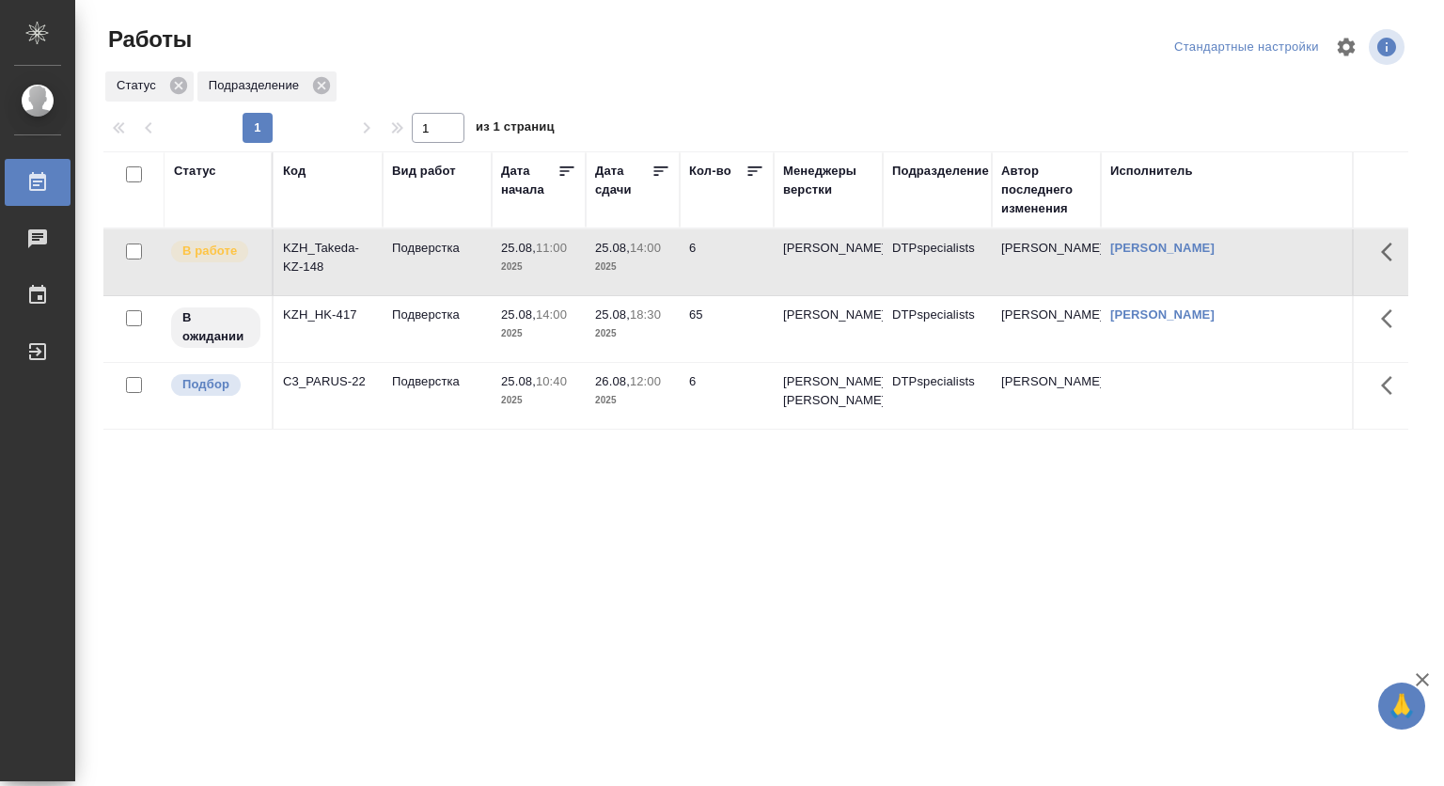
click at [528, 388] on p "25.08," at bounding box center [518, 381] width 35 height 14
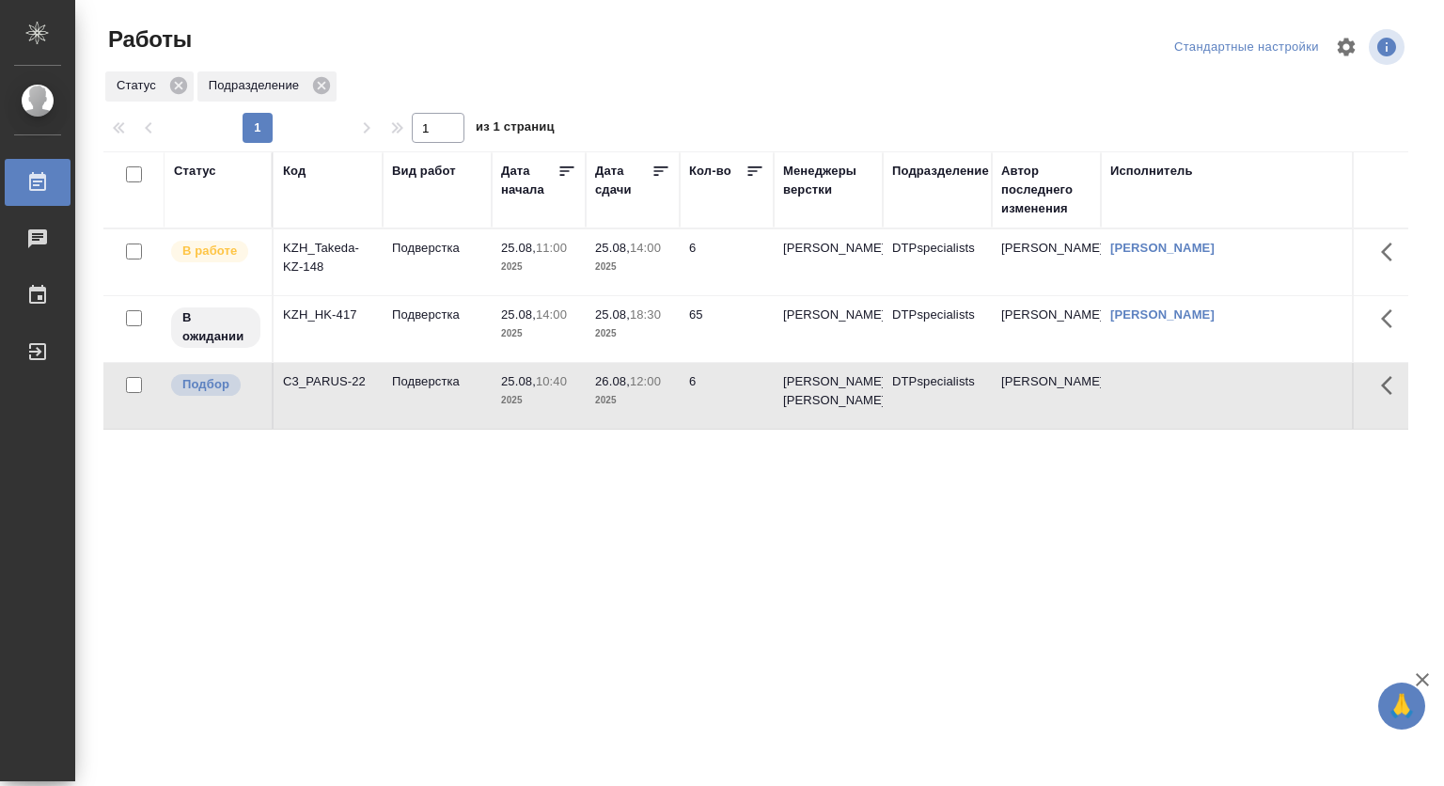
click at [528, 388] on p "25.08," at bounding box center [518, 381] width 35 height 14
click at [583, 316] on td "25.08, 14:00 2025" at bounding box center [539, 329] width 94 height 66
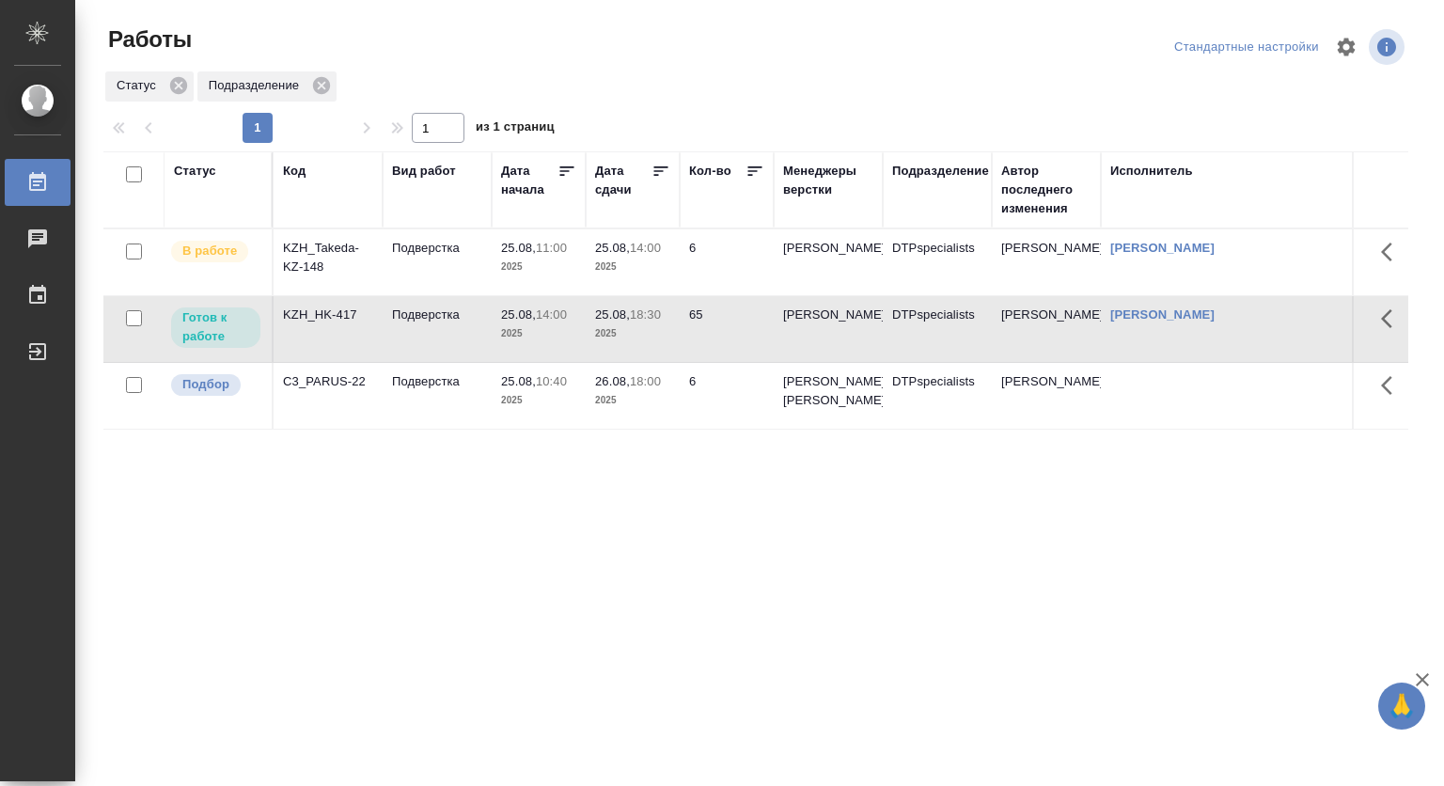
click at [492, 323] on td "25.08, 14:00 2025" at bounding box center [539, 329] width 94 height 66
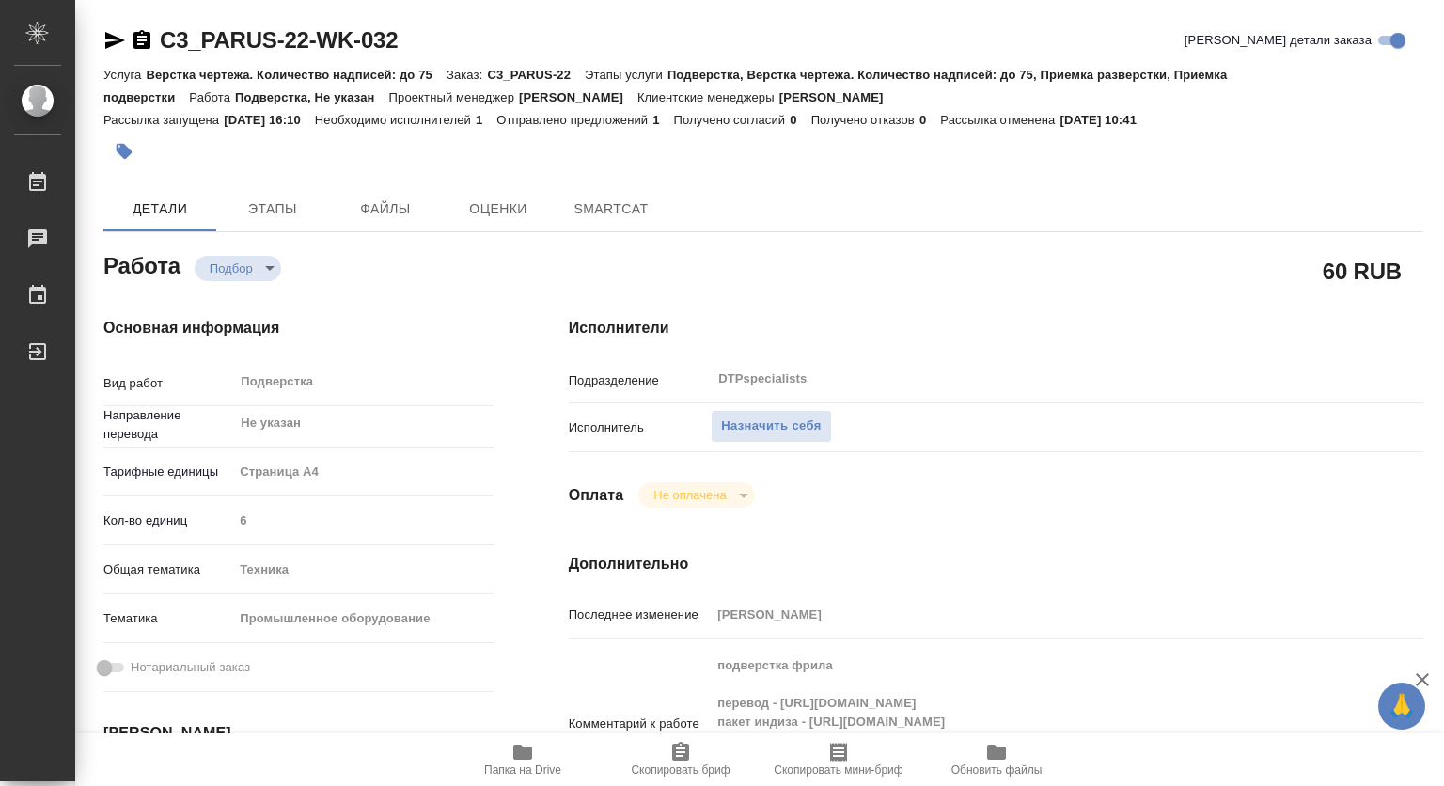
type textarea "x"
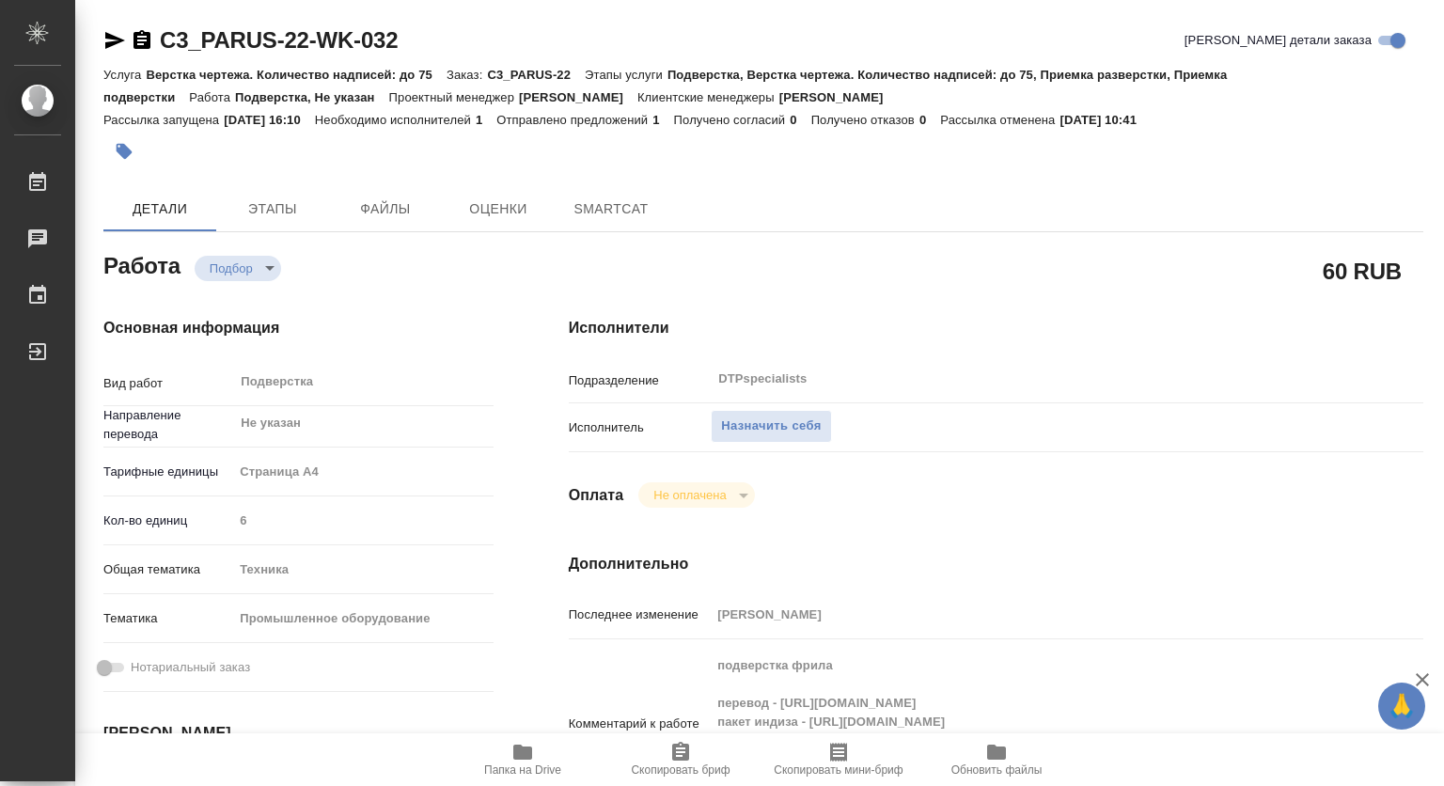
type textarea "x"
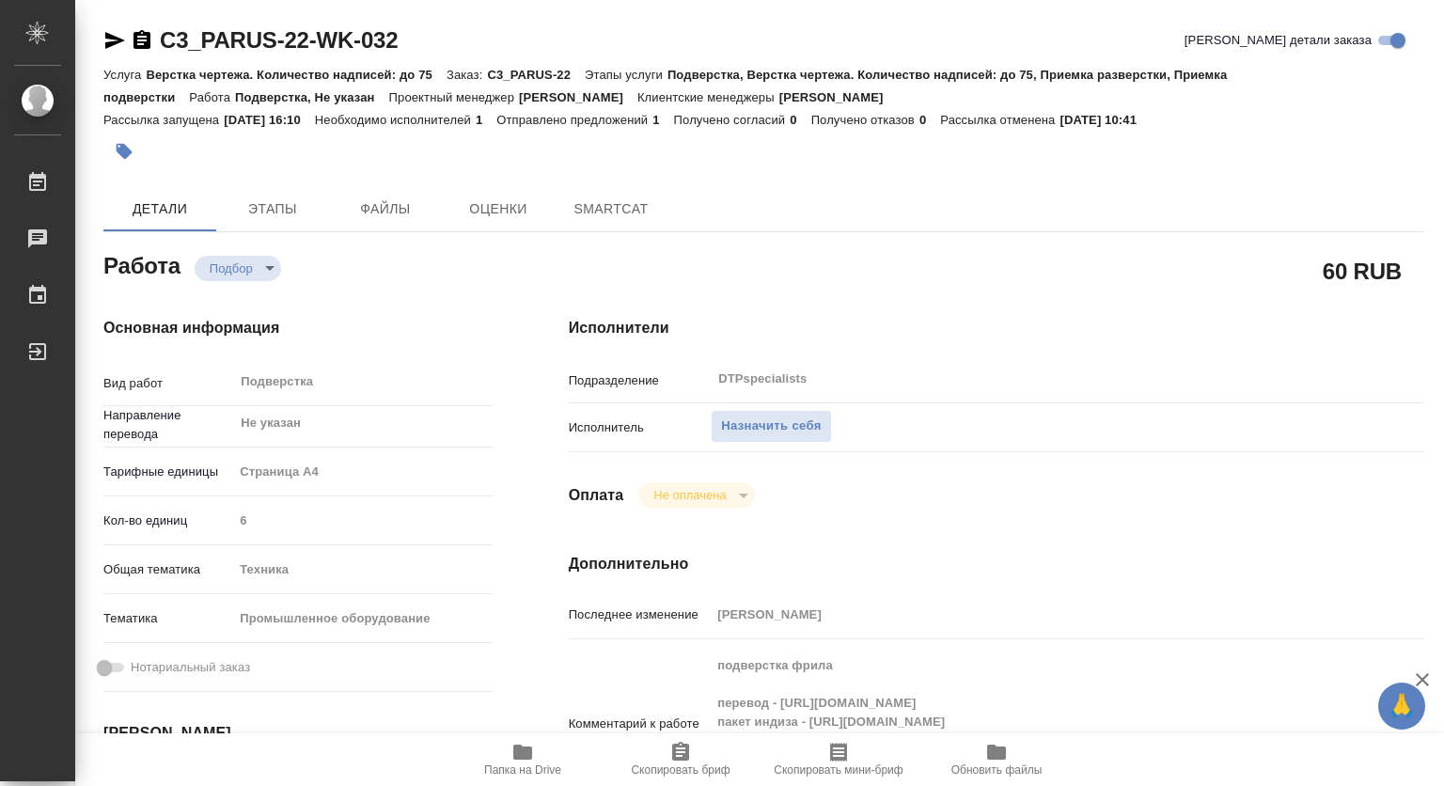
type textarea "x"
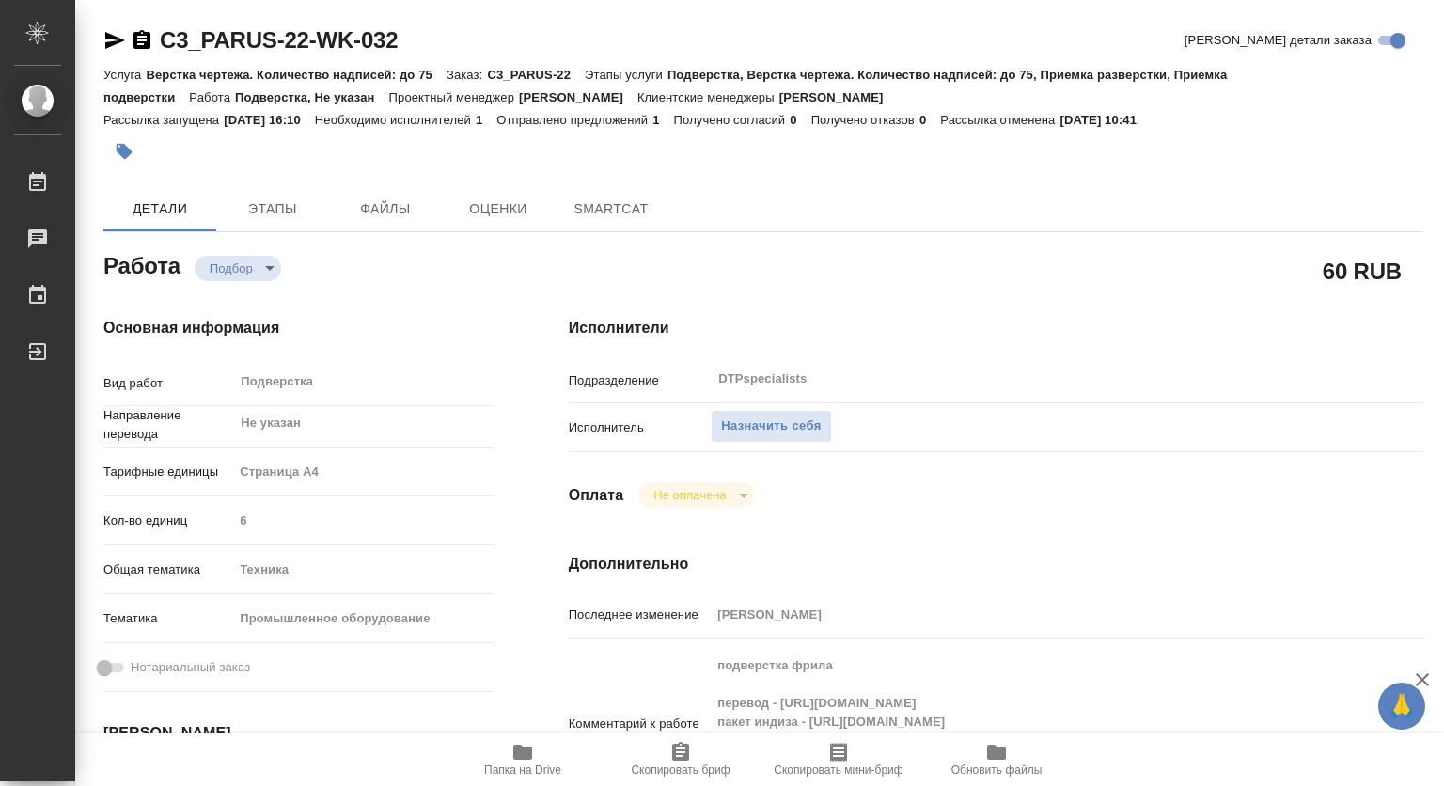
type textarea "x"
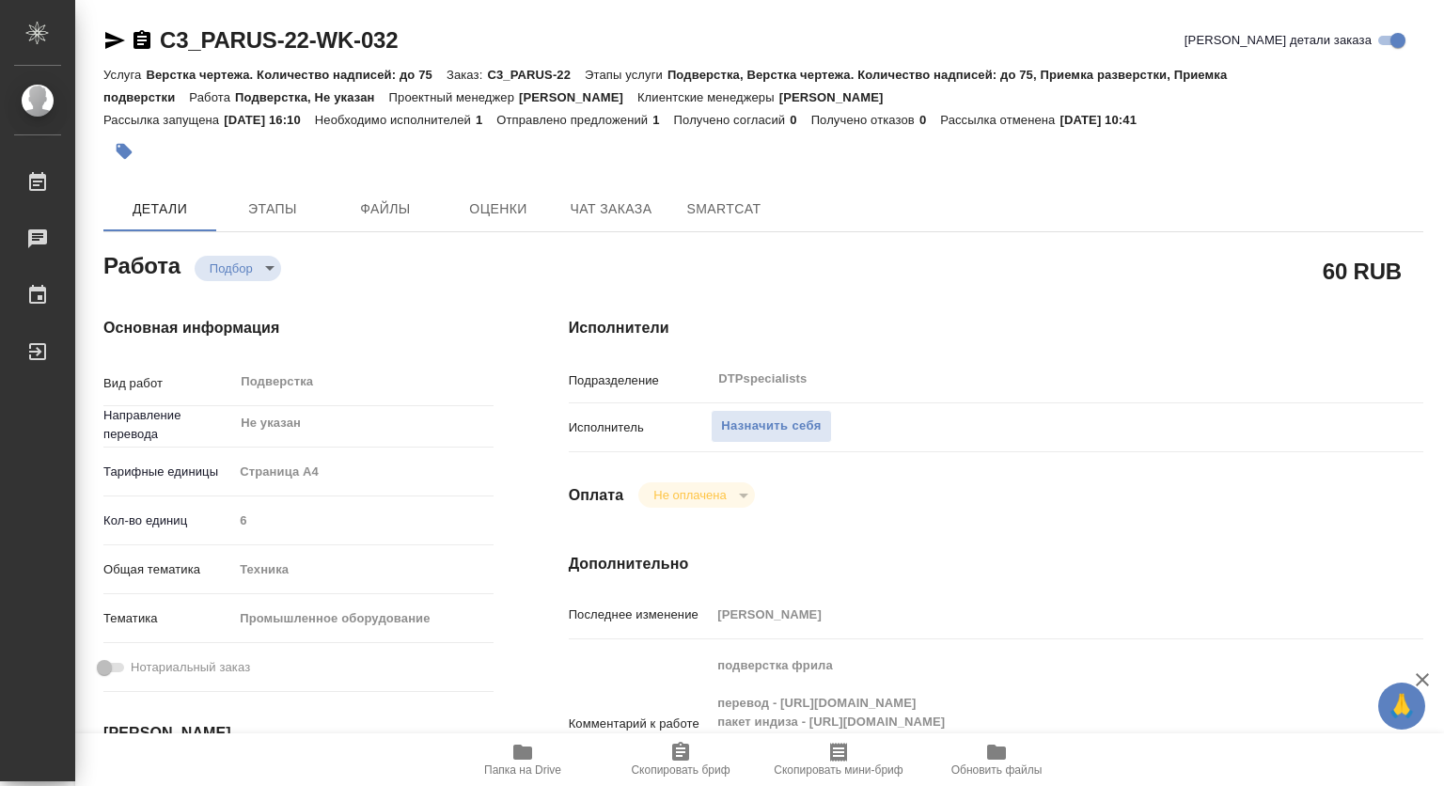
scroll to position [188, 0]
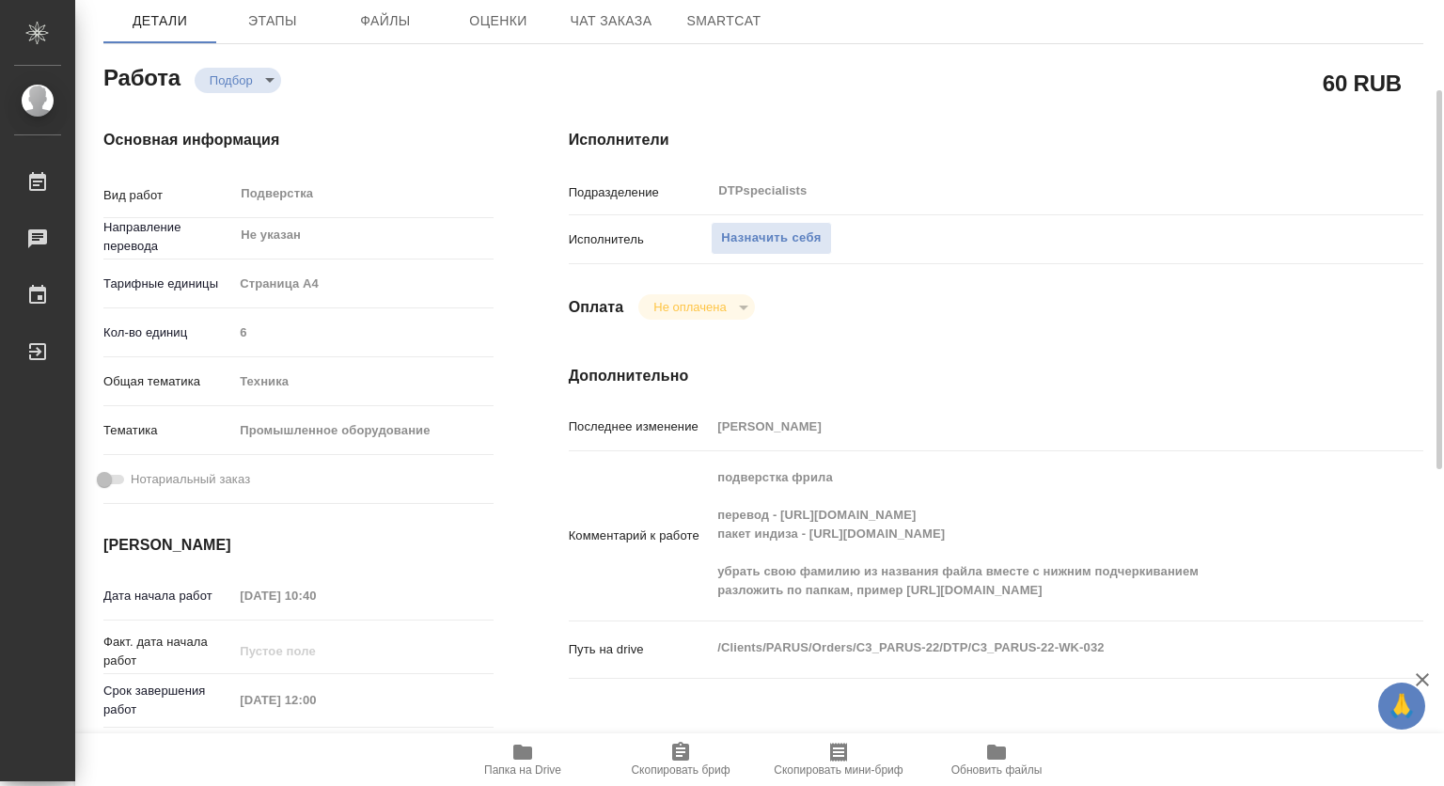
type textarea "x"
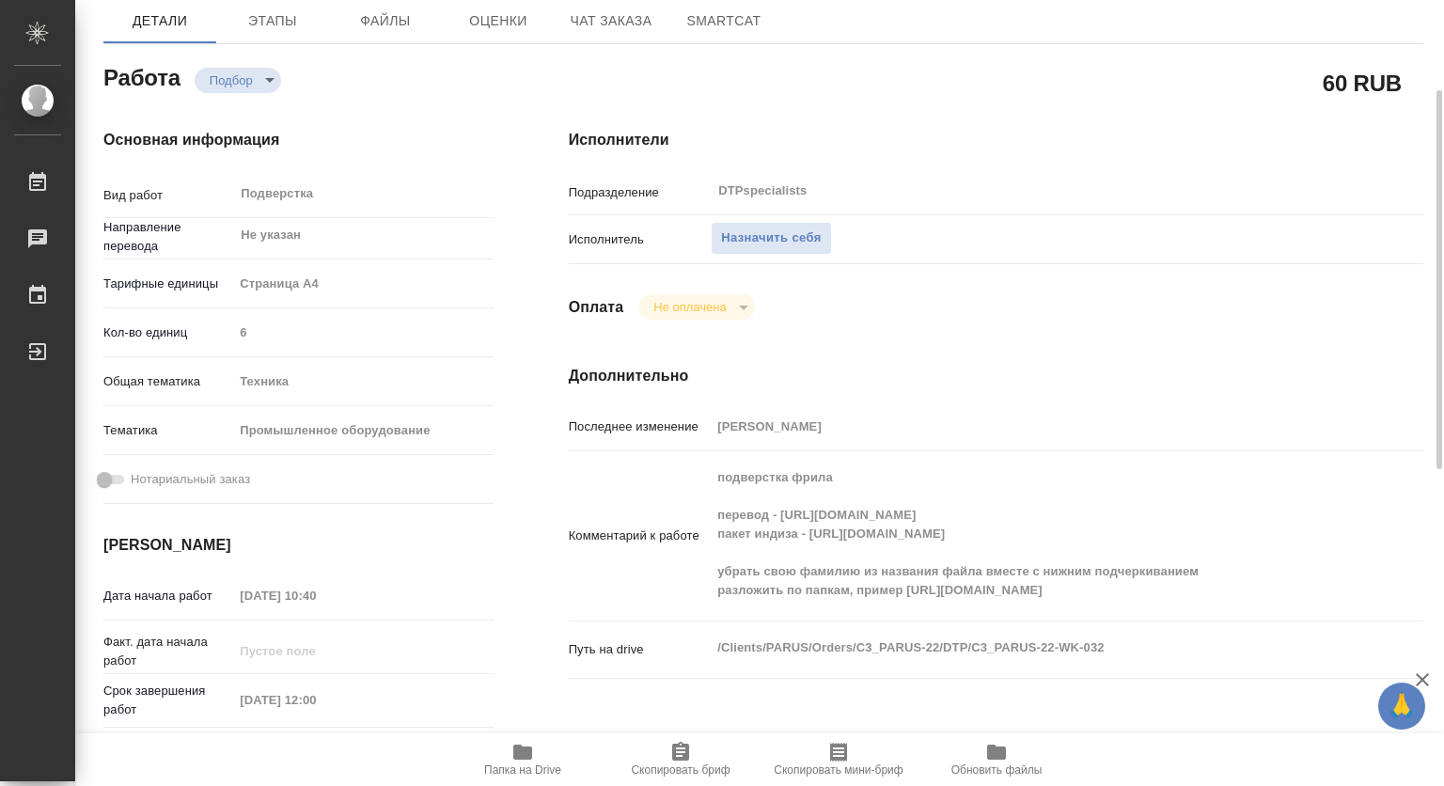
type textarea "x"
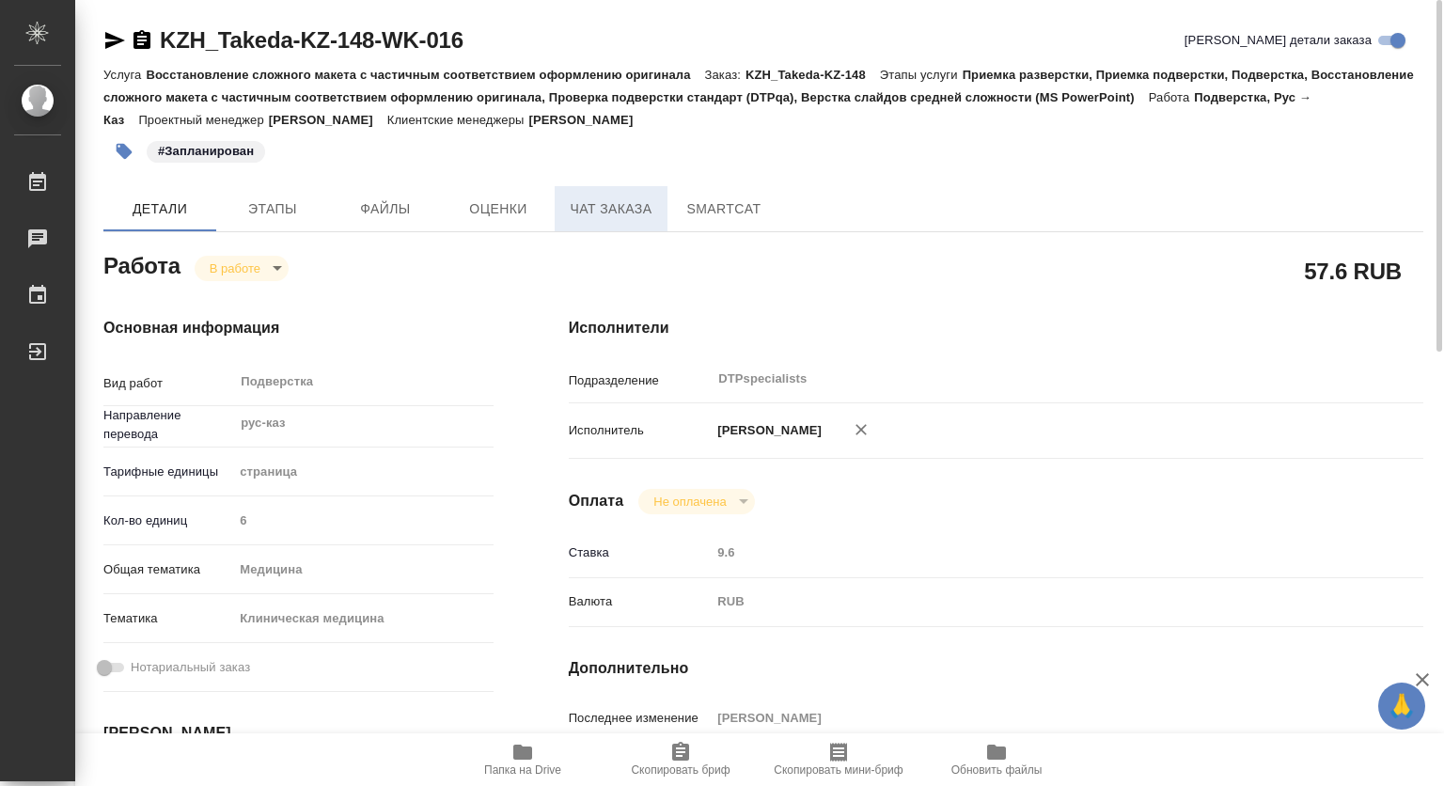
click at [617, 214] on span "Чат заказа" at bounding box center [611, 209] width 90 height 24
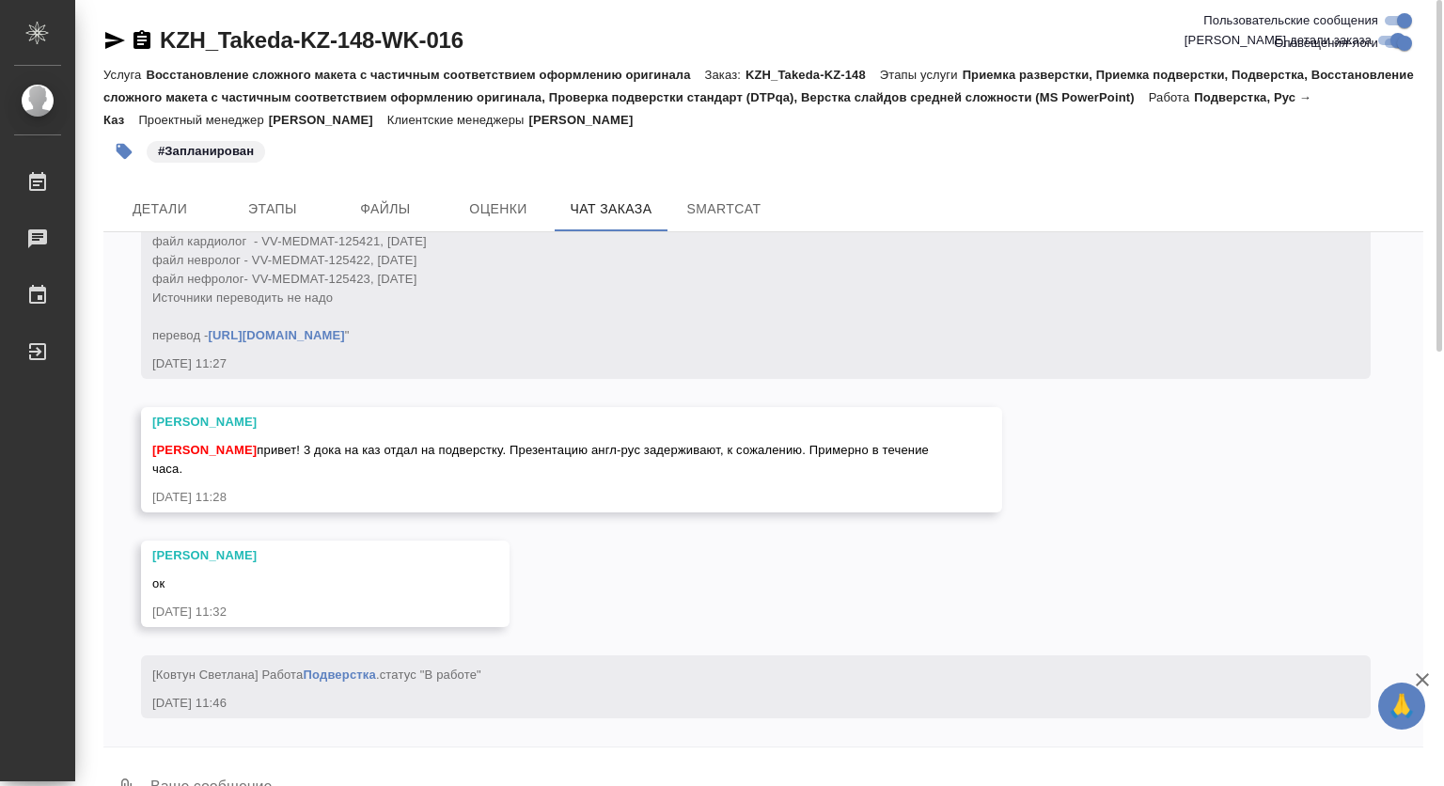
scroll to position [13889, 0]
click at [169, 204] on span "Детали" at bounding box center [160, 209] width 90 height 24
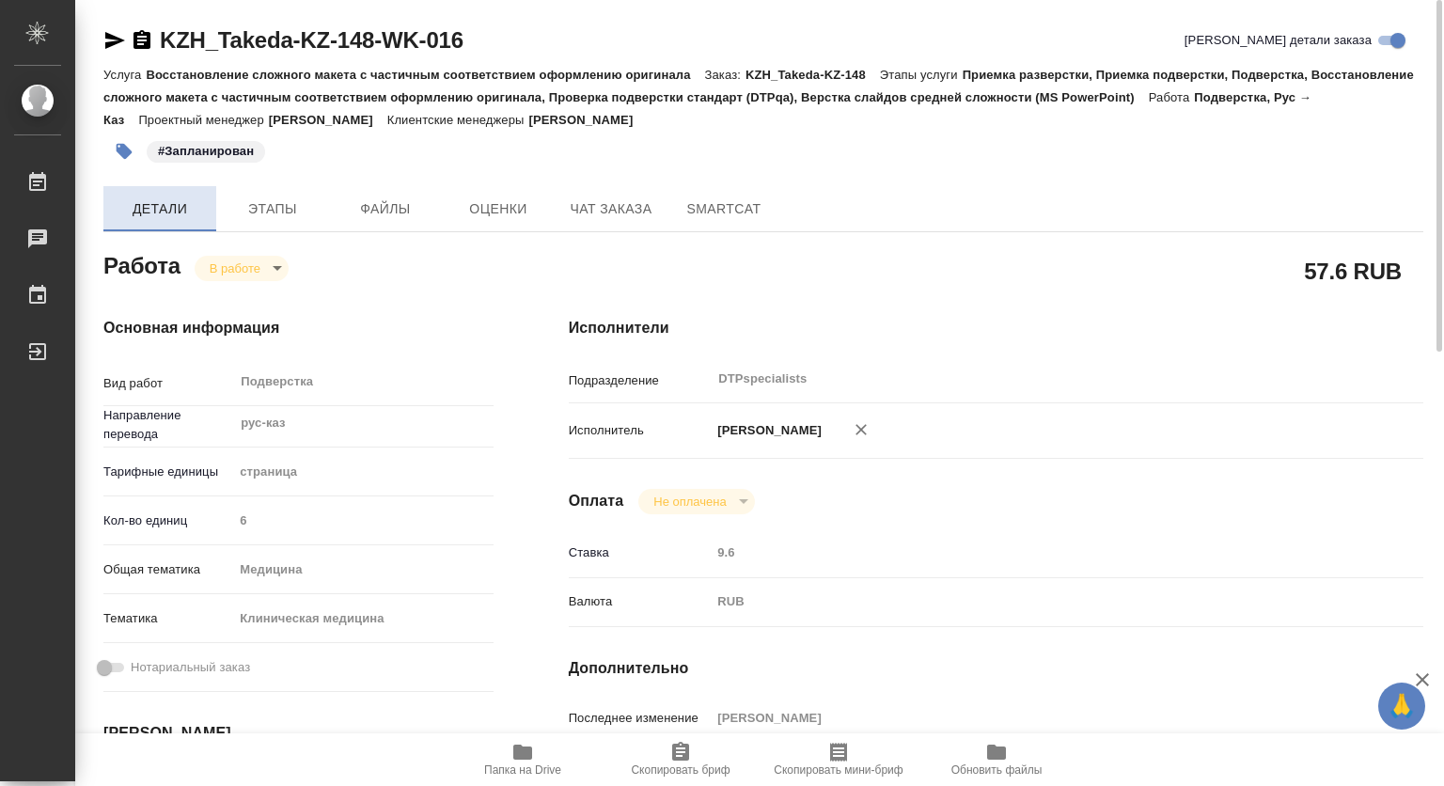
type textarea "x"
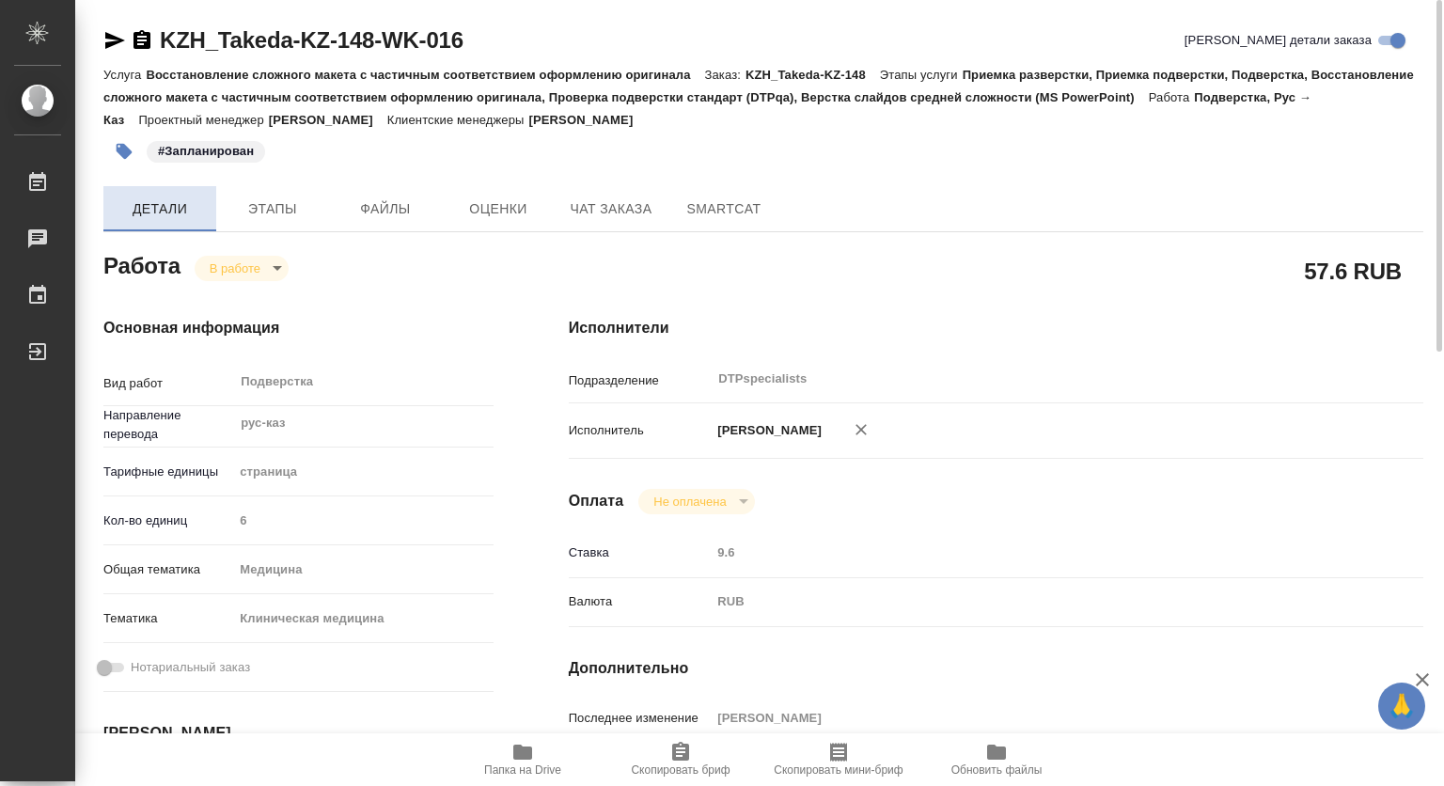
type textarea "x"
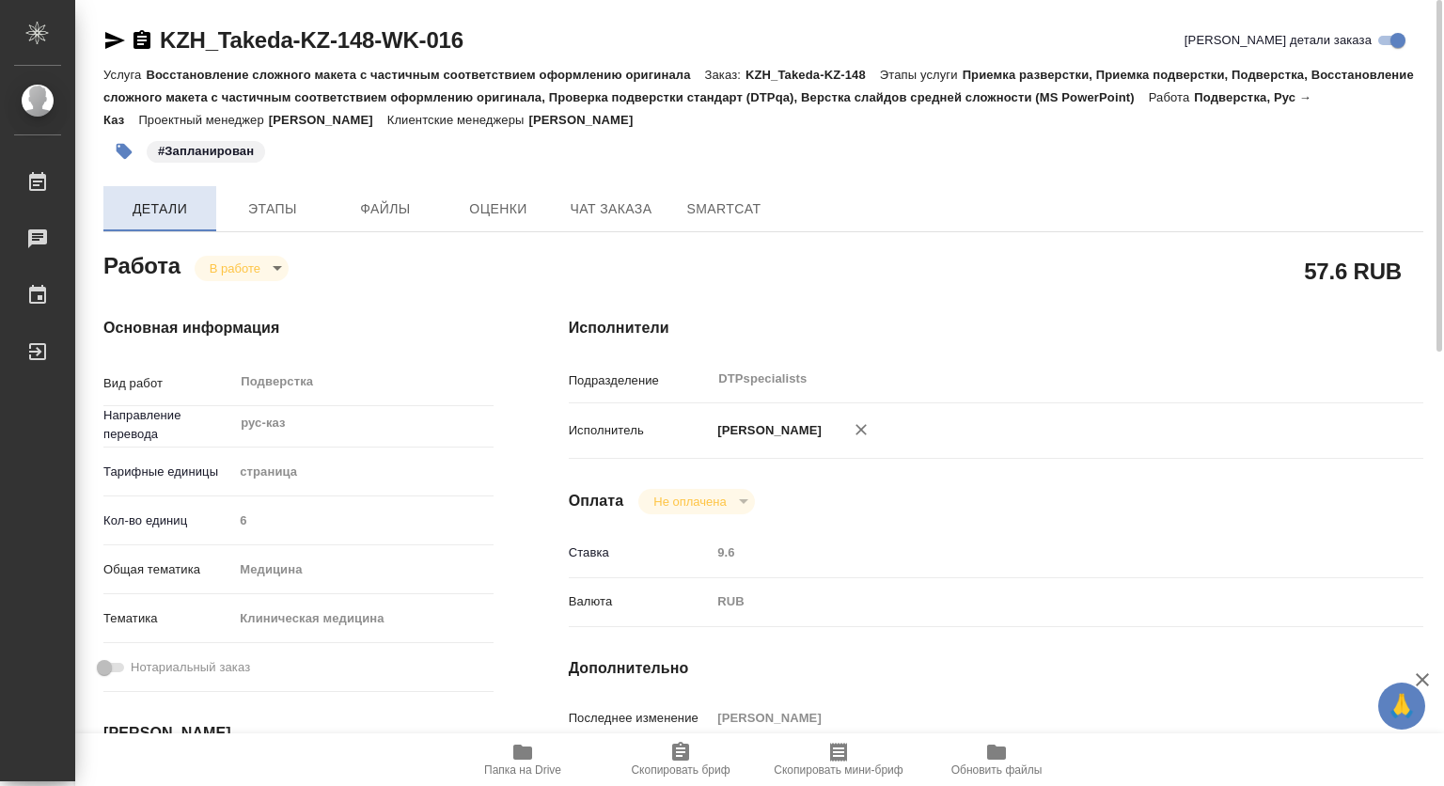
type textarea "x"
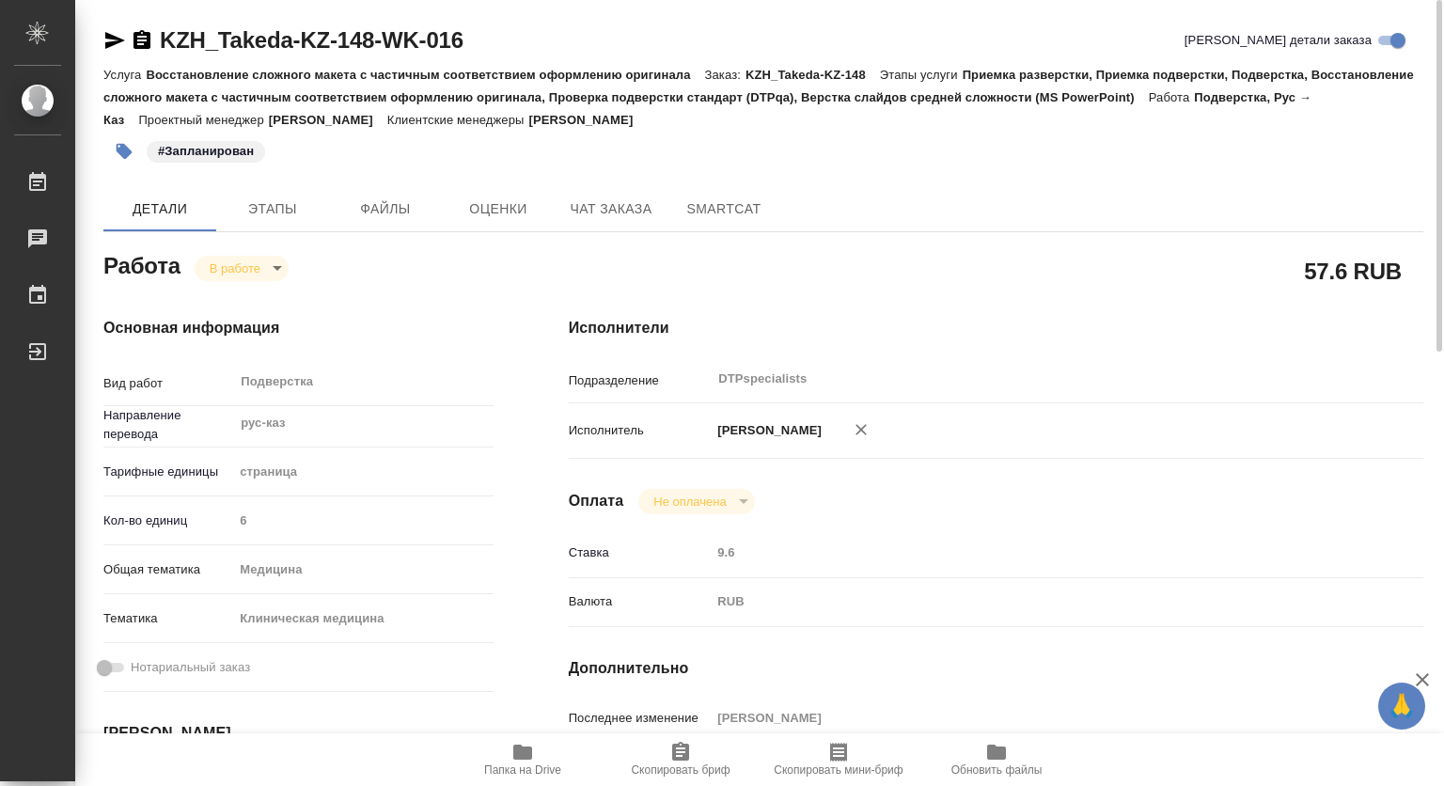
type textarea "x"
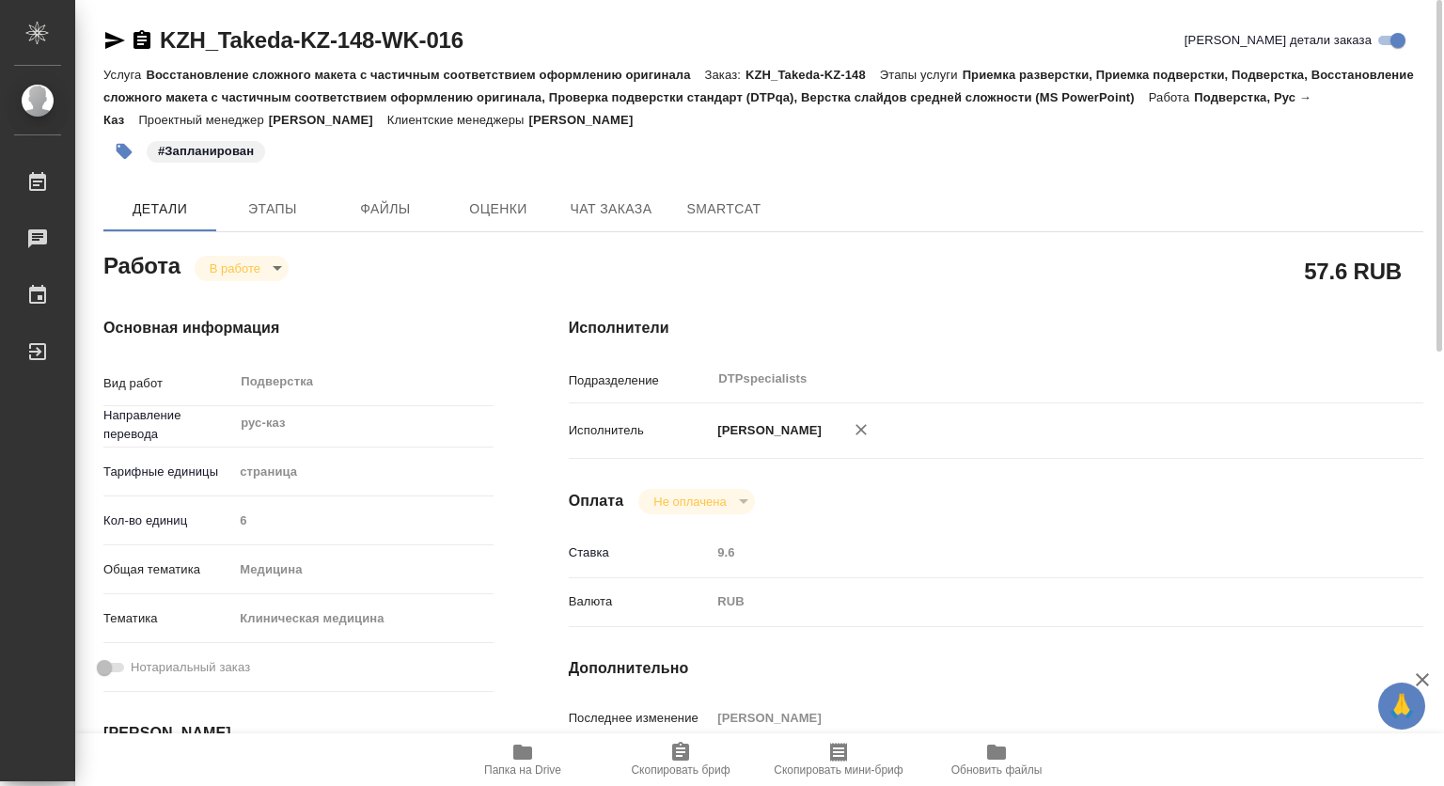
click at [527, 749] on icon "button" at bounding box center [522, 752] width 19 height 15
click at [286, 198] on span "Этапы" at bounding box center [273, 209] width 90 height 24
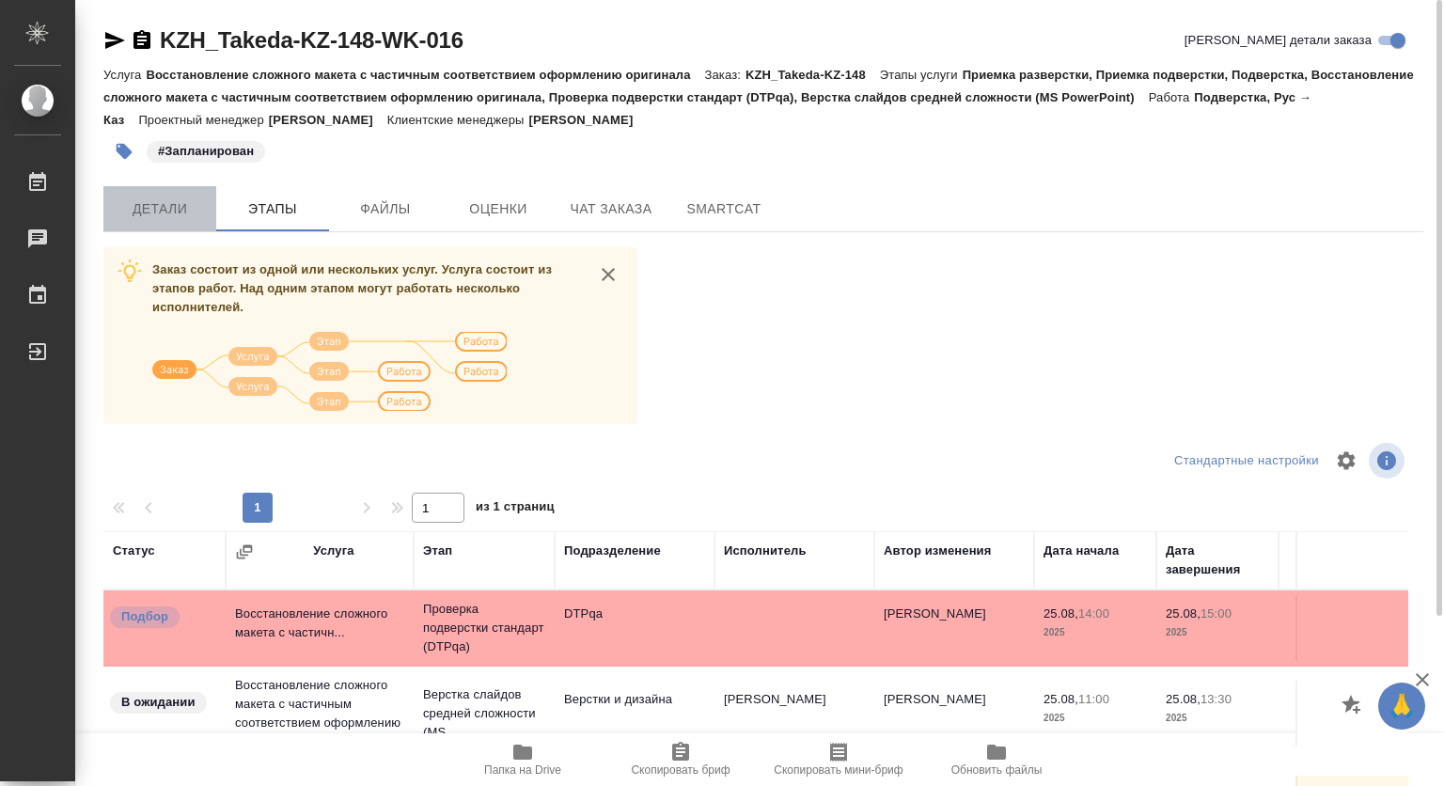
click at [183, 211] on span "Детали" at bounding box center [160, 209] width 90 height 24
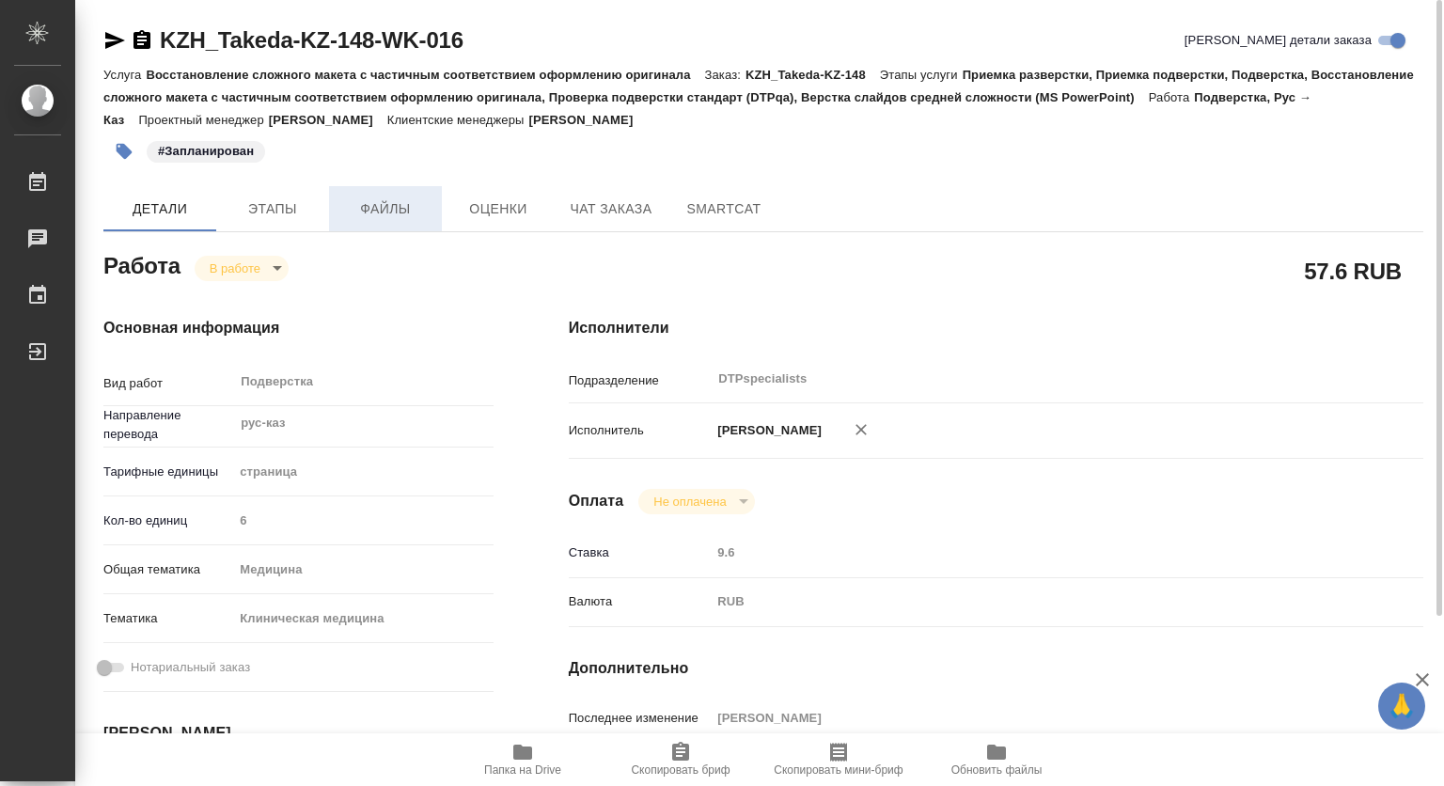
type textarea "x"
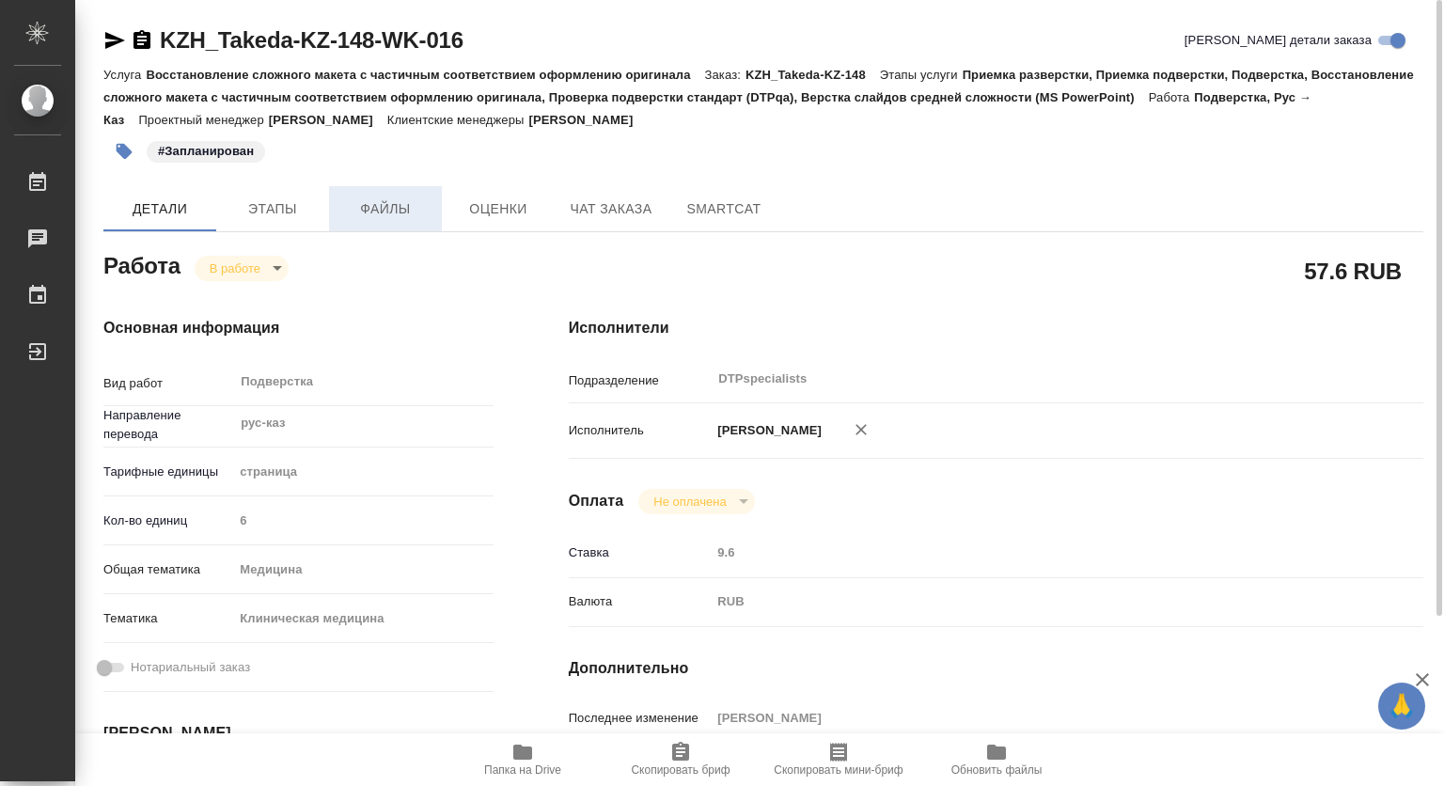
type textarea "x"
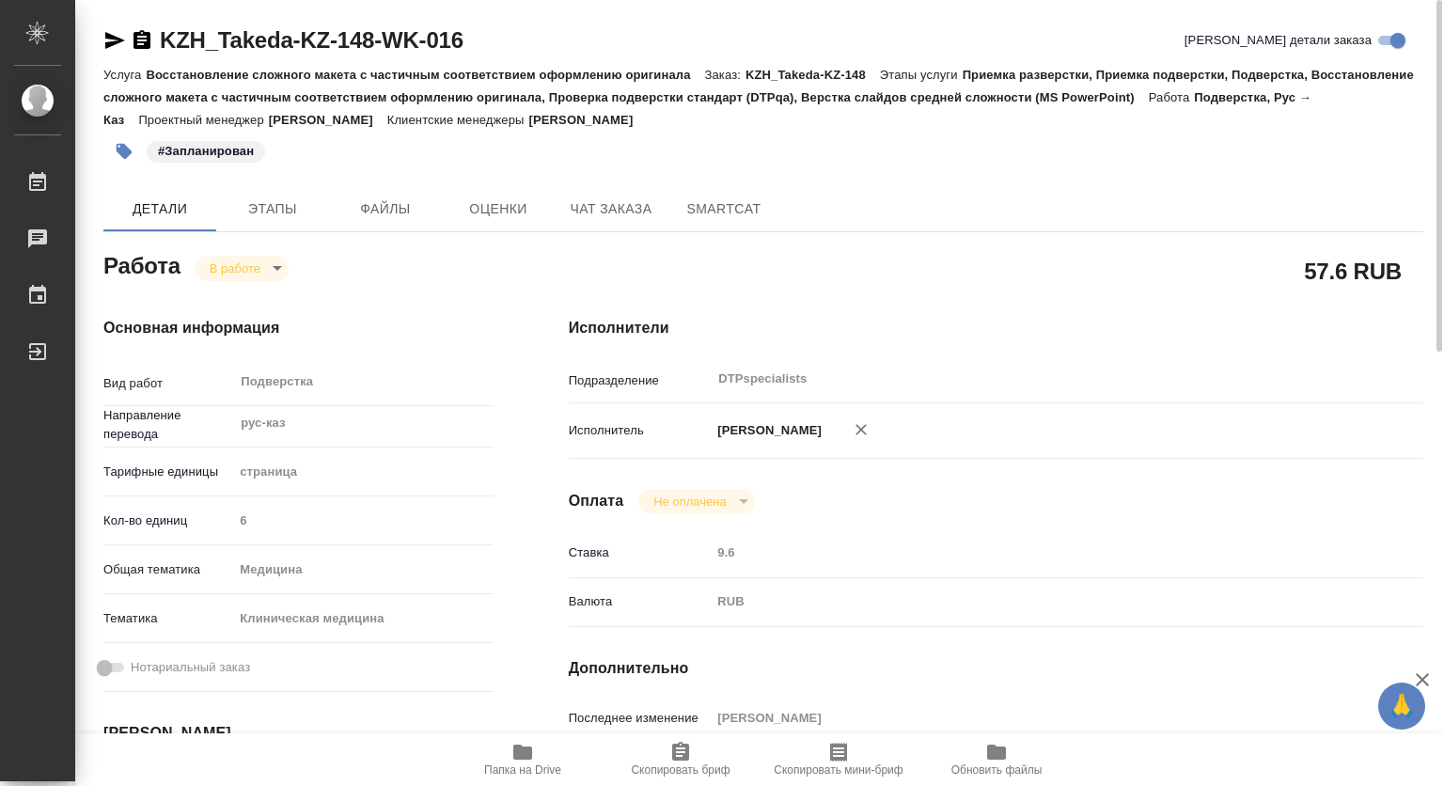
type textarea "x"
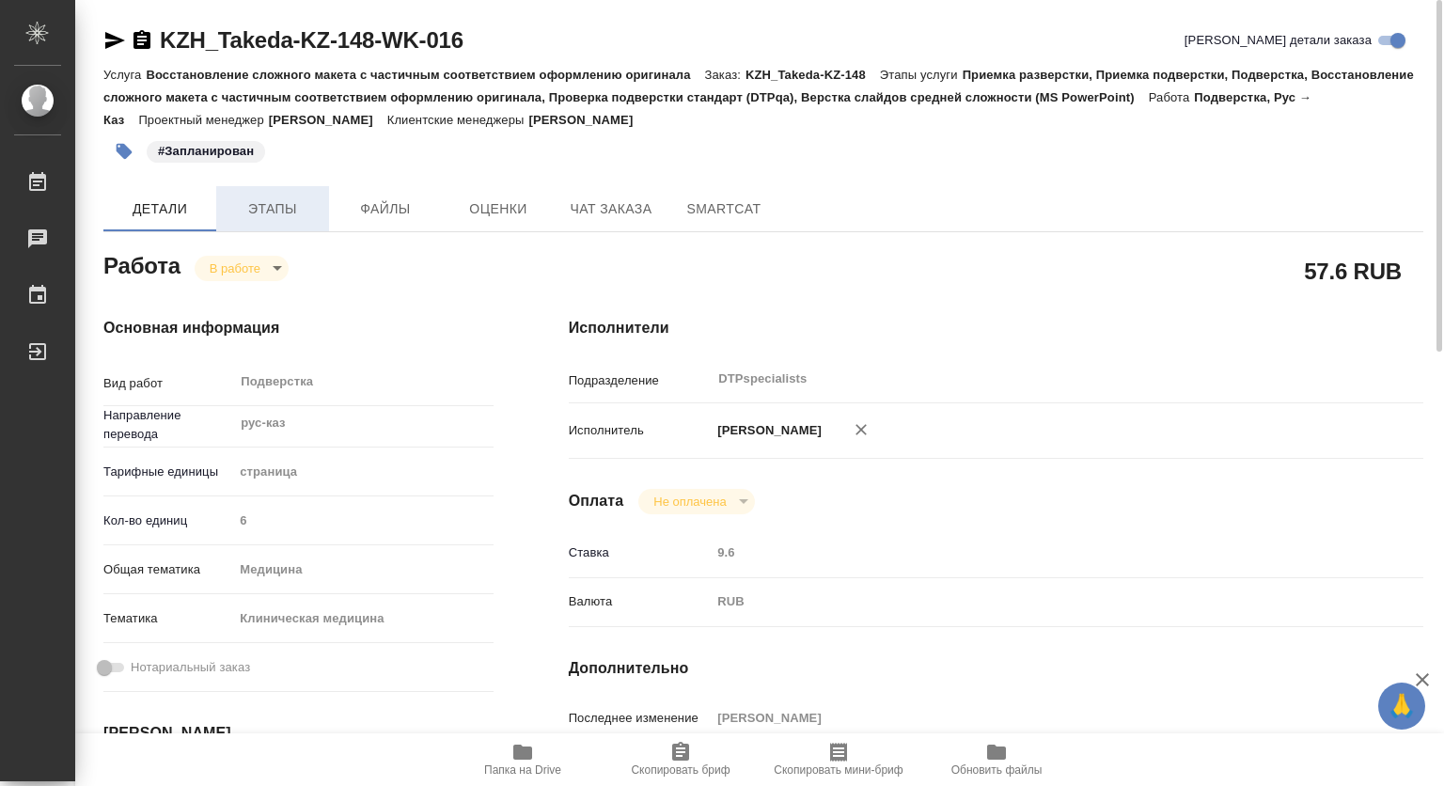
click at [255, 210] on span "Этапы" at bounding box center [273, 209] width 90 height 24
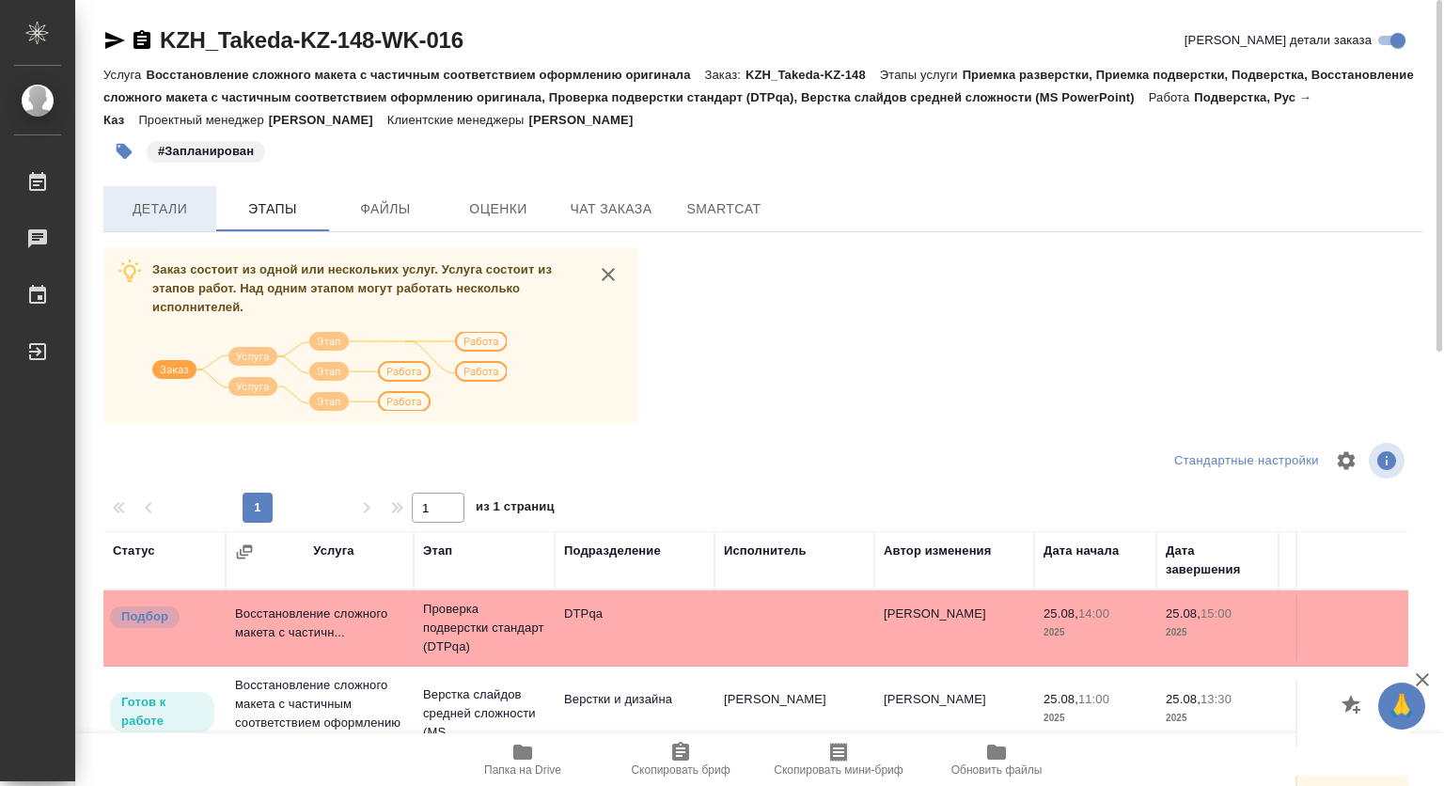
click at [187, 202] on span "Детали" at bounding box center [160, 209] width 90 height 24
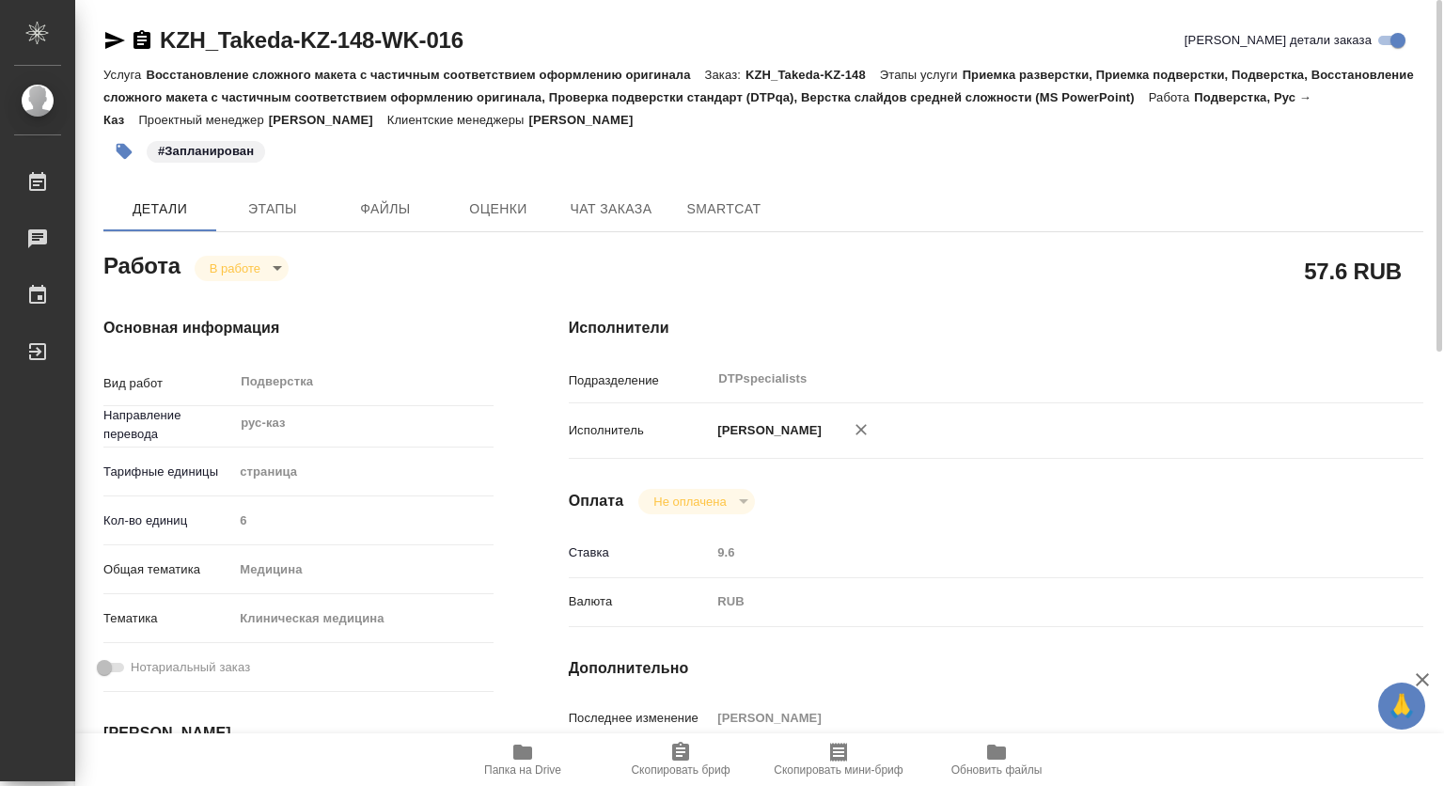
type textarea "x"
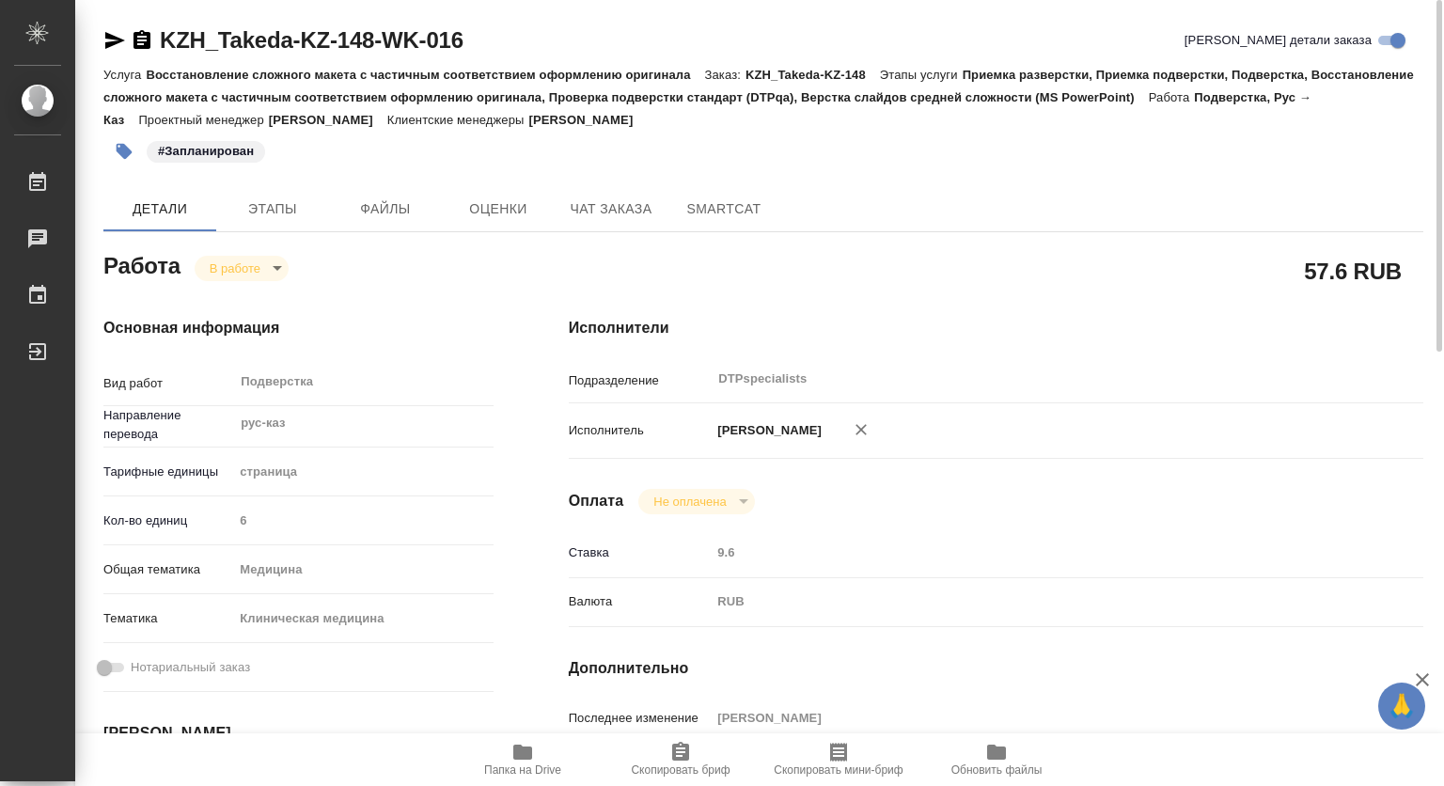
type textarea "x"
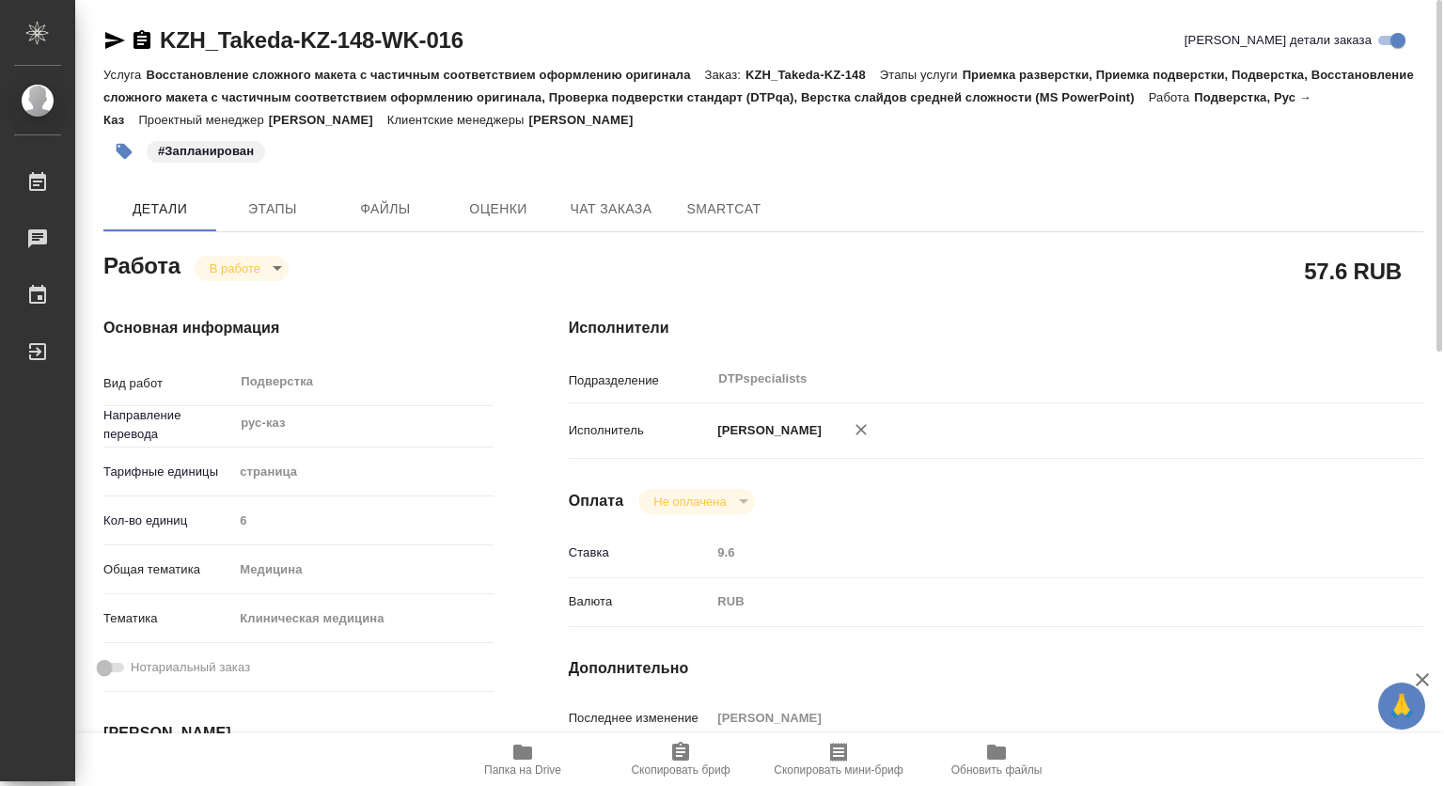
type textarea "x"
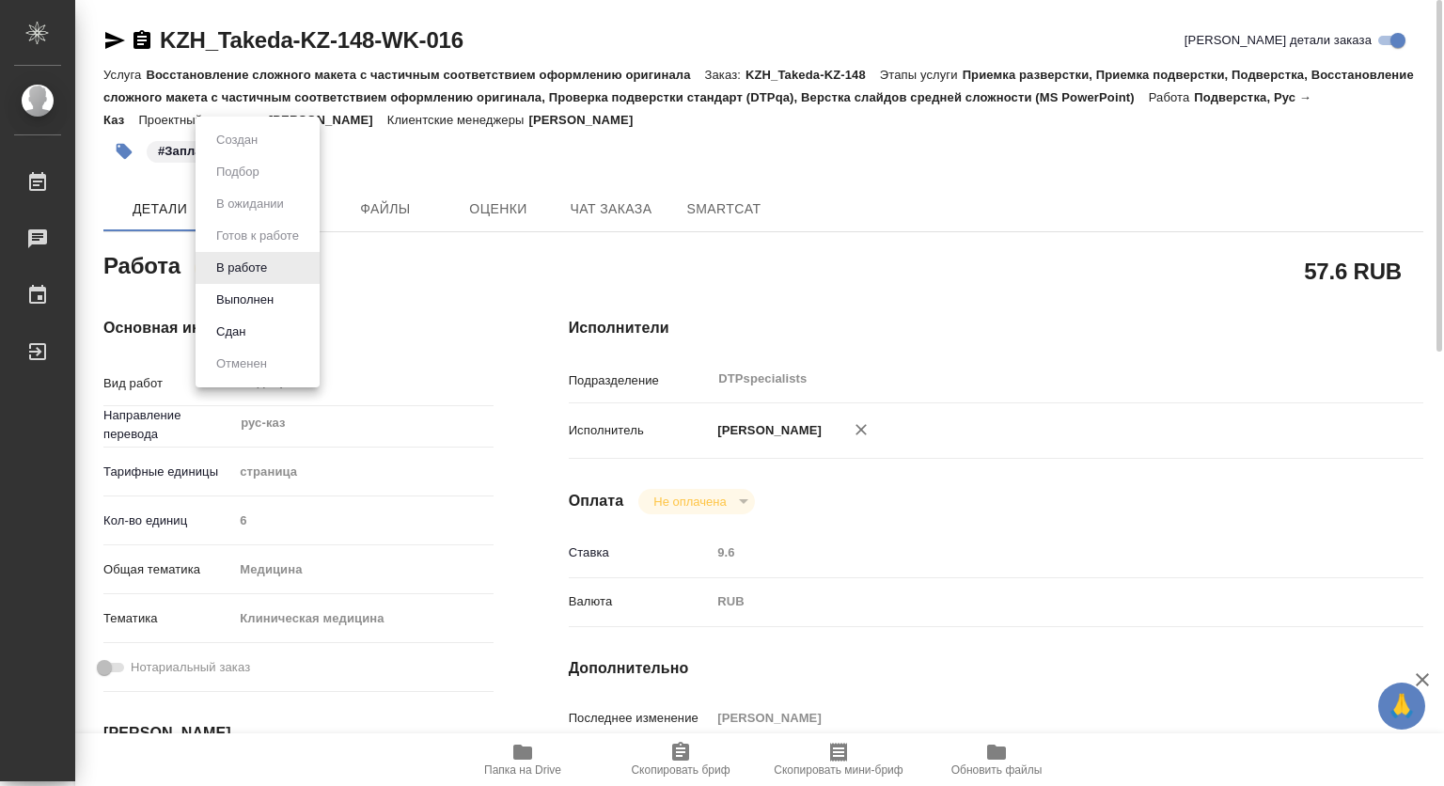
click at [272, 264] on body "🙏 .cls-1 fill:#fff; AWATERA Kovtun Svetlana Работы 0 Чаты График Выйти KZH_Take…" at bounding box center [722, 393] width 1444 height 786
type textarea "x"
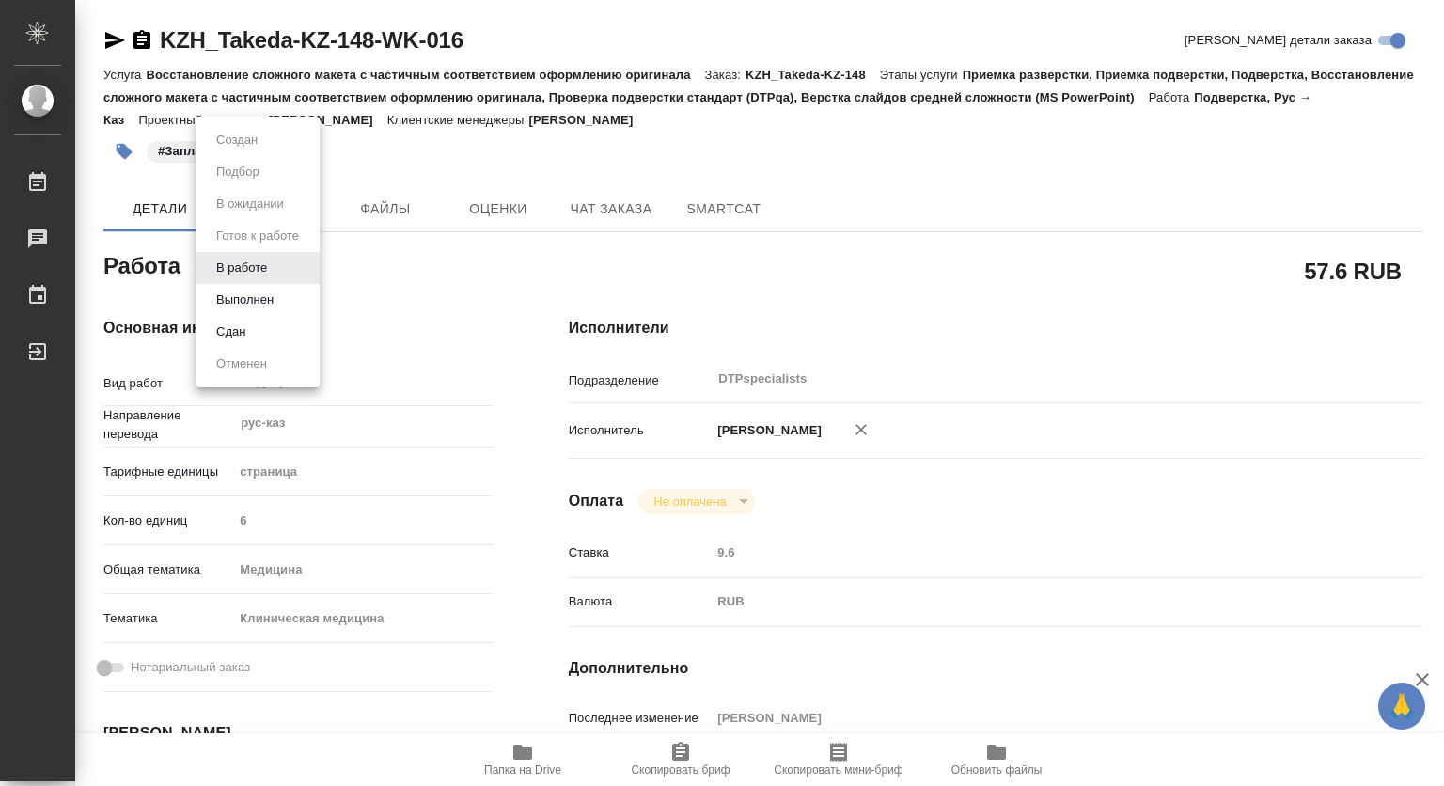
type textarea "x"
click at [237, 299] on button "Выполнен" at bounding box center [245, 300] width 69 height 21
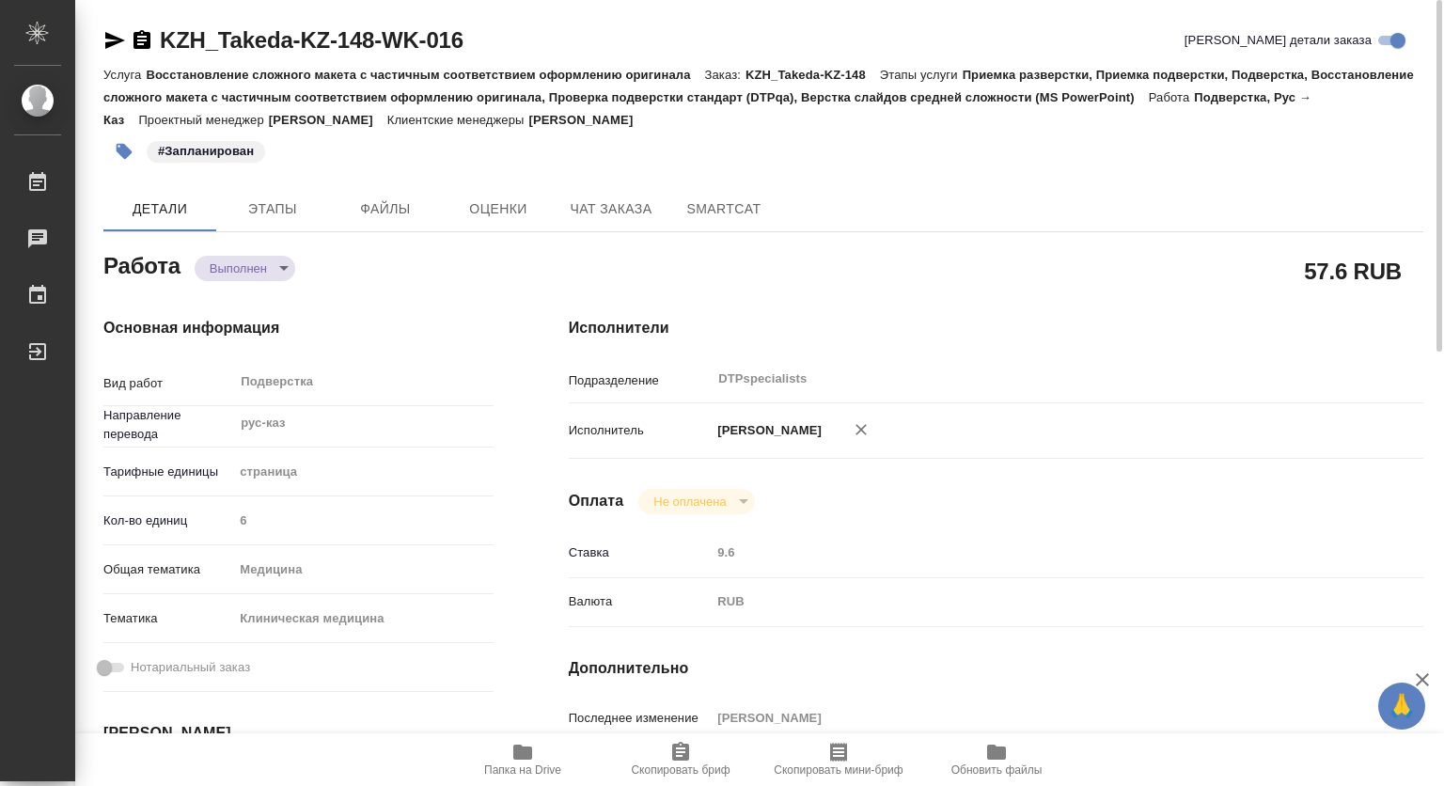
type textarea "x"
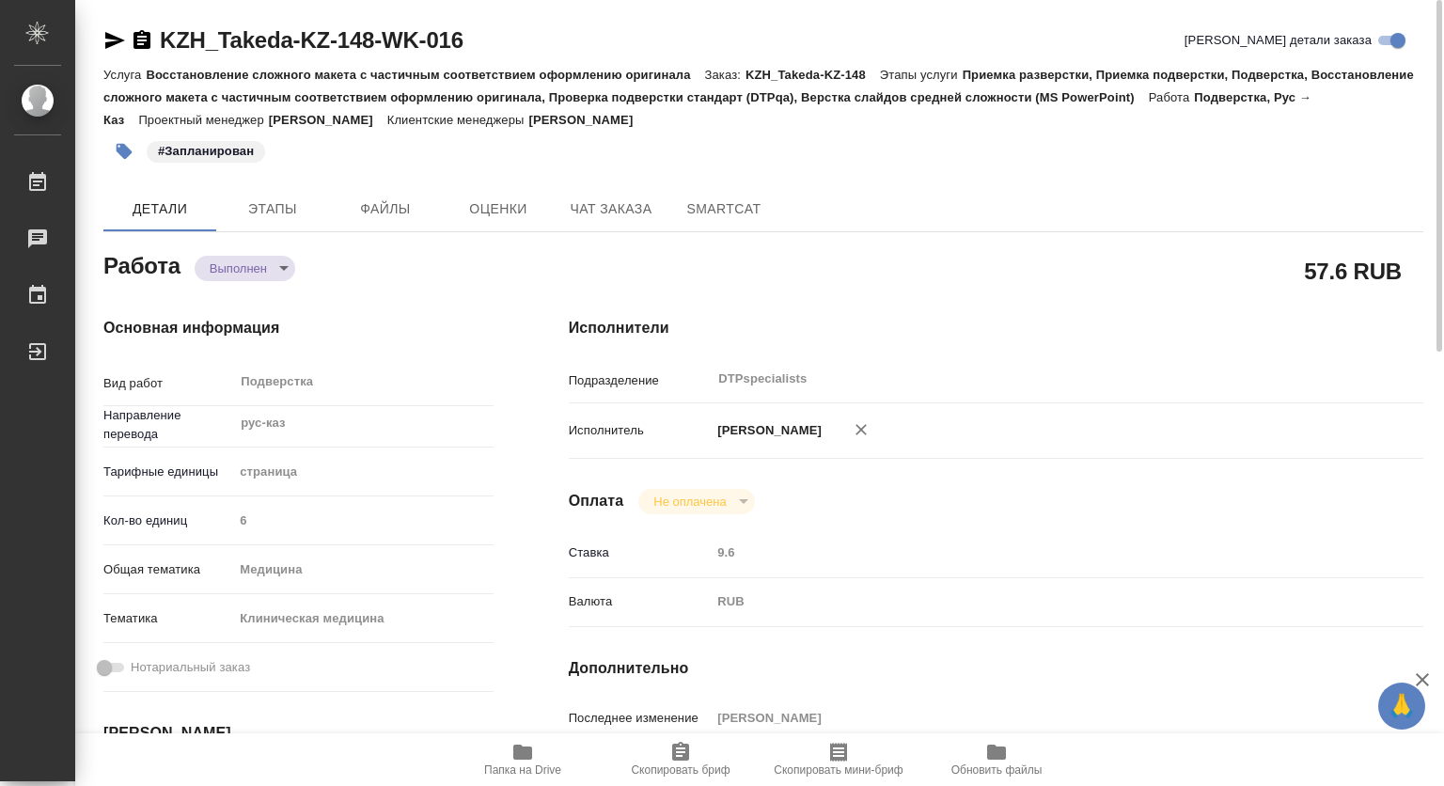
type textarea "x"
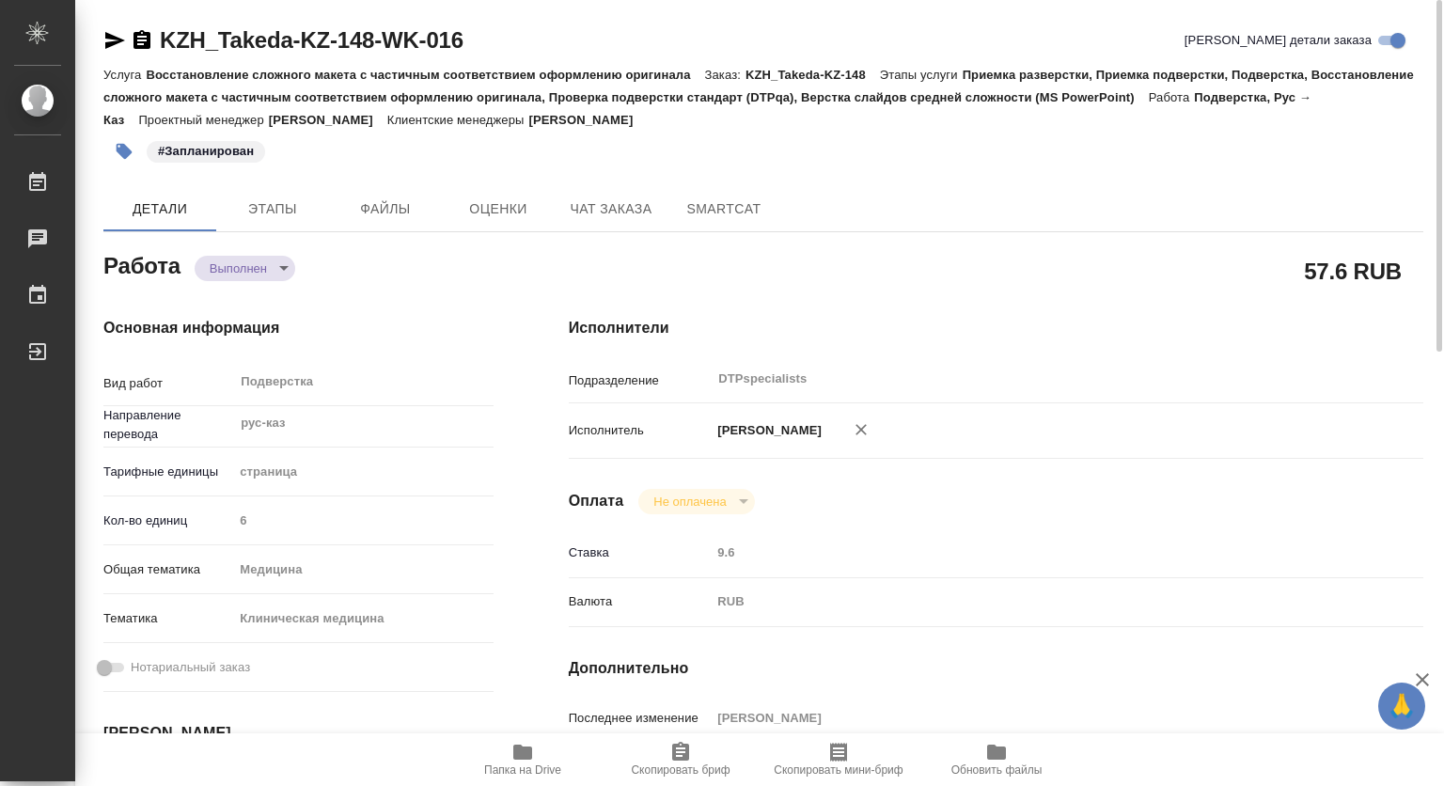
type textarea "x"
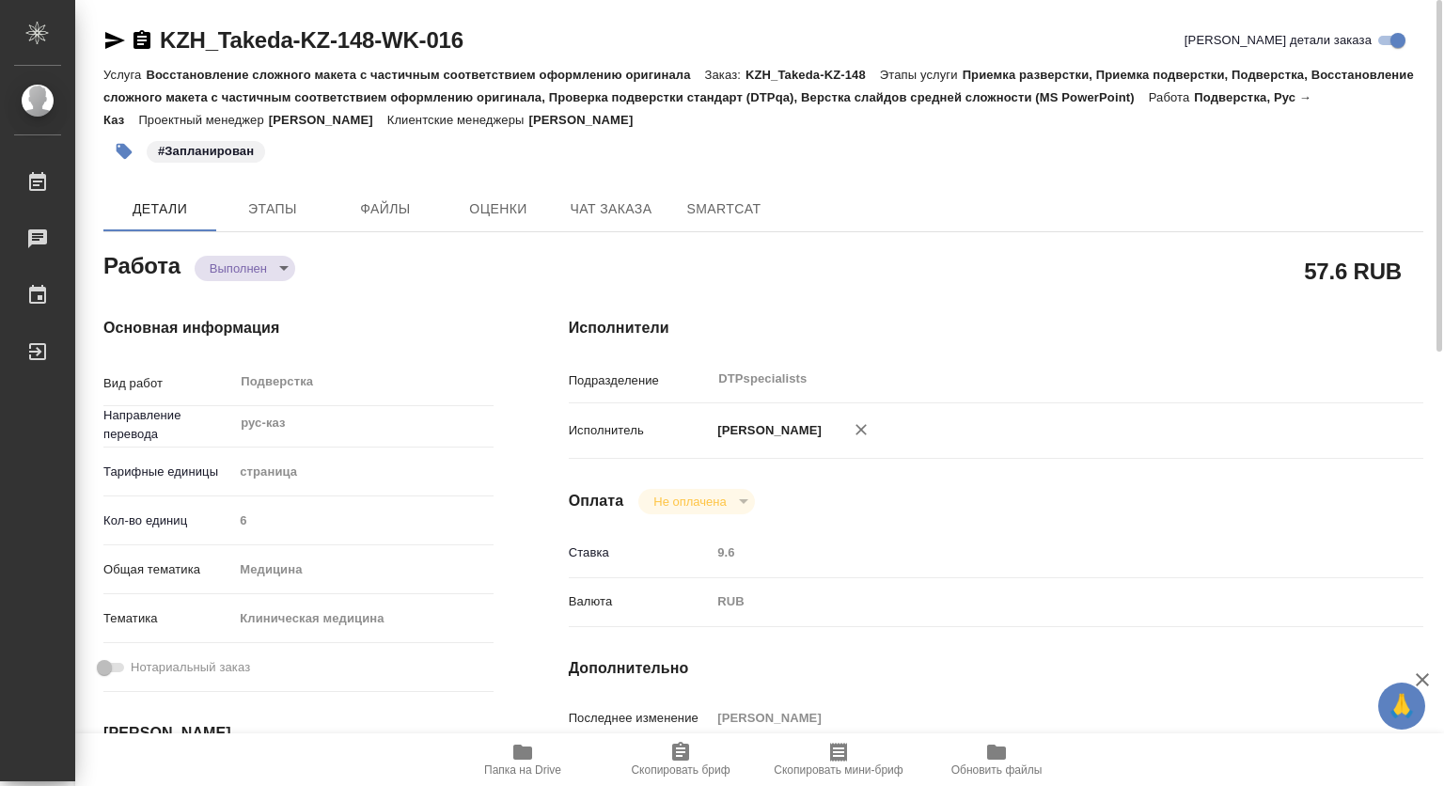
type textarea "x"
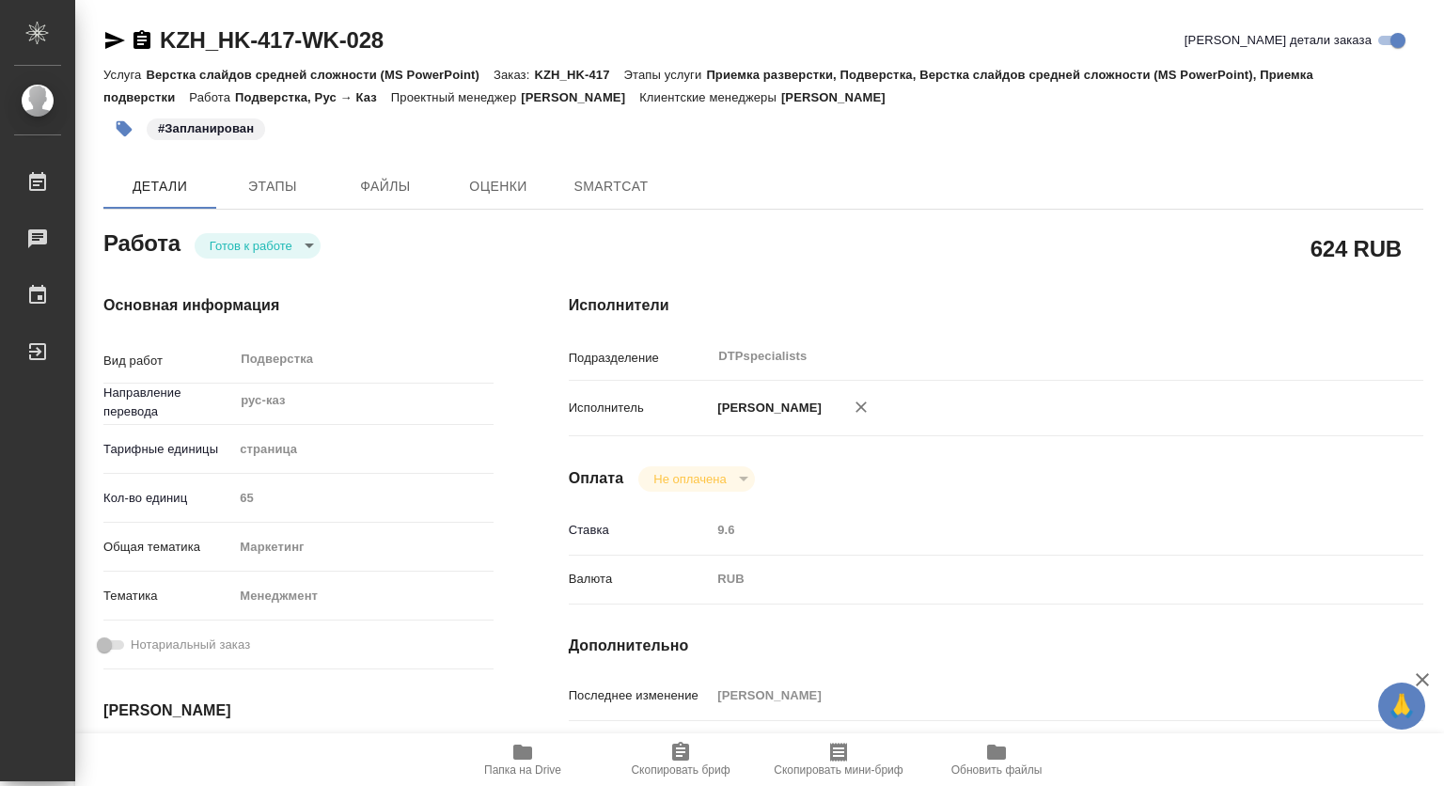
type textarea "x"
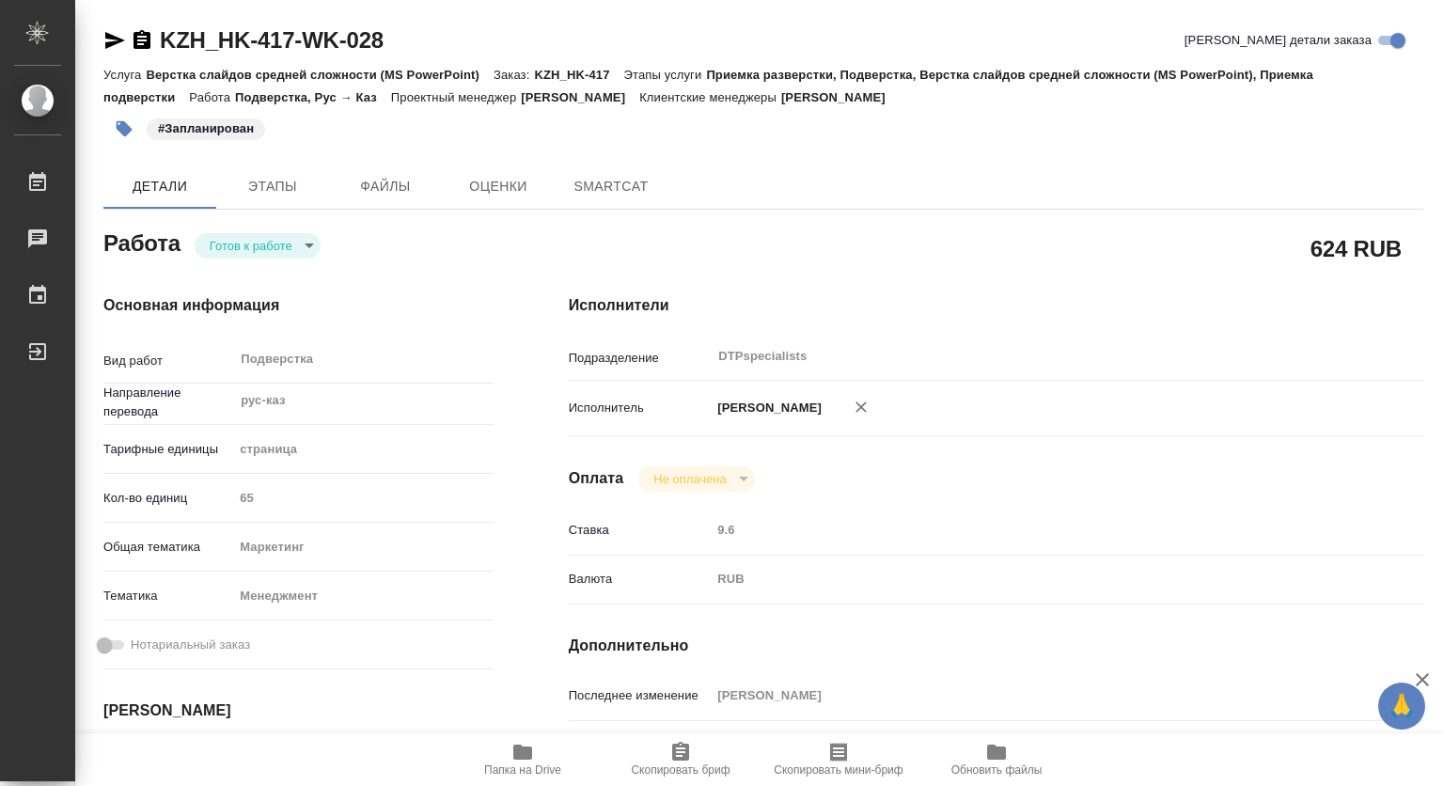
type textarea "x"
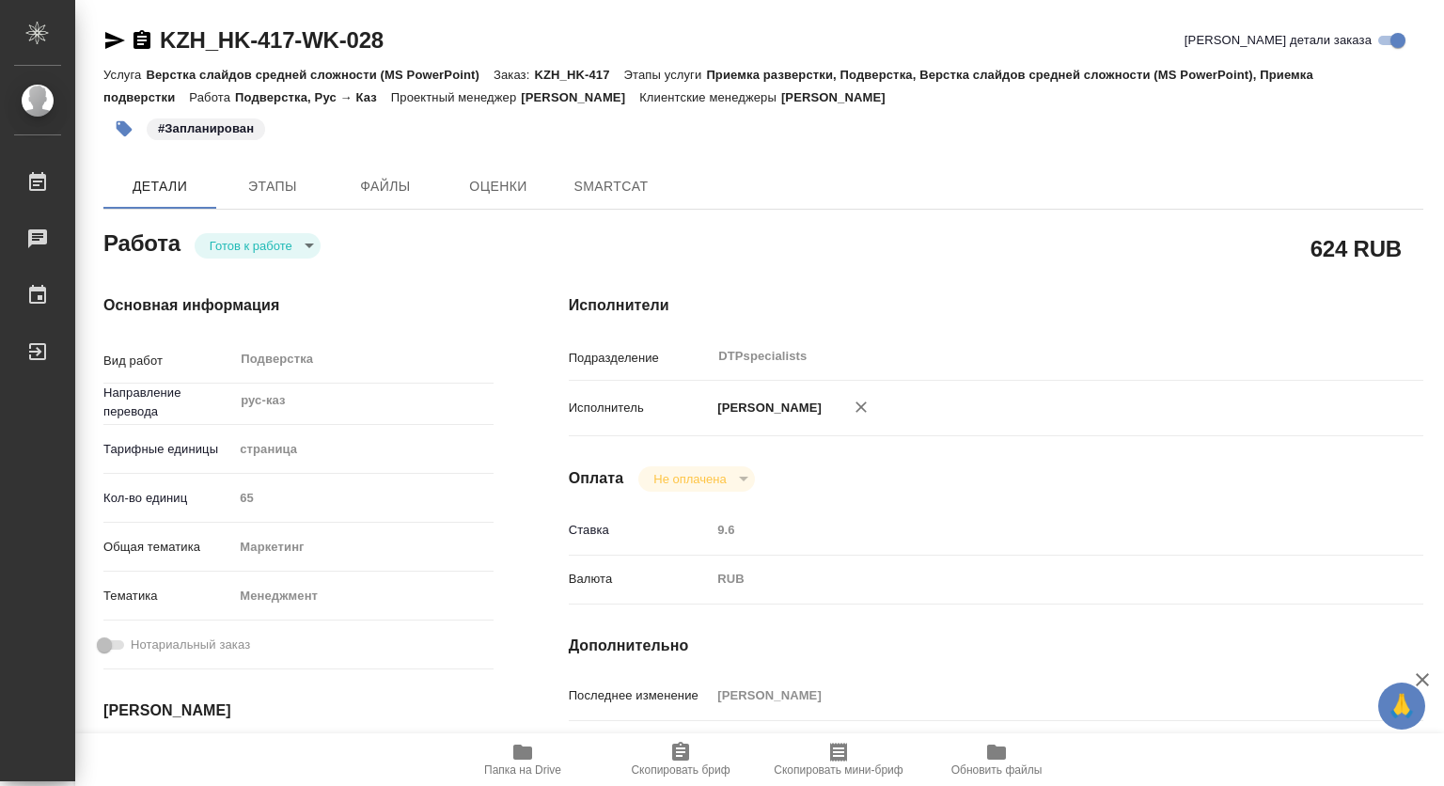
type textarea "x"
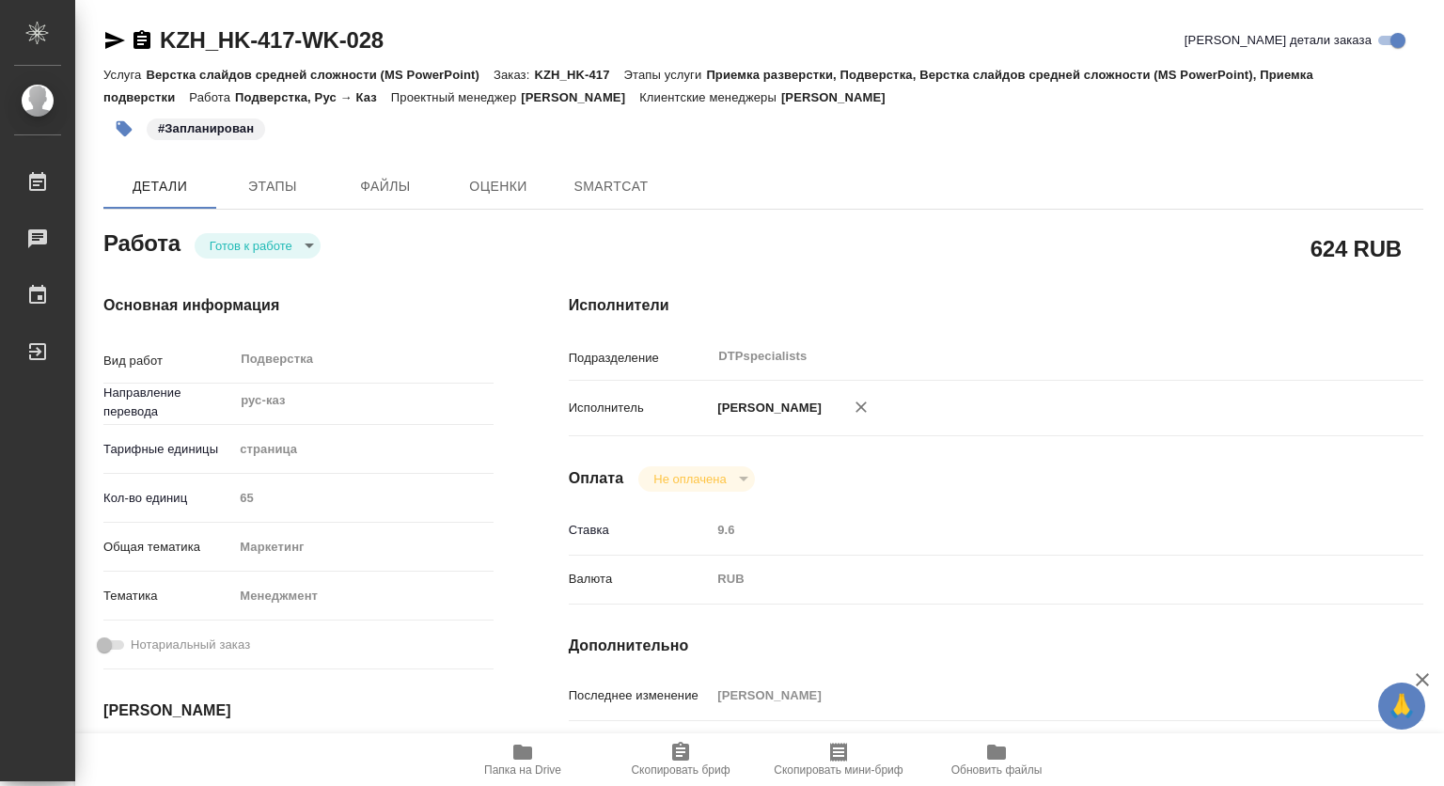
type textarea "x"
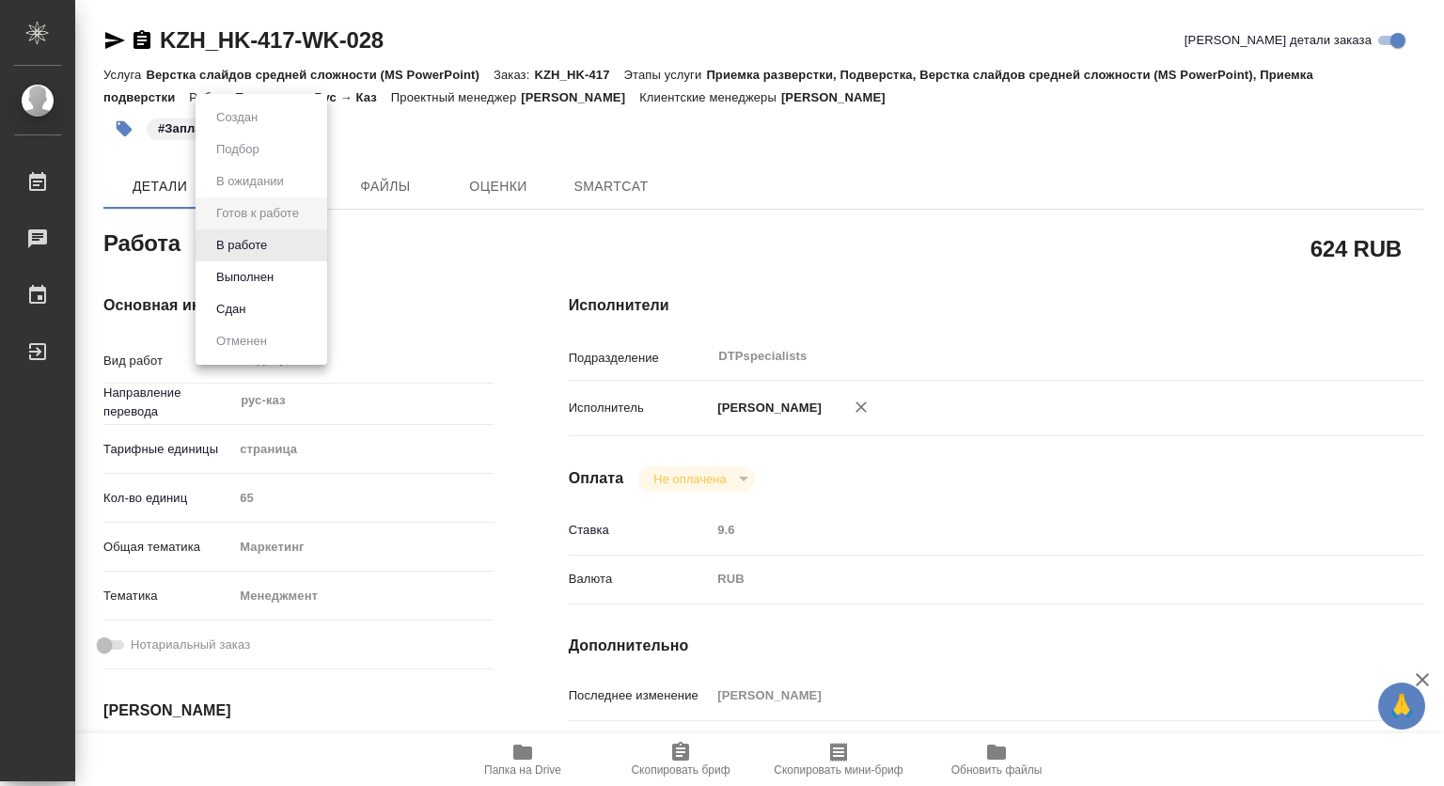
click at [271, 255] on body "🙏 .cls-1 fill:#fff; AWATERA Kovtun Svetlana Работы Чаты График Выйти KZH_HK-417…" at bounding box center [722, 393] width 1444 height 786
type textarea "x"
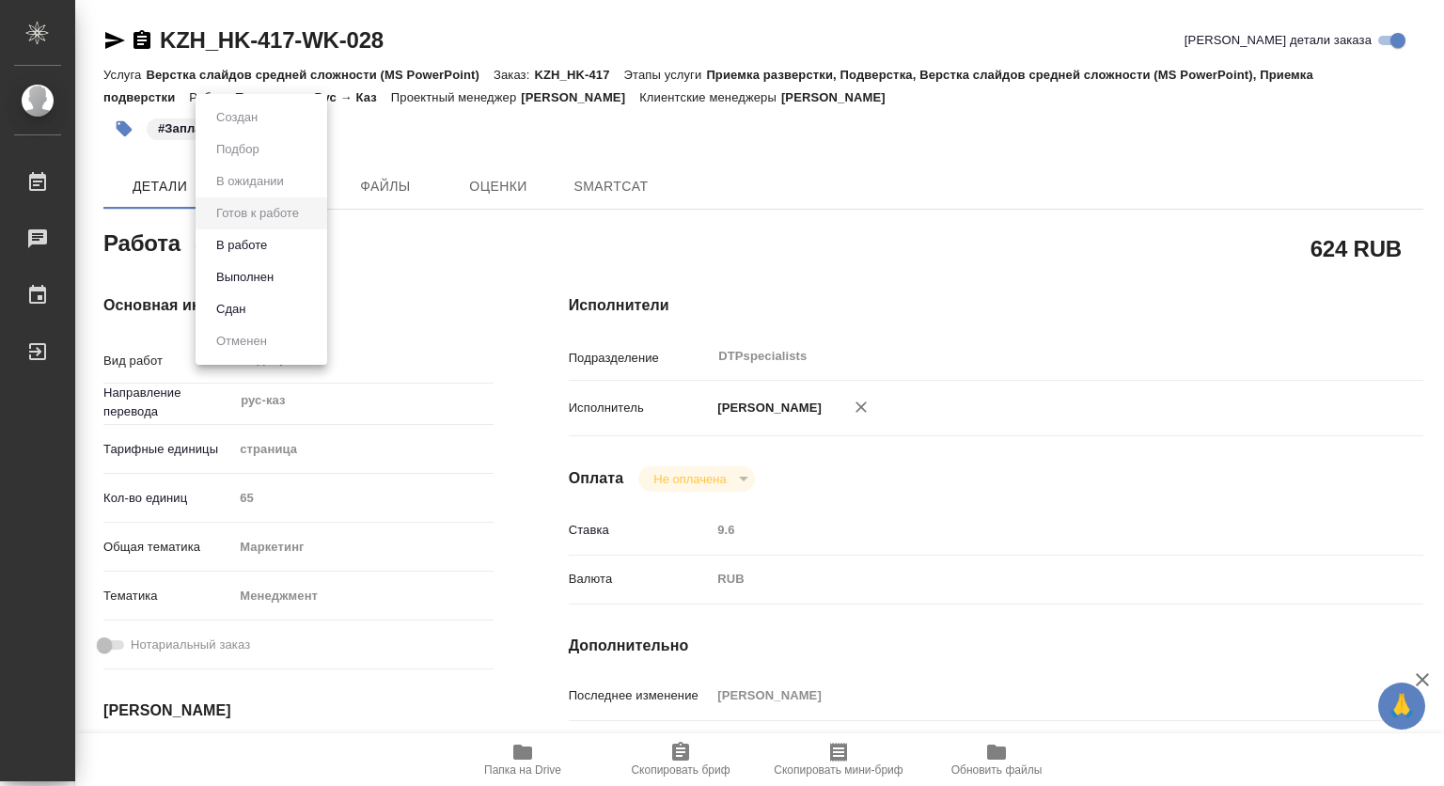
type textarea "x"
click at [229, 248] on button "В работе" at bounding box center [242, 245] width 62 height 21
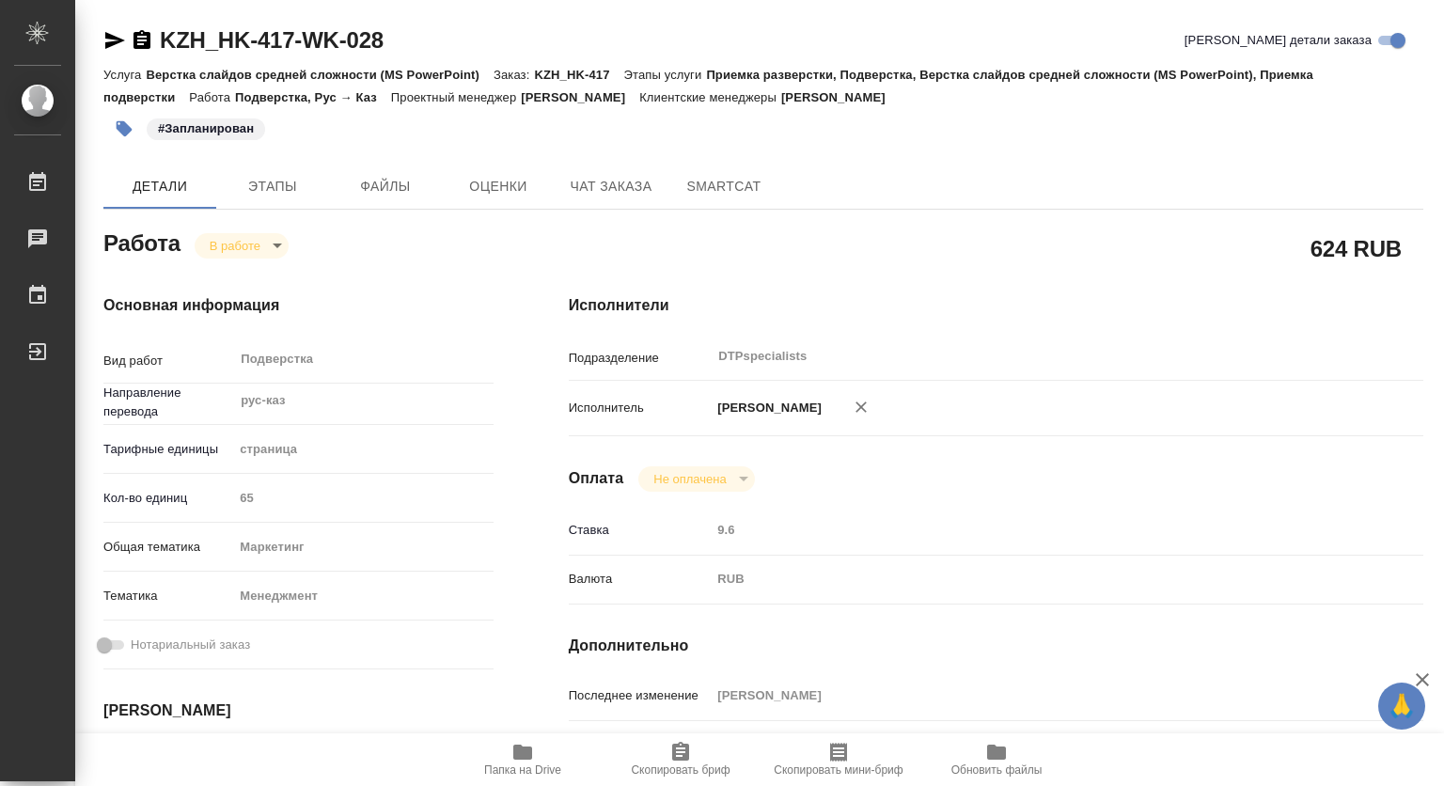
type textarea "x"
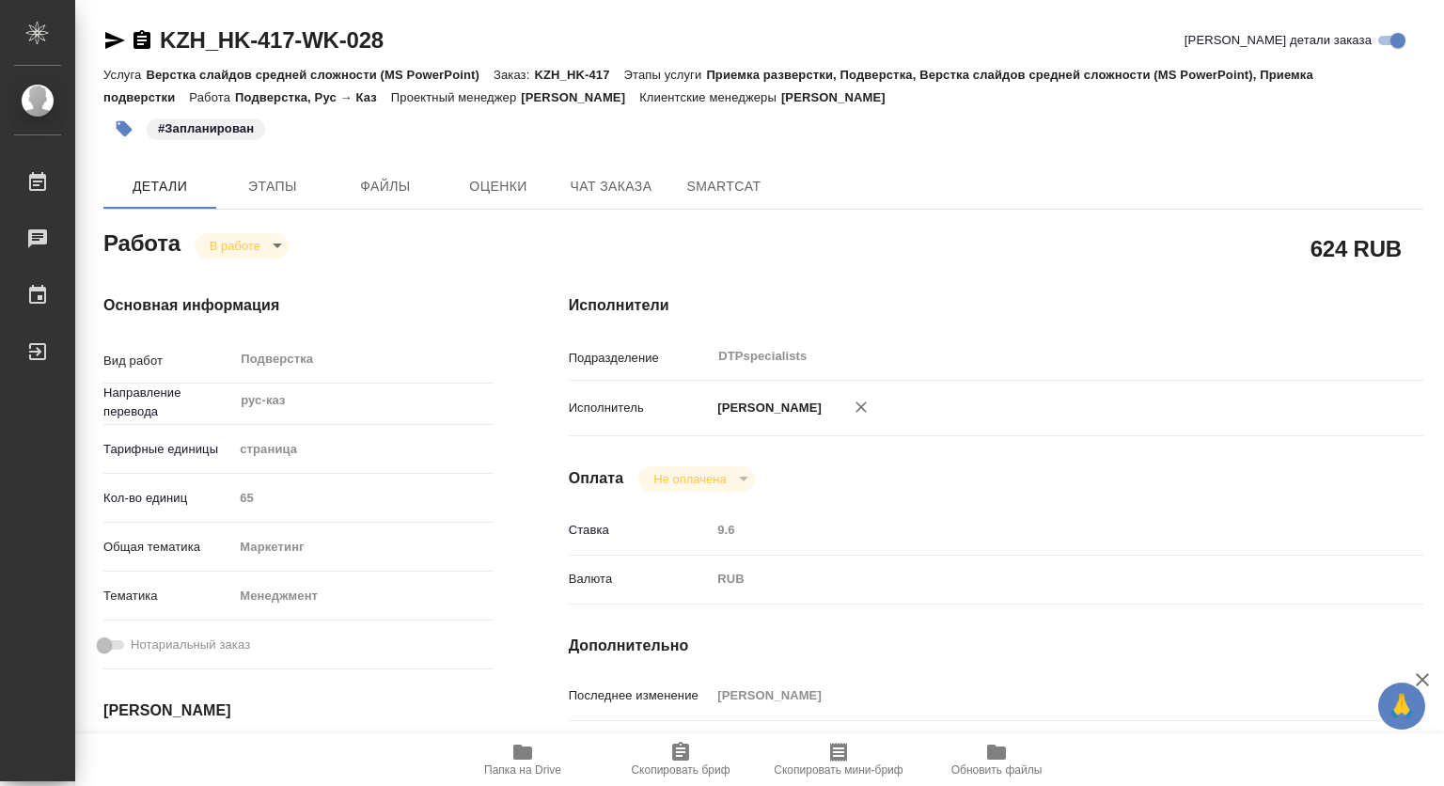
type textarea "x"
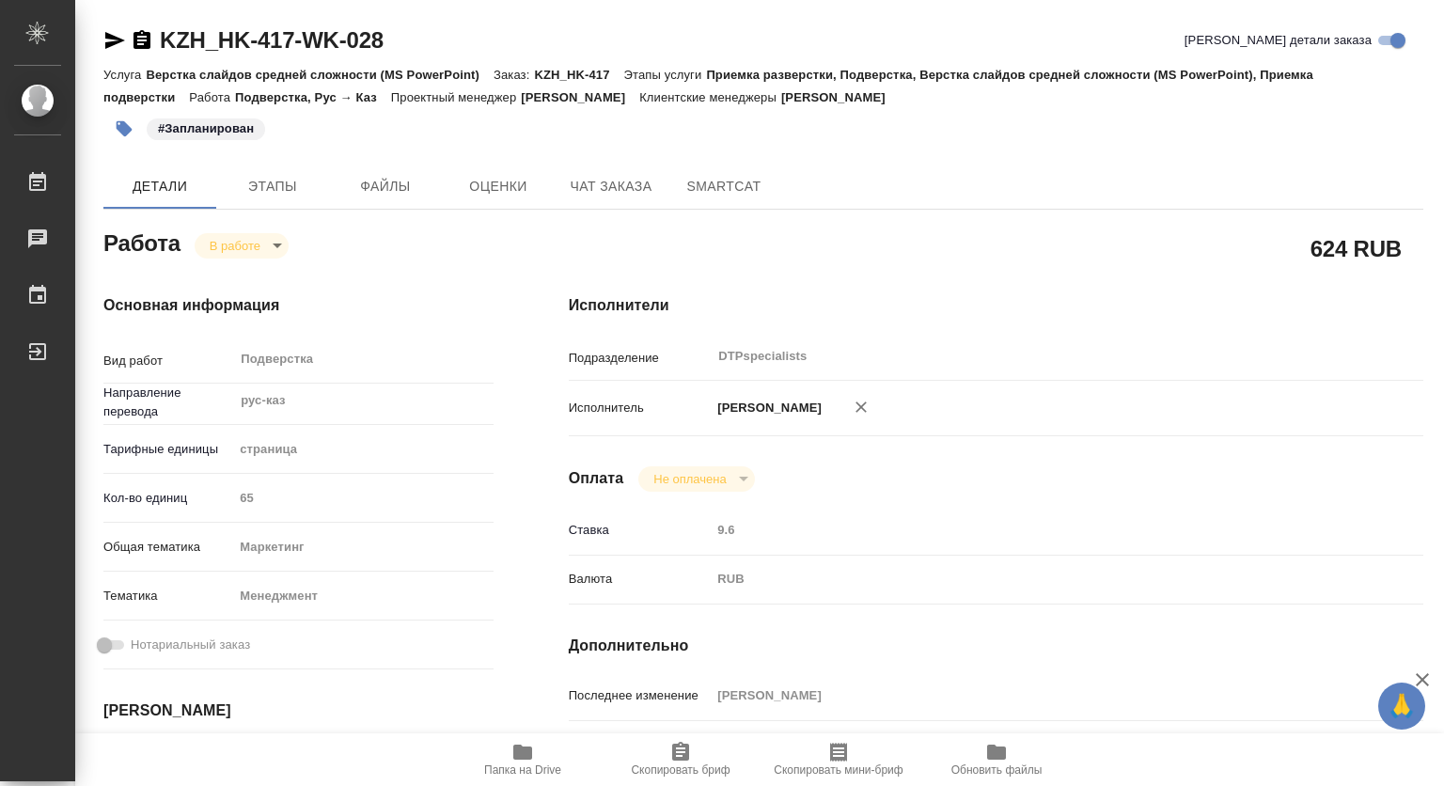
scroll to position [376, 0]
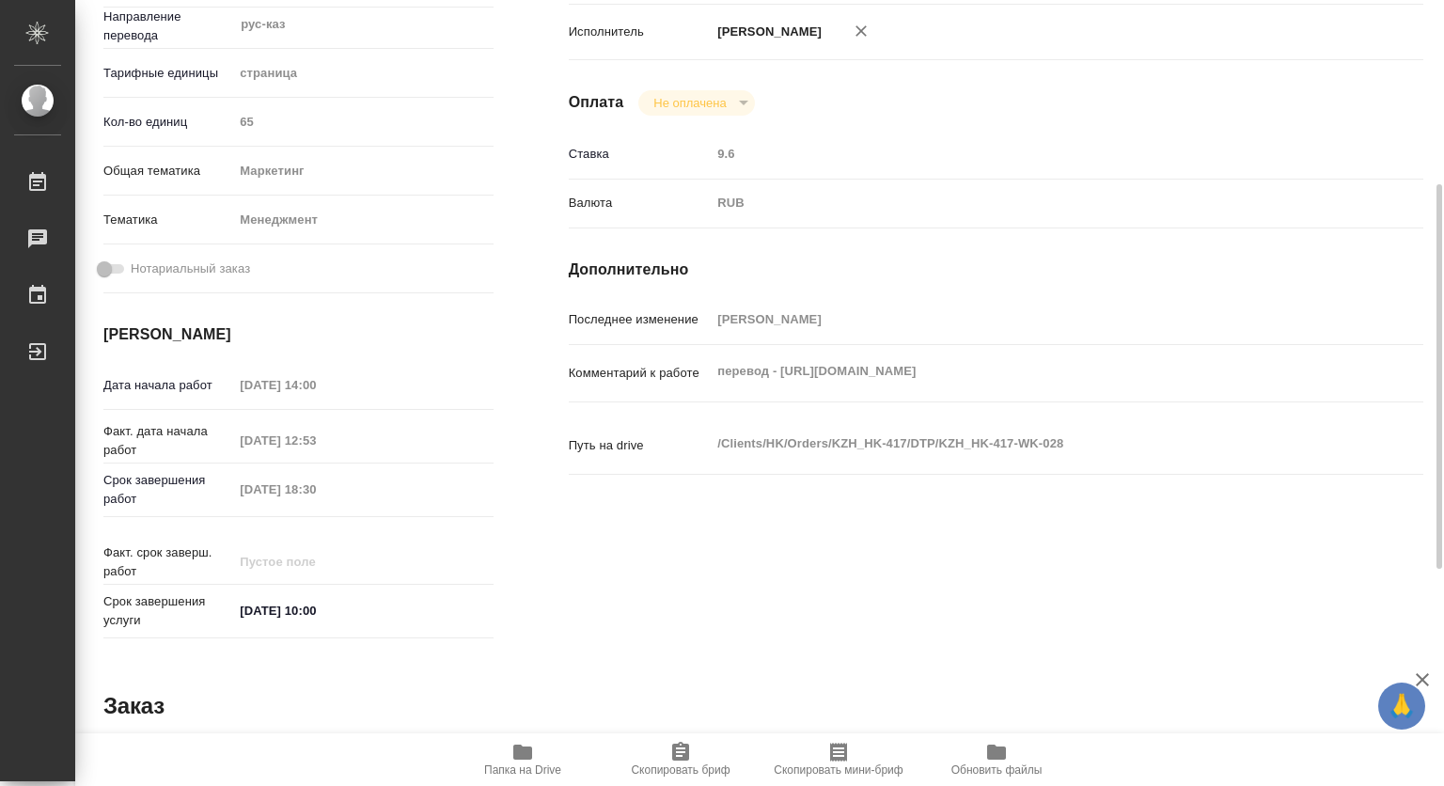
type textarea "x"
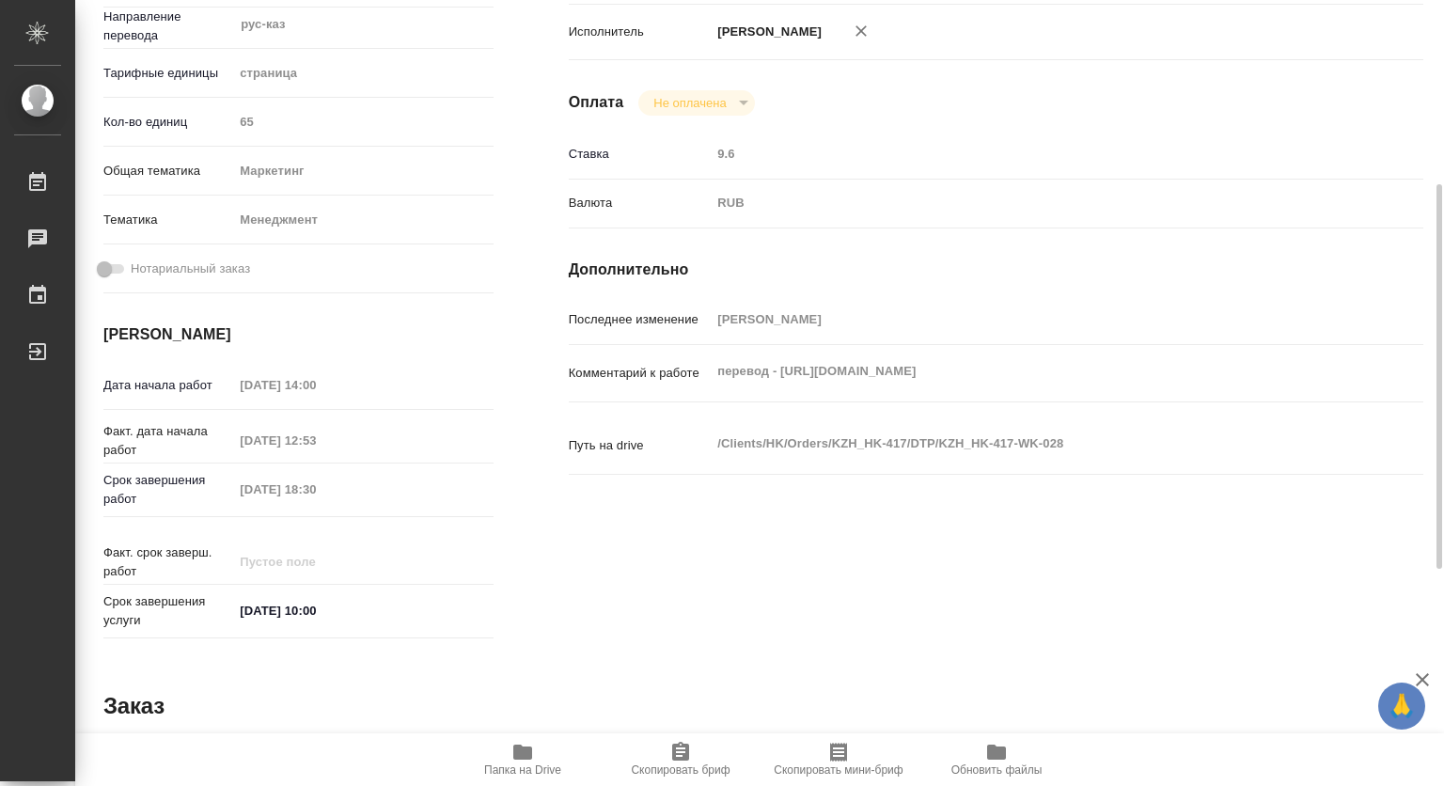
type textarea "x"
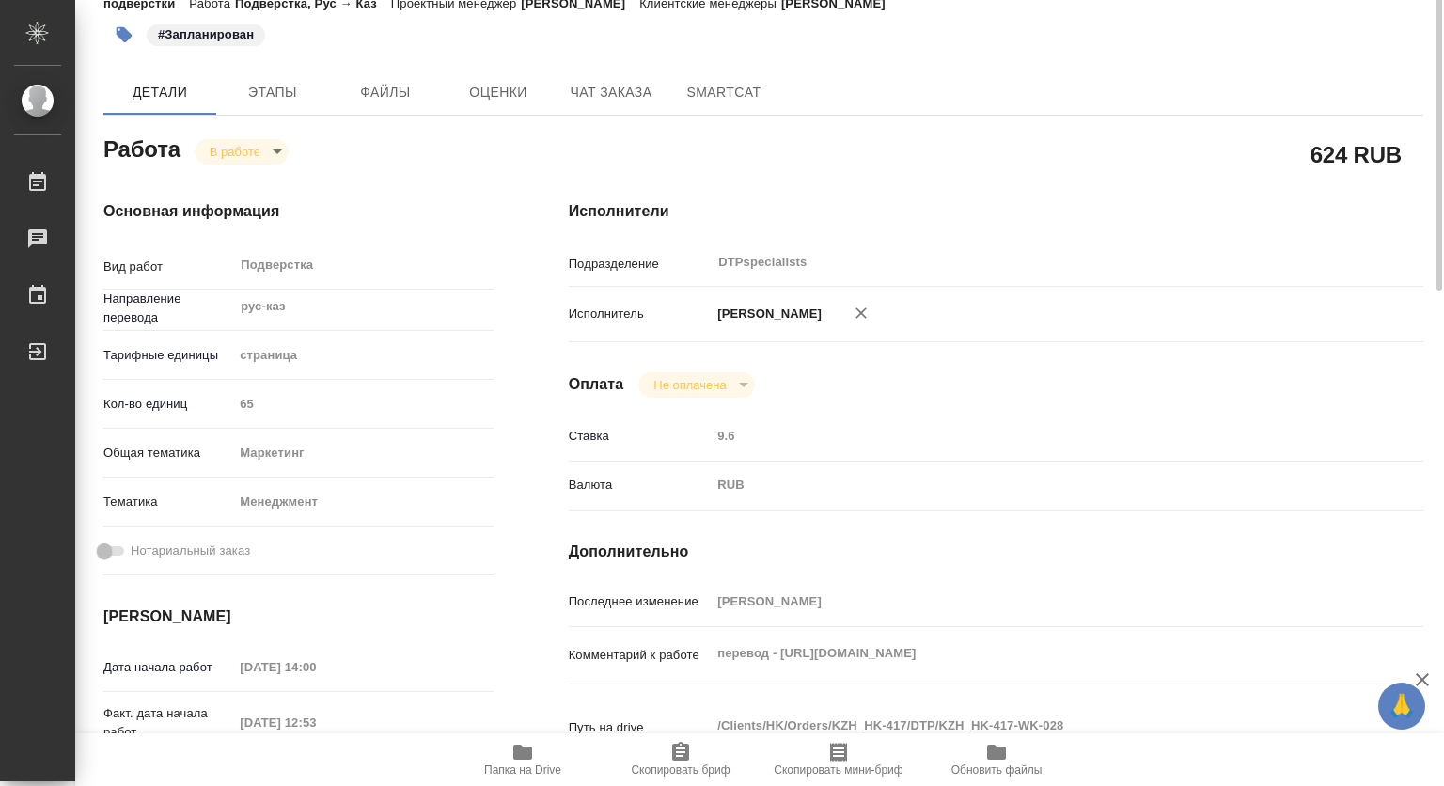
scroll to position [0, 0]
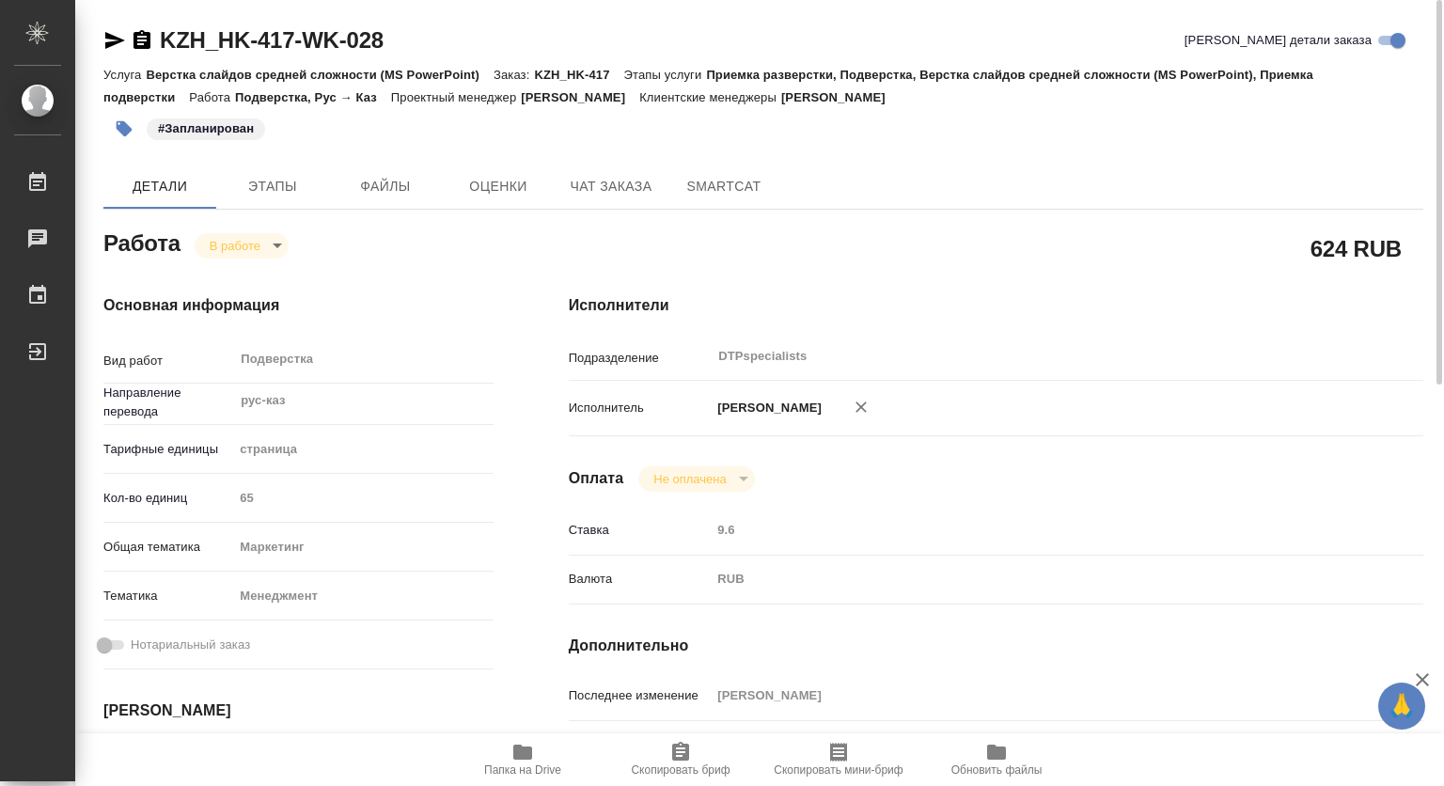
click at [113, 43] on icon "button" at bounding box center [115, 40] width 20 height 17
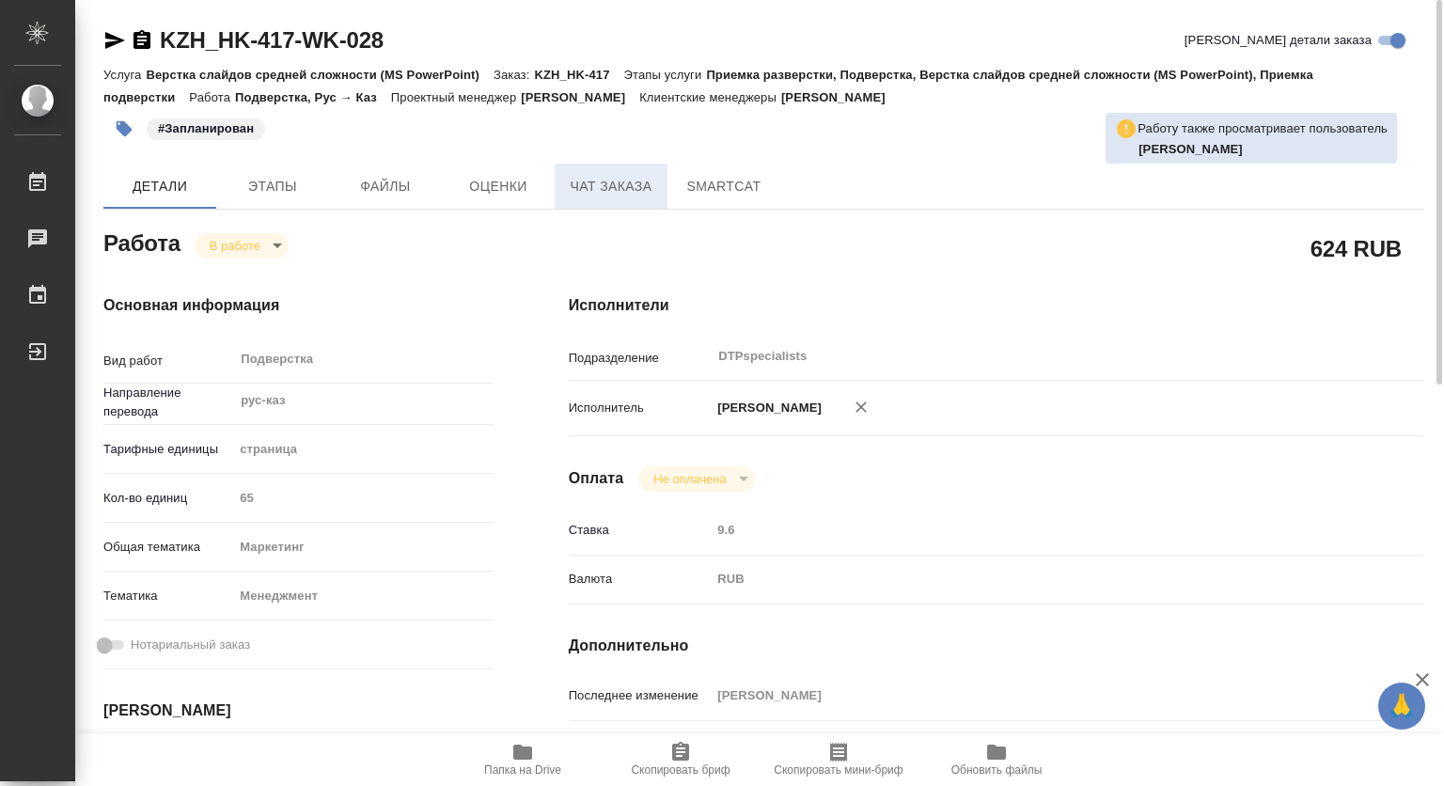
click at [613, 184] on span "Чат заказа" at bounding box center [611, 187] width 90 height 24
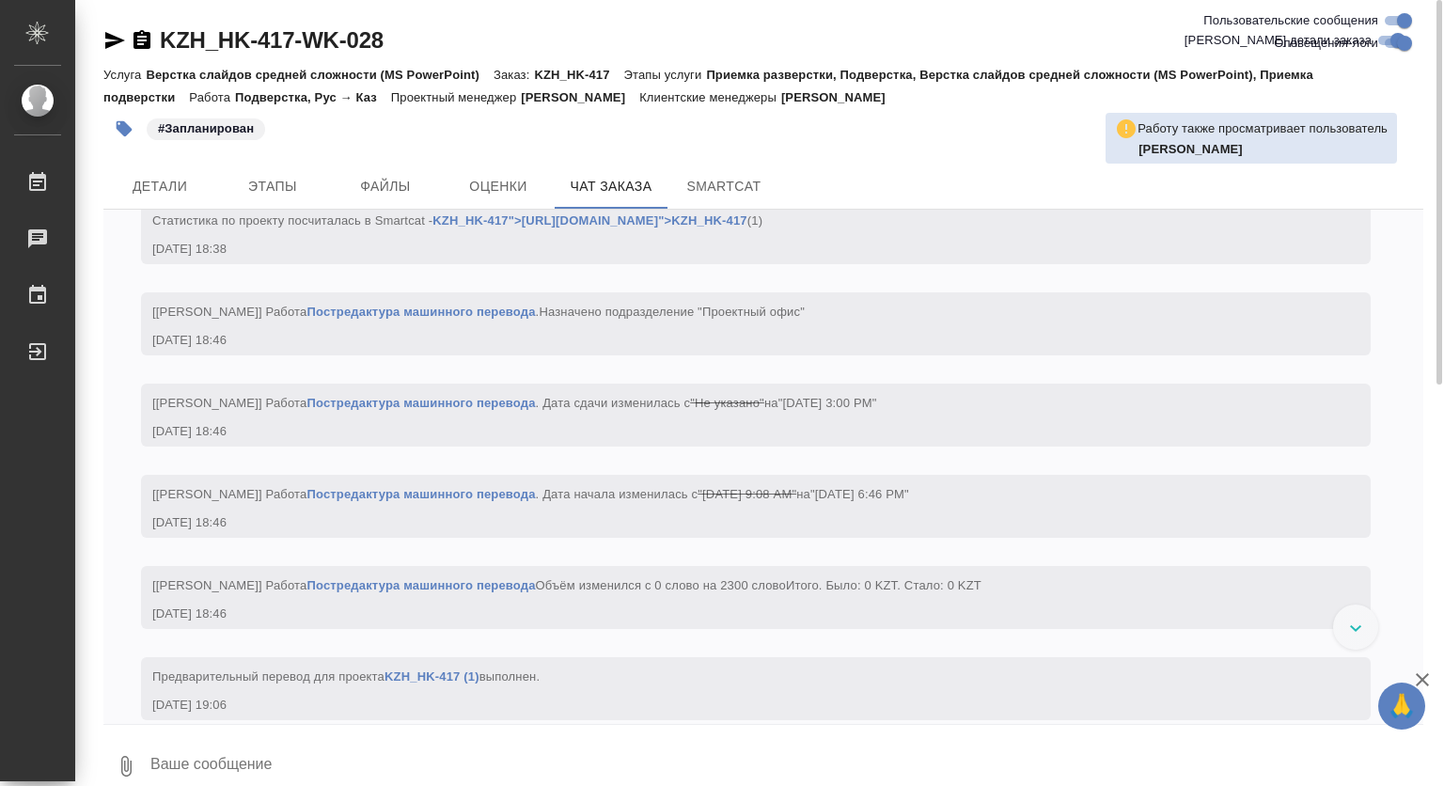
scroll to position [11263, 0]
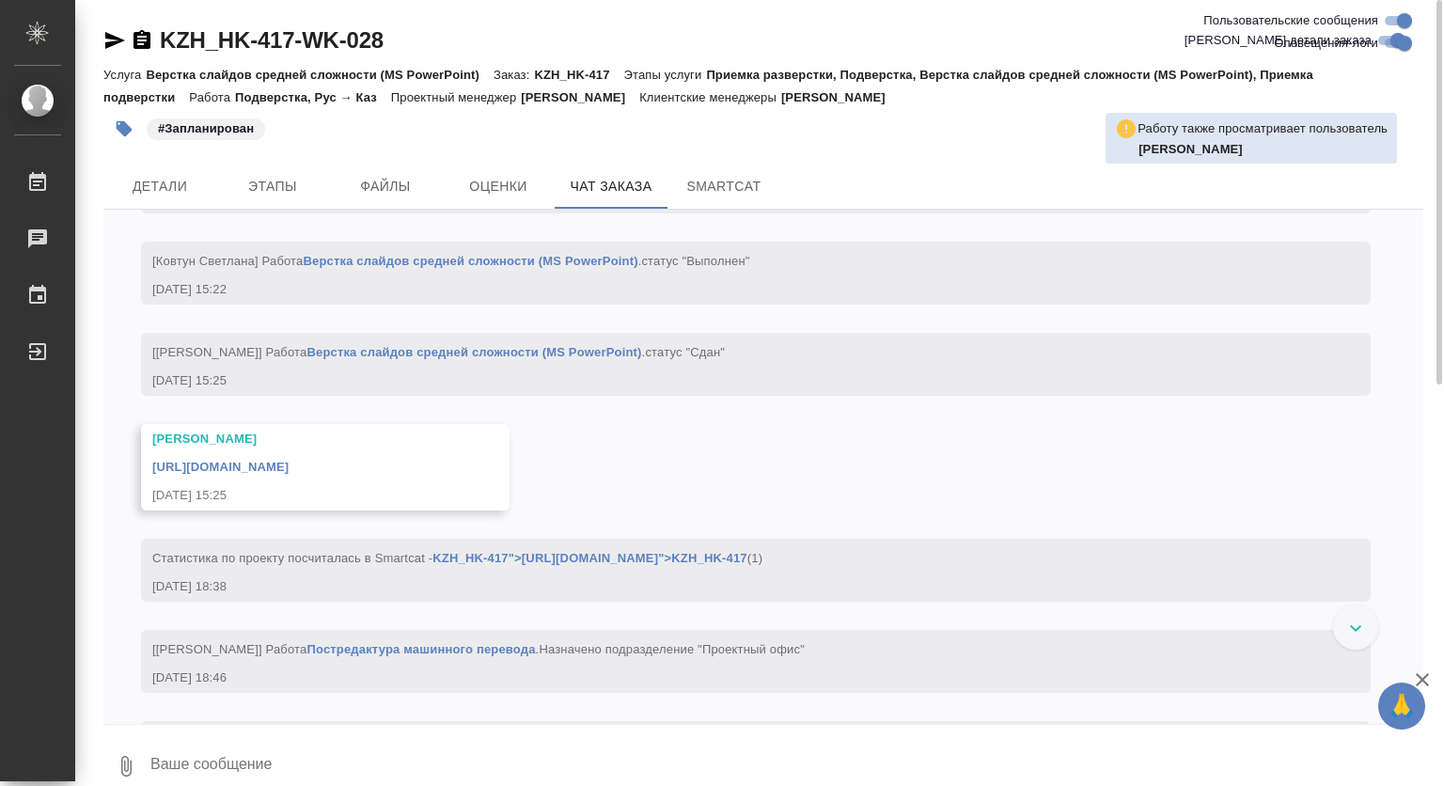
click at [289, 474] on link "https://drive.awatera.com/apps/files/files/9997261?dir=/Shares/HK/Orders/KZH_HK…" at bounding box center [220, 467] width 136 height 14
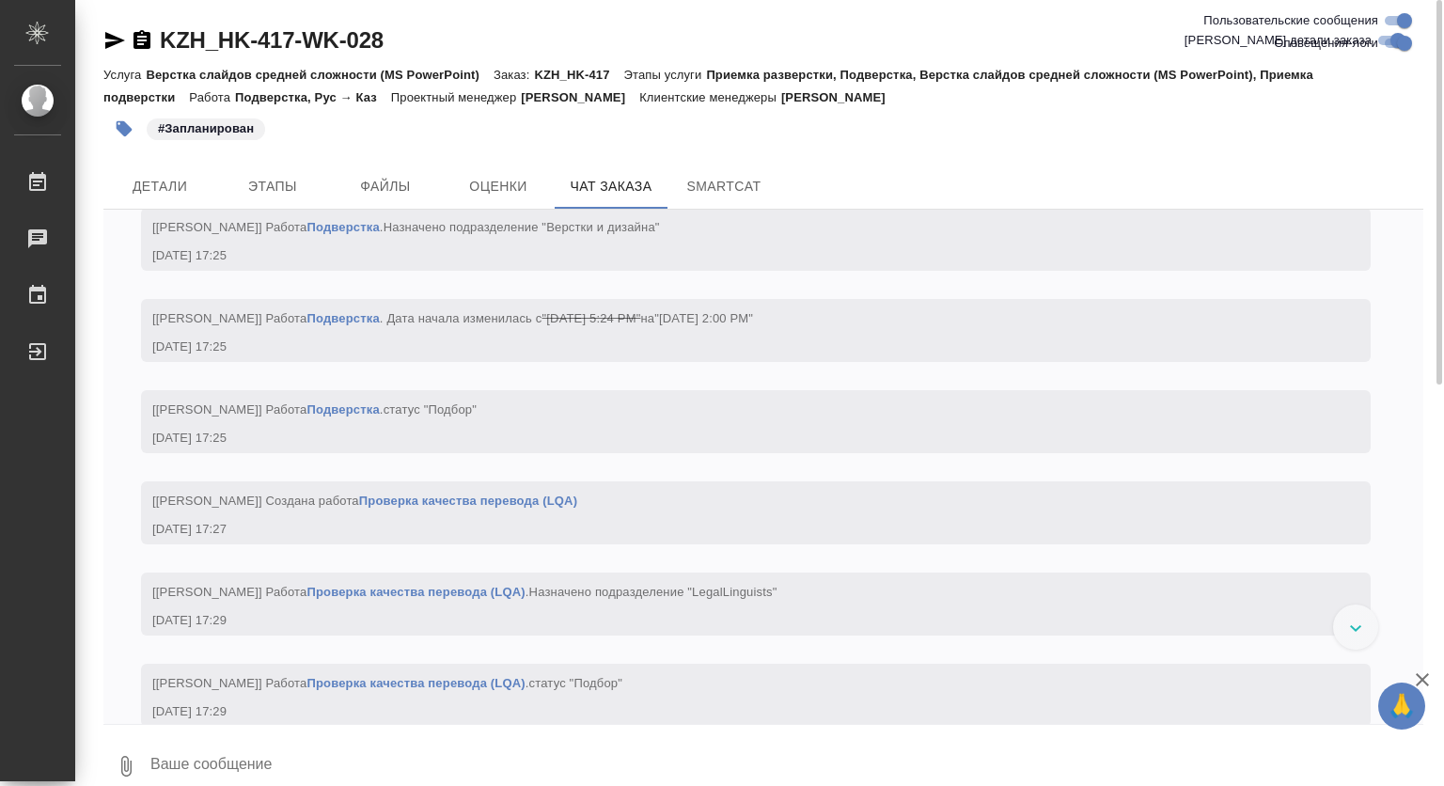
scroll to position [23, 0]
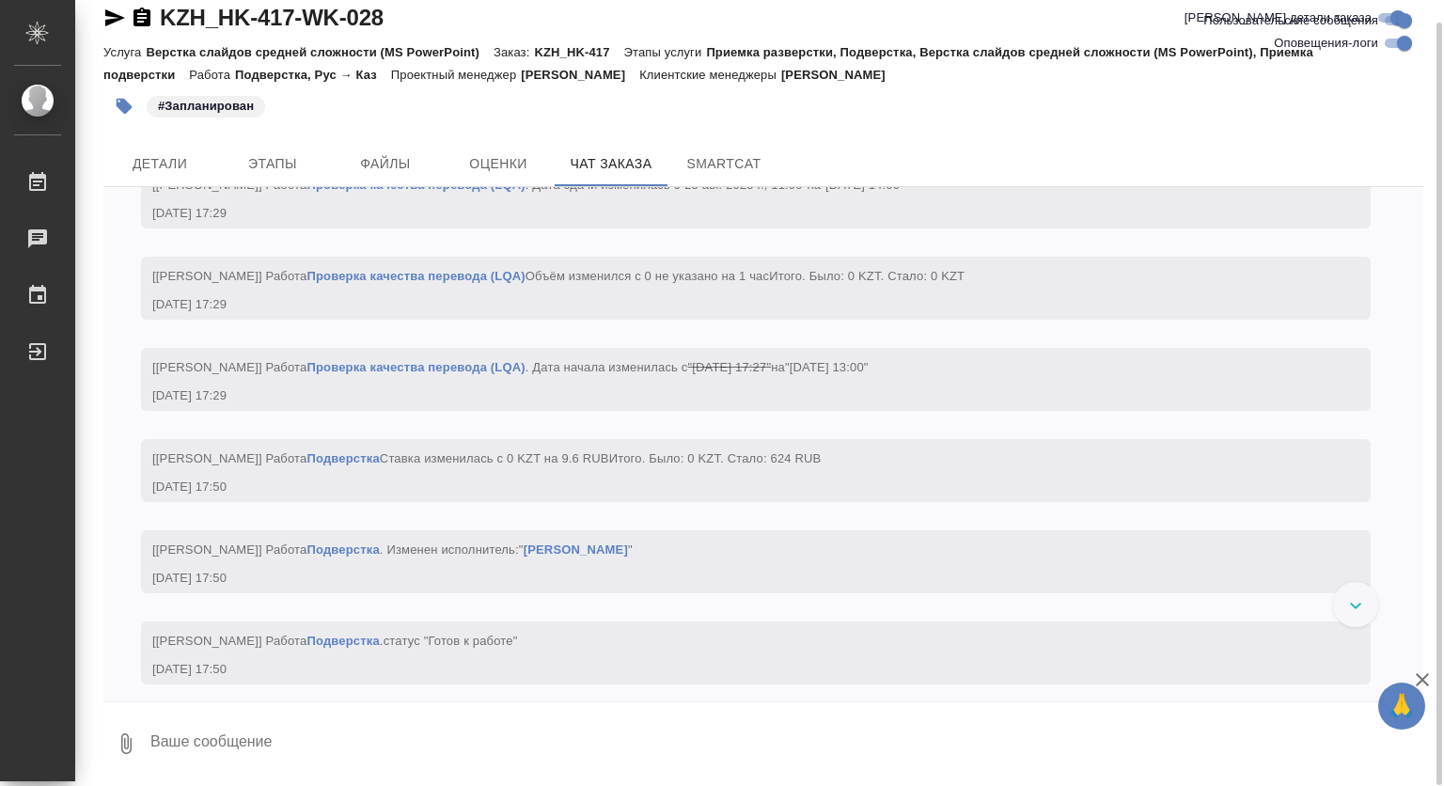
click at [1358, 599] on div at bounding box center [1355, 604] width 45 height 45
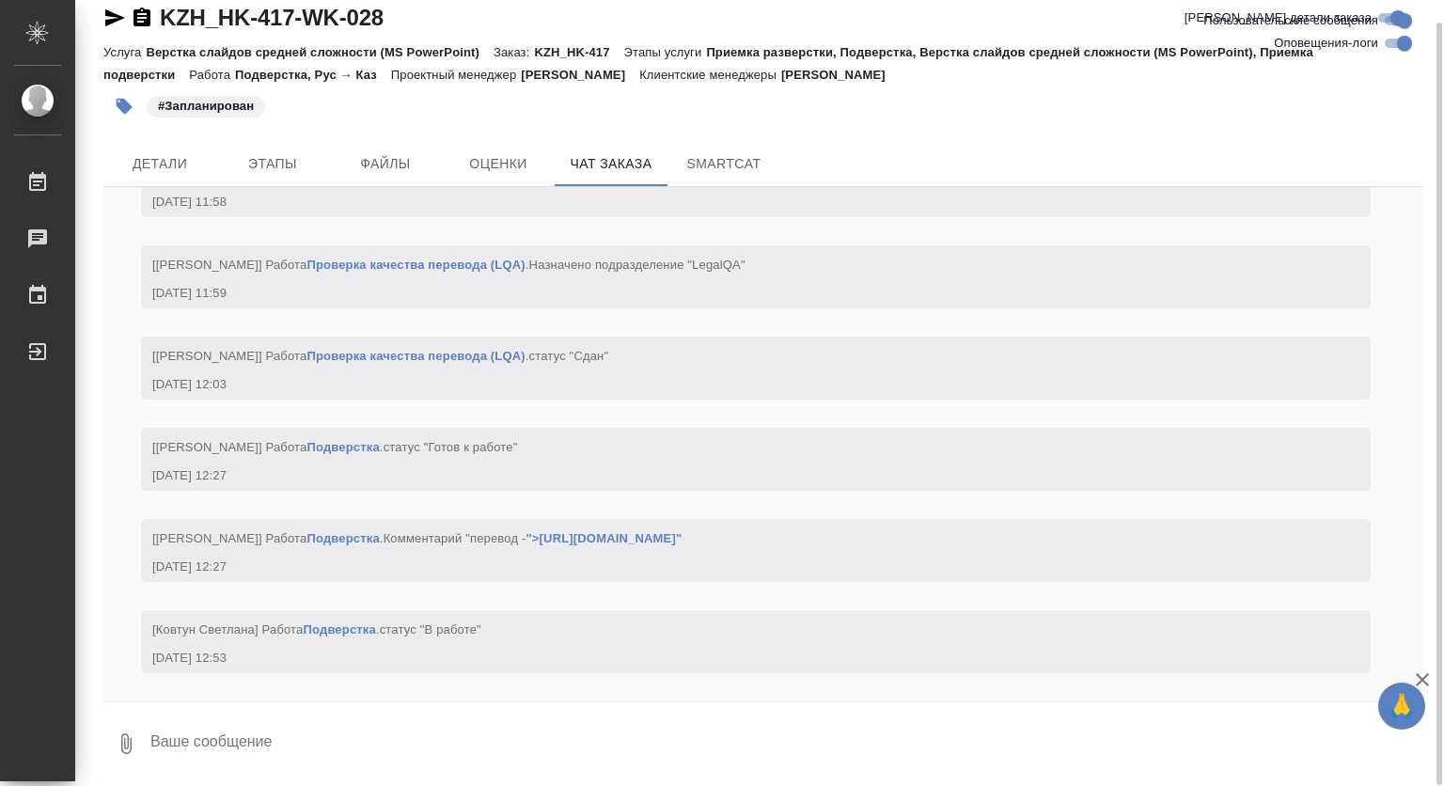
scroll to position [15024, 0]
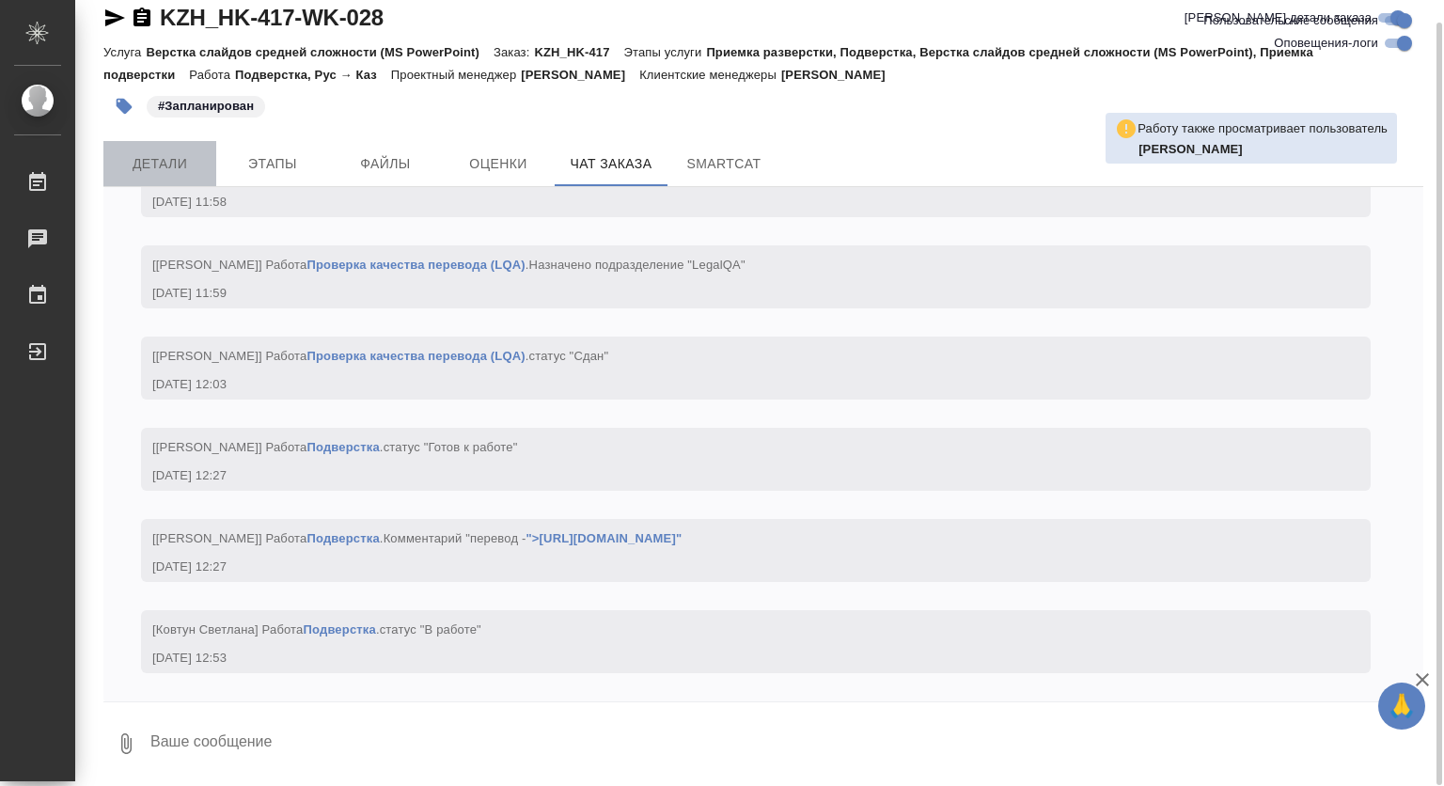
click at [135, 161] on span "Детали" at bounding box center [160, 164] width 90 height 24
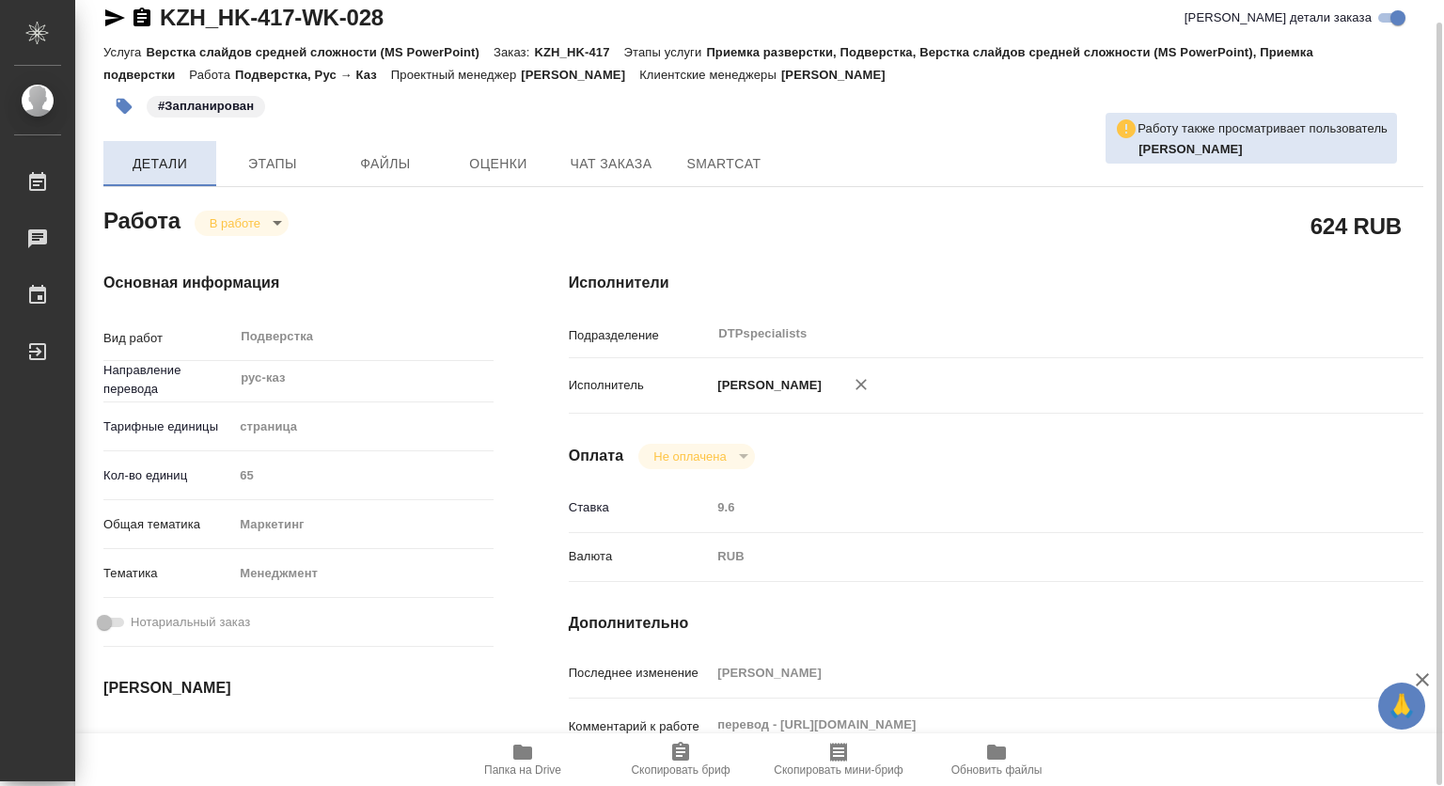
type textarea "x"
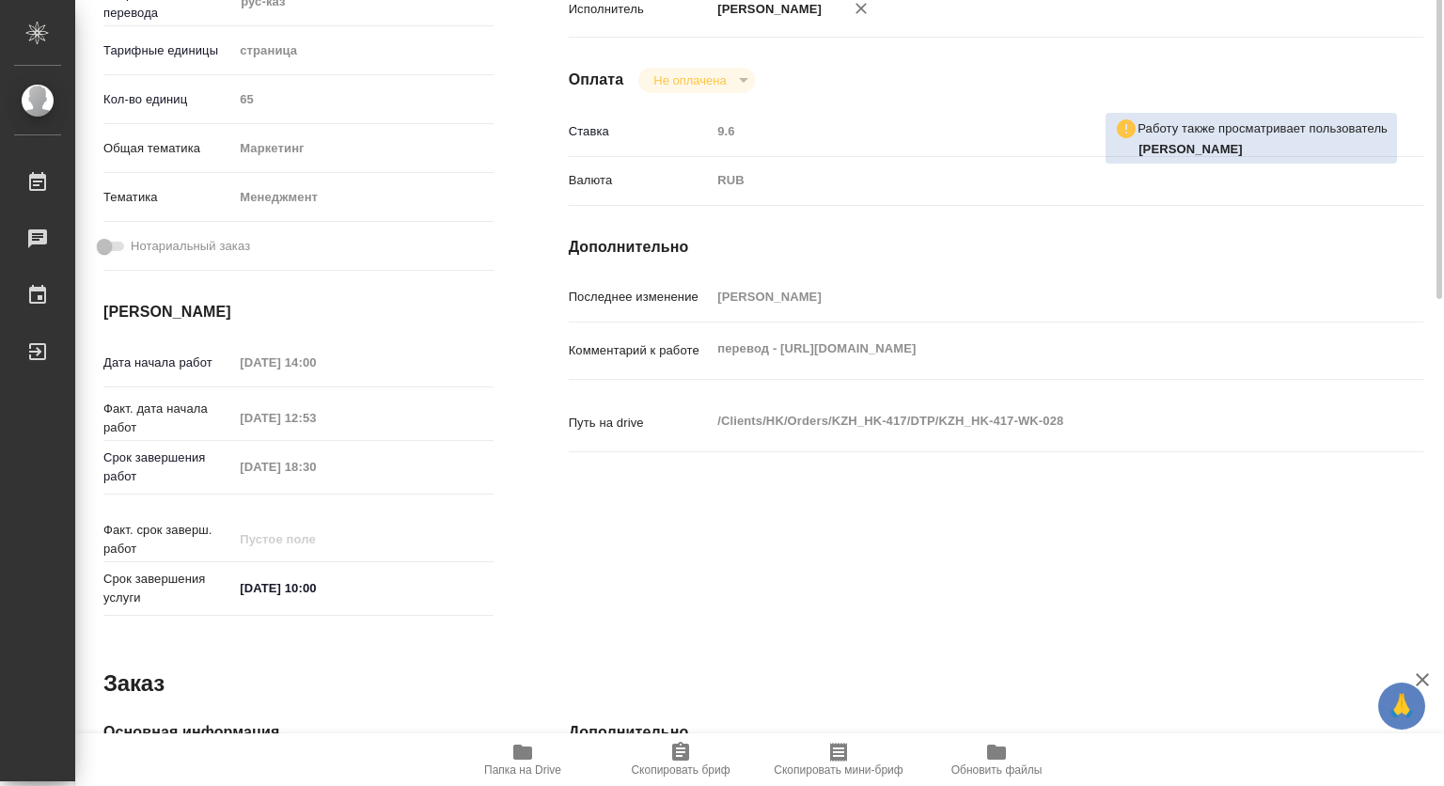
type textarea "x"
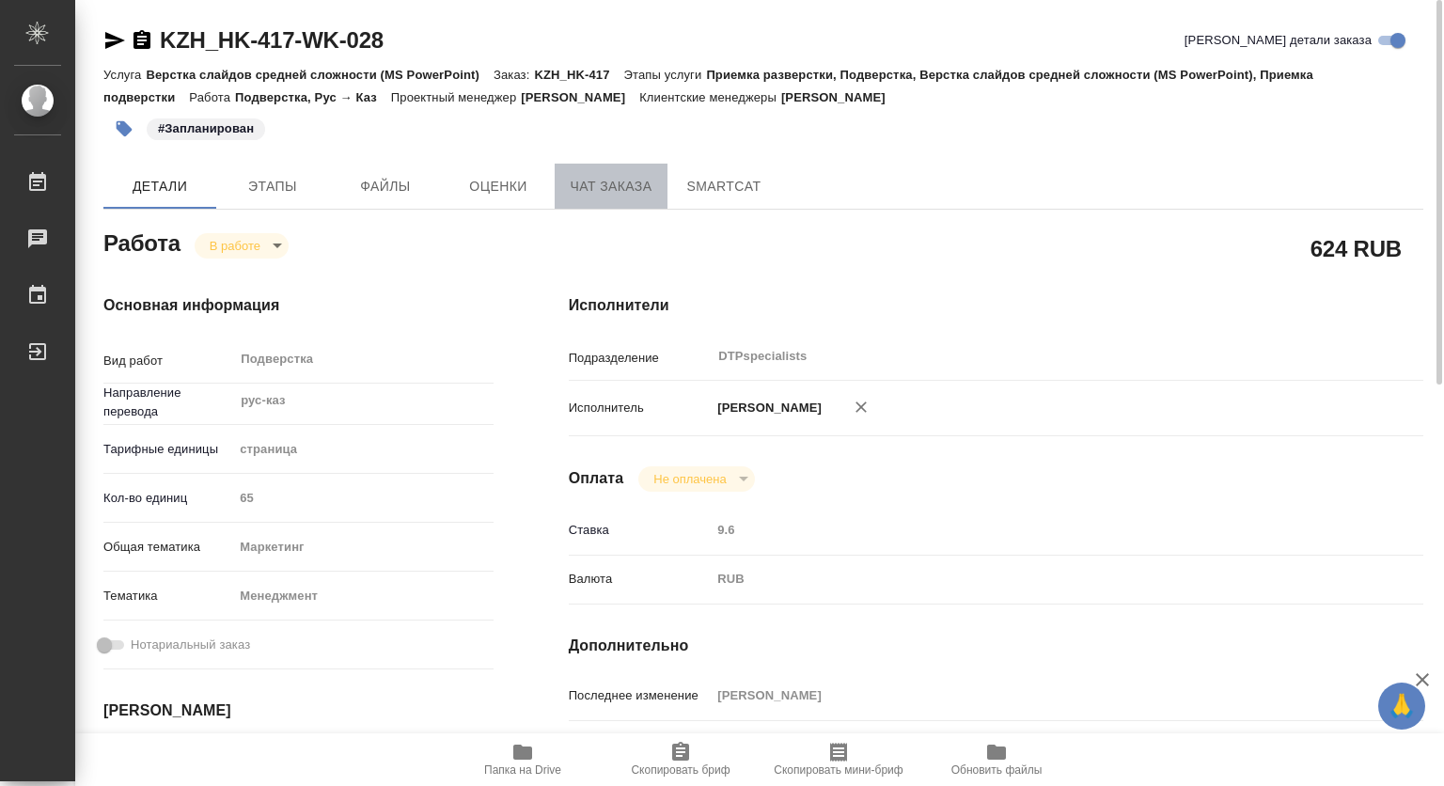
click at [606, 193] on span "Чат заказа" at bounding box center [611, 187] width 90 height 24
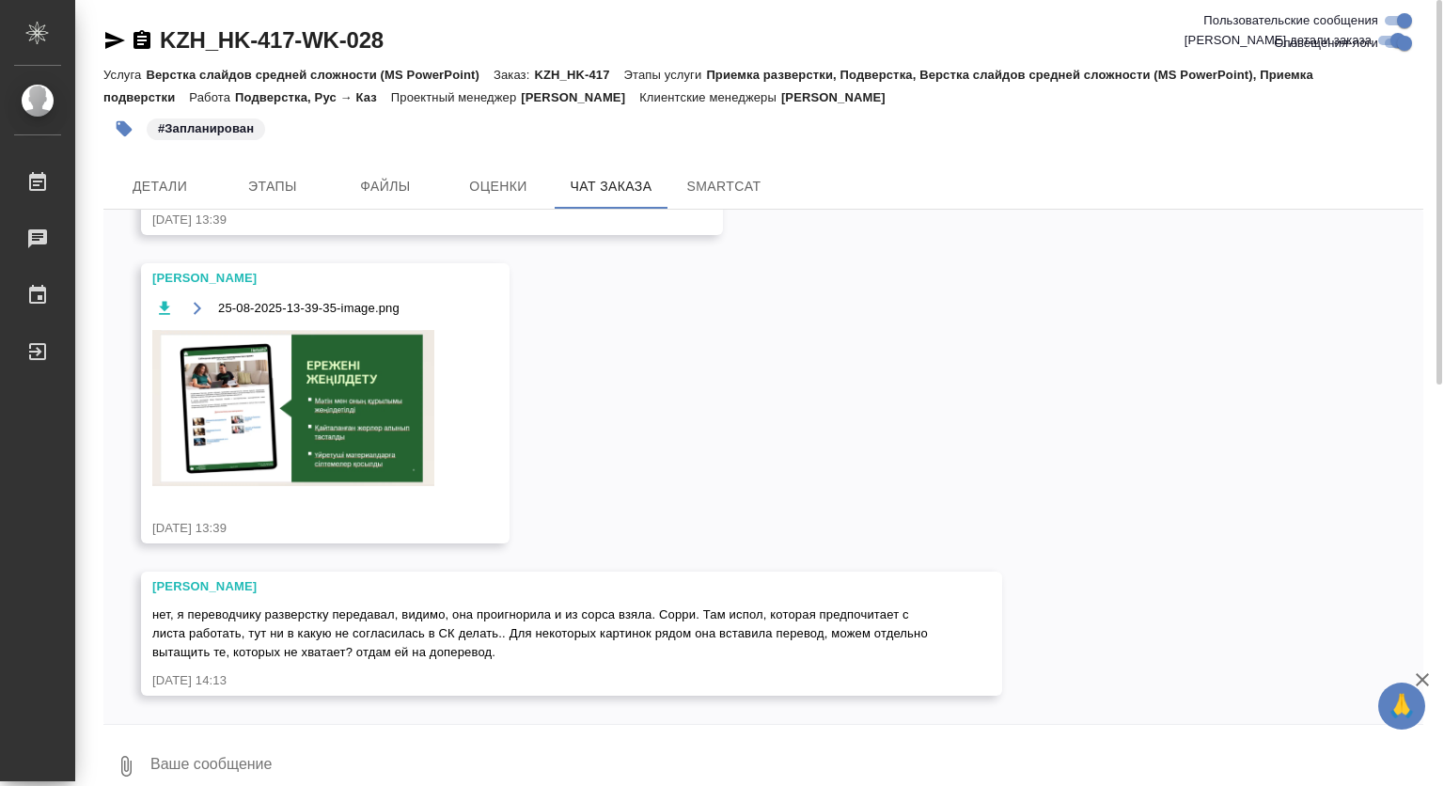
scroll to position [15599, 0]
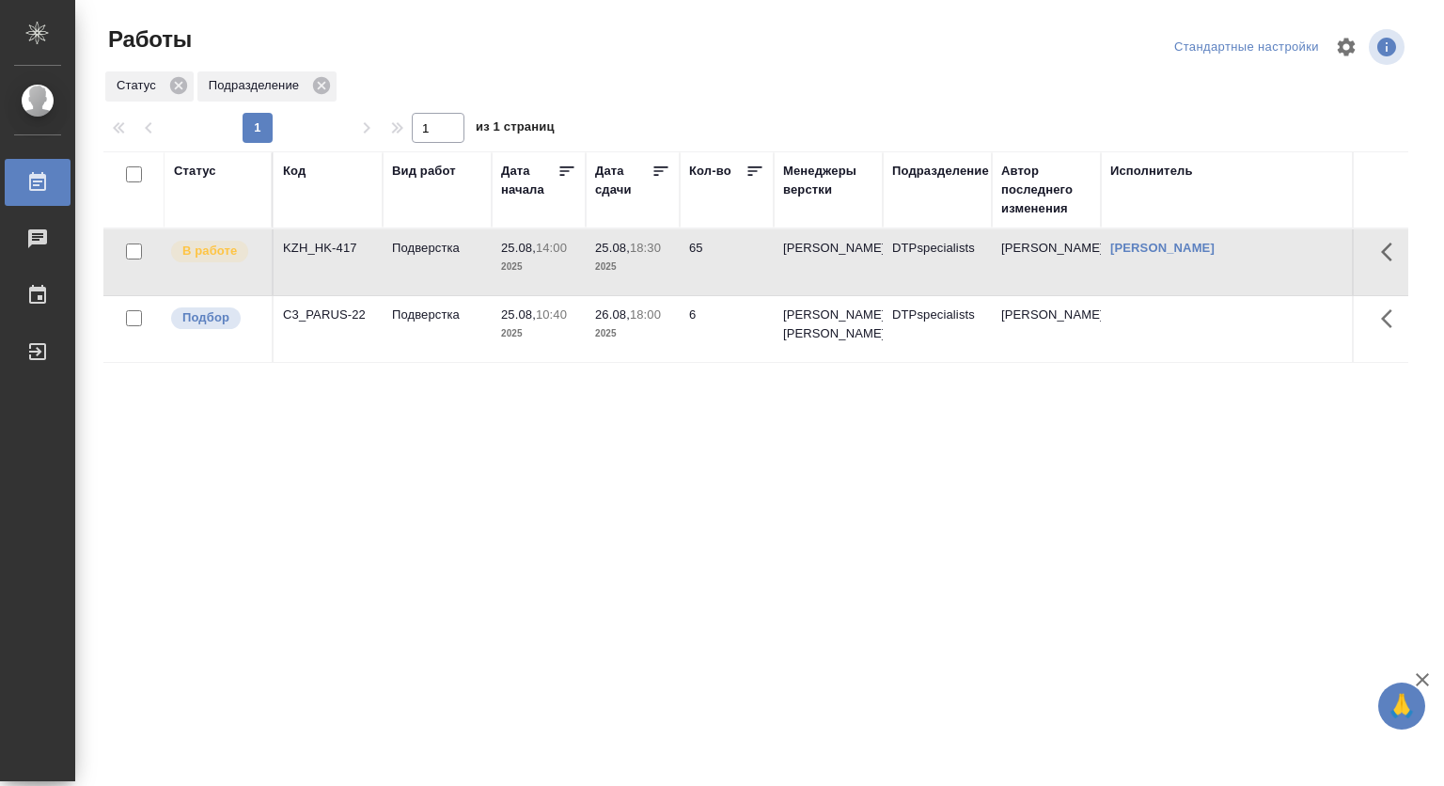
click at [828, 166] on div "Менеджеры верстки" at bounding box center [828, 181] width 90 height 38
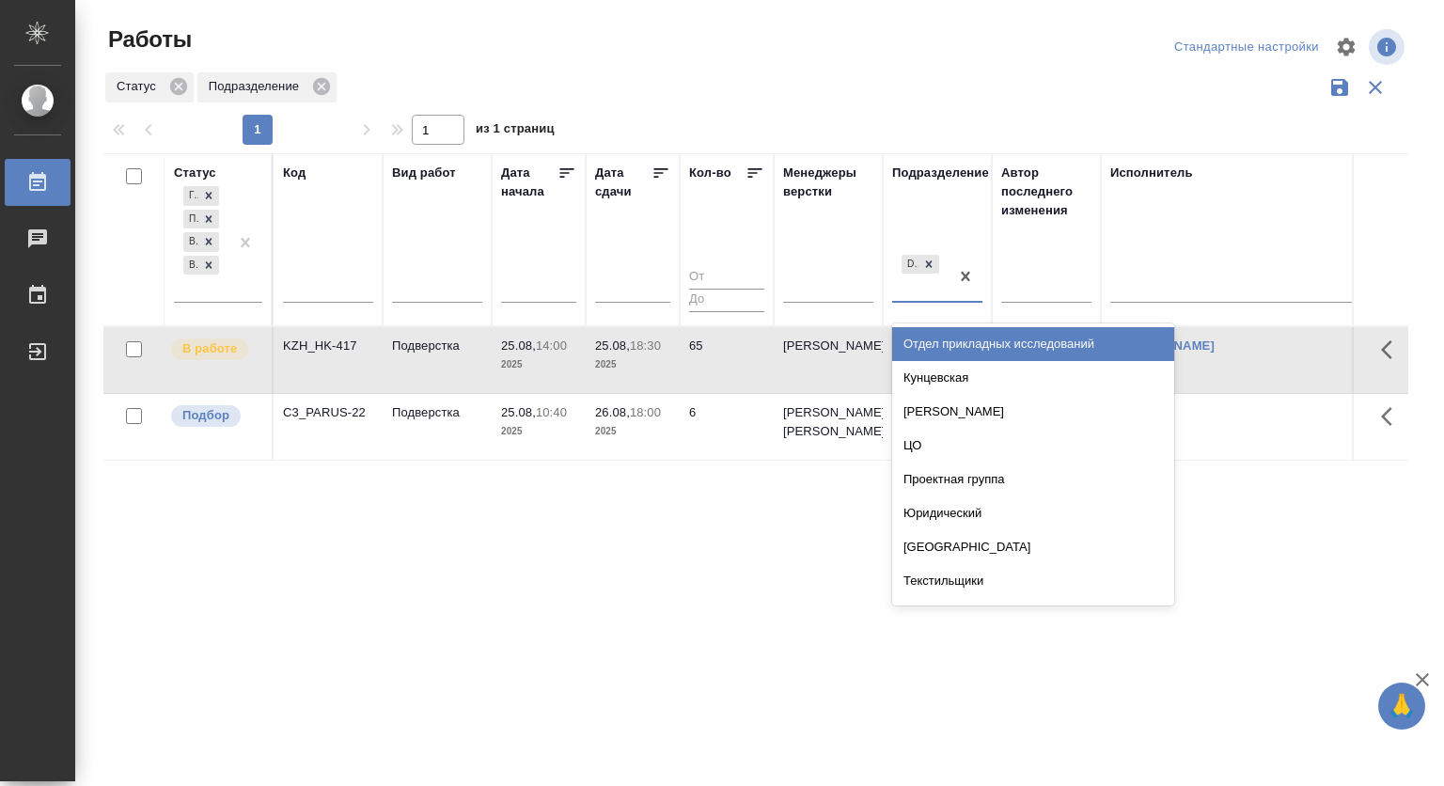
click at [935, 280] on div "DTPspecialists" at bounding box center [920, 276] width 56 height 51
type input "ве"
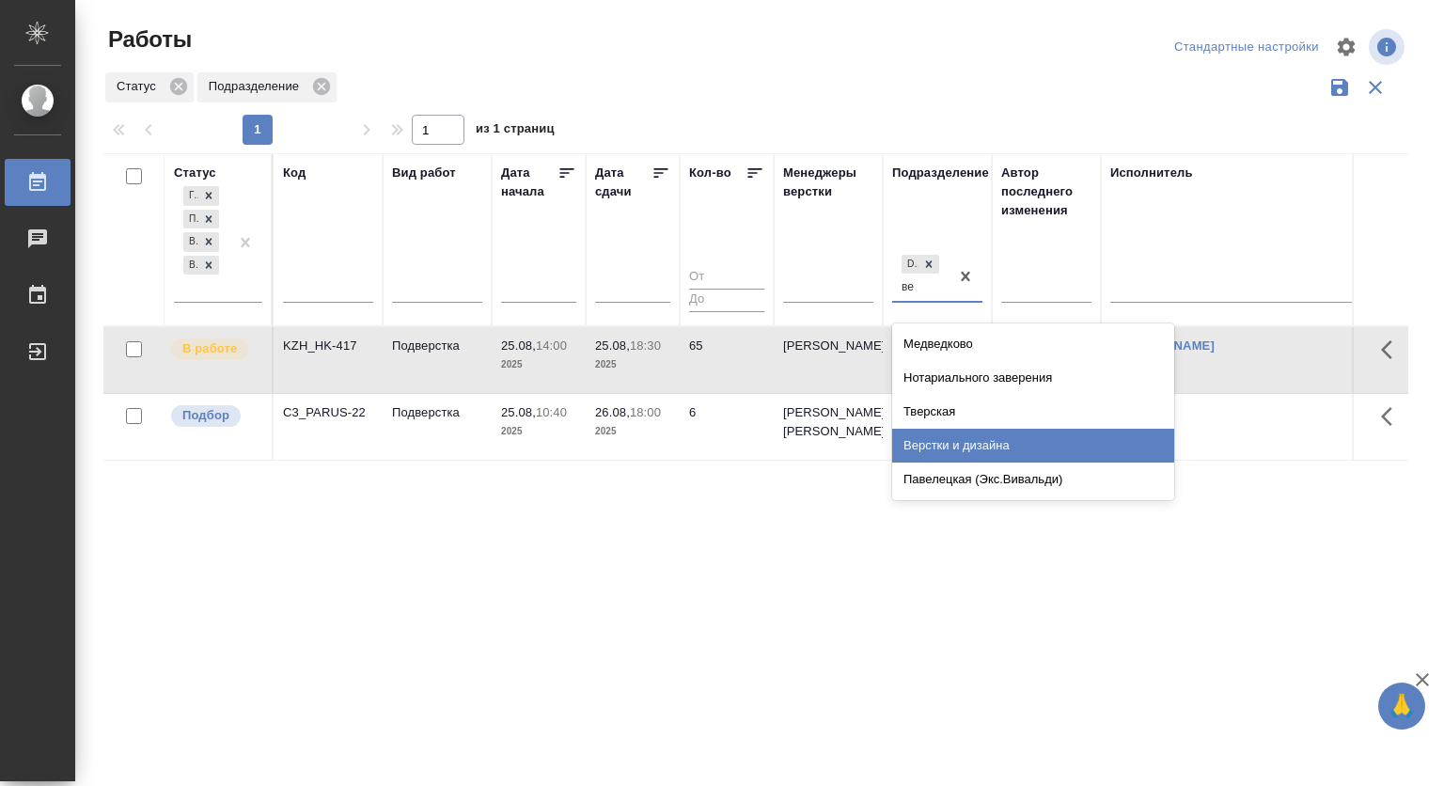
click at [970, 438] on div "Верстки и дизайна" at bounding box center [1033, 446] width 282 height 34
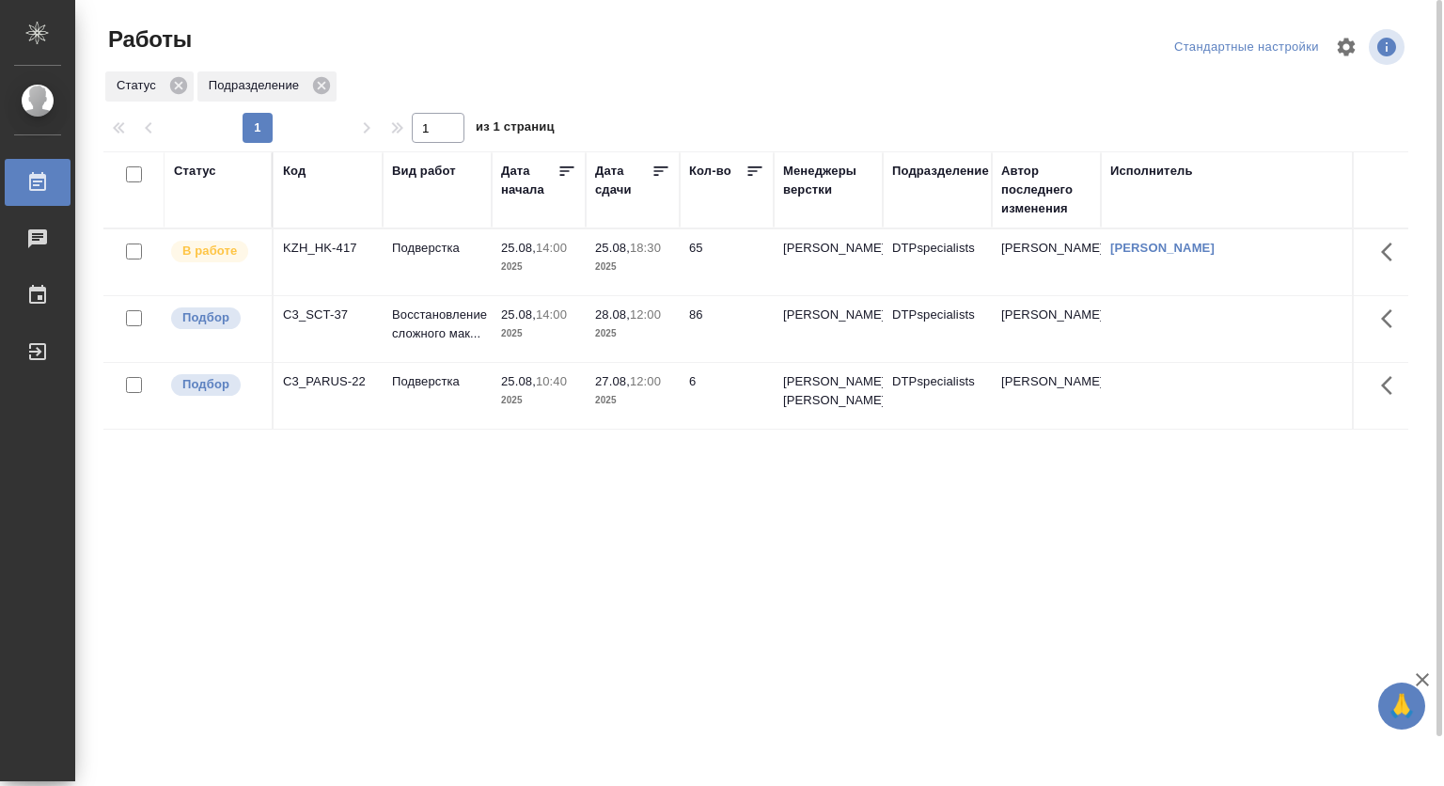
click at [508, 308] on td "25.08, 14:00 2025" at bounding box center [539, 329] width 94 height 66
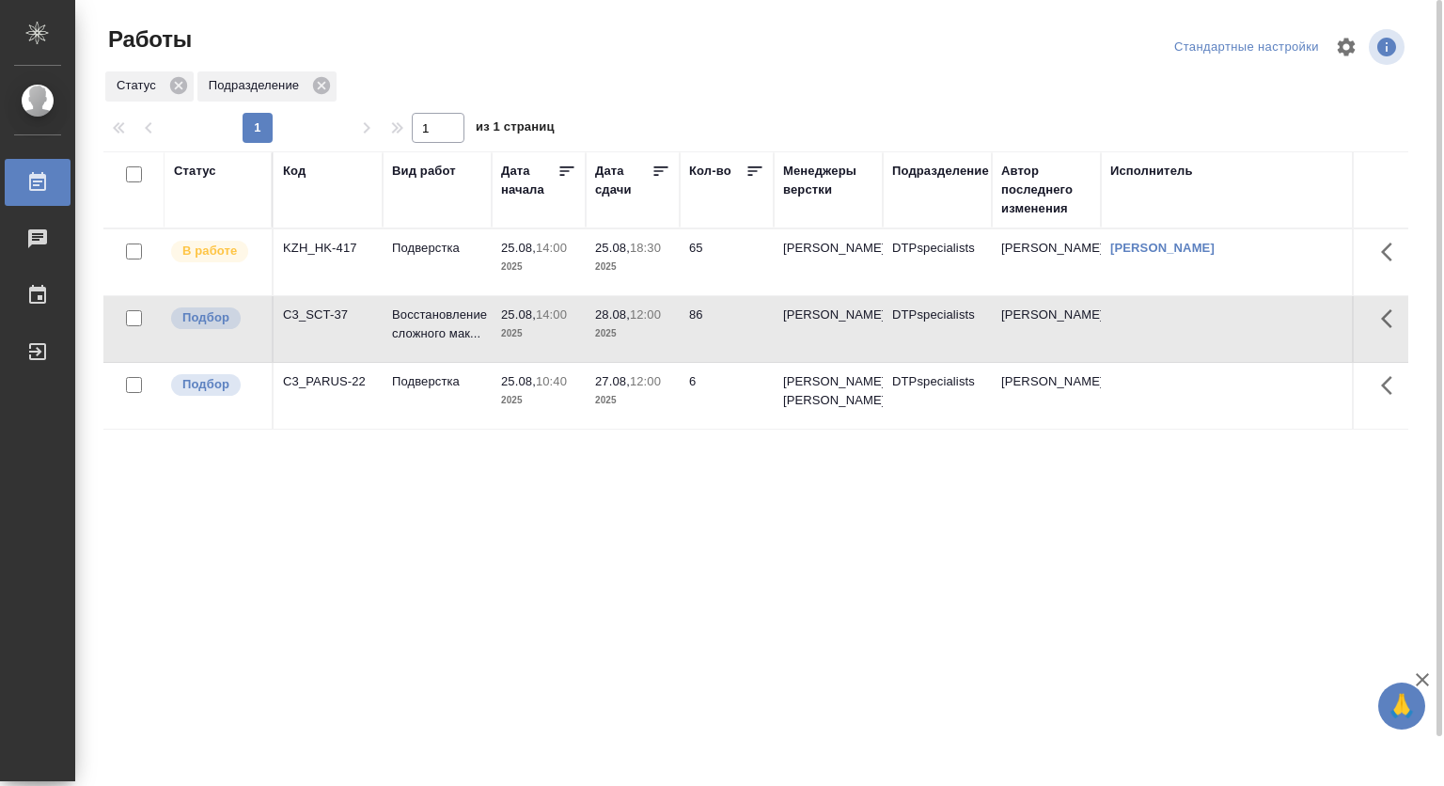
click at [512, 321] on p "25.08," at bounding box center [518, 315] width 35 height 14
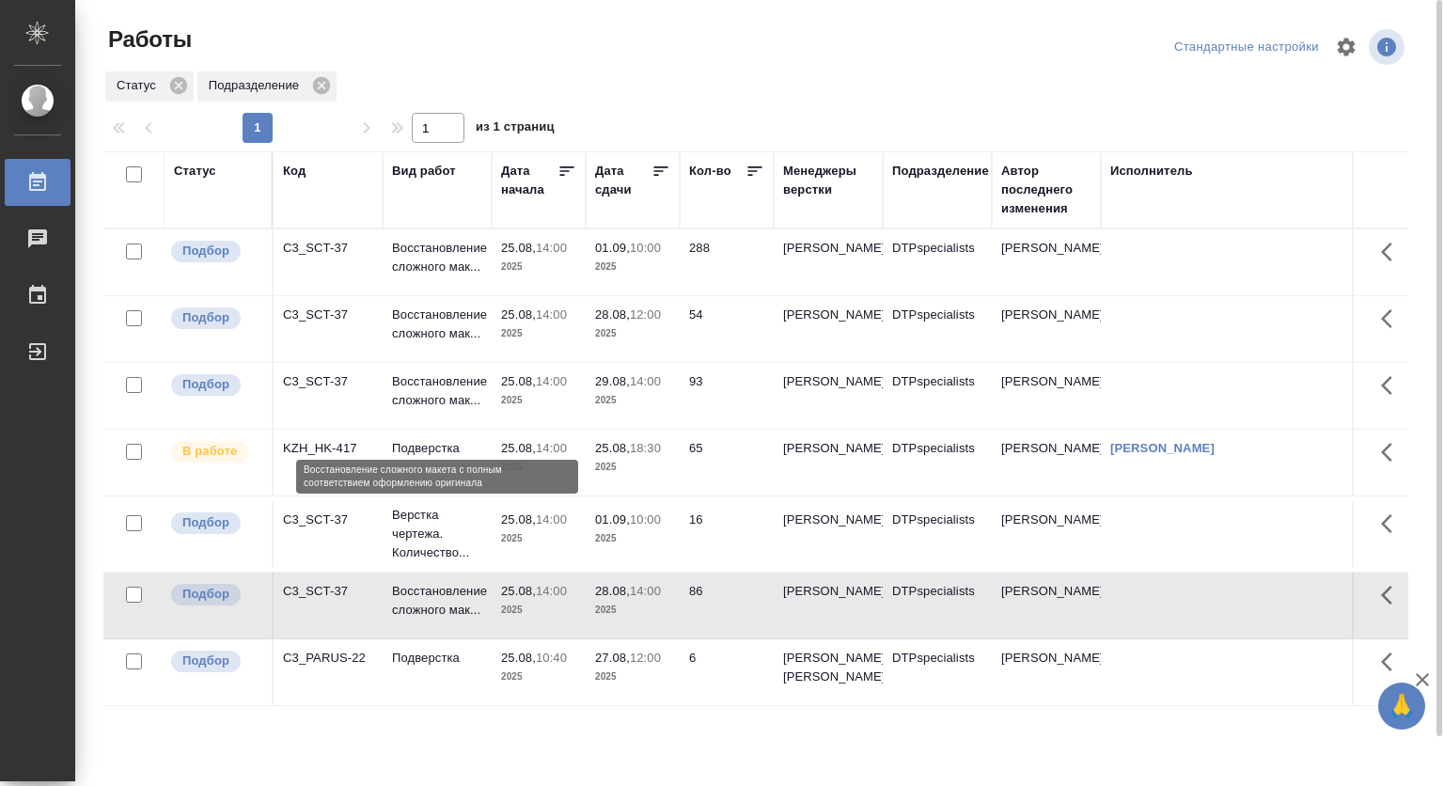
click at [423, 397] on p "Восстановление сложного мак..." at bounding box center [437, 391] width 90 height 38
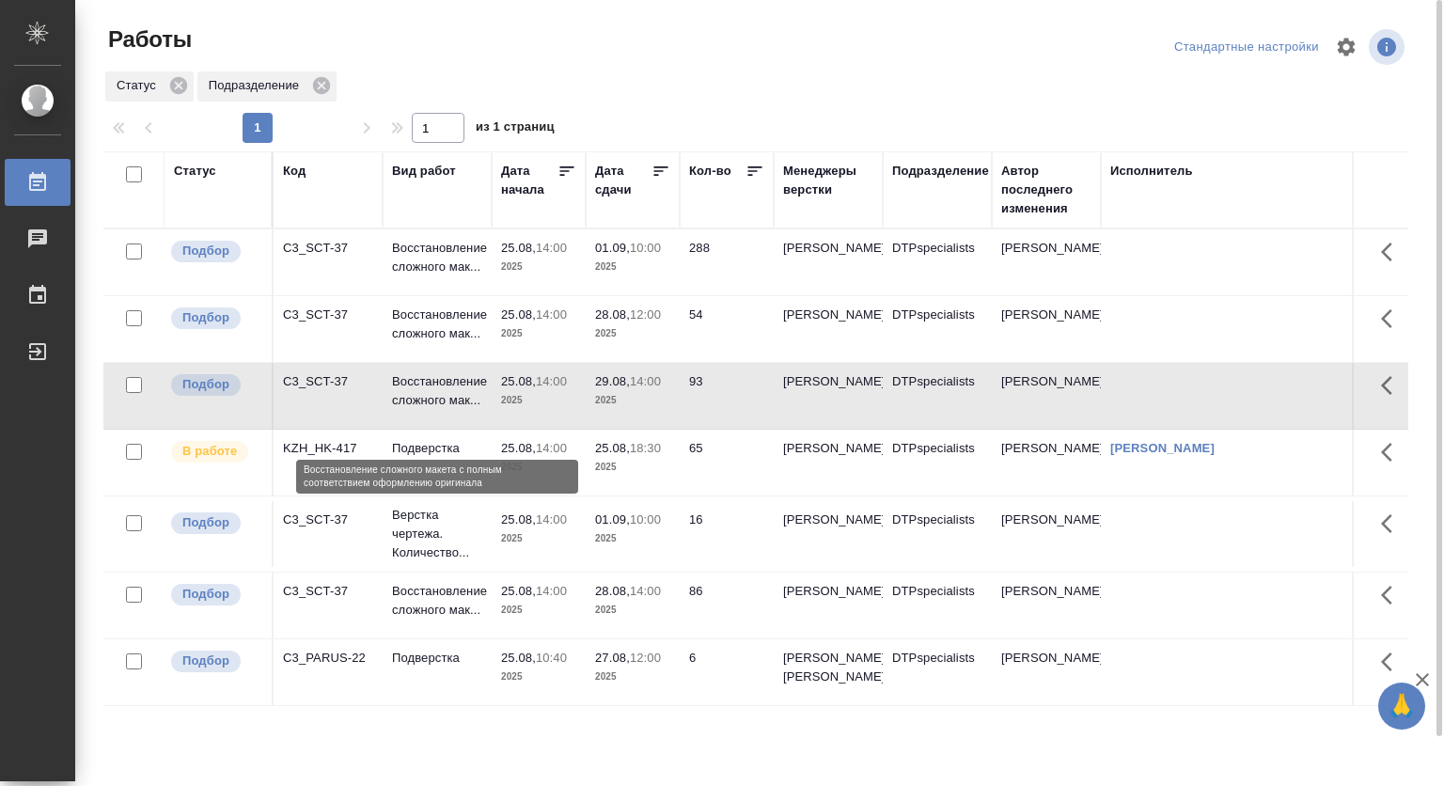
click at [410, 410] on p "Восстановление сложного мак..." at bounding box center [437, 391] width 90 height 38
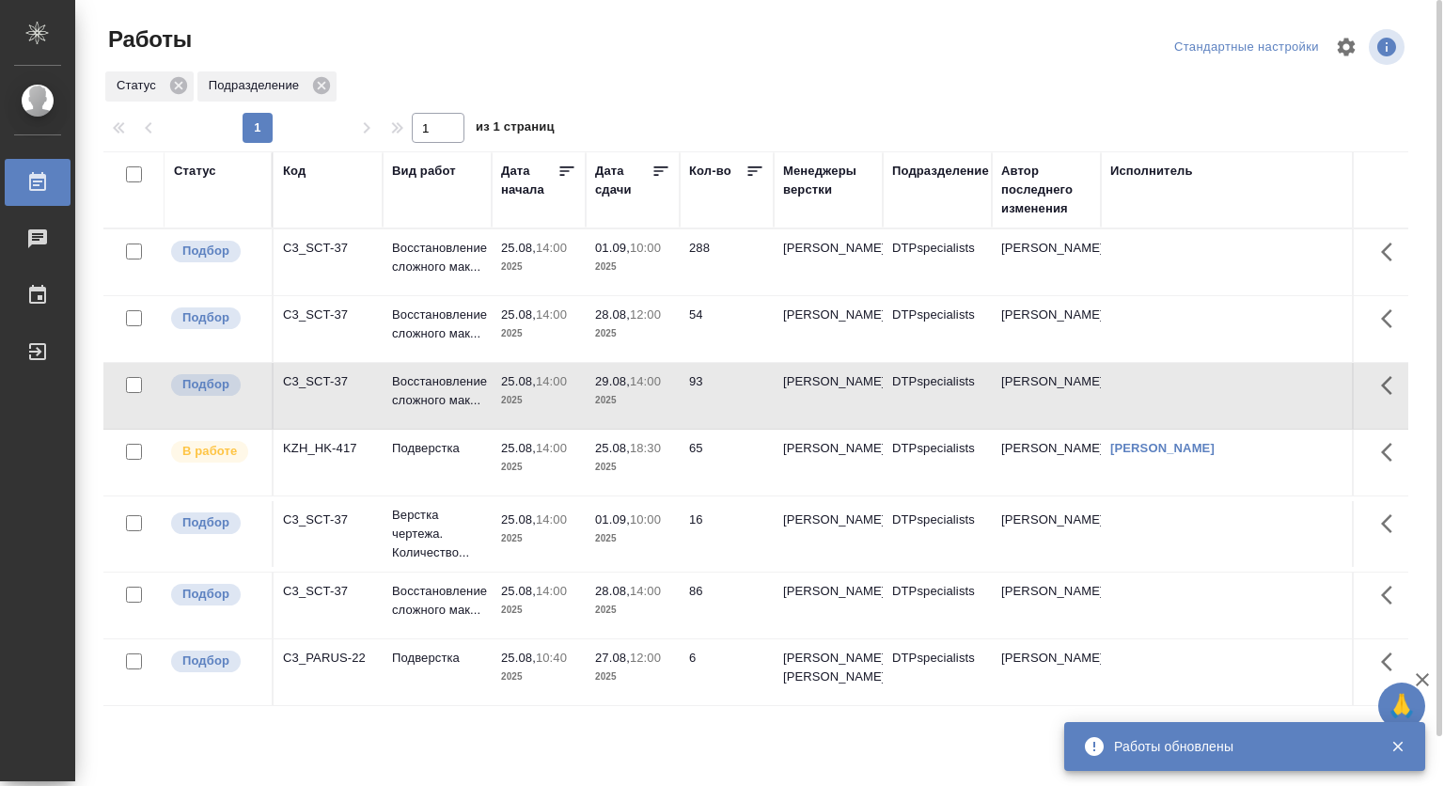
click at [508, 322] on p "25.08," at bounding box center [518, 315] width 35 height 14
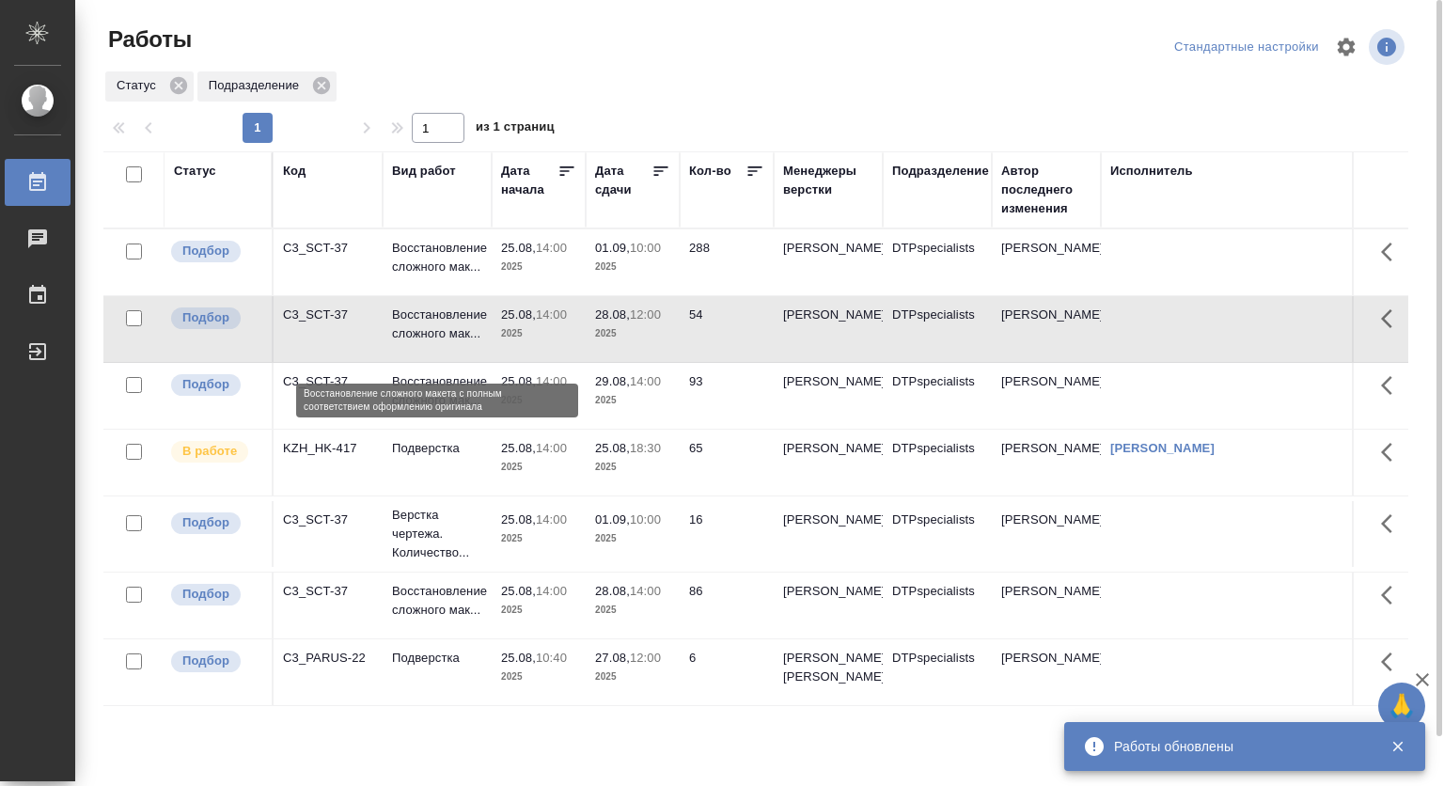
click at [437, 328] on p "Восстановление сложного мак..." at bounding box center [437, 325] width 90 height 38
click at [437, 327] on p "Восстановление сложного мак..." at bounding box center [437, 325] width 90 height 38
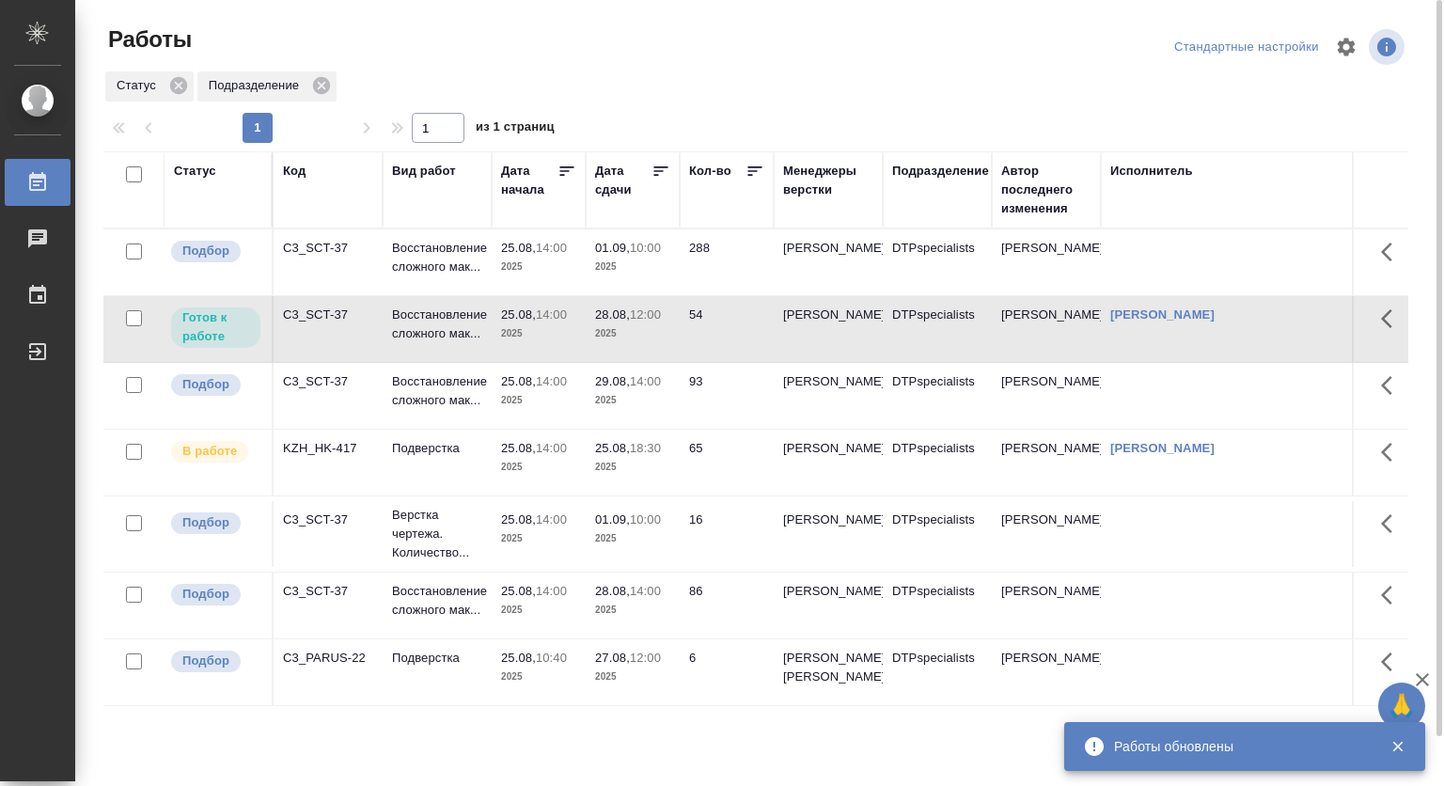
click at [543, 527] on p "14:00" at bounding box center [551, 520] width 31 height 14
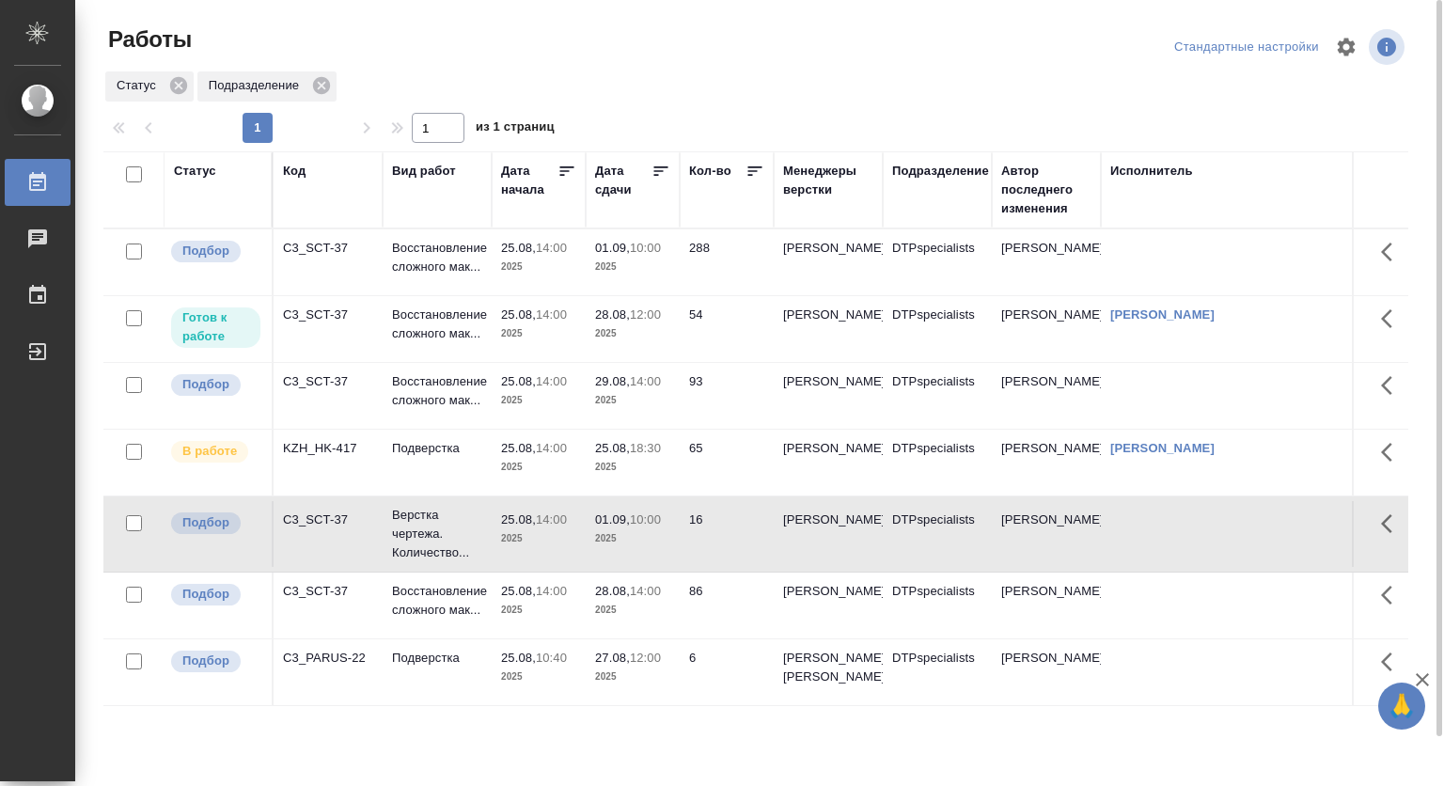
click at [527, 598] on p "25.08," at bounding box center [518, 591] width 35 height 14
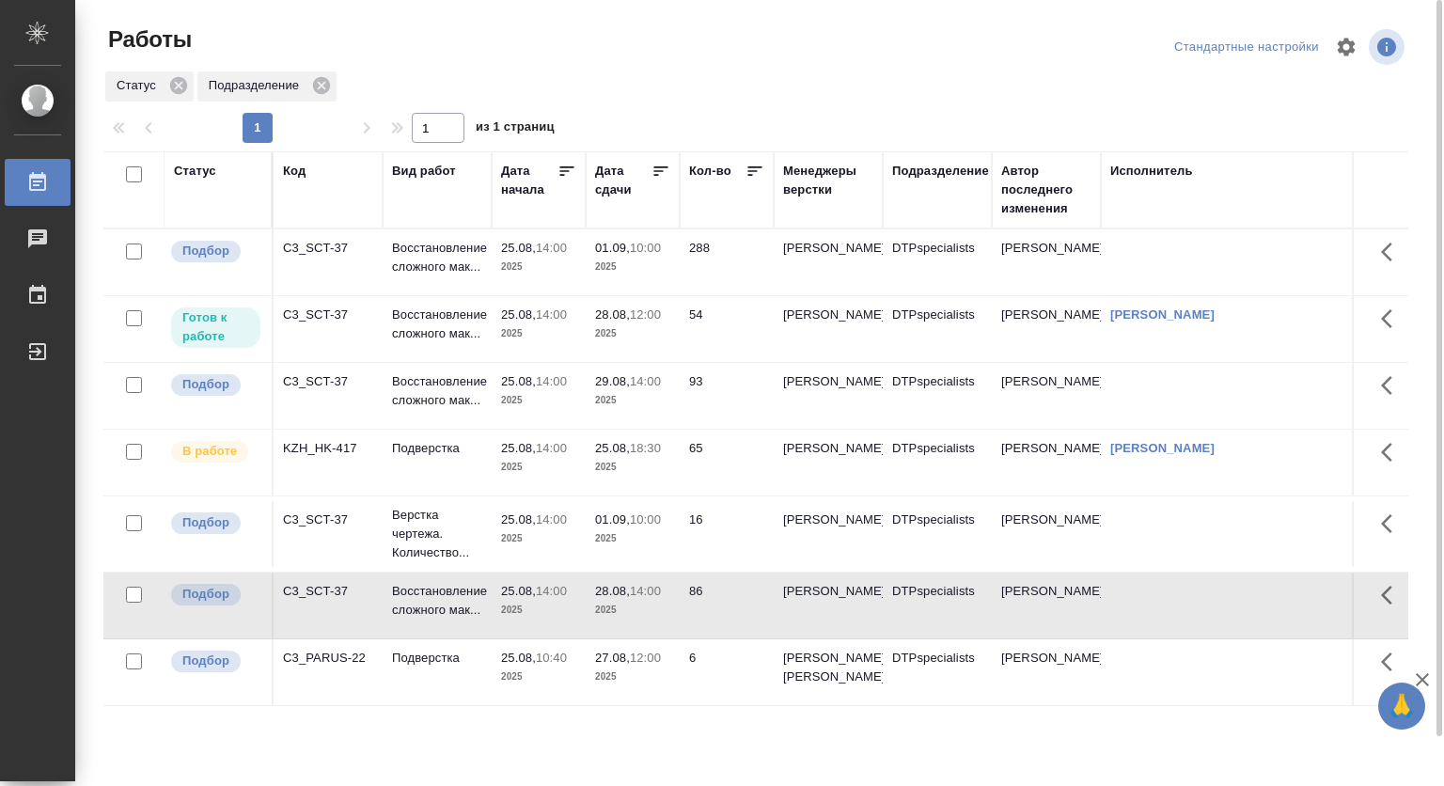
click at [527, 598] on p "25.08," at bounding box center [518, 591] width 35 height 14
click at [496, 551] on td "25.08, 14:00 2025" at bounding box center [539, 534] width 94 height 66
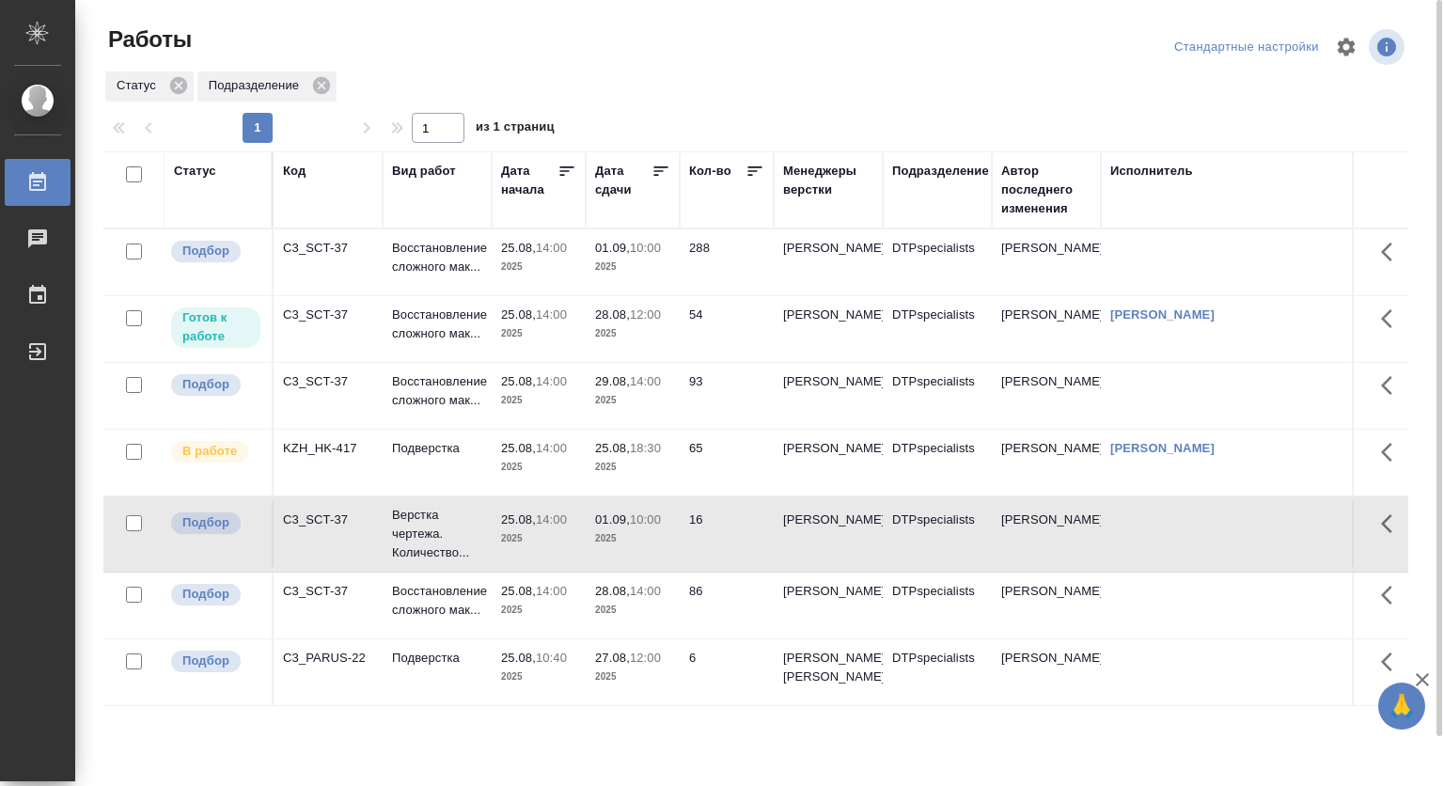
click at [496, 549] on td "25.08, 14:00 2025" at bounding box center [539, 534] width 94 height 66
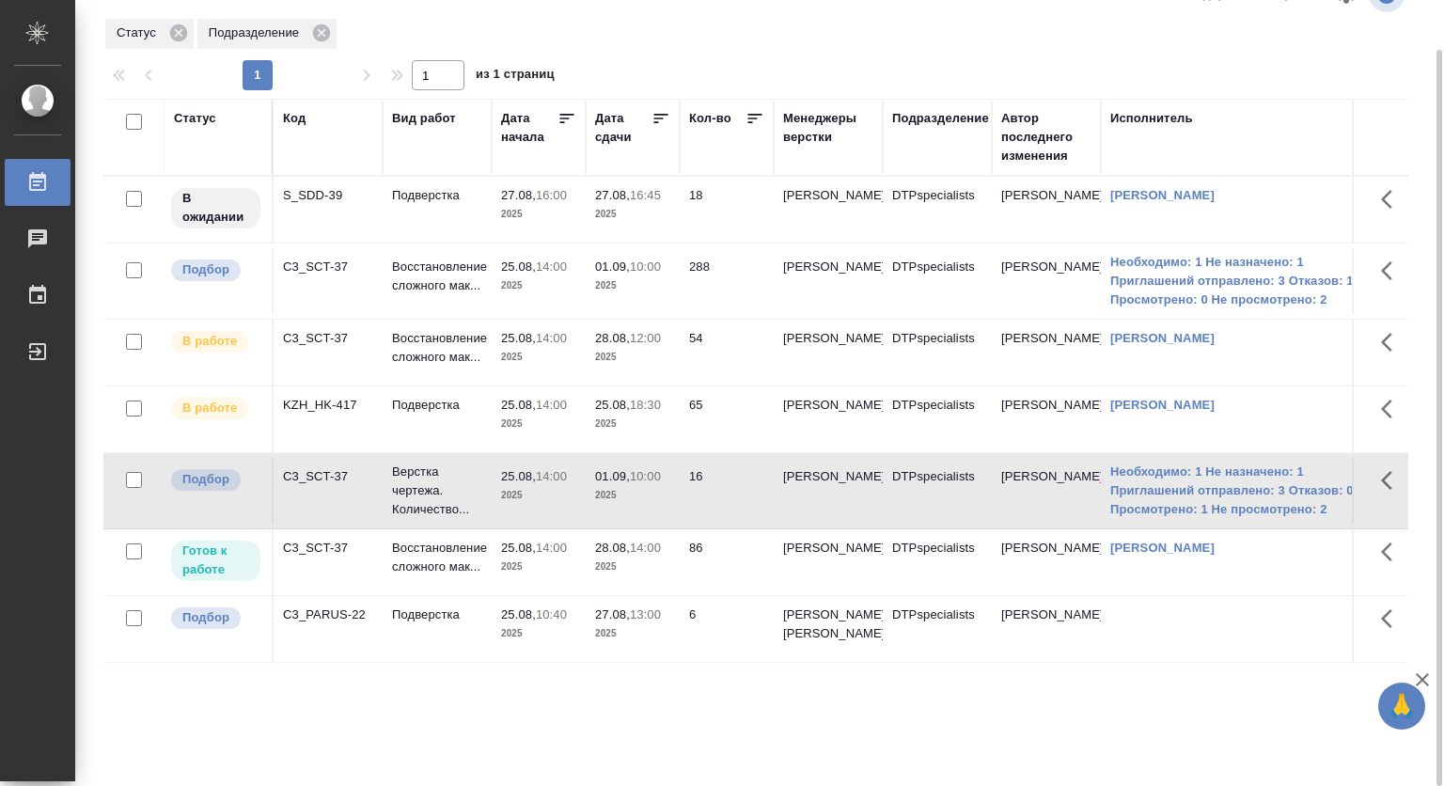
click at [528, 624] on span "25.08, 10:40" at bounding box center [538, 615] width 75 height 19
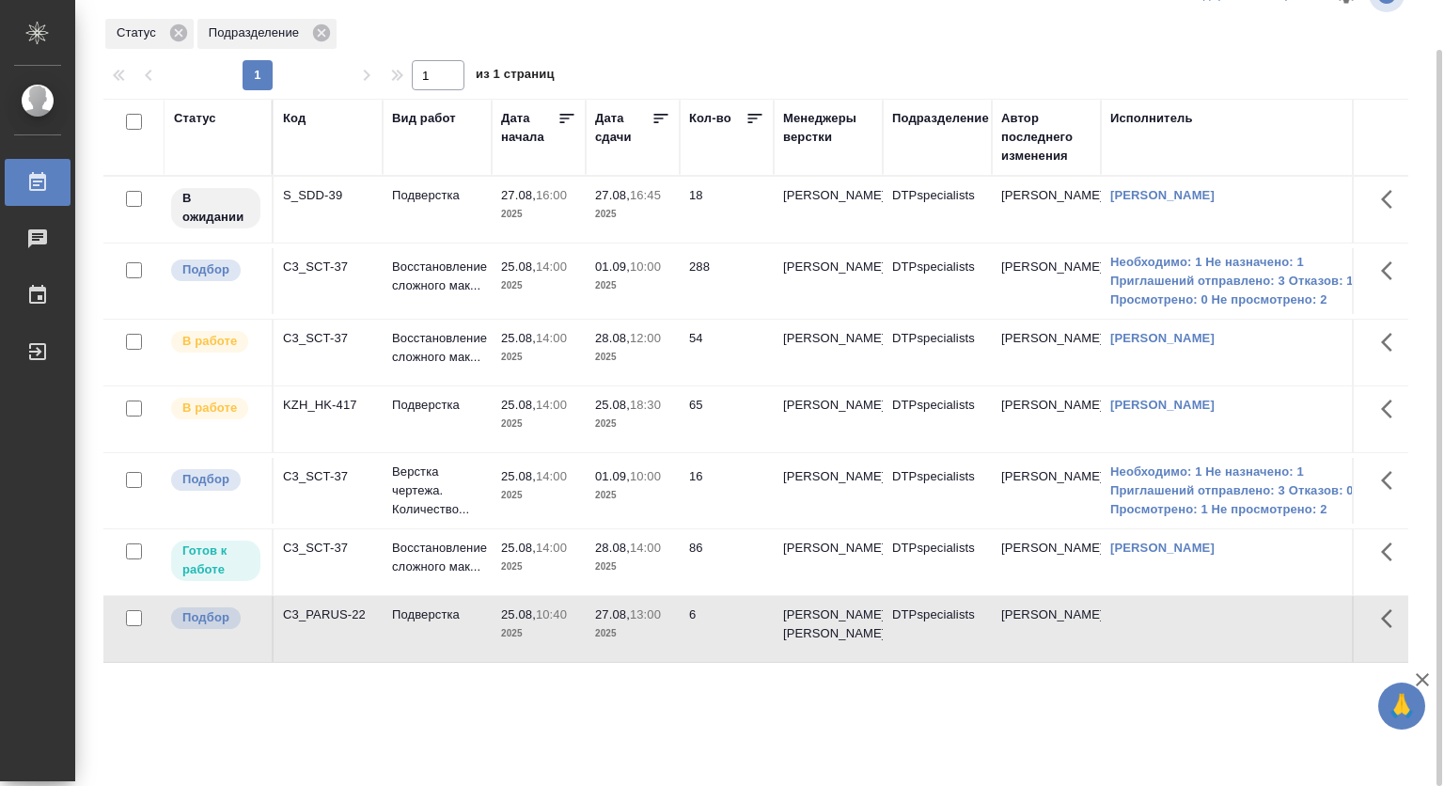
click at [528, 624] on span "25.08, 10:40" at bounding box center [538, 615] width 75 height 19
click at [440, 624] on p "Подверстка" at bounding box center [437, 615] width 90 height 19
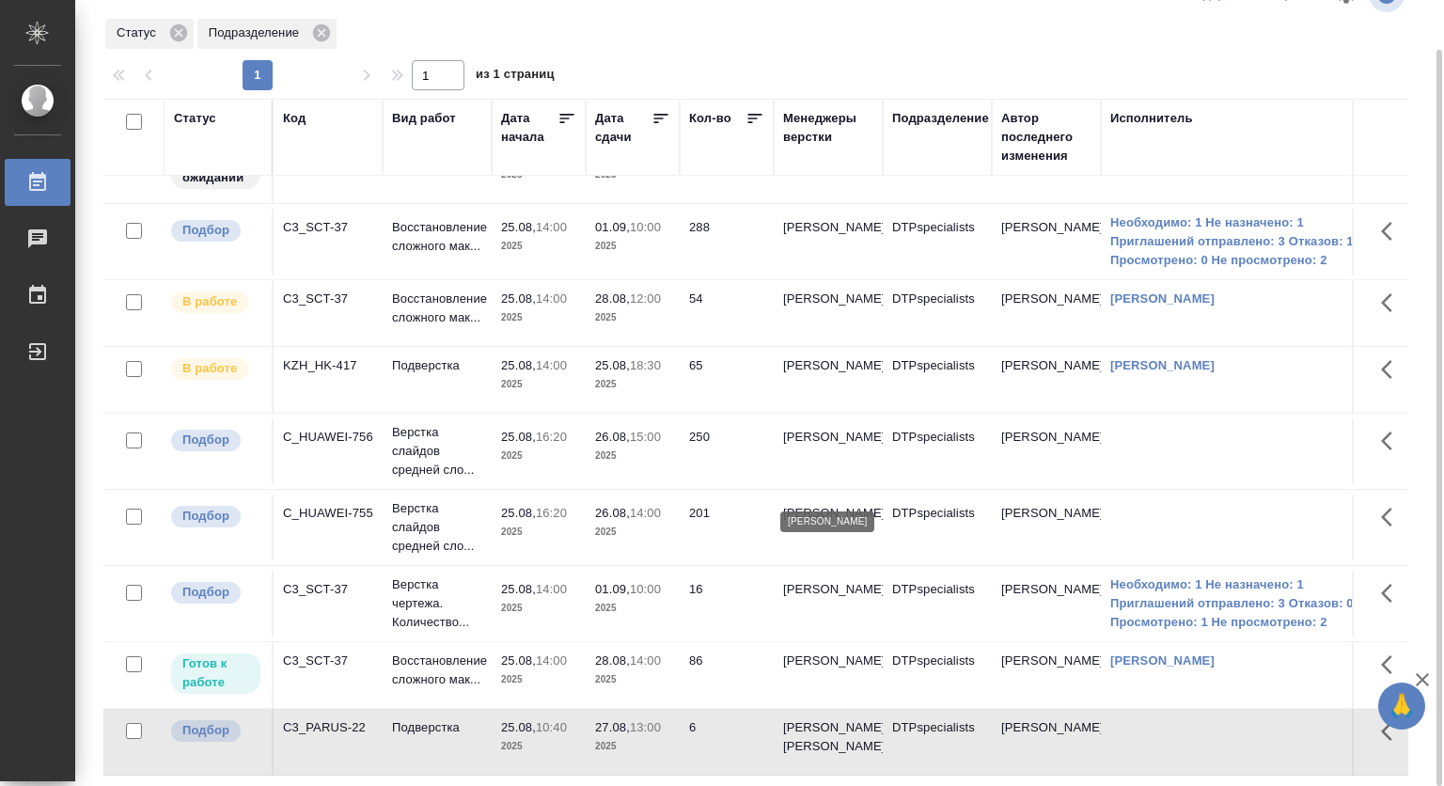
scroll to position [0, 0]
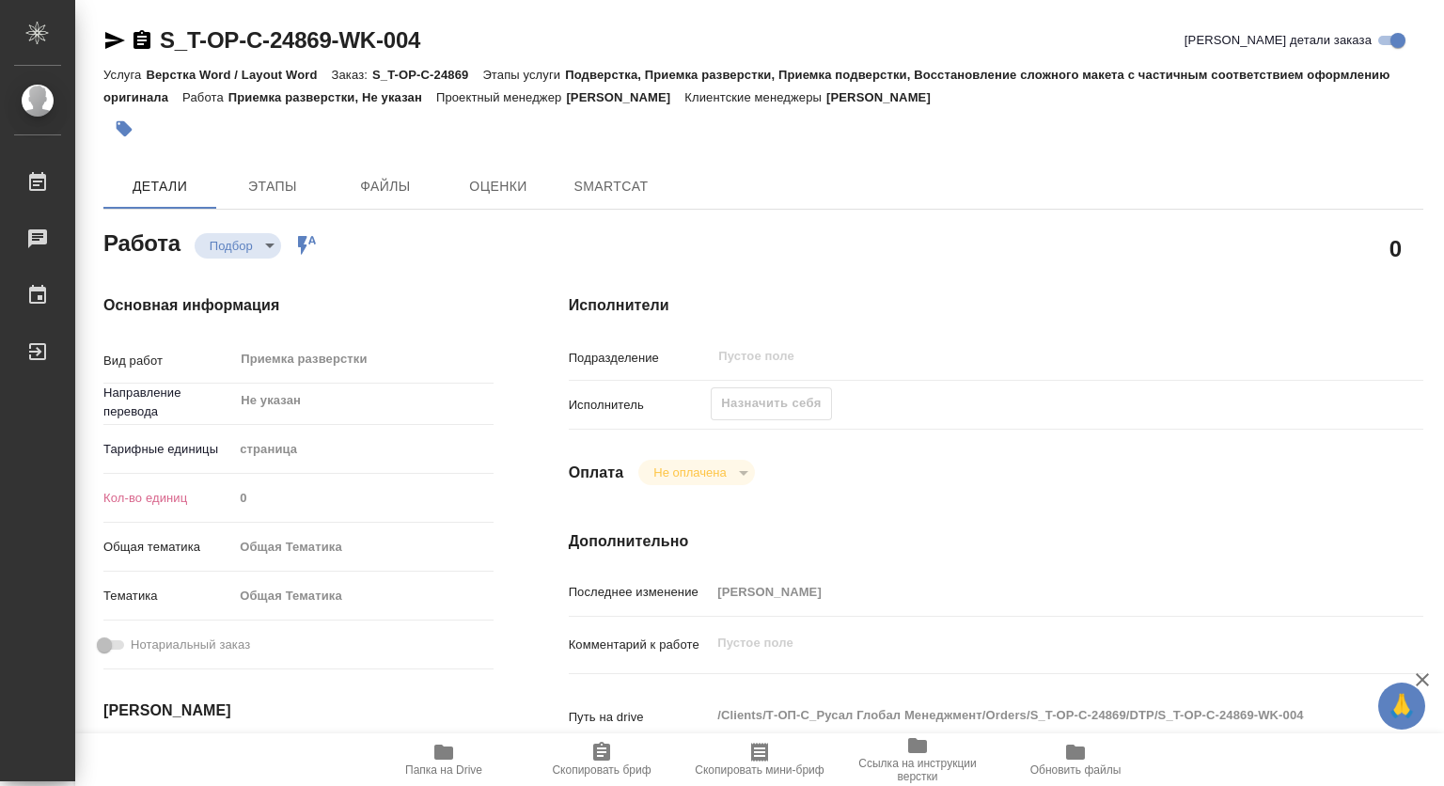
type textarea "x"
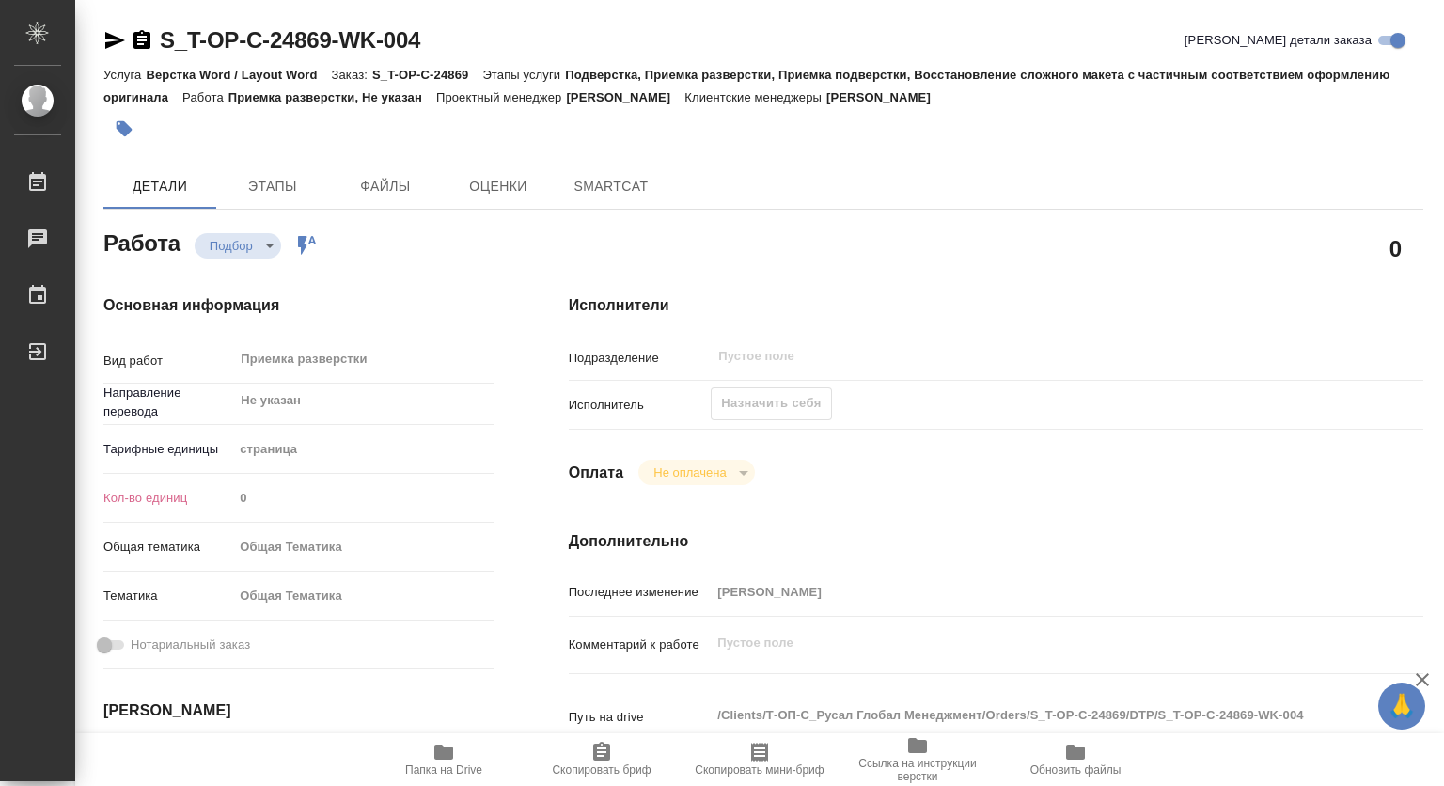
type textarea "x"
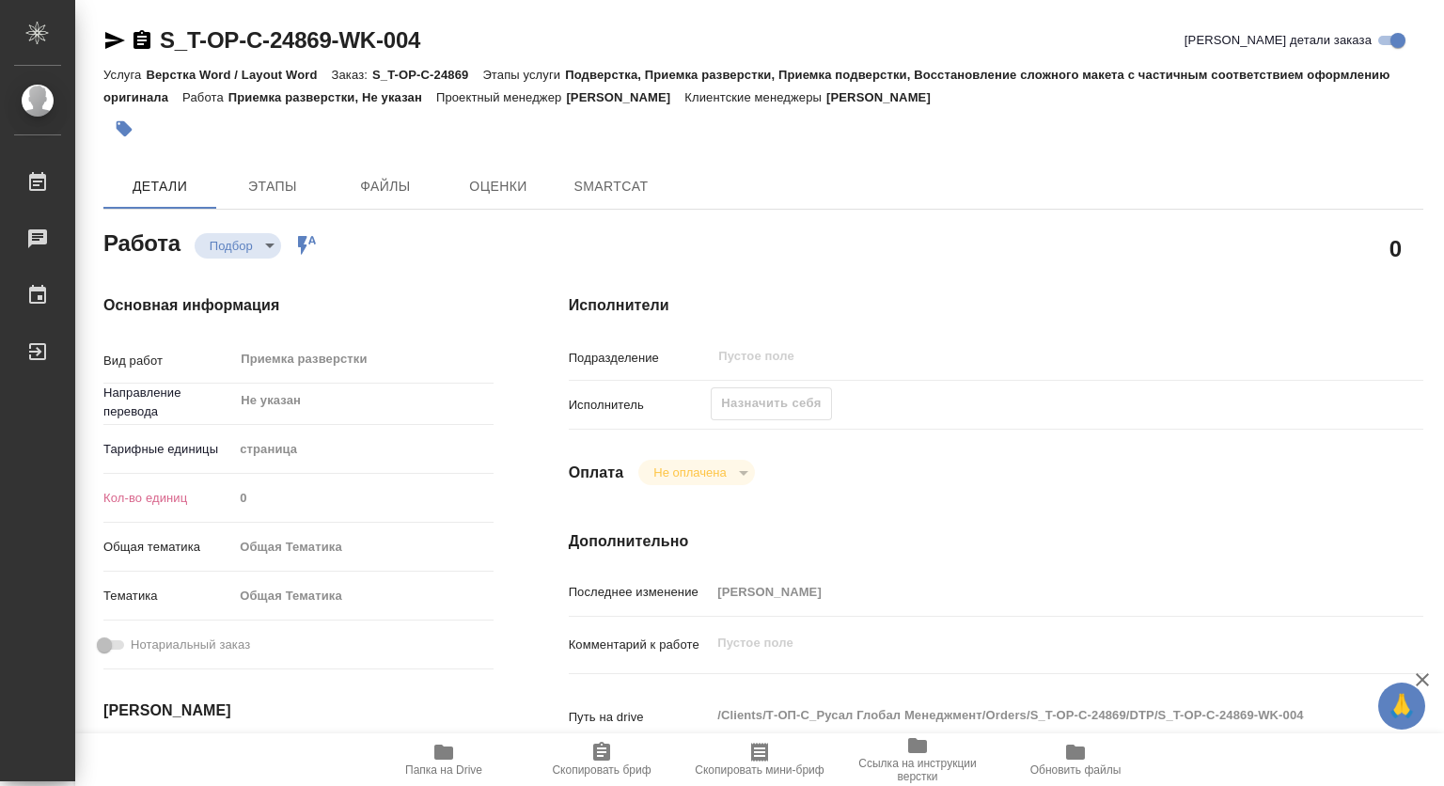
type textarea "x"
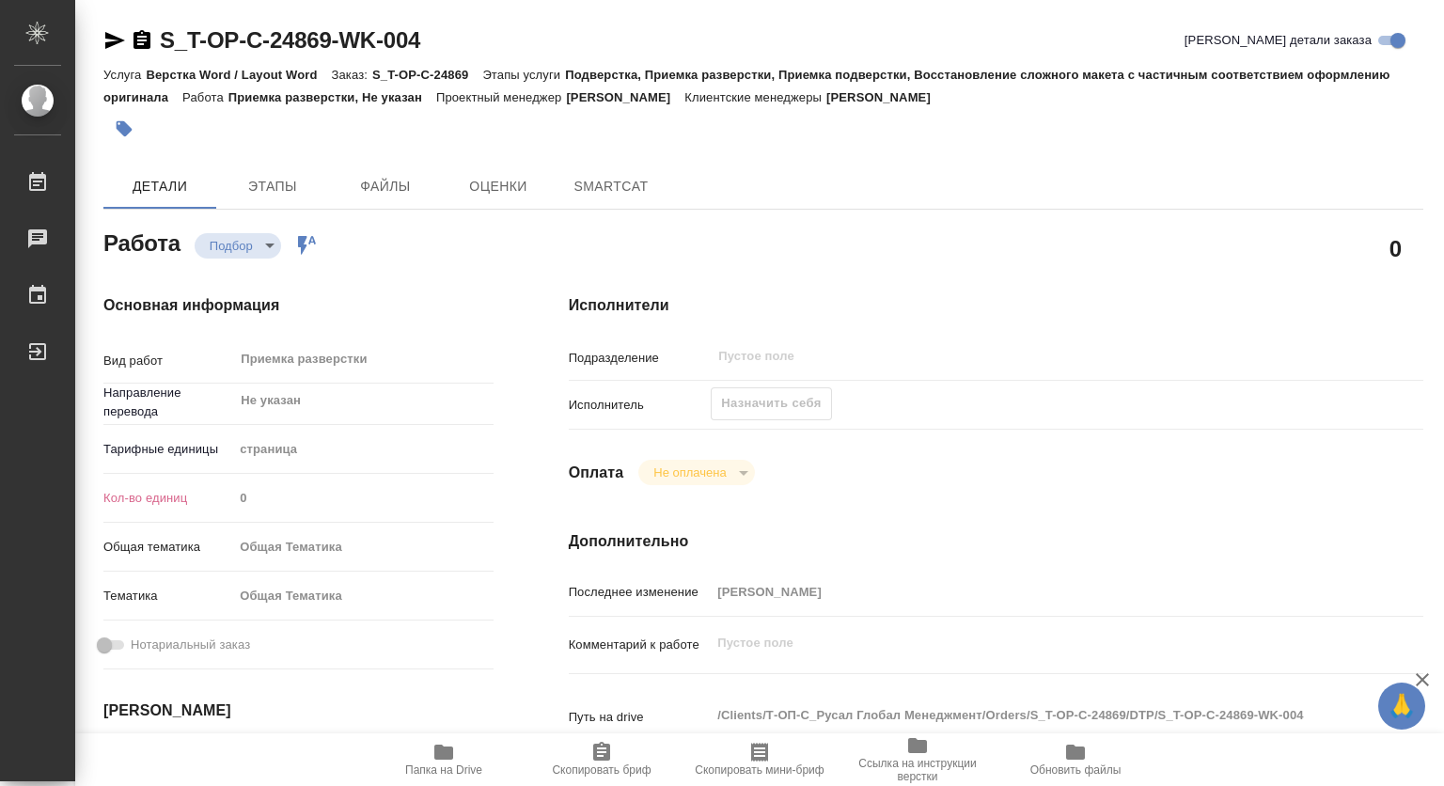
type textarea "x"
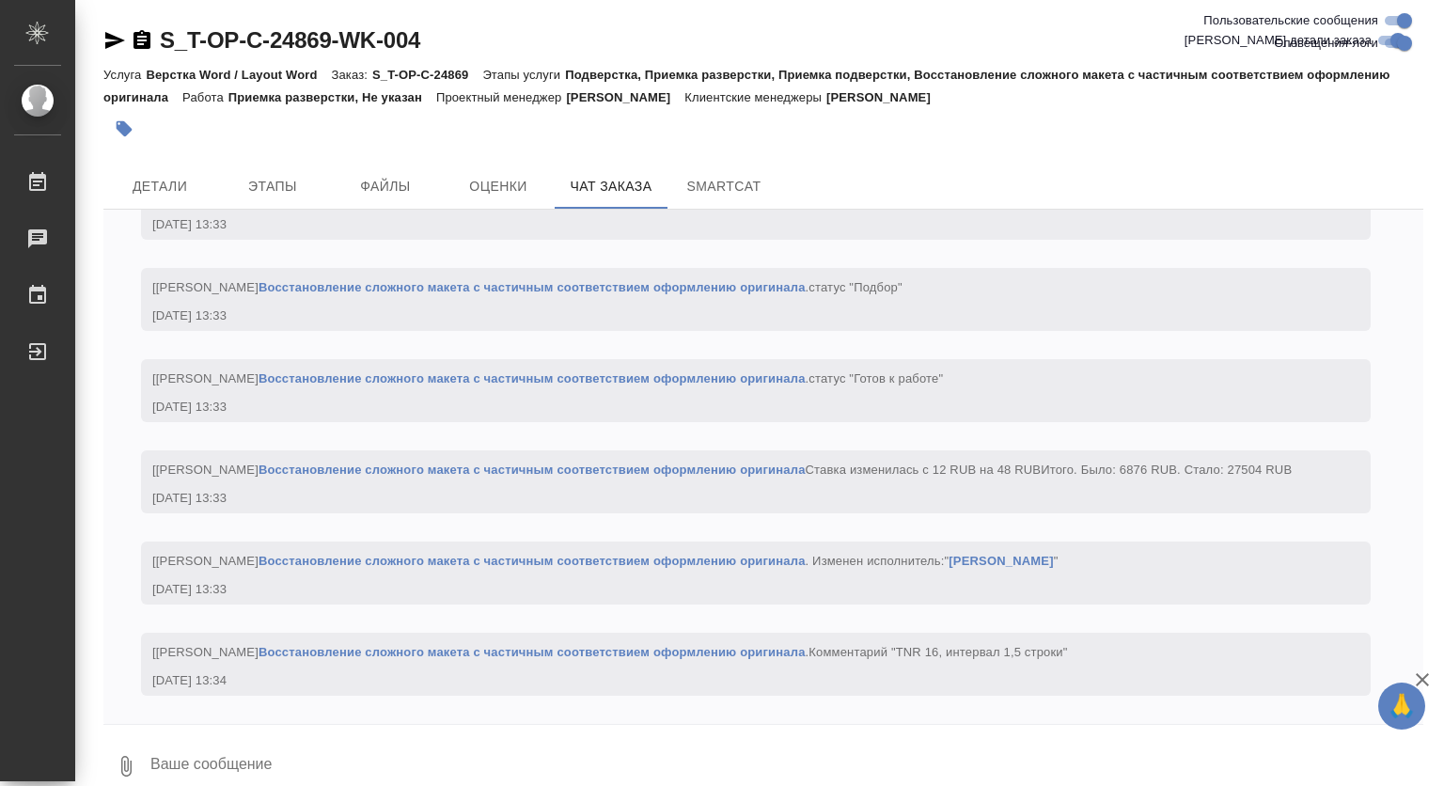
scroll to position [2922, 0]
click at [143, 189] on span "Детали" at bounding box center [160, 187] width 90 height 24
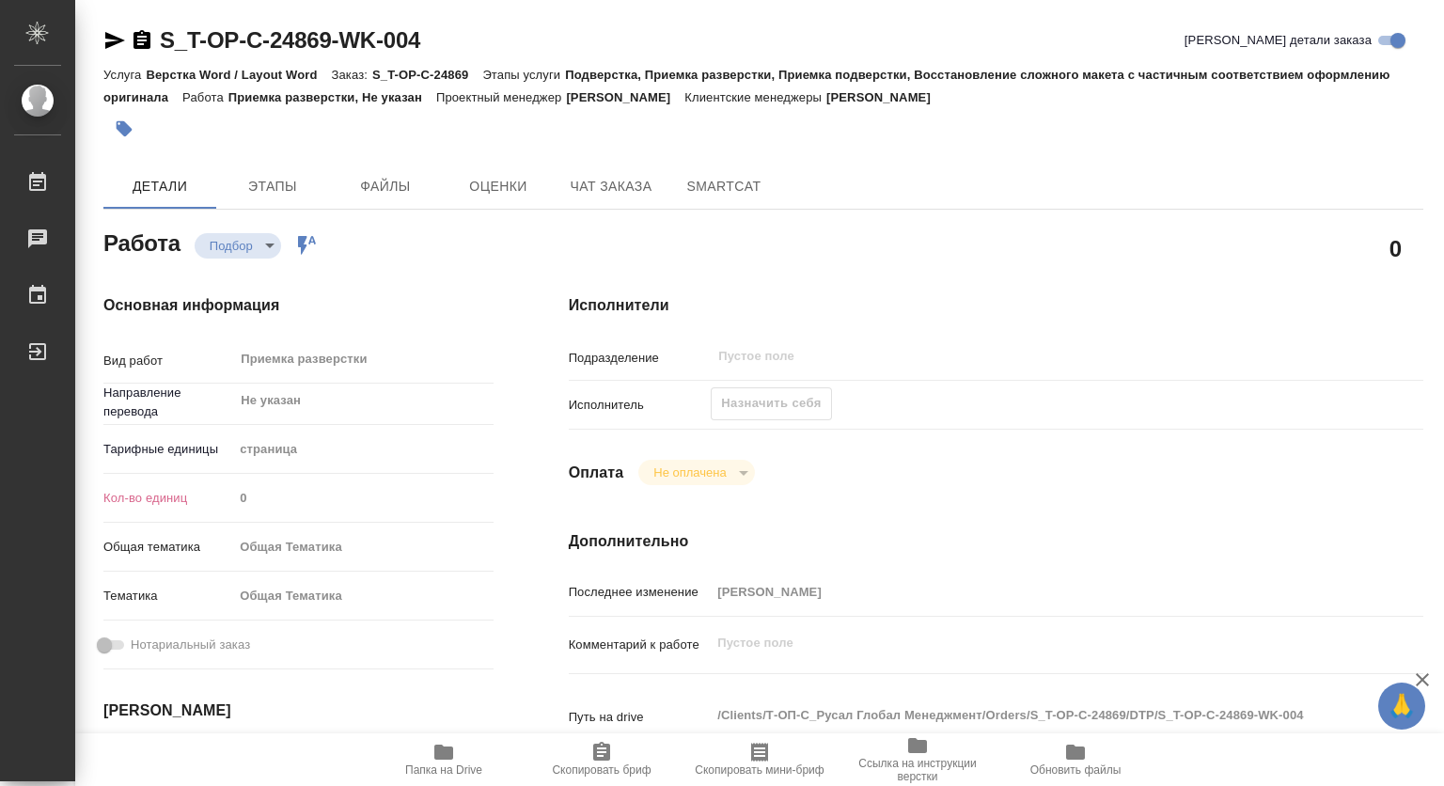
type textarea "x"
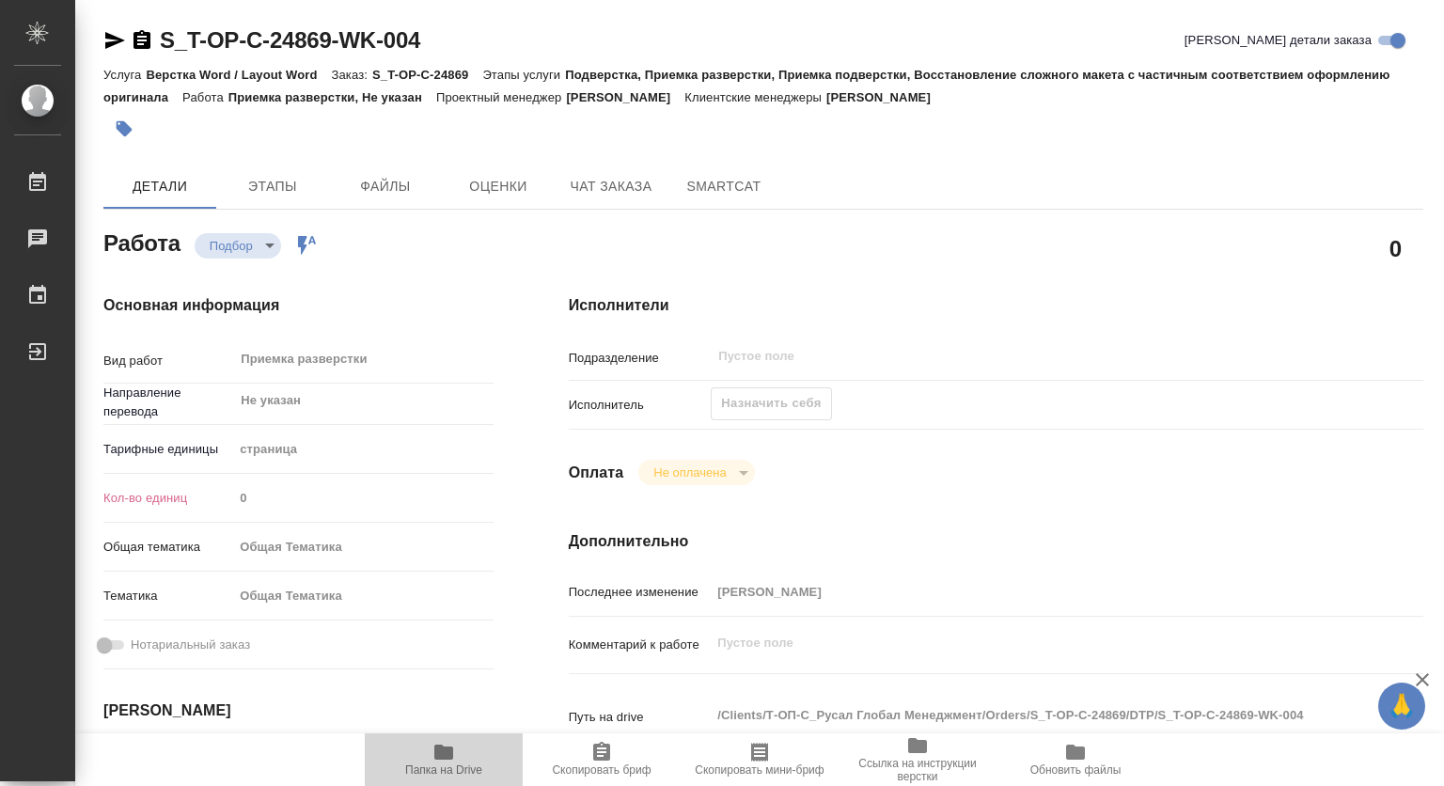
click at [442, 764] on span "Папка на Drive" at bounding box center [443, 770] width 77 height 13
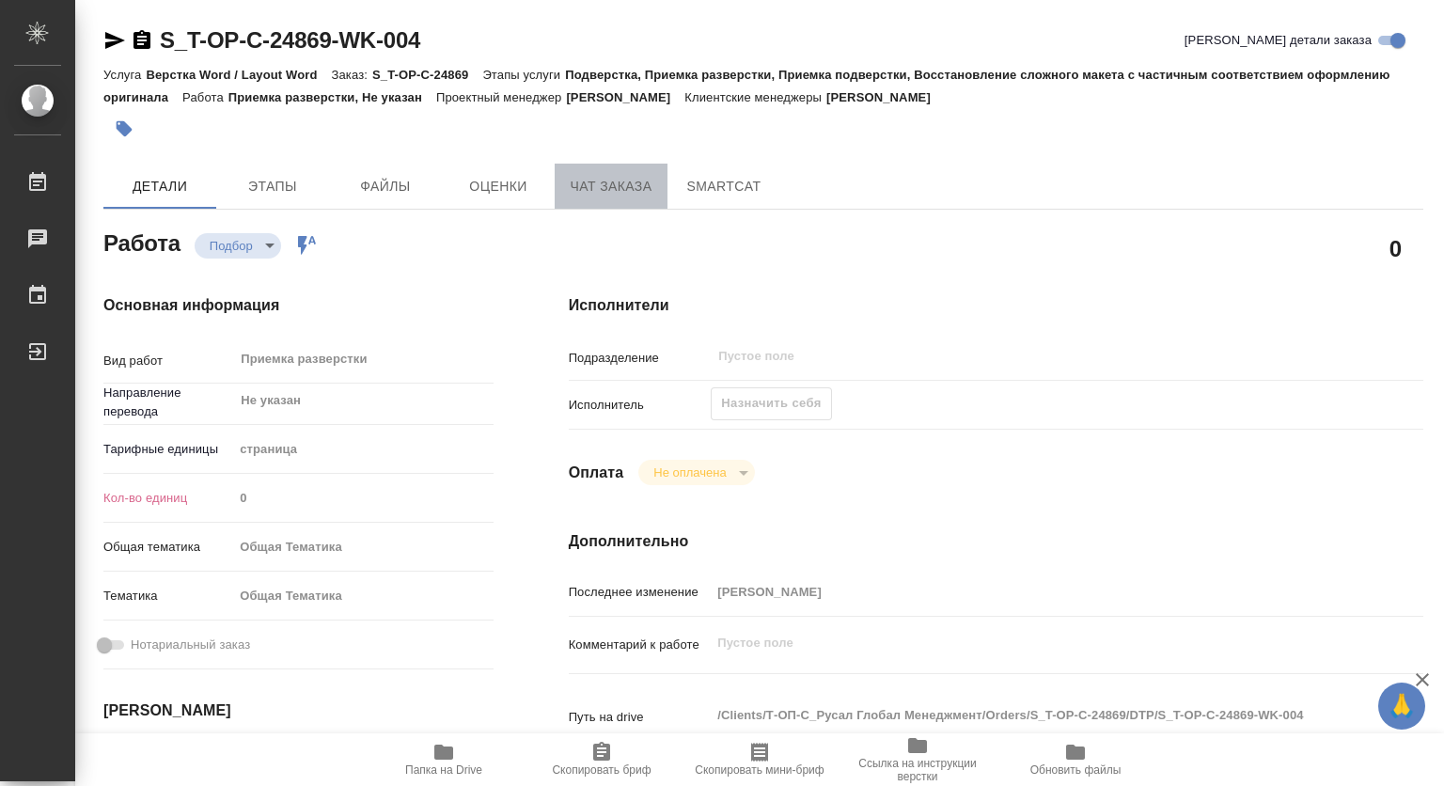
click at [604, 169] on button "Чат заказа" at bounding box center [611, 186] width 113 height 45
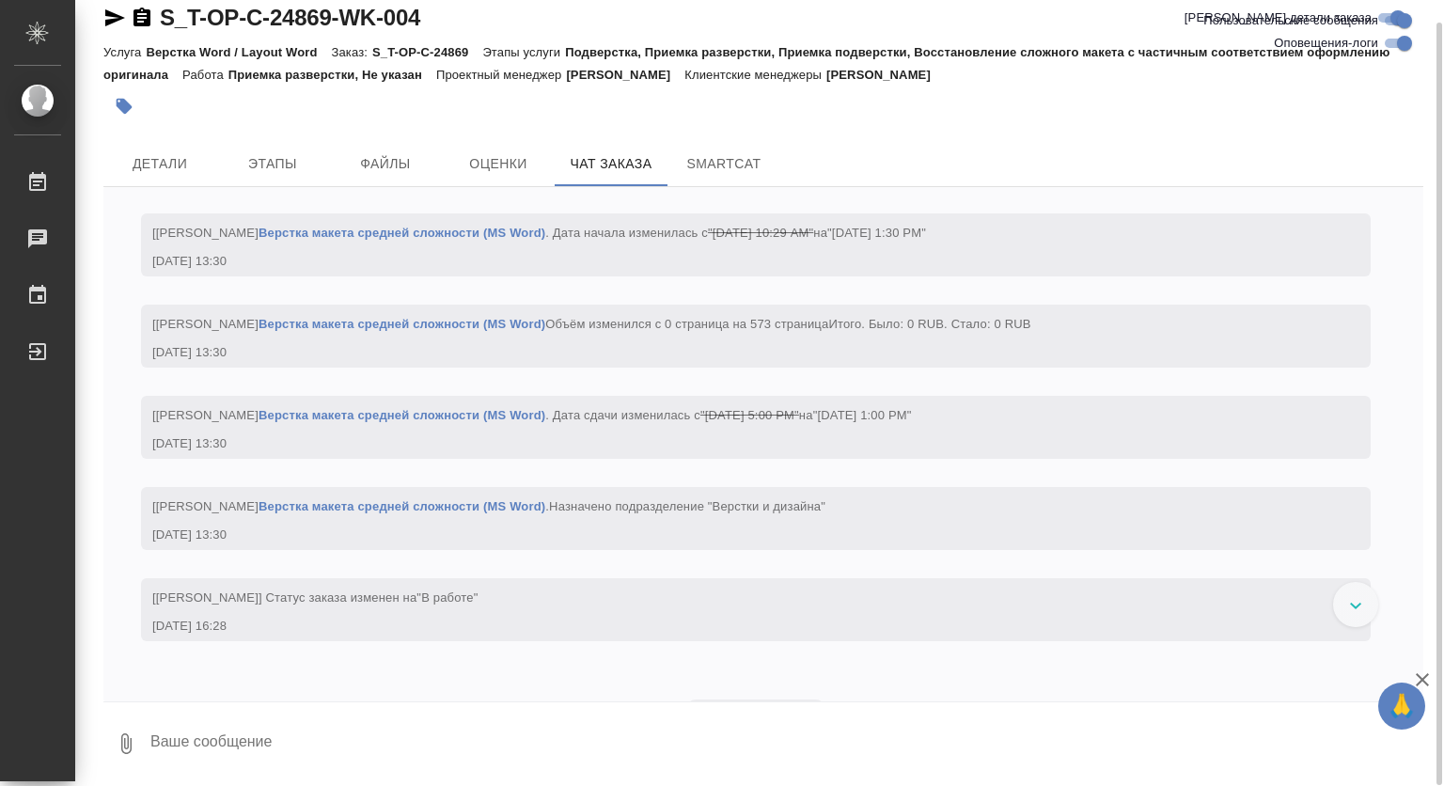
scroll to position [1876, 0]
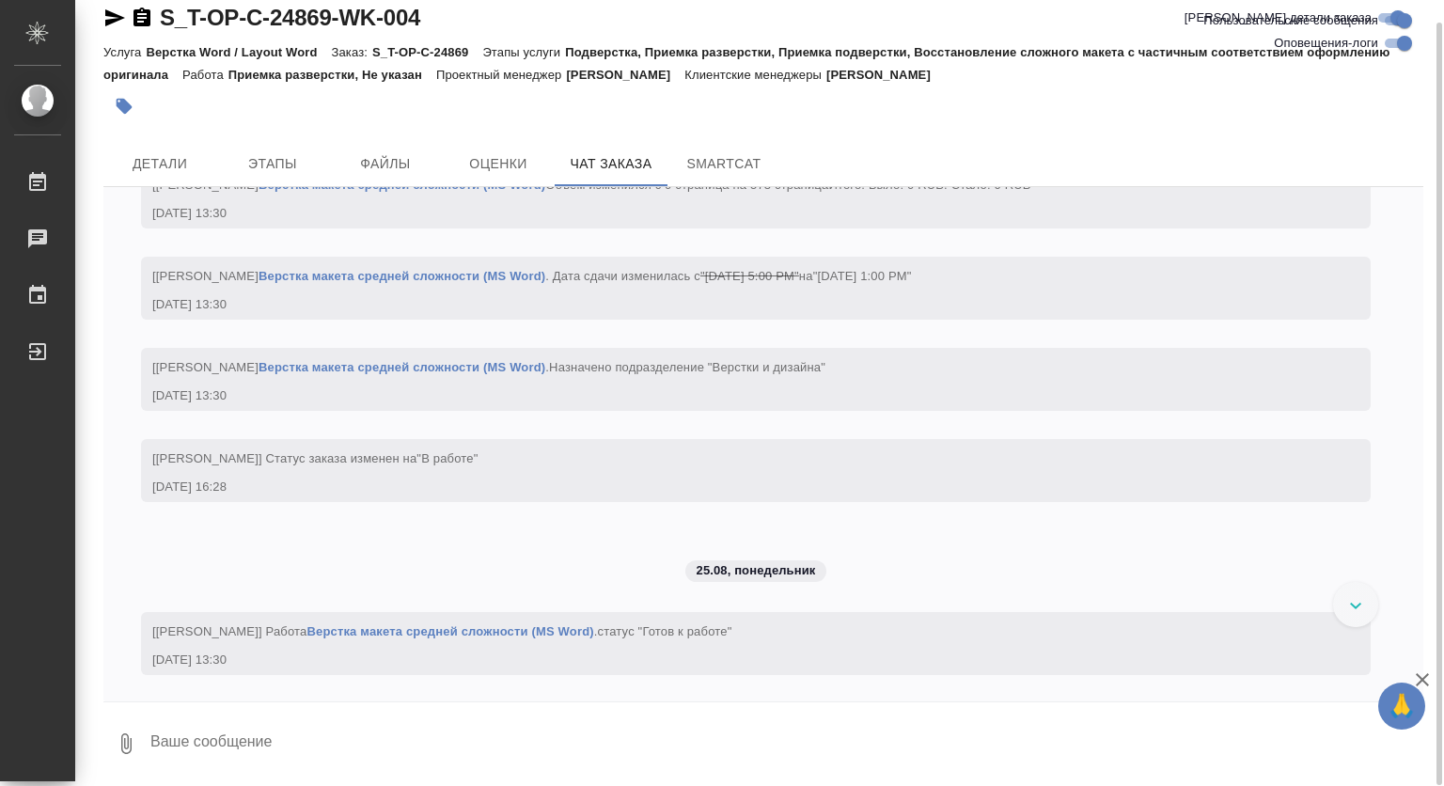
click at [925, 320] on div "21.08, четверг [Меньшикова Александра] Клиент оставил комментарий: "Список рефе…" at bounding box center [763, 444] width 1320 height 514
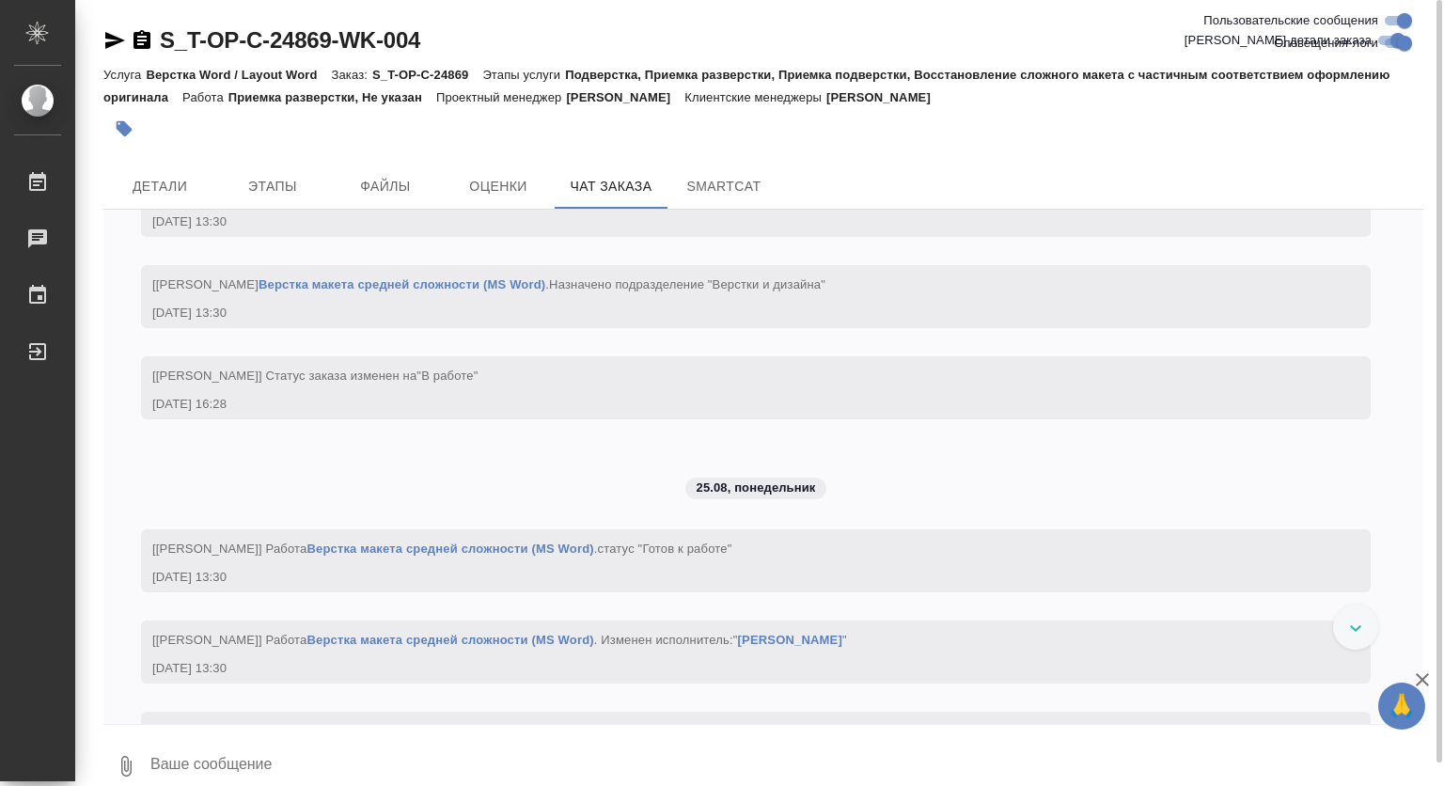
scroll to position [23, 0]
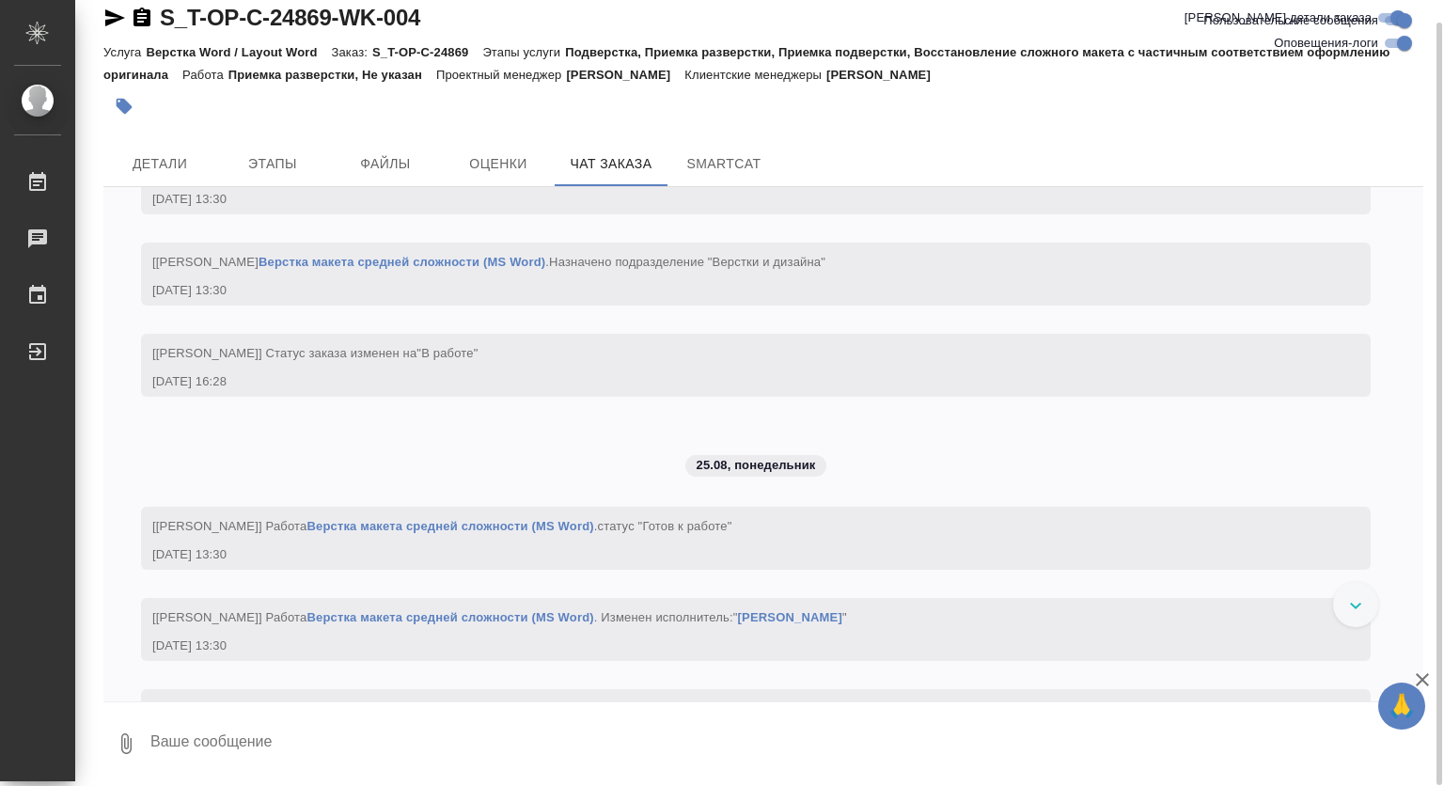
click at [1065, 150] on div "Детали Этапы Файлы Оценки Чат заказа SmartCat" at bounding box center [763, 163] width 1320 height 45
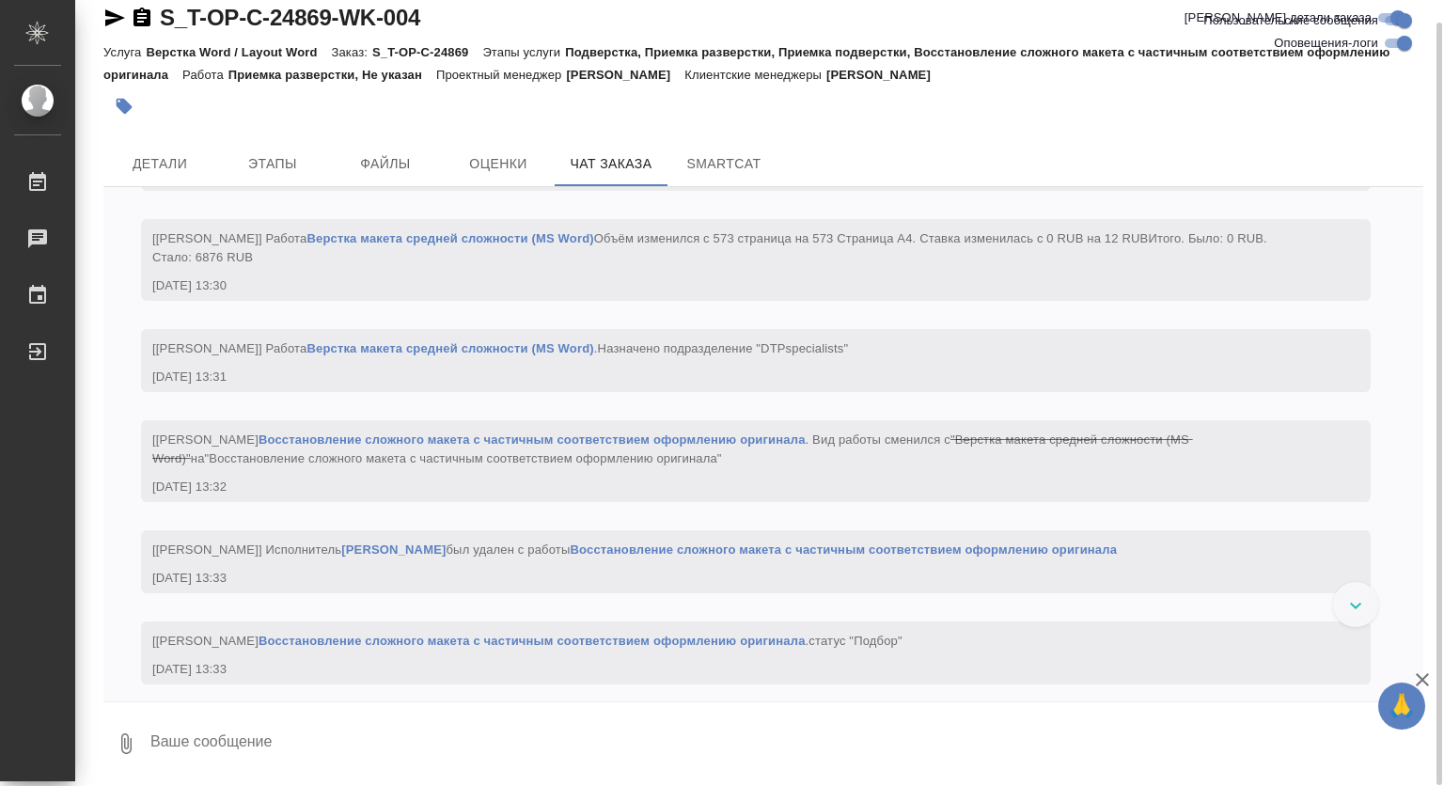
scroll to position [2922, 0]
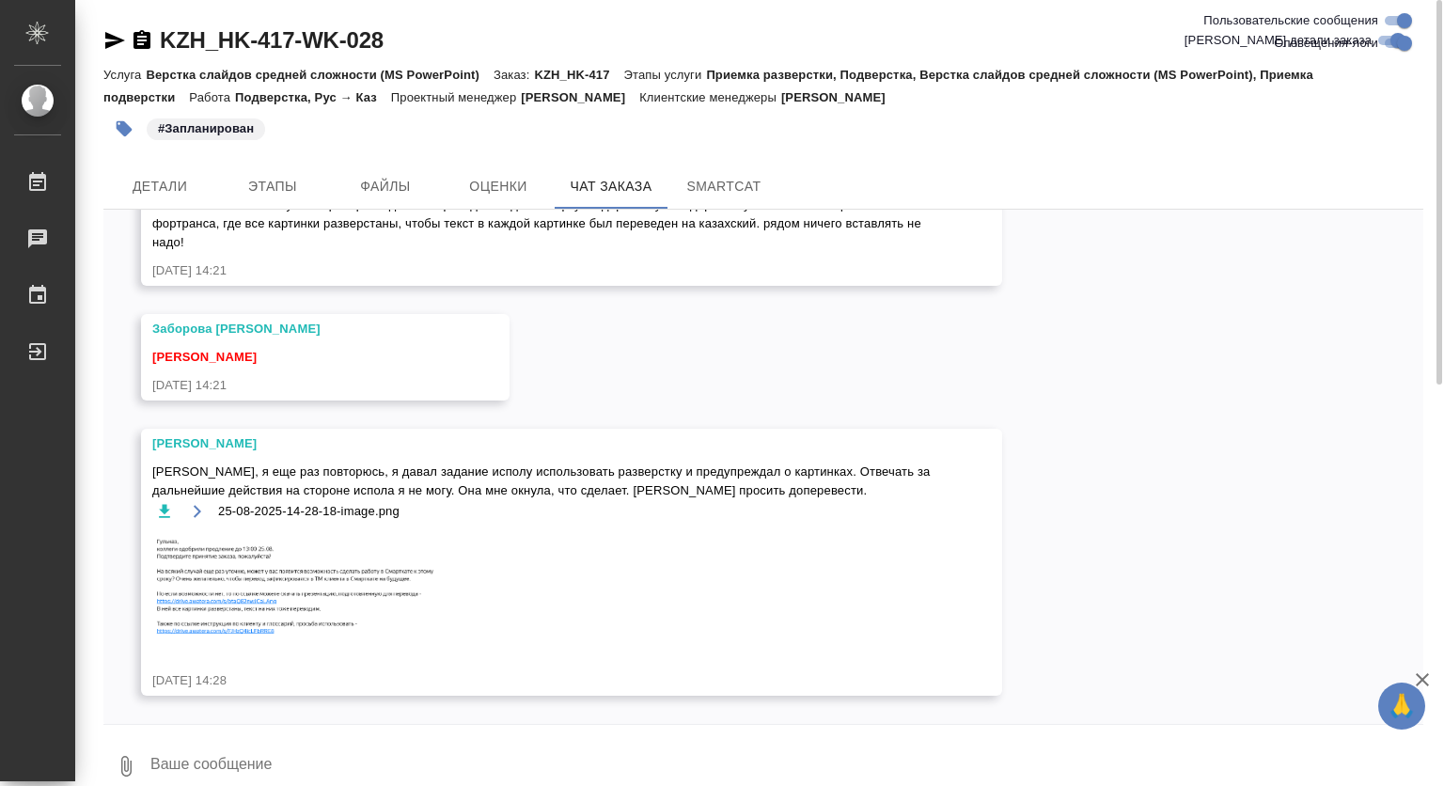
scroll to position [16219, 0]
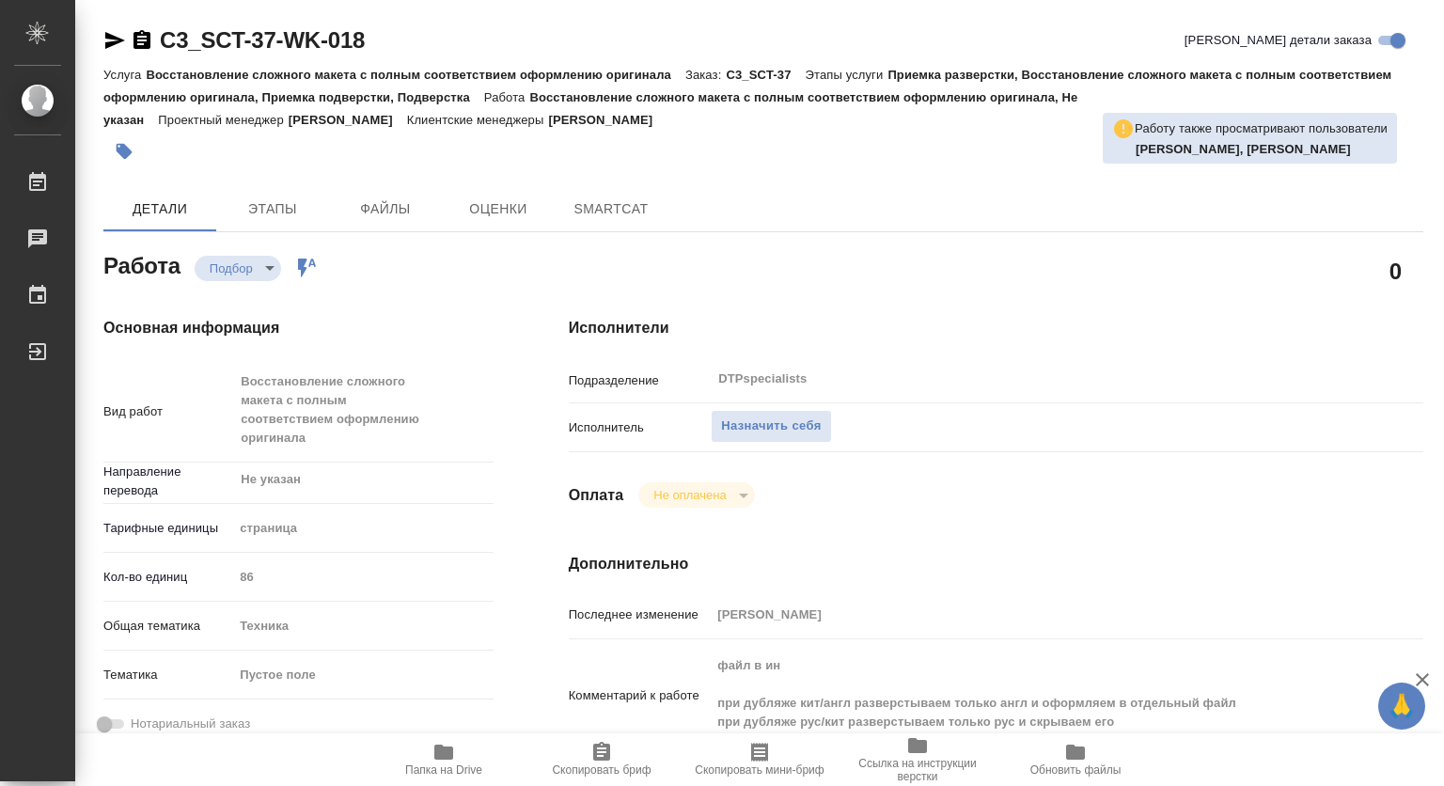
type textarea "x"
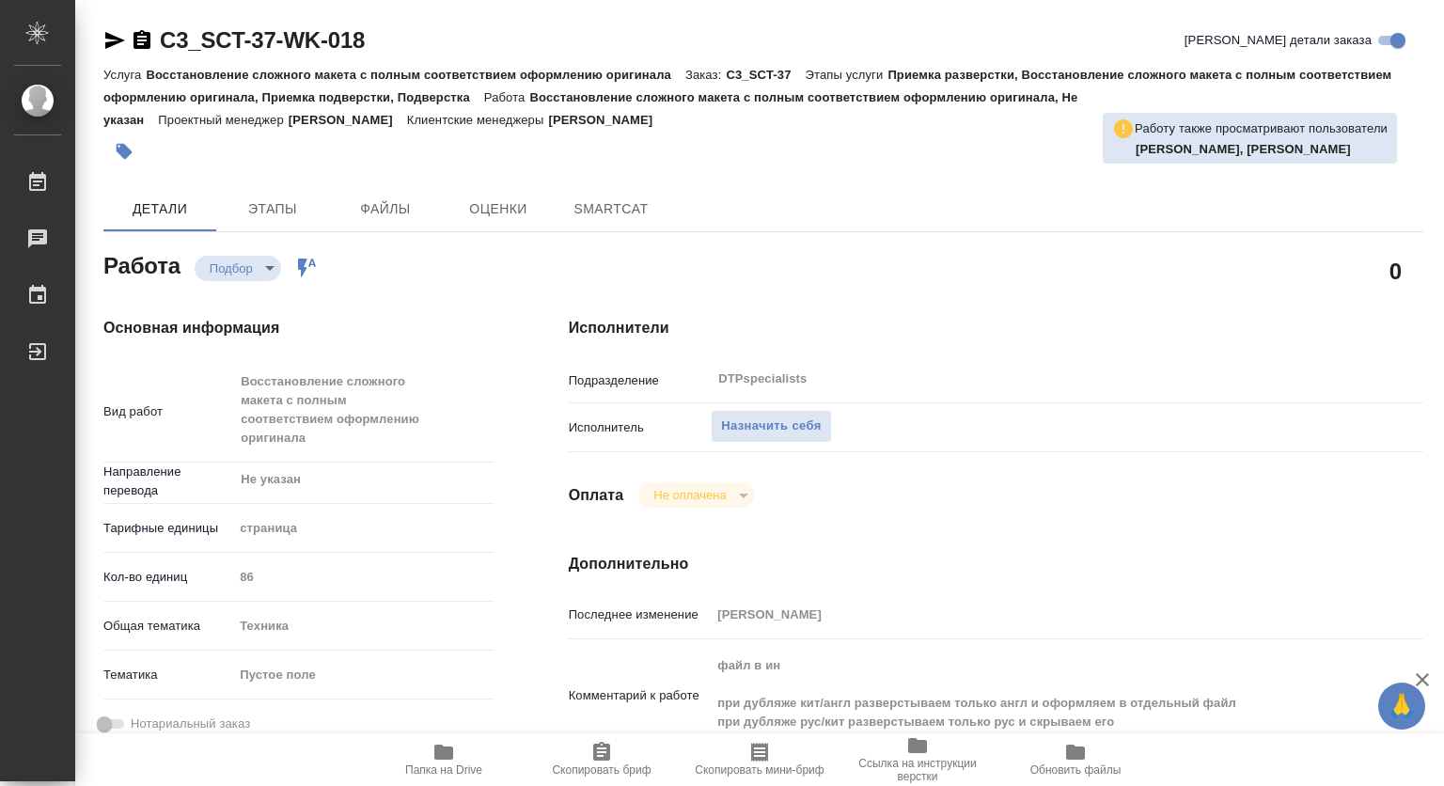
type textarea "x"
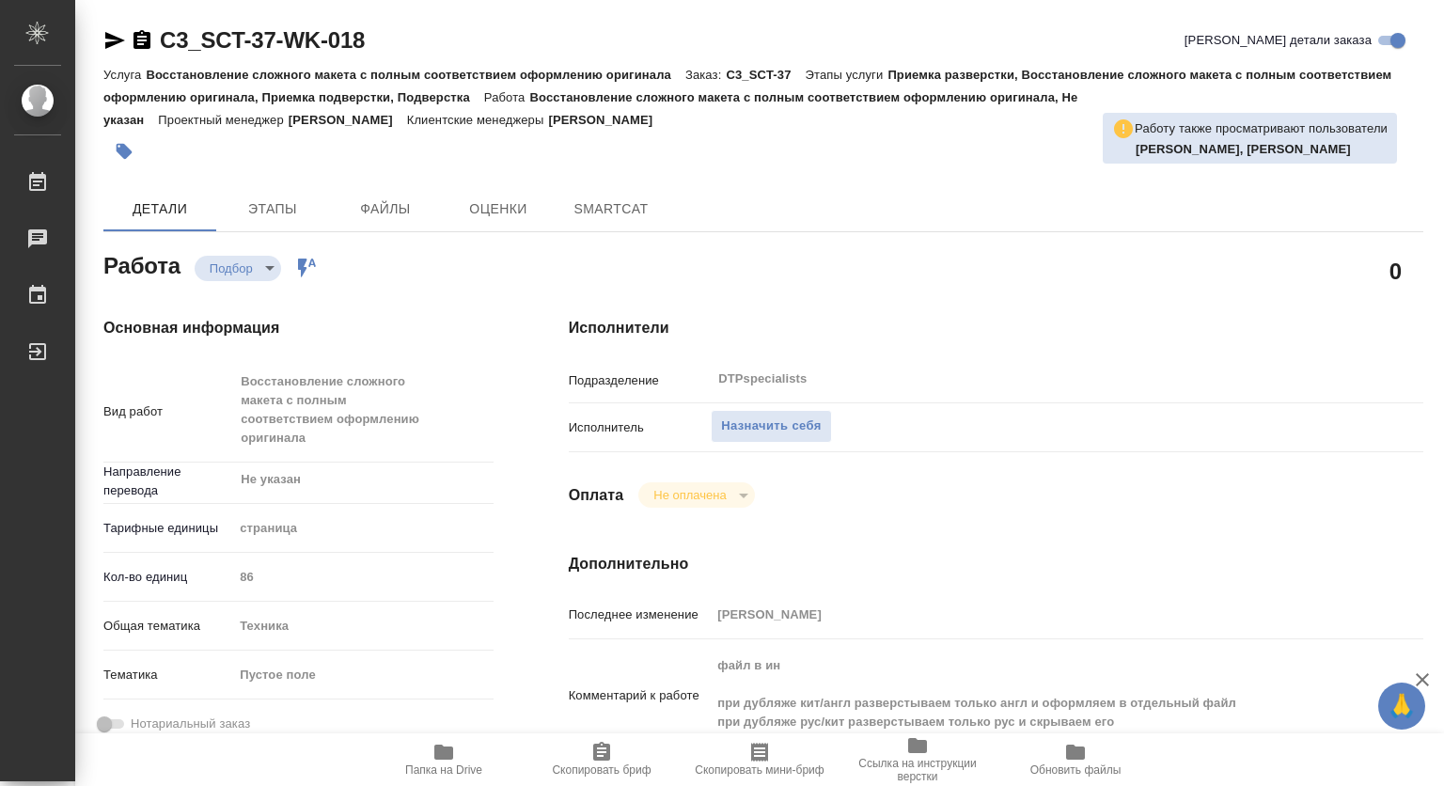
type textarea "x"
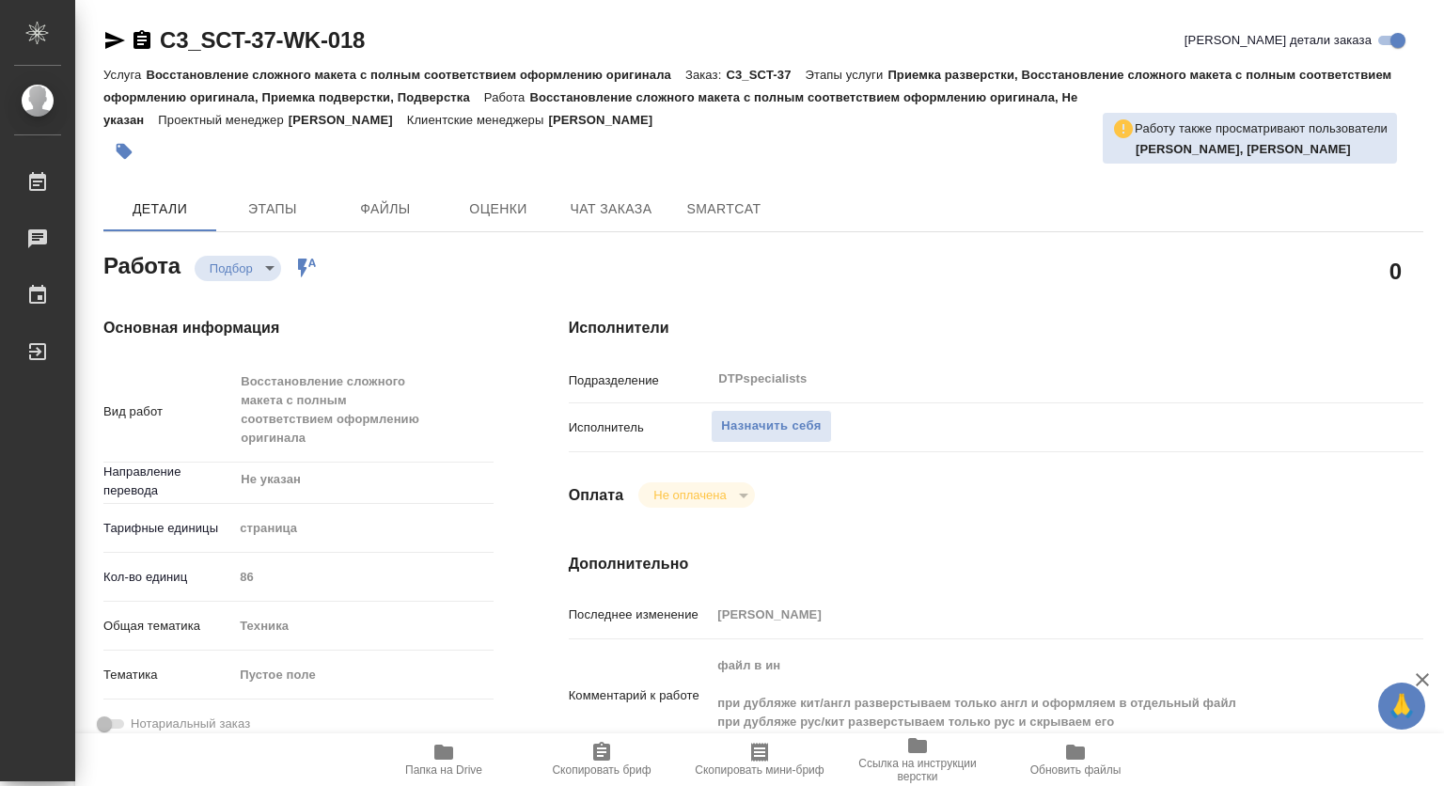
type textarea "x"
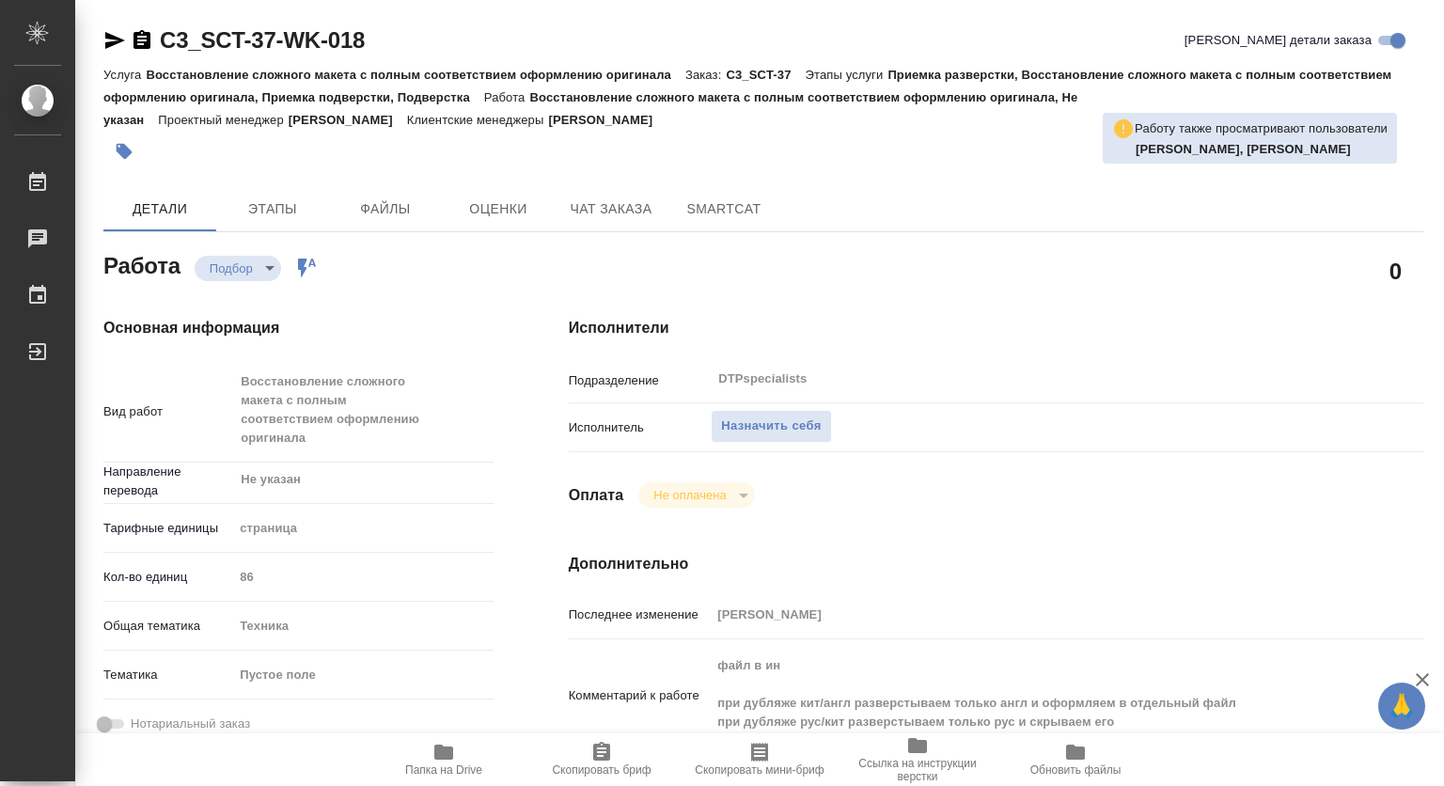
click at [447, 756] on icon "button" at bounding box center [443, 752] width 19 height 15
type textarea "x"
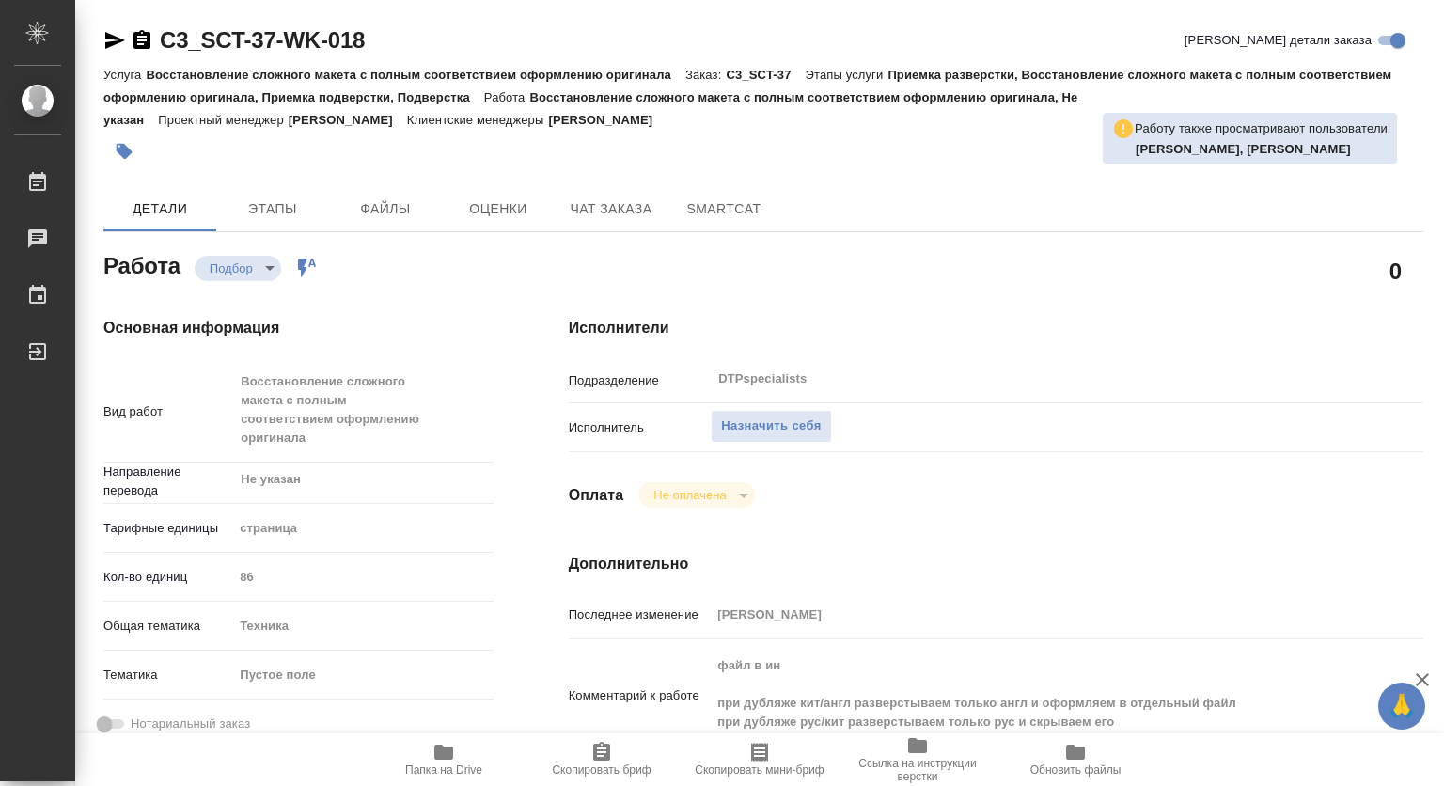
type textarea "x"
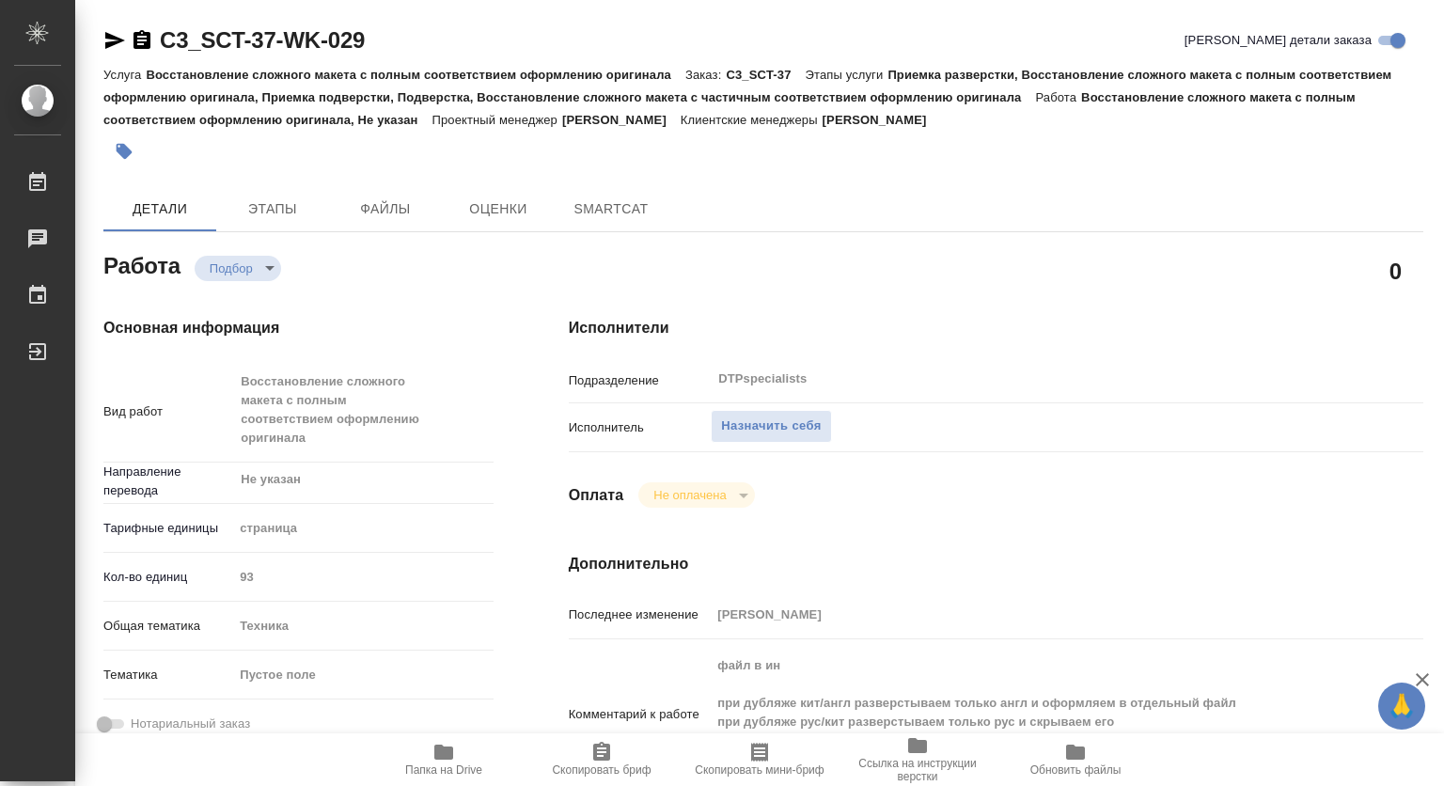
type textarea "x"
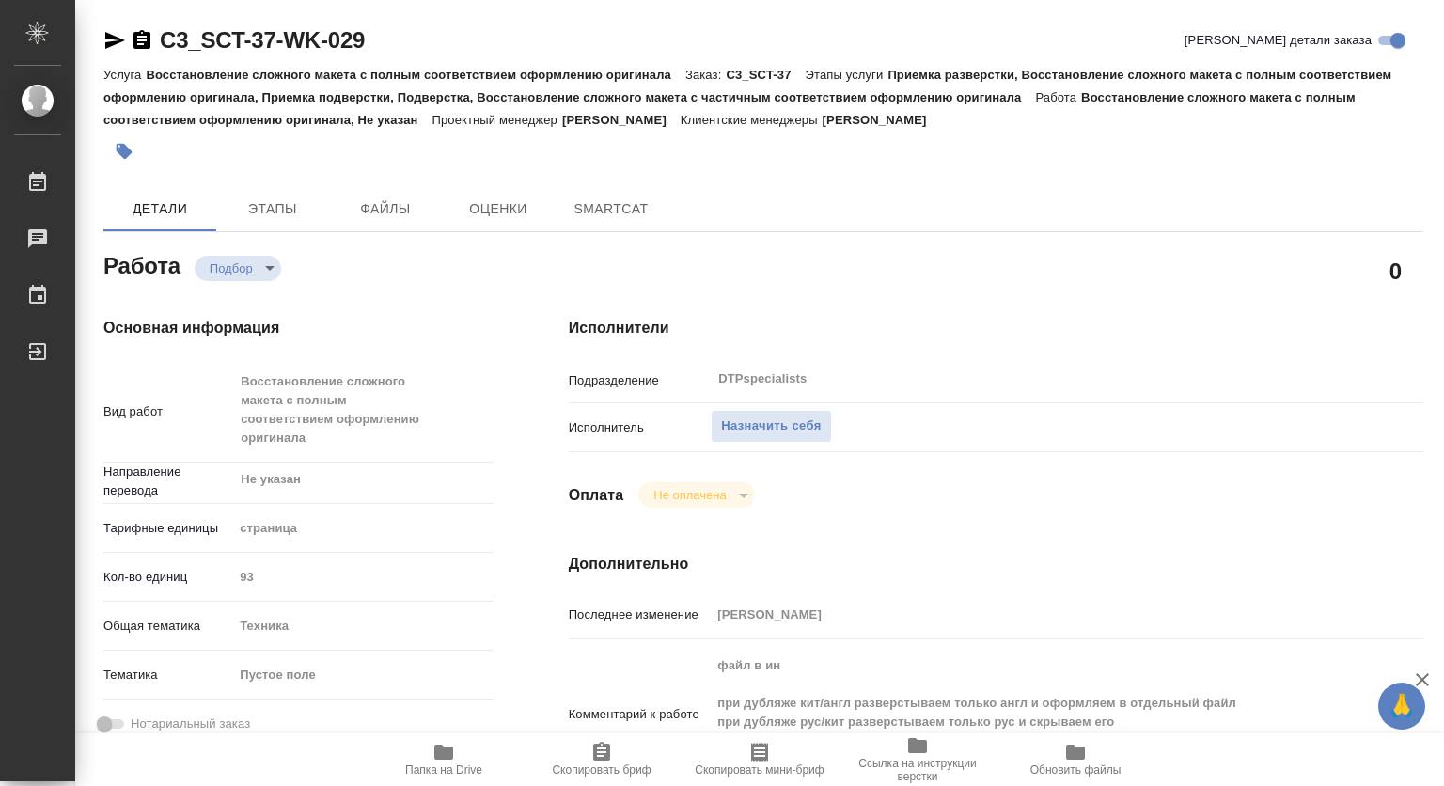
type textarea "x"
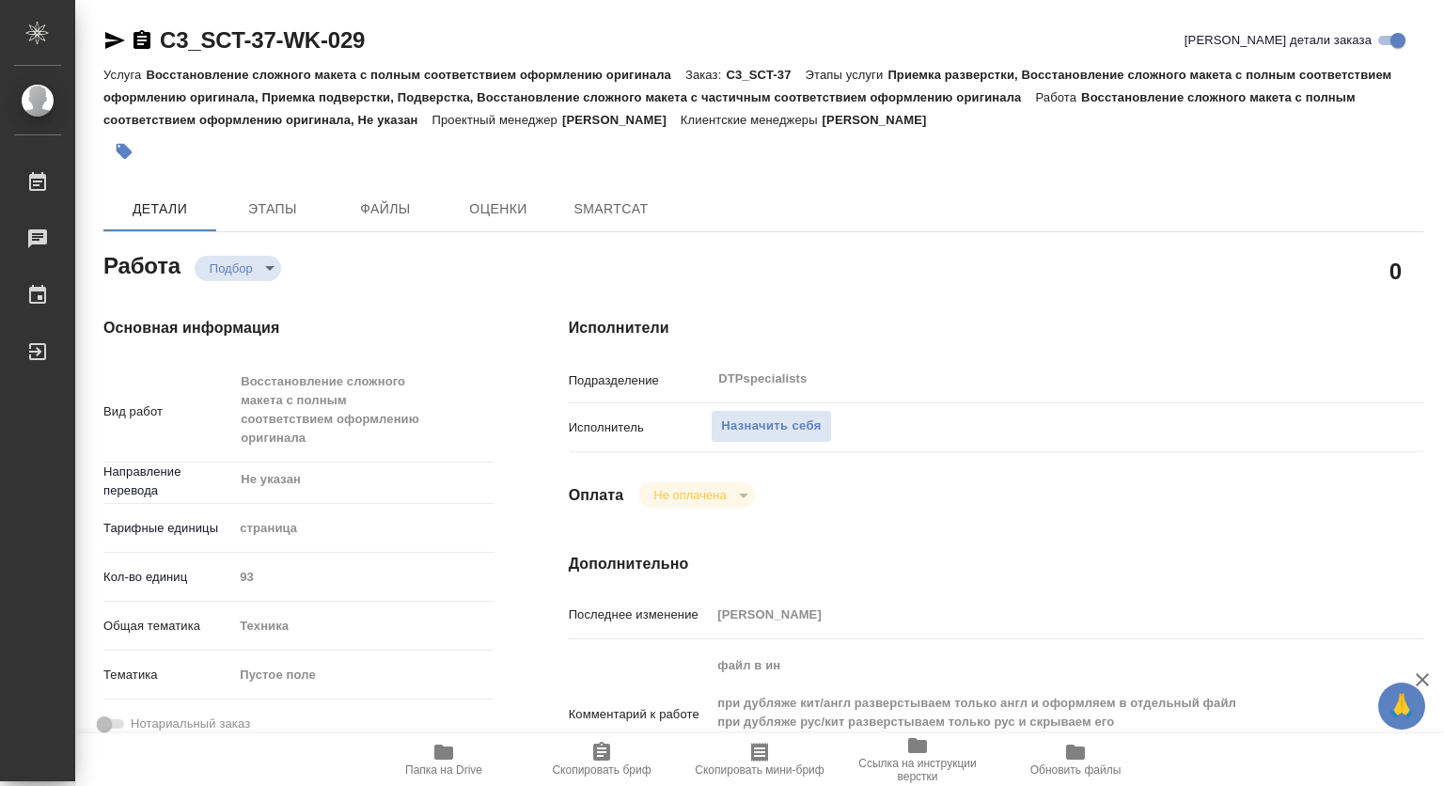
type textarea "x"
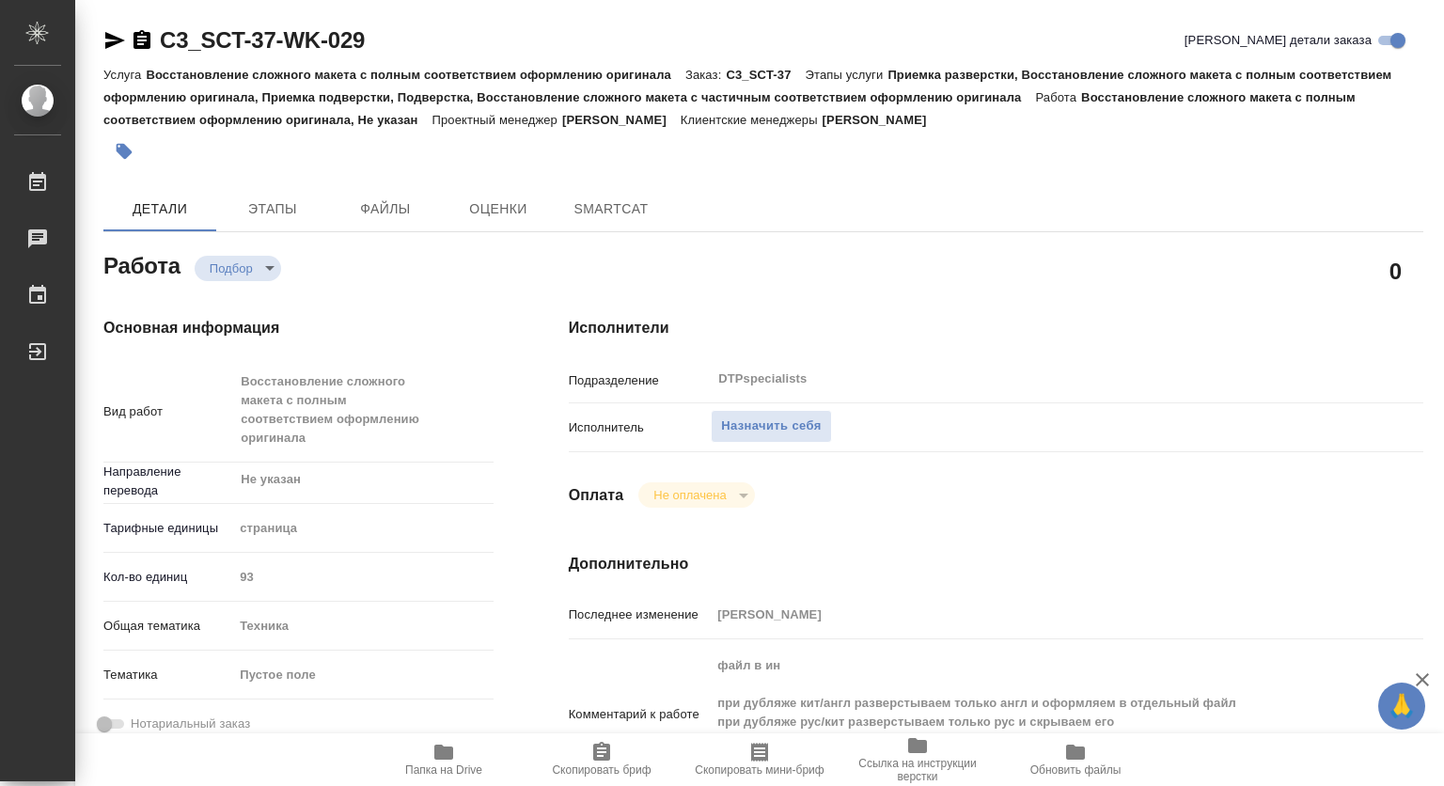
type textarea "x"
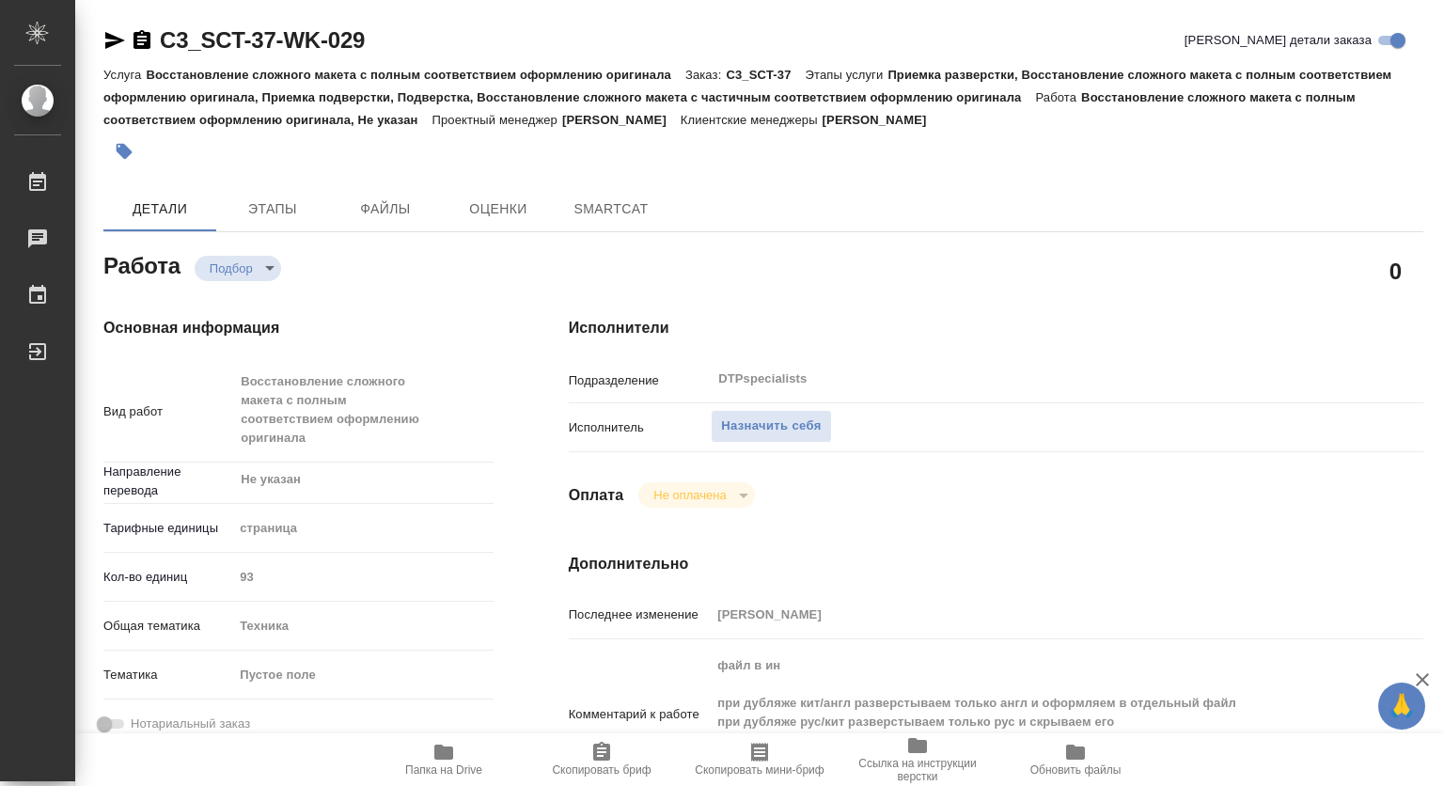
type textarea "x"
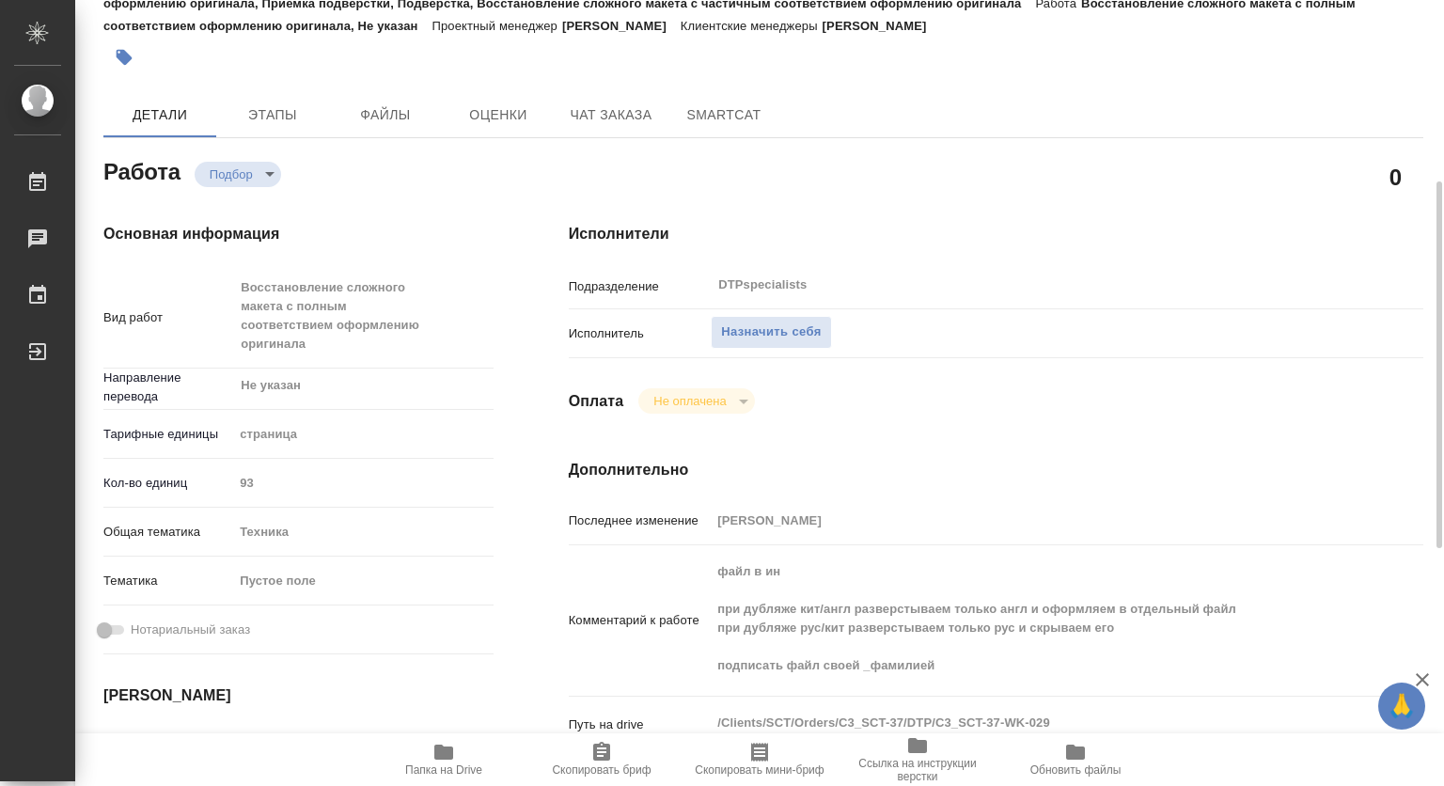
scroll to position [188, 0]
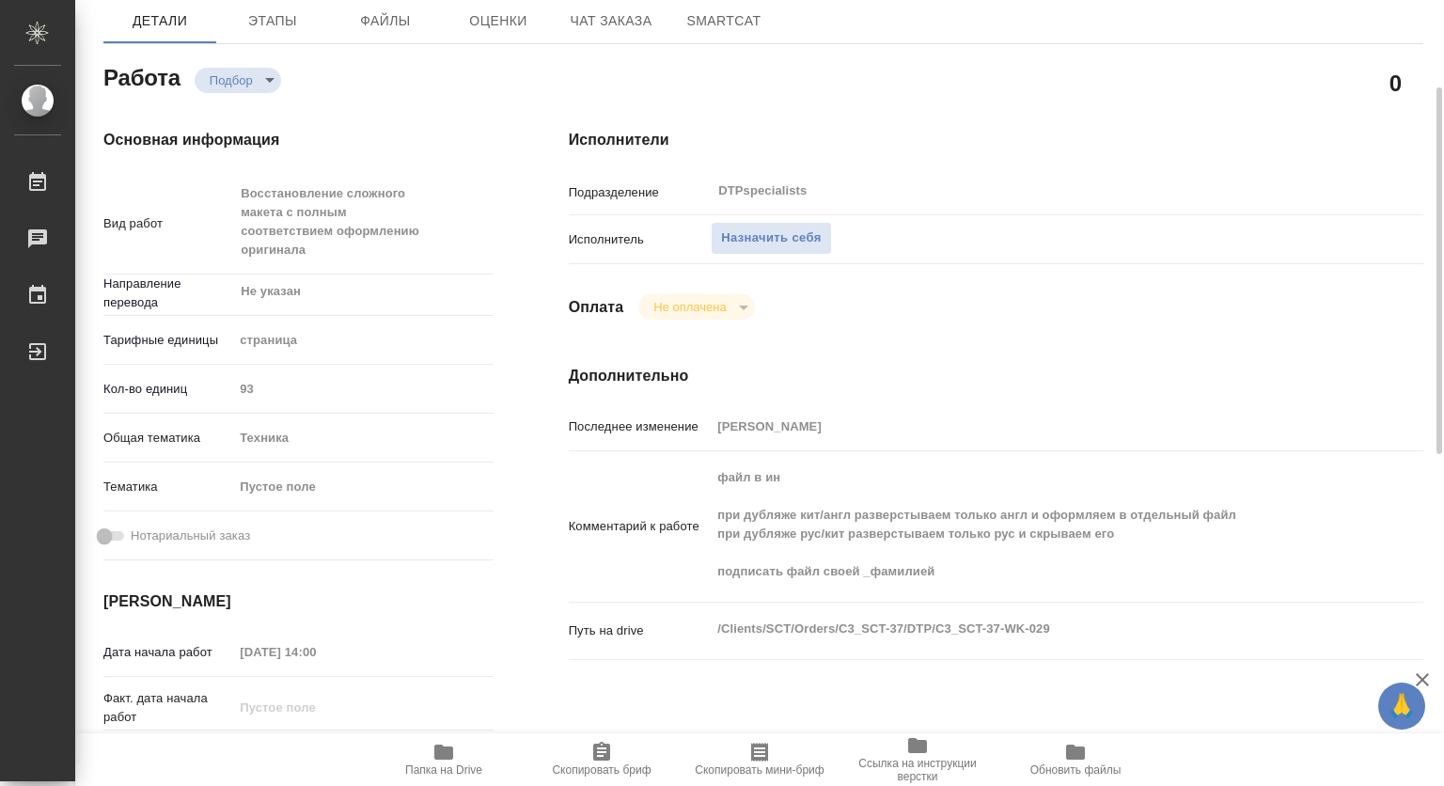
type textarea "x"
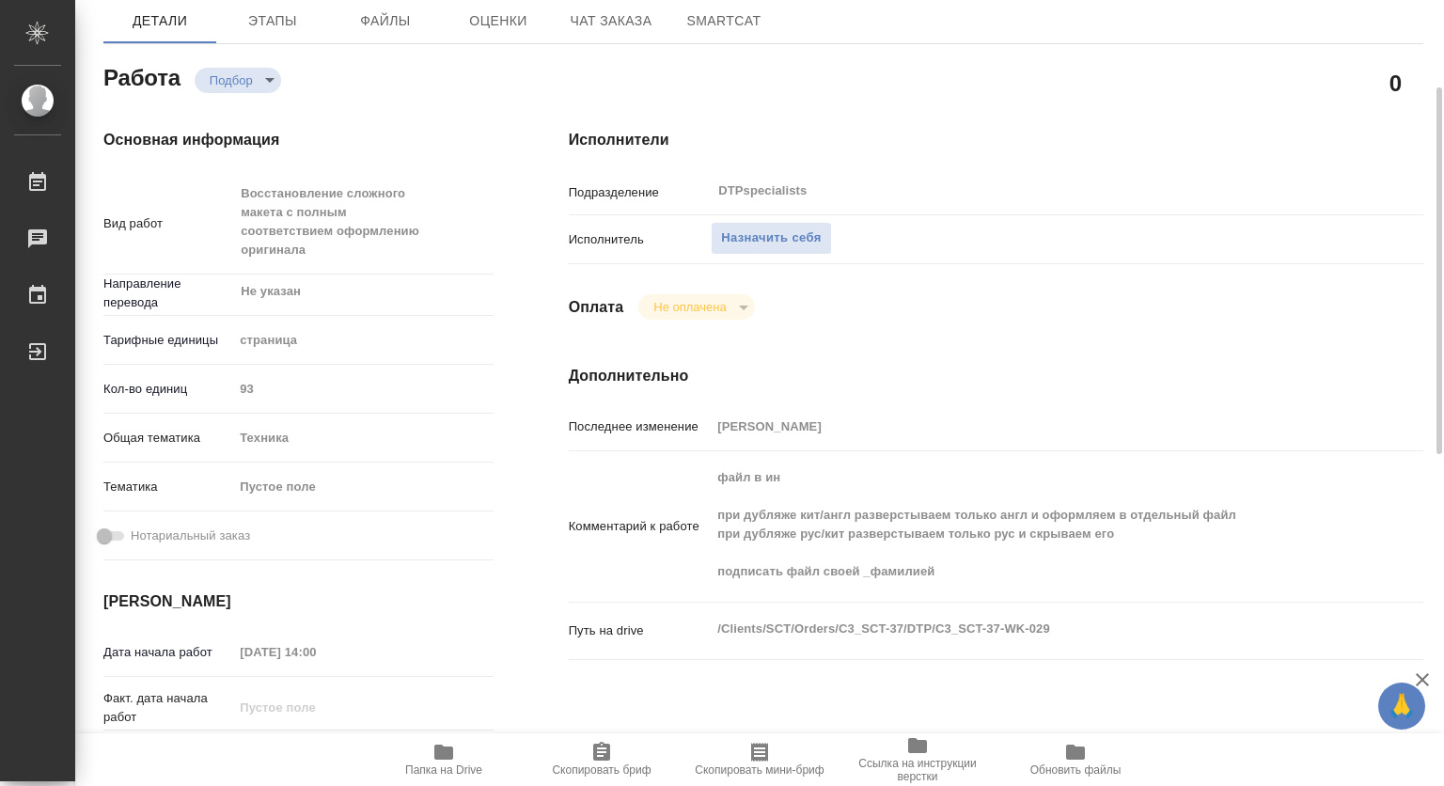
click at [442, 757] on icon "button" at bounding box center [443, 752] width 19 height 15
type textarea "x"
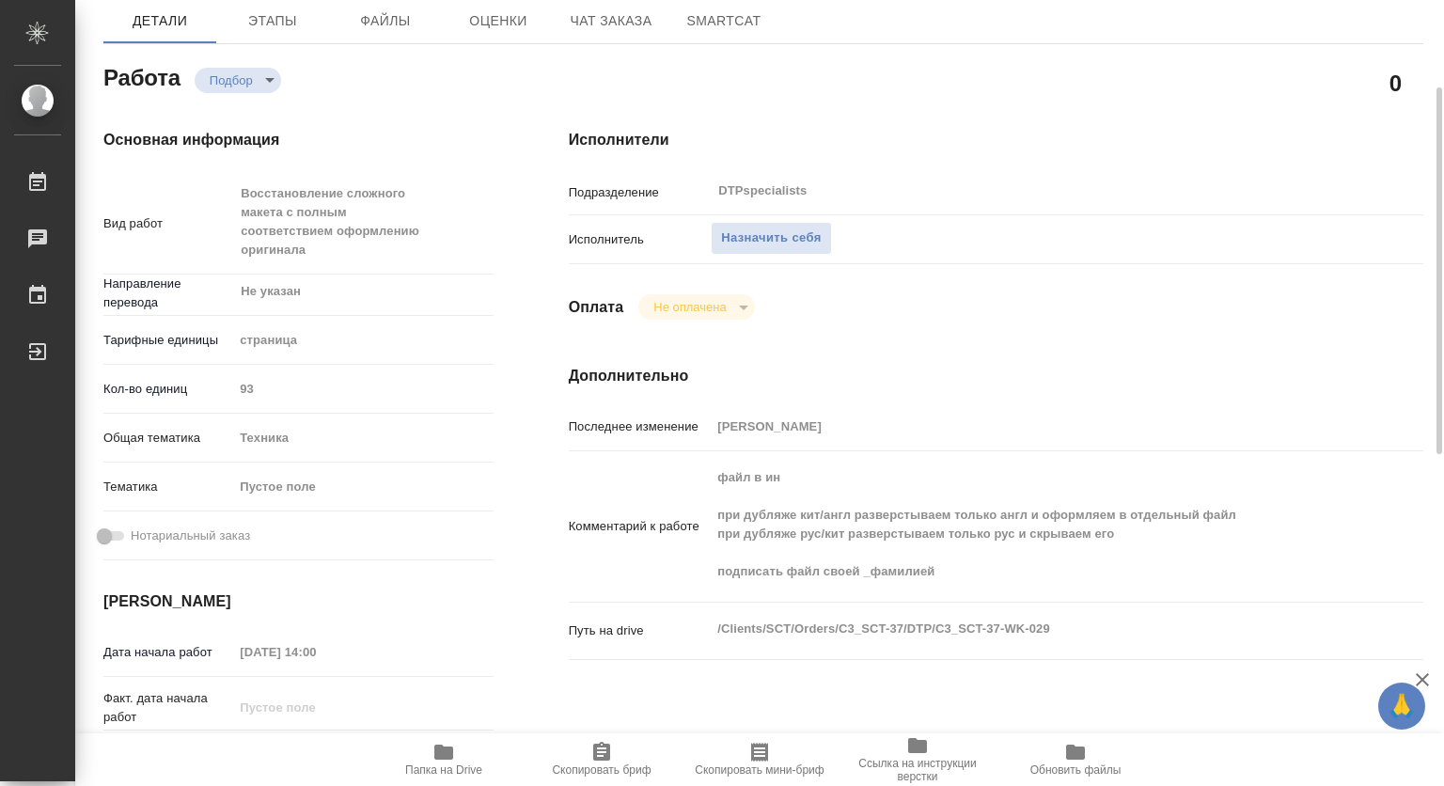
type textarea "x"
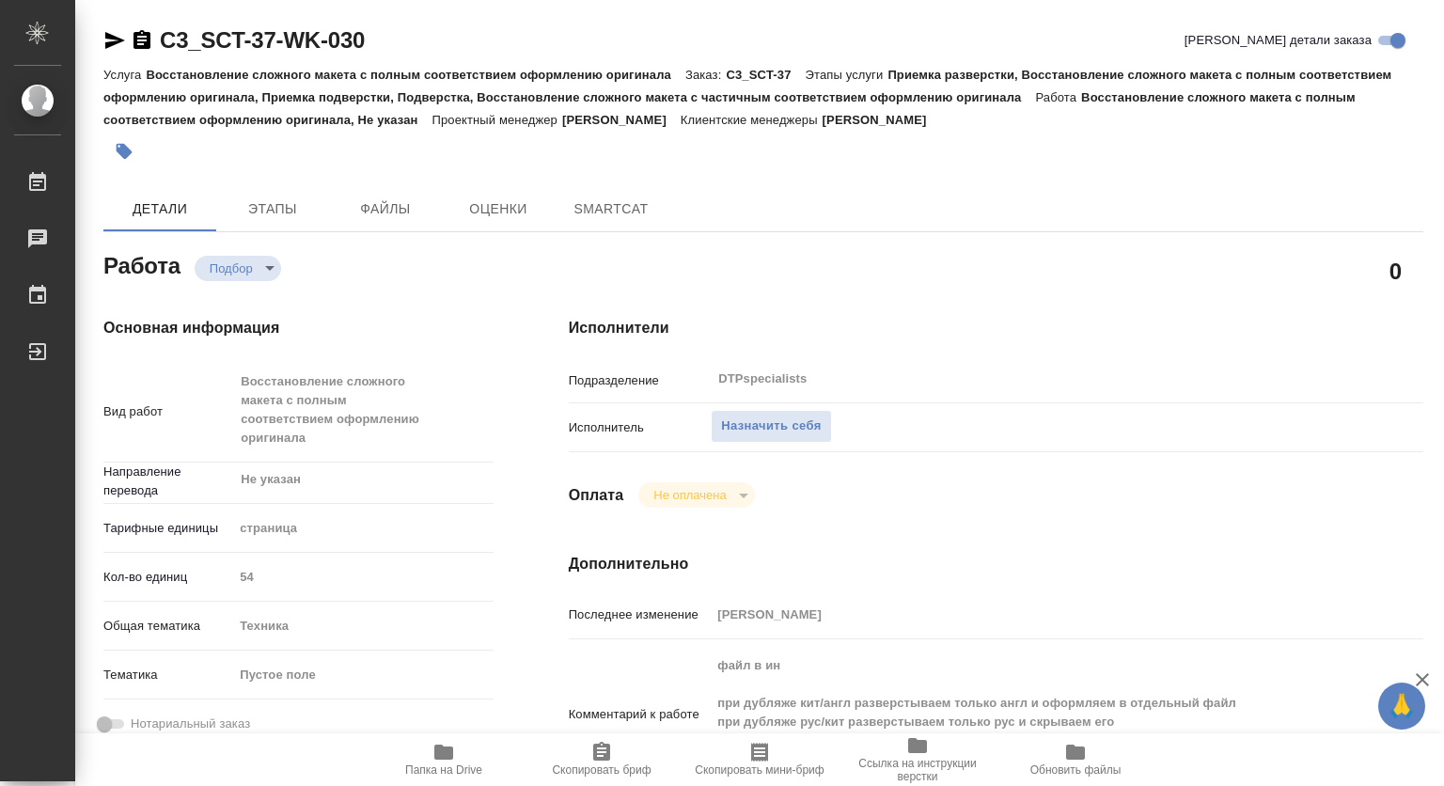
type textarea "x"
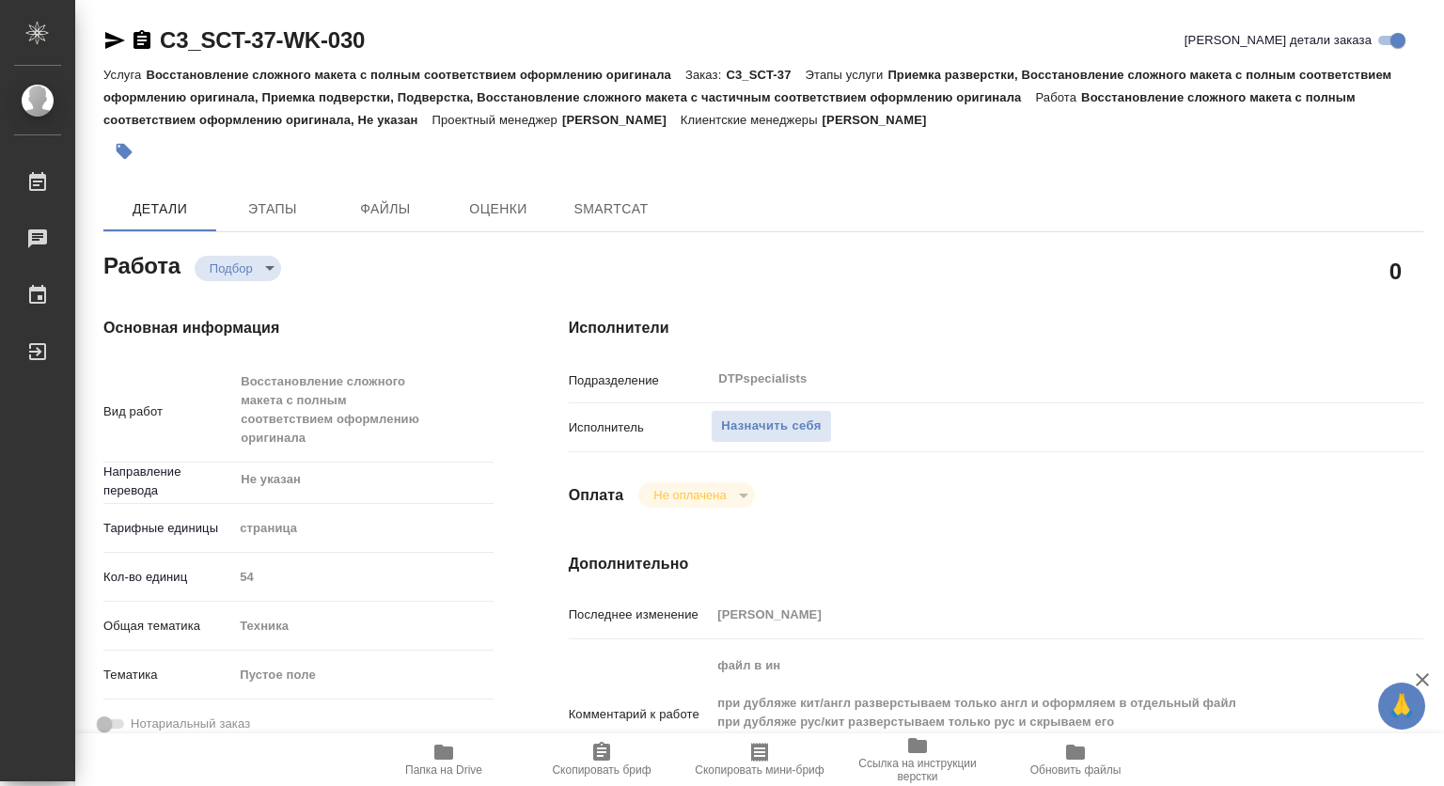
type textarea "x"
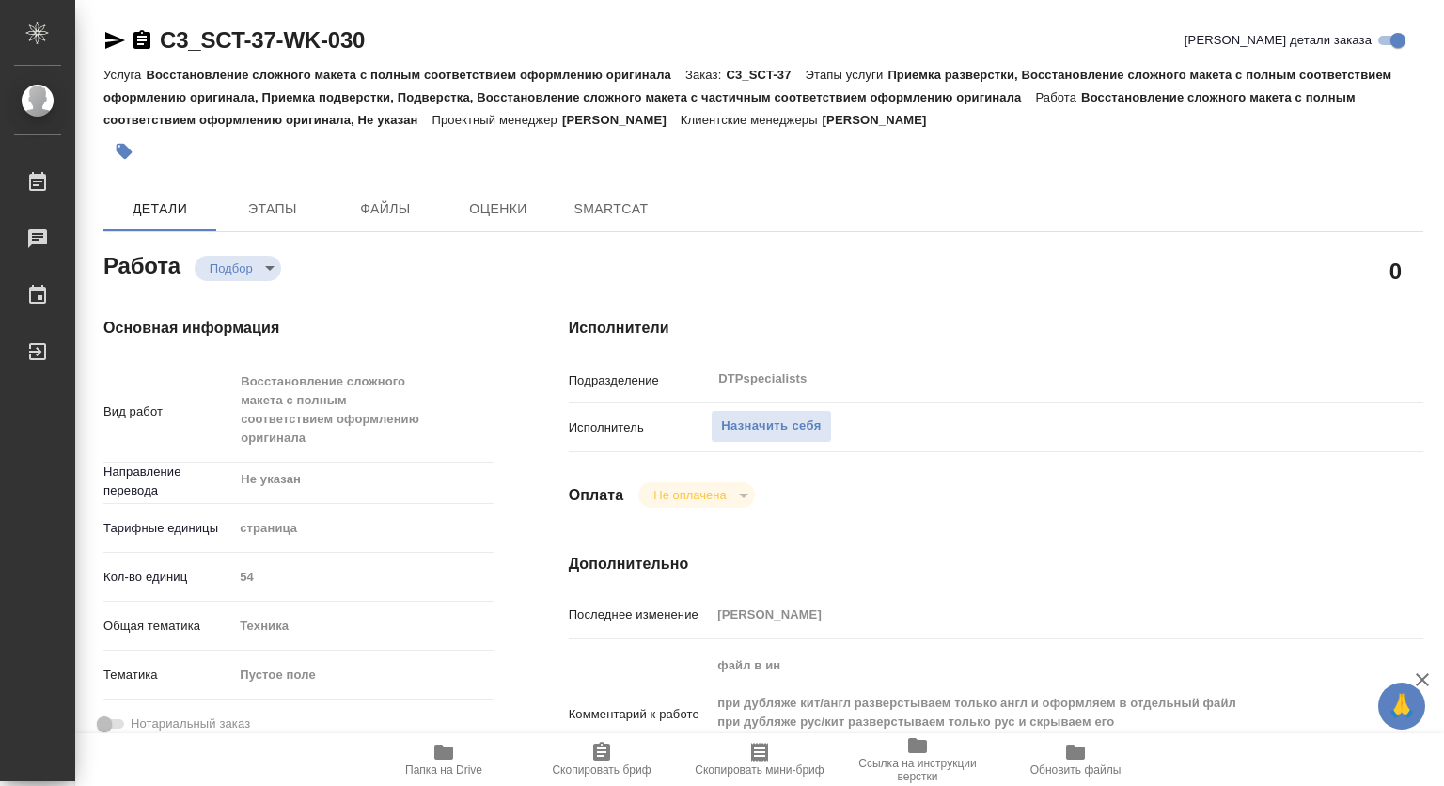
type textarea "x"
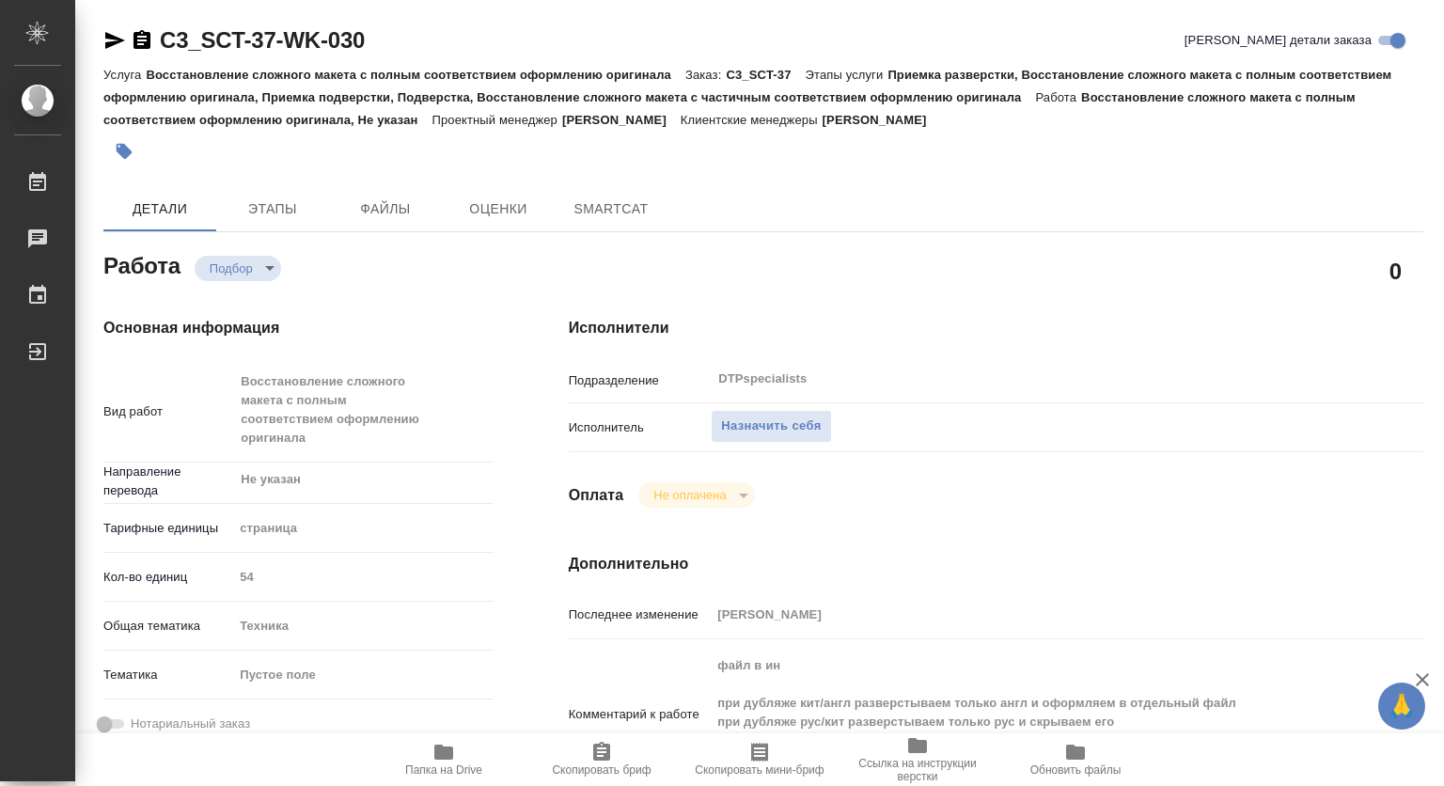
scroll to position [94, 0]
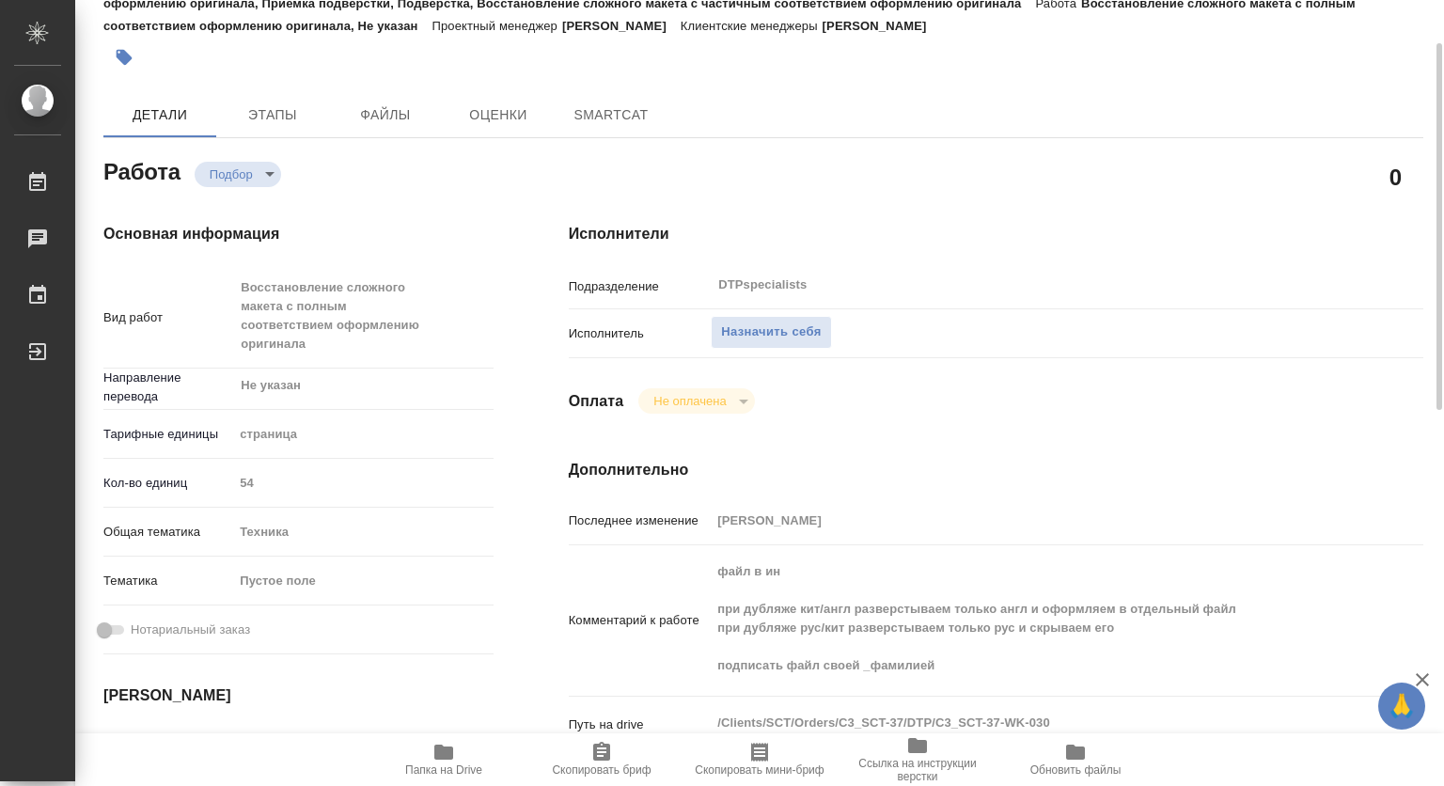
type textarea "x"
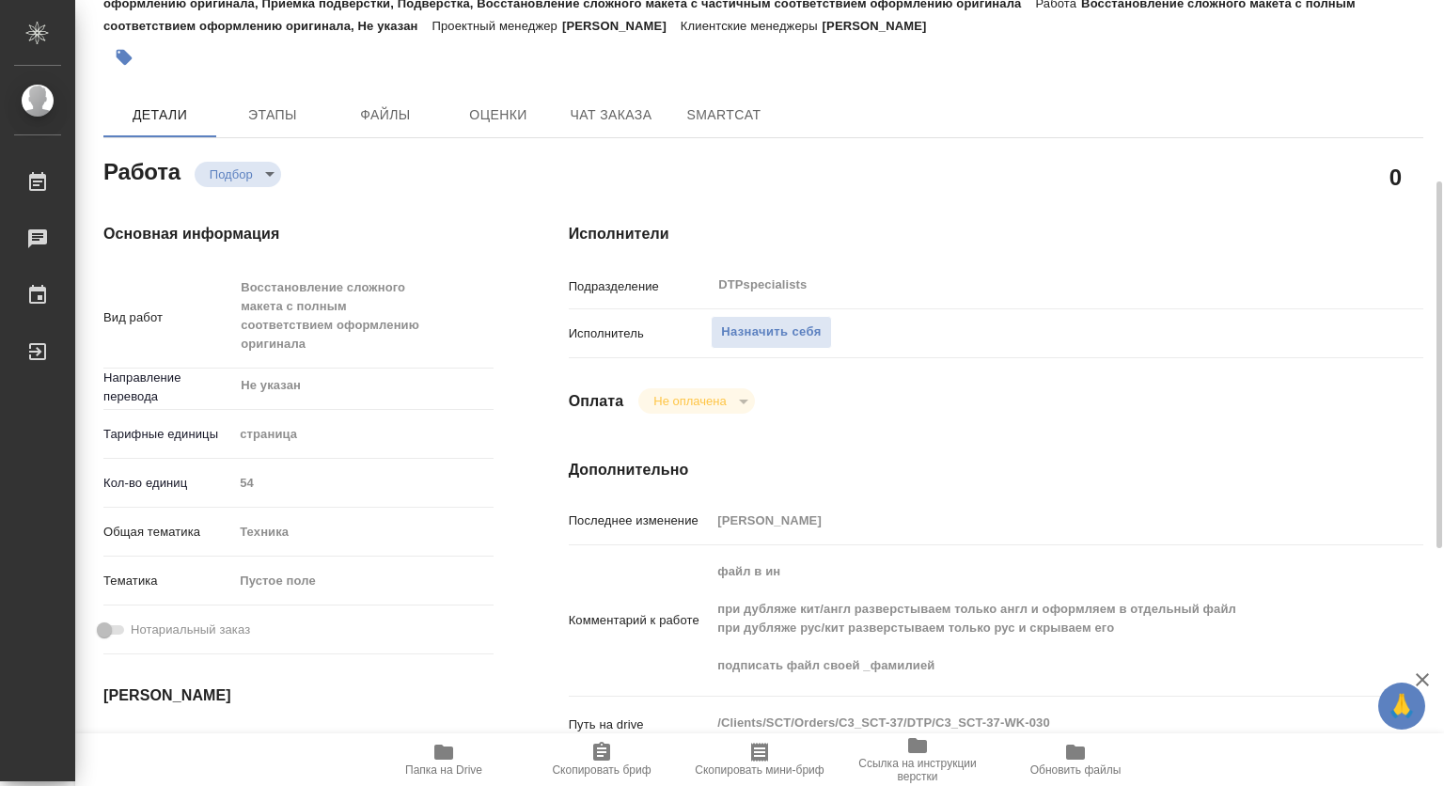
scroll to position [188, 0]
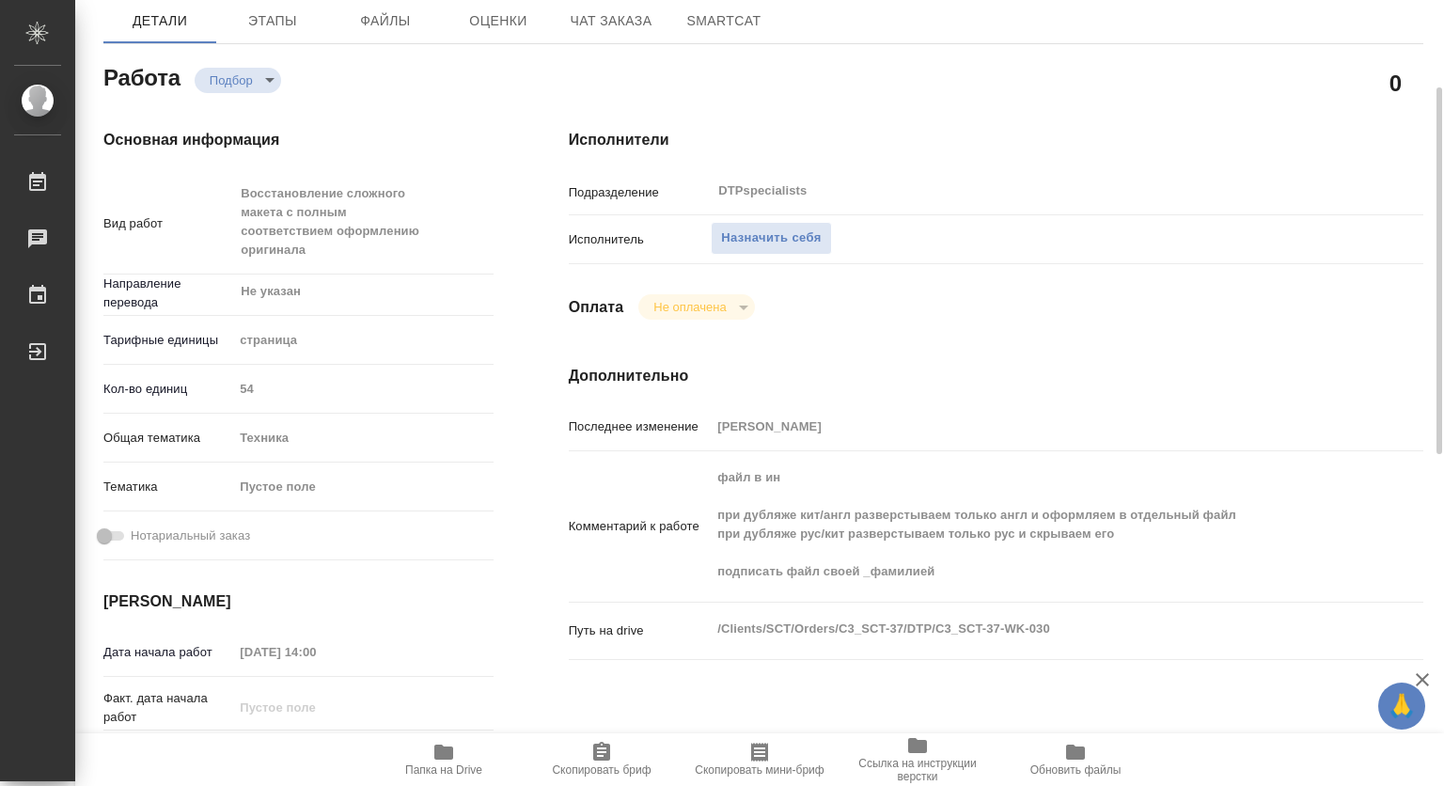
type textarea "x"
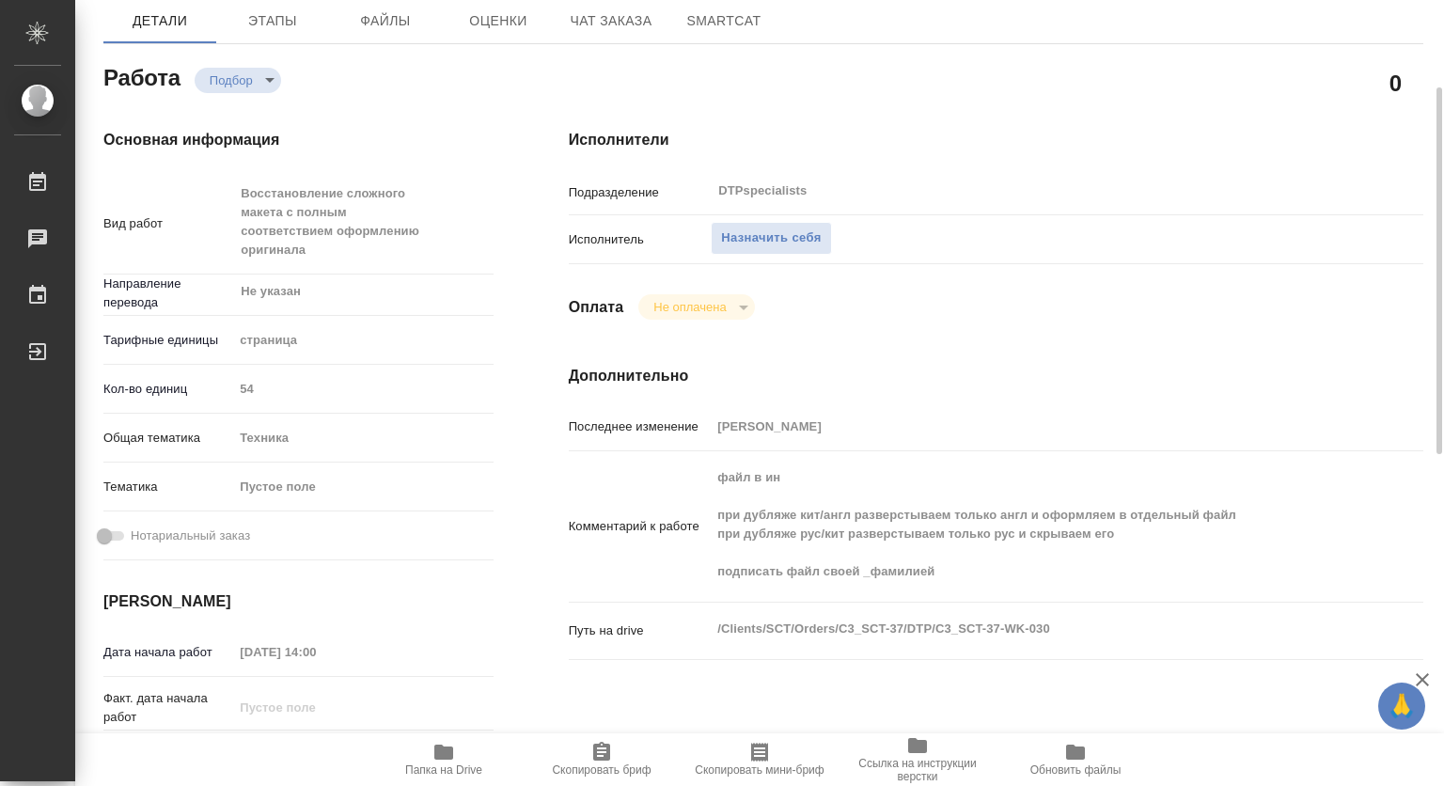
click at [437, 764] on span "Папка на Drive" at bounding box center [443, 770] width 77 height 13
type textarea "x"
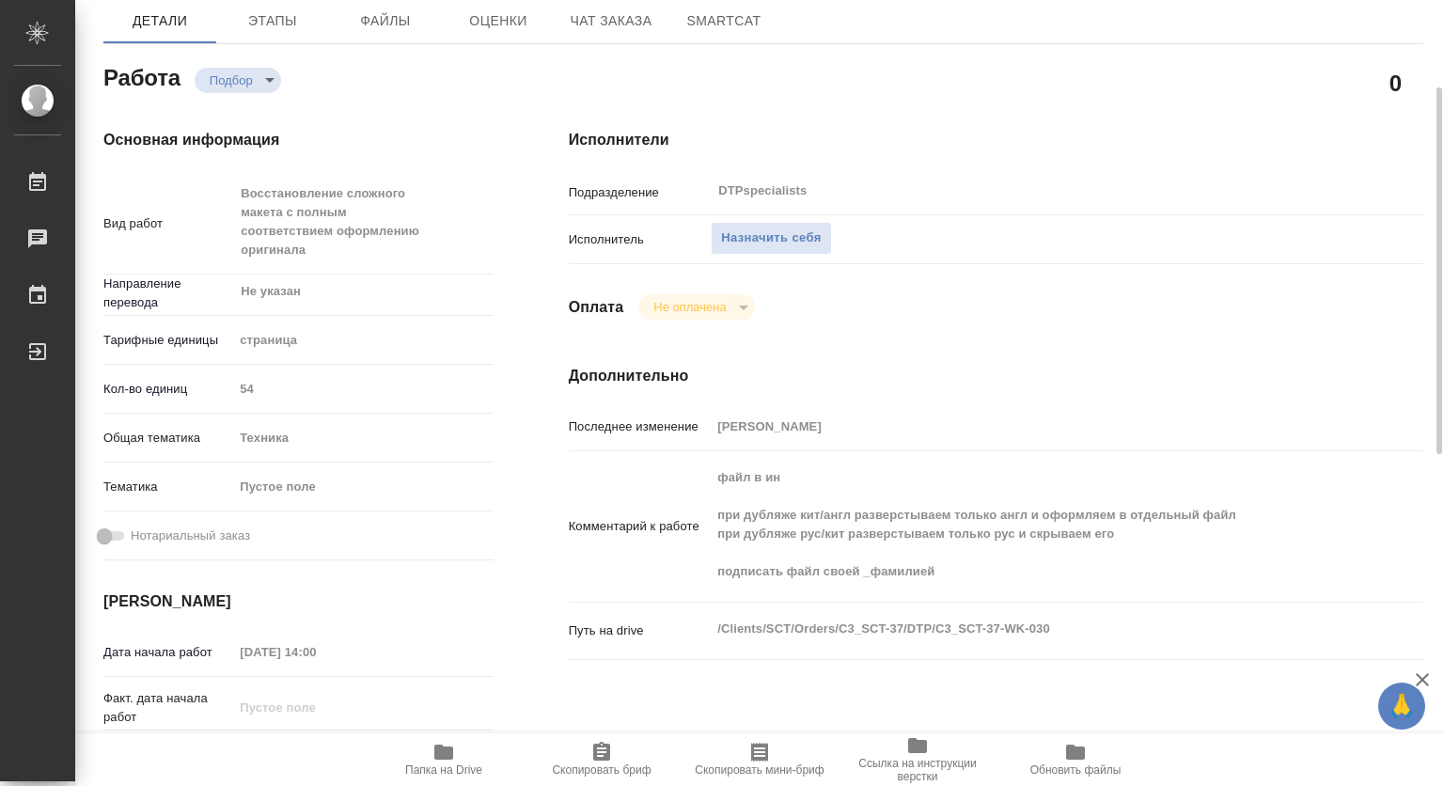
type textarea "x"
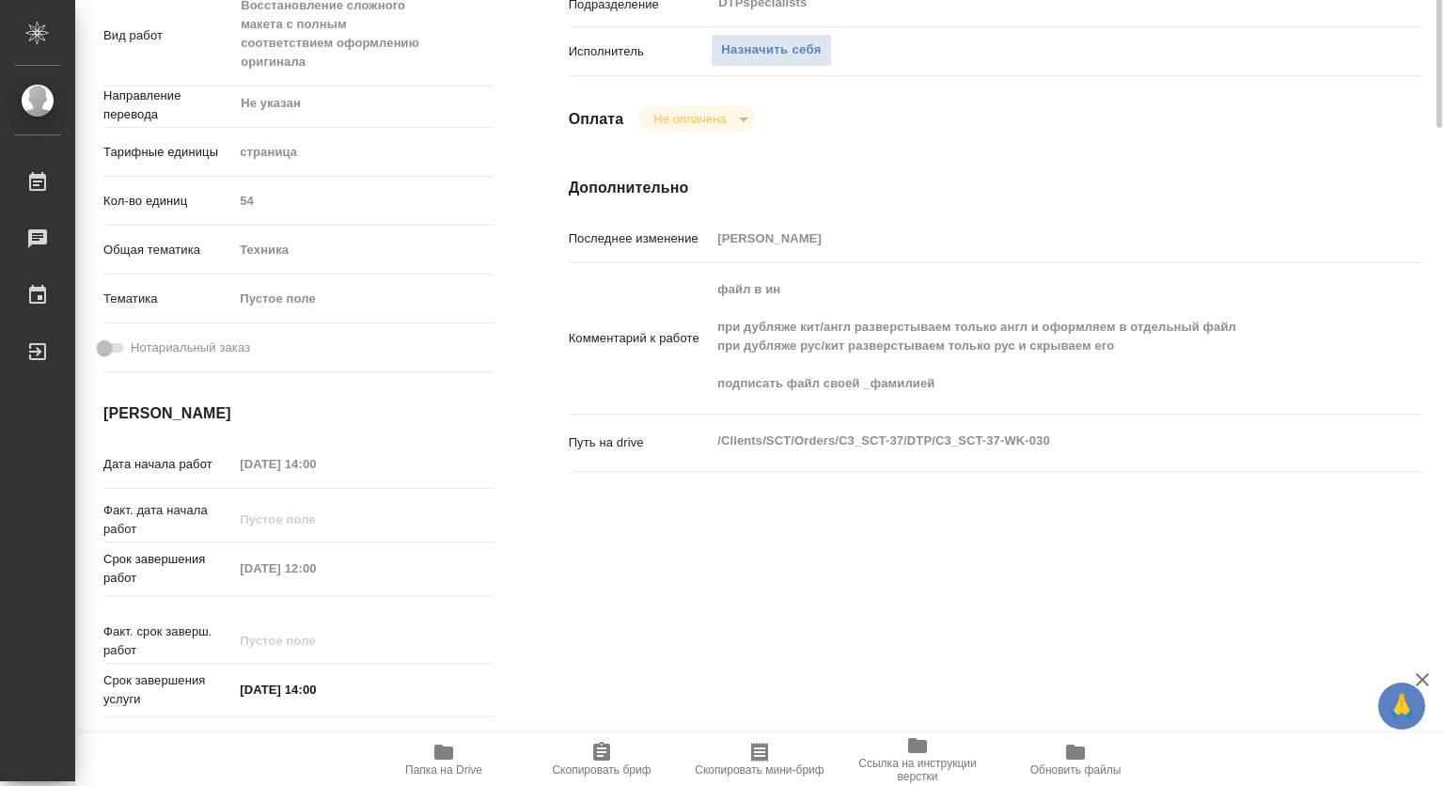
scroll to position [0, 0]
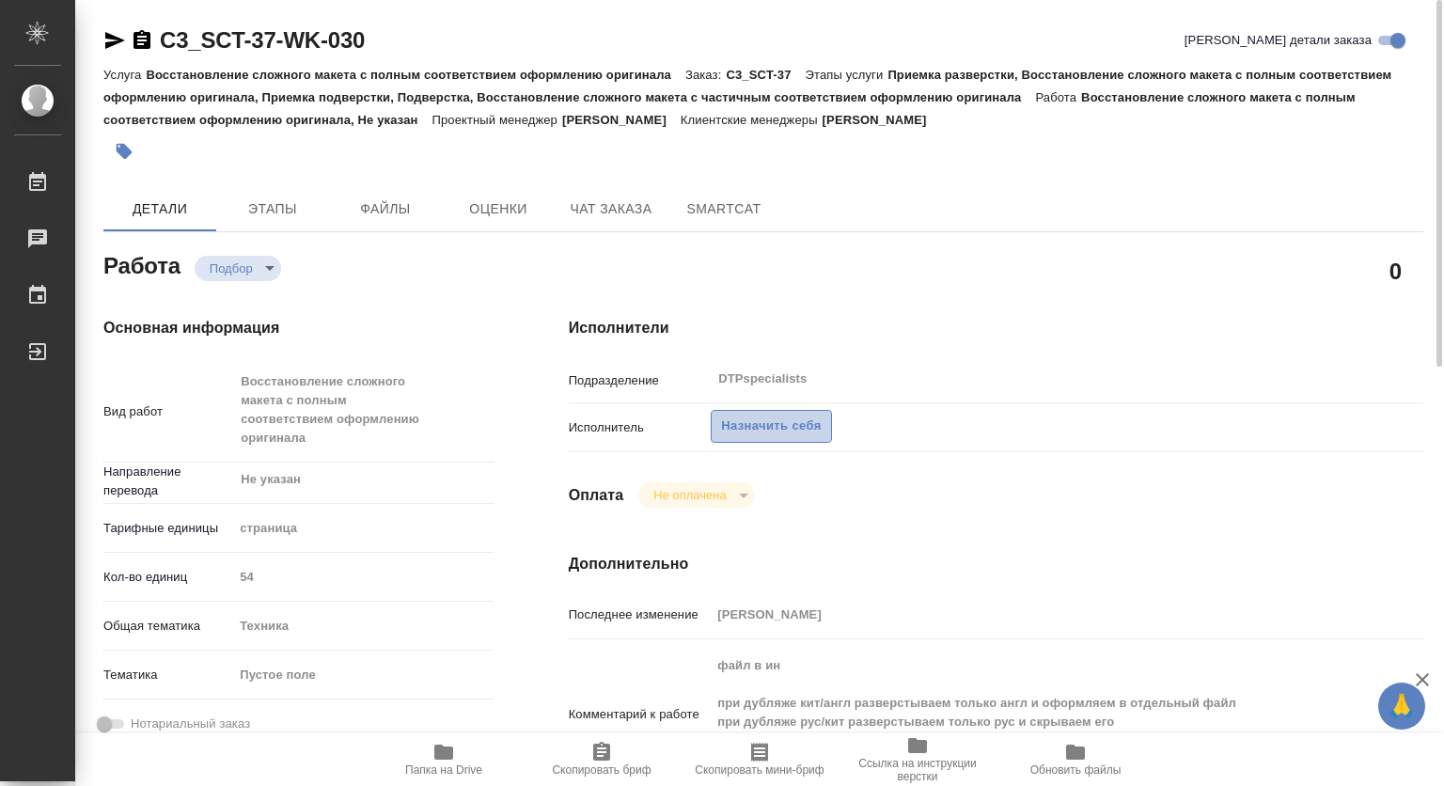
click at [824, 436] on button "Назначить себя" at bounding box center [771, 426] width 120 height 33
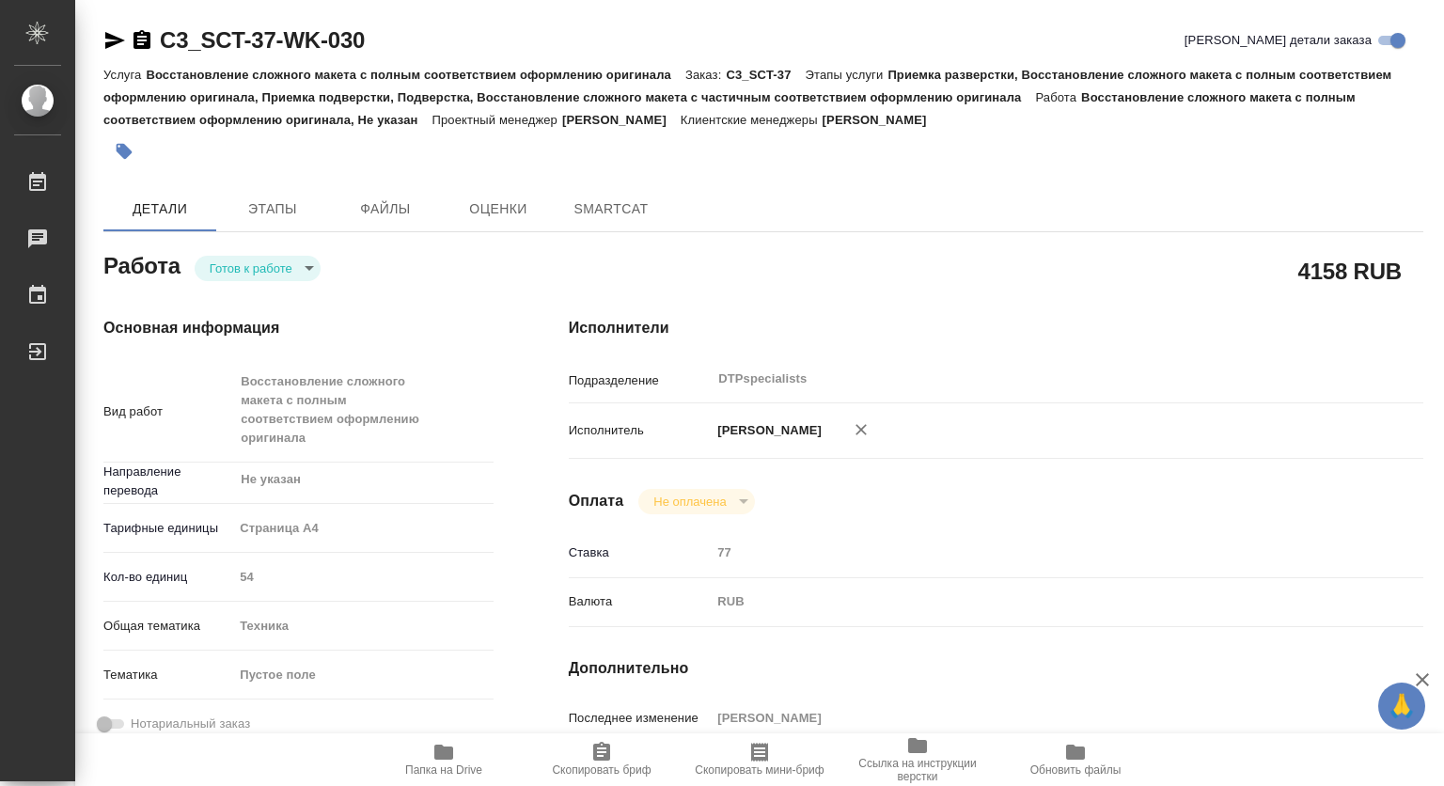
type textarea "x"
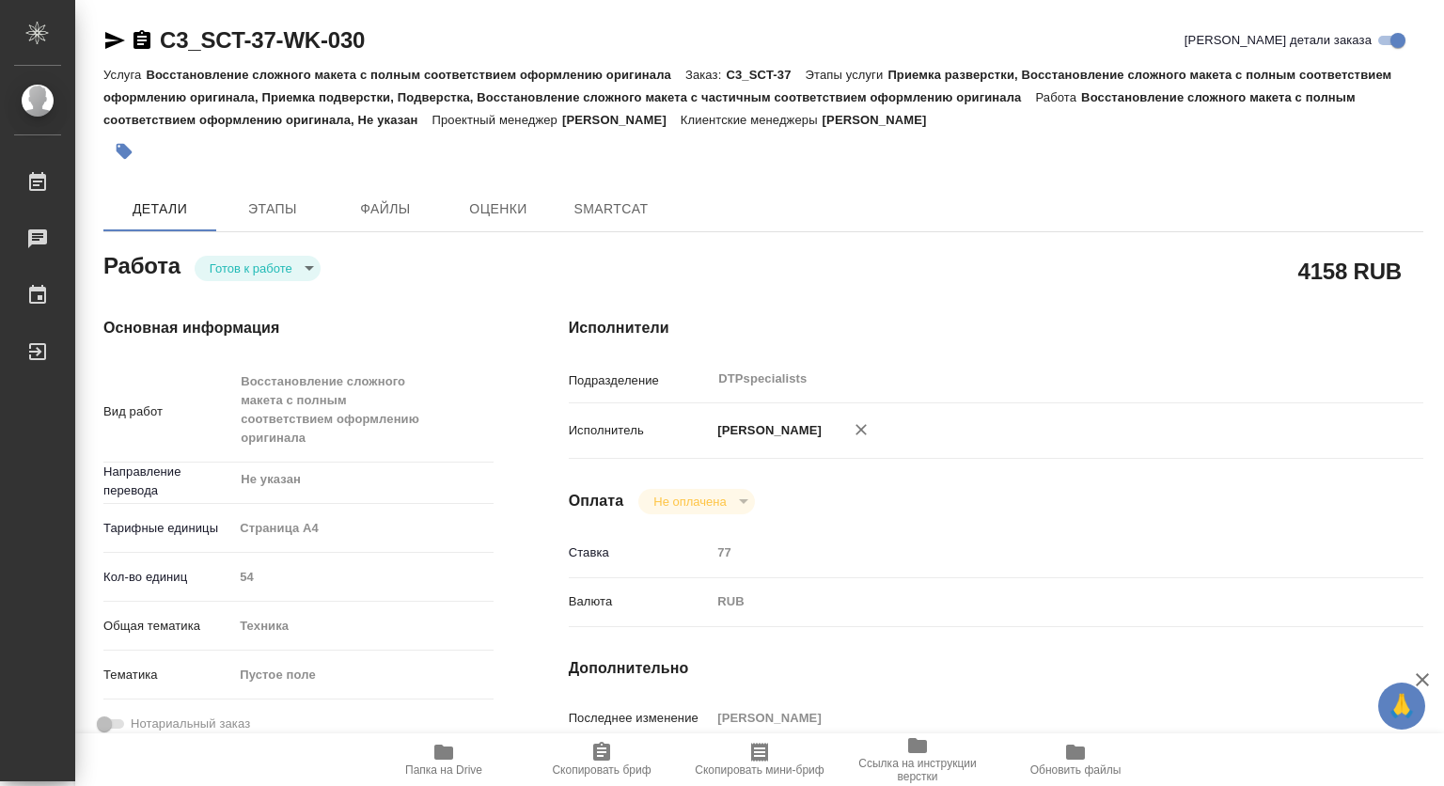
type textarea "x"
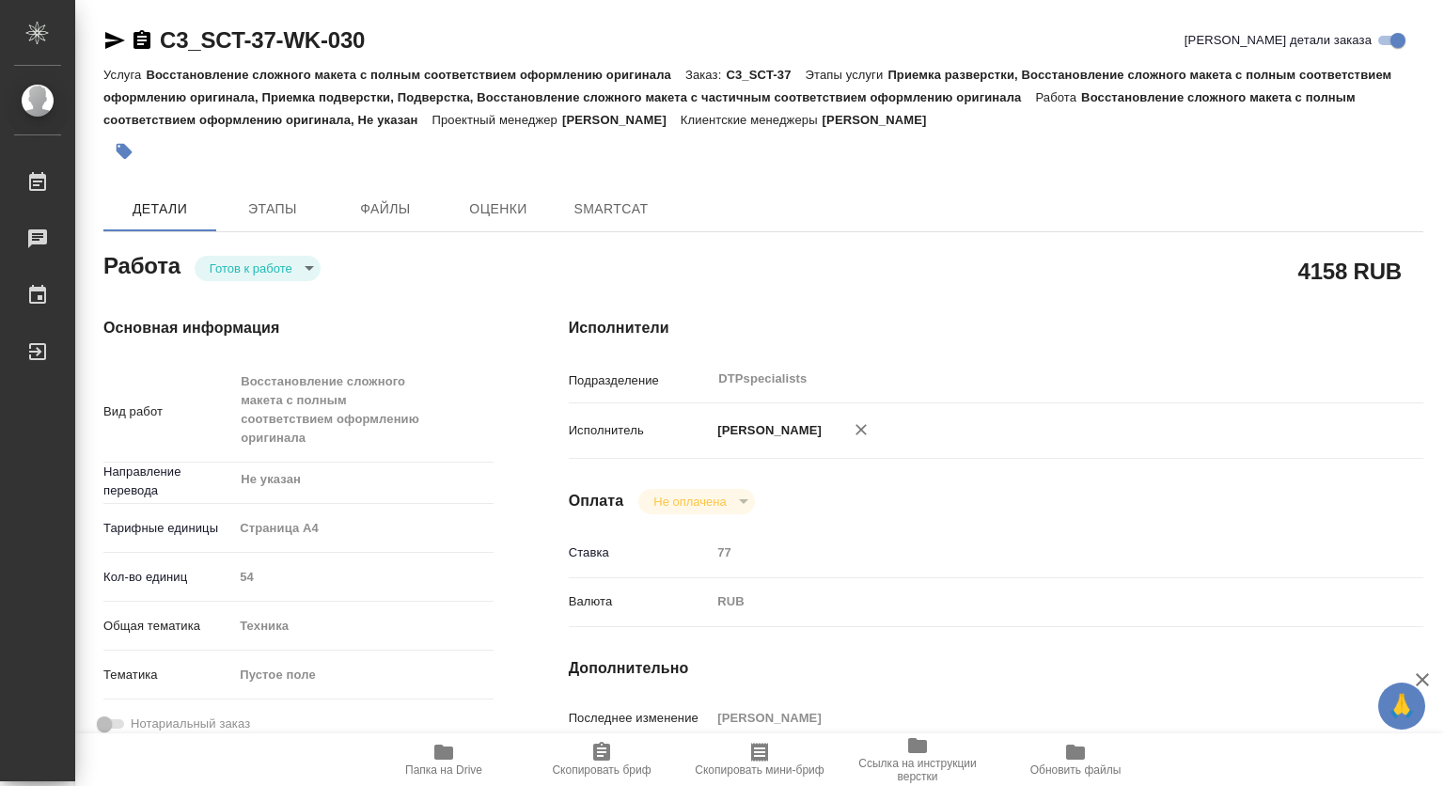
type textarea "x"
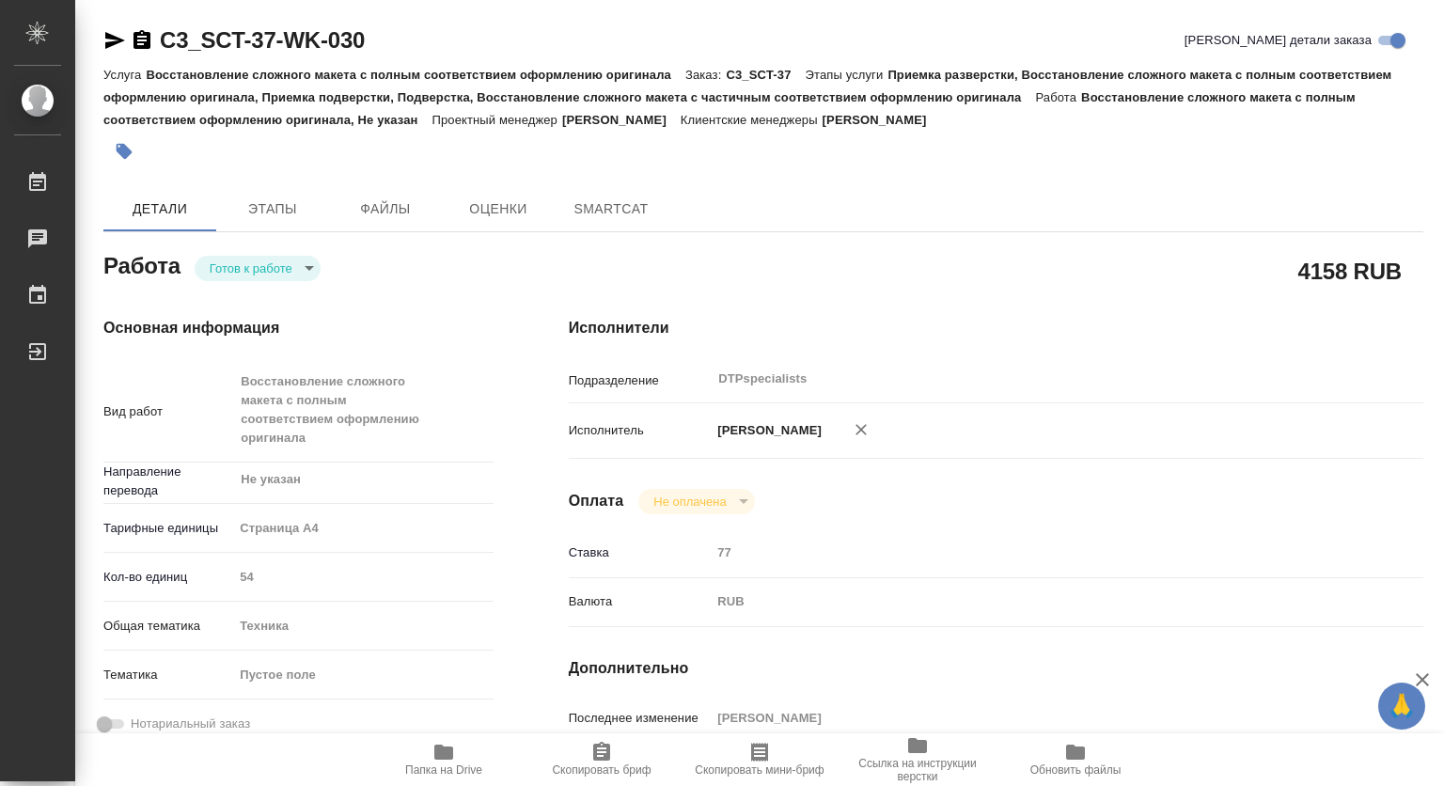
type textarea "x"
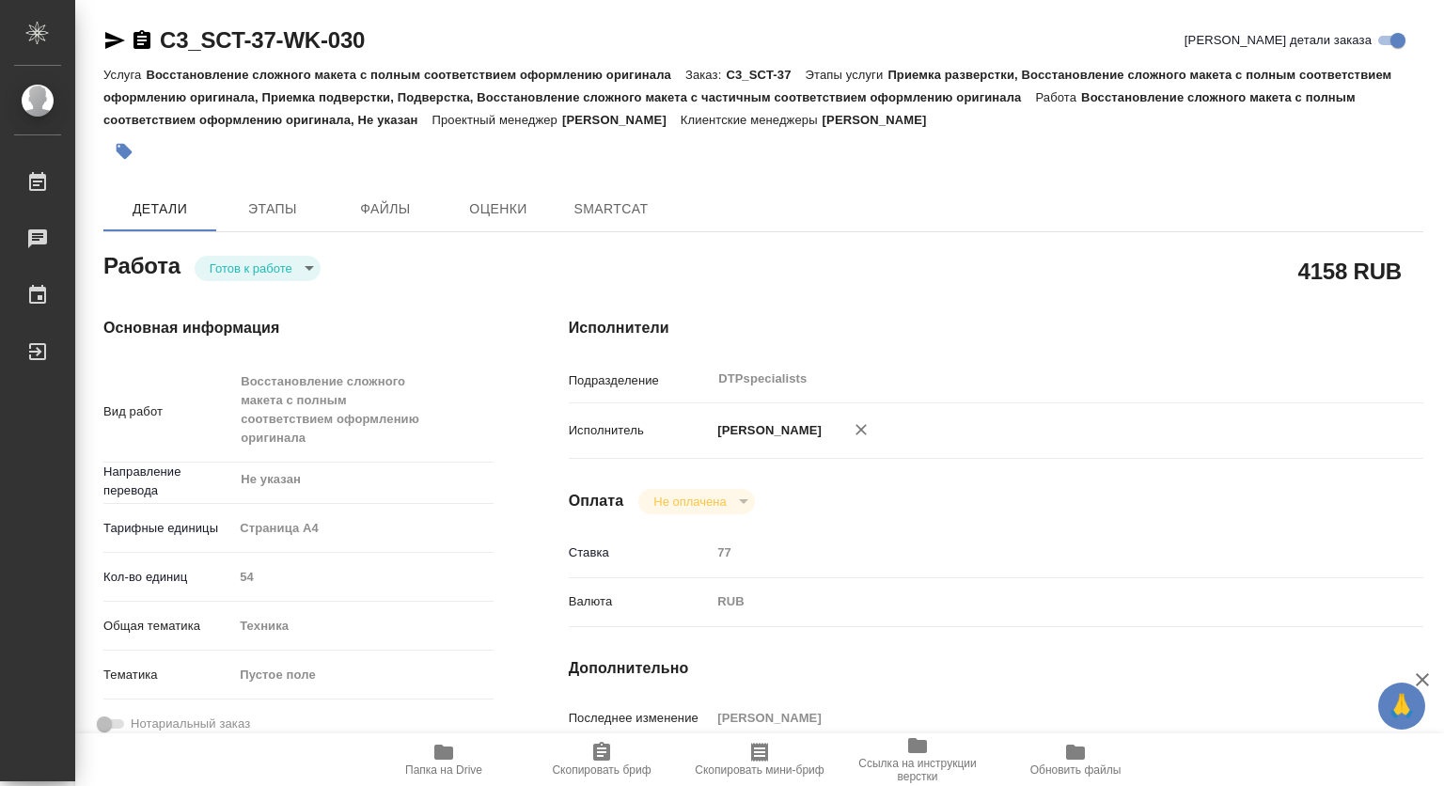
type textarea "x"
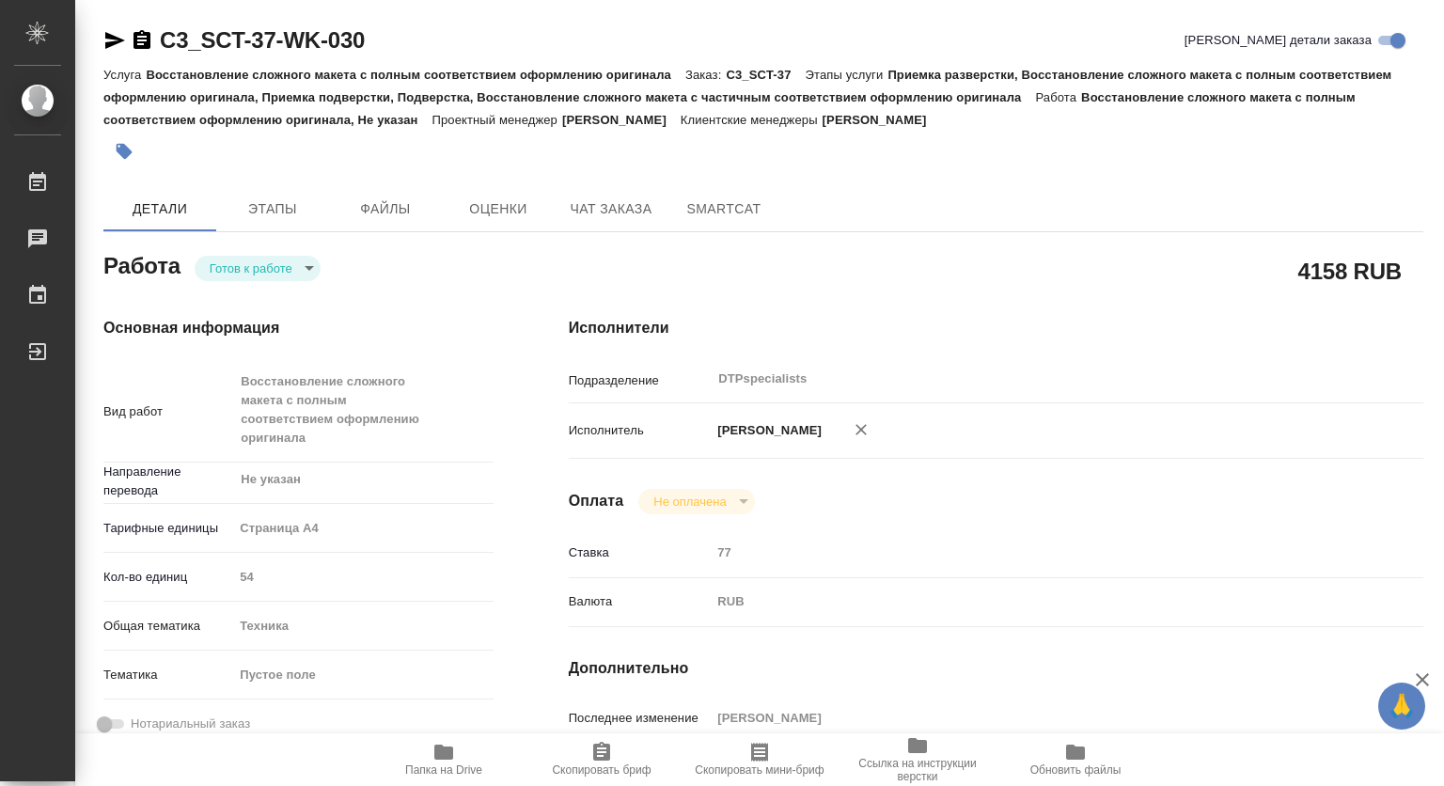
type textarea "x"
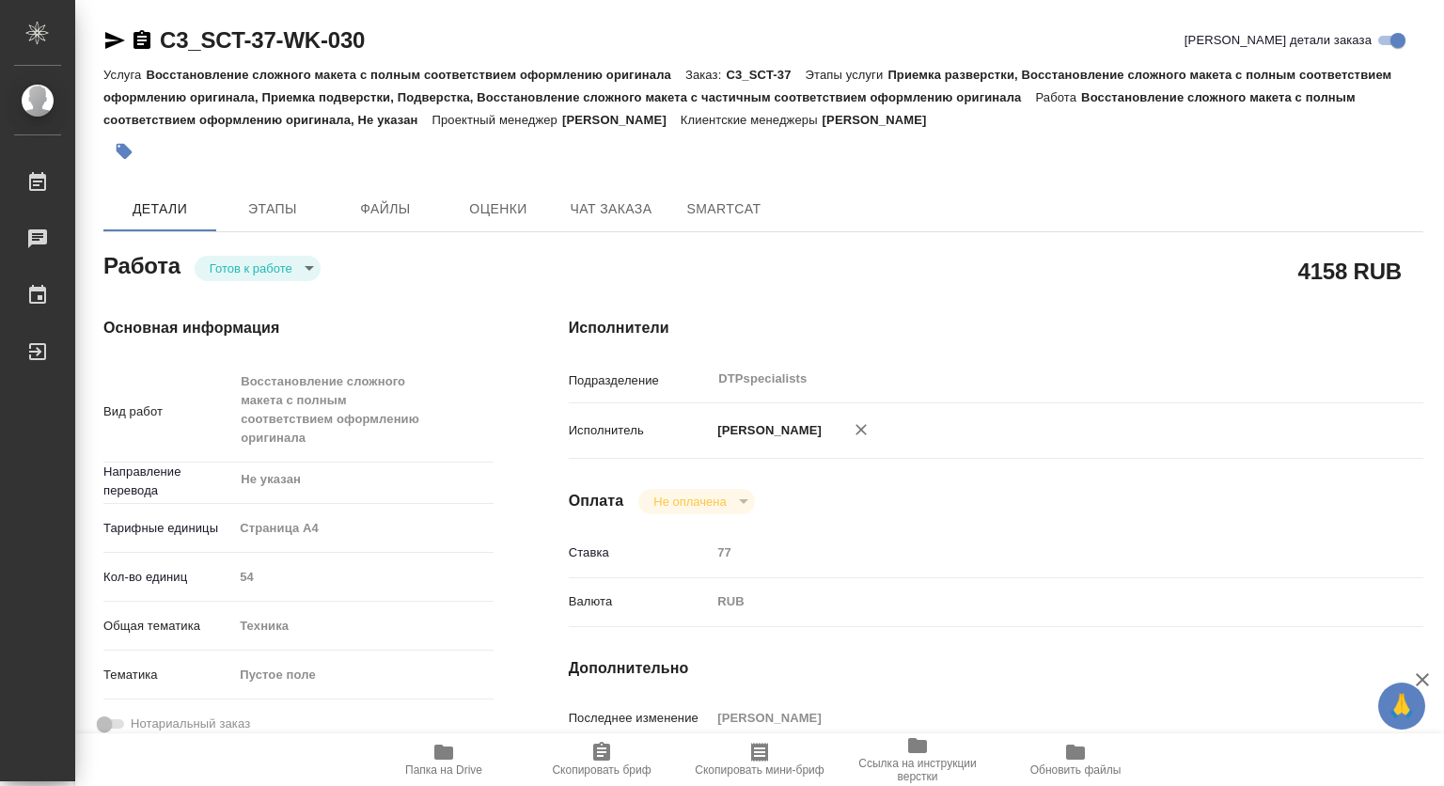
type textarea "x"
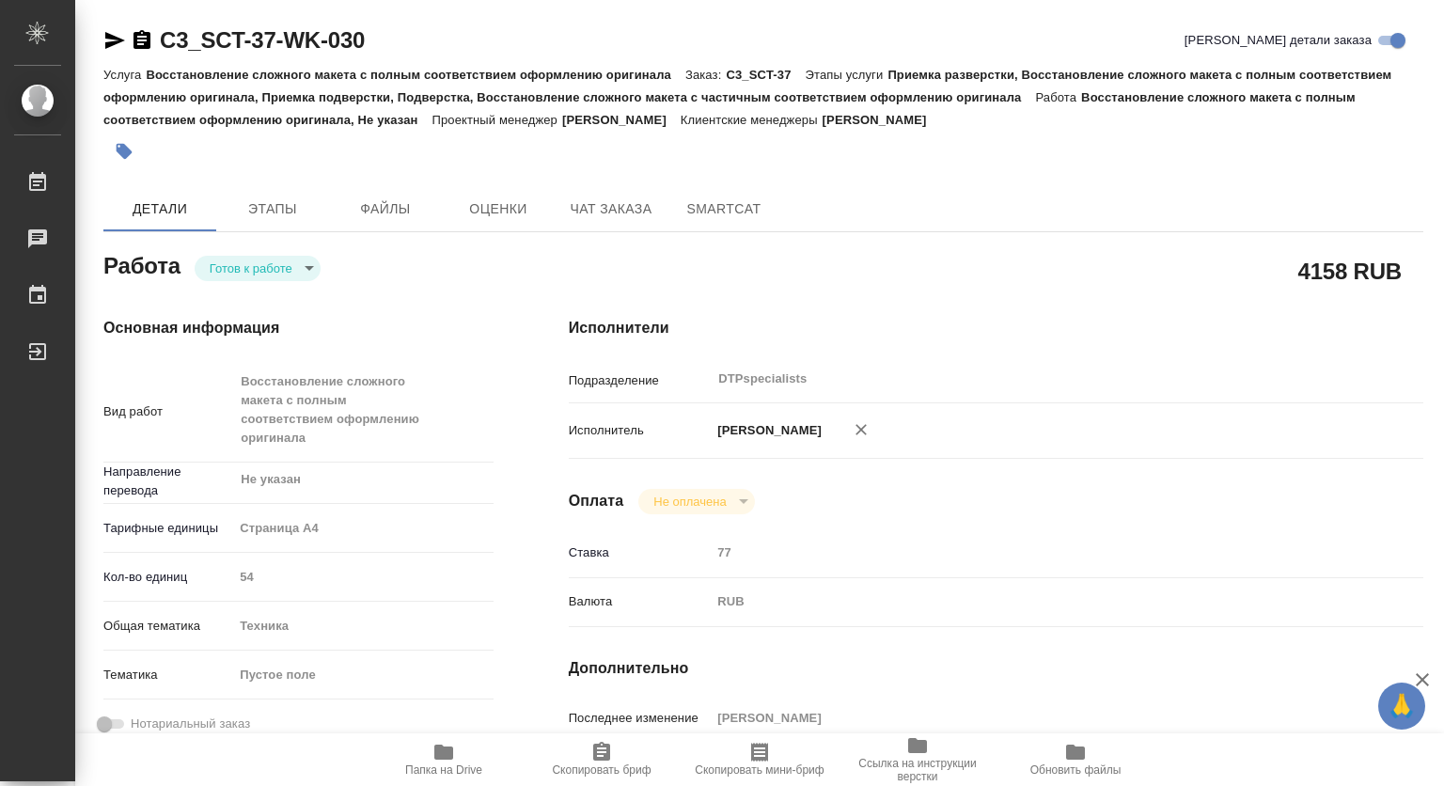
click at [135, 33] on icon "button" at bounding box center [142, 39] width 17 height 19
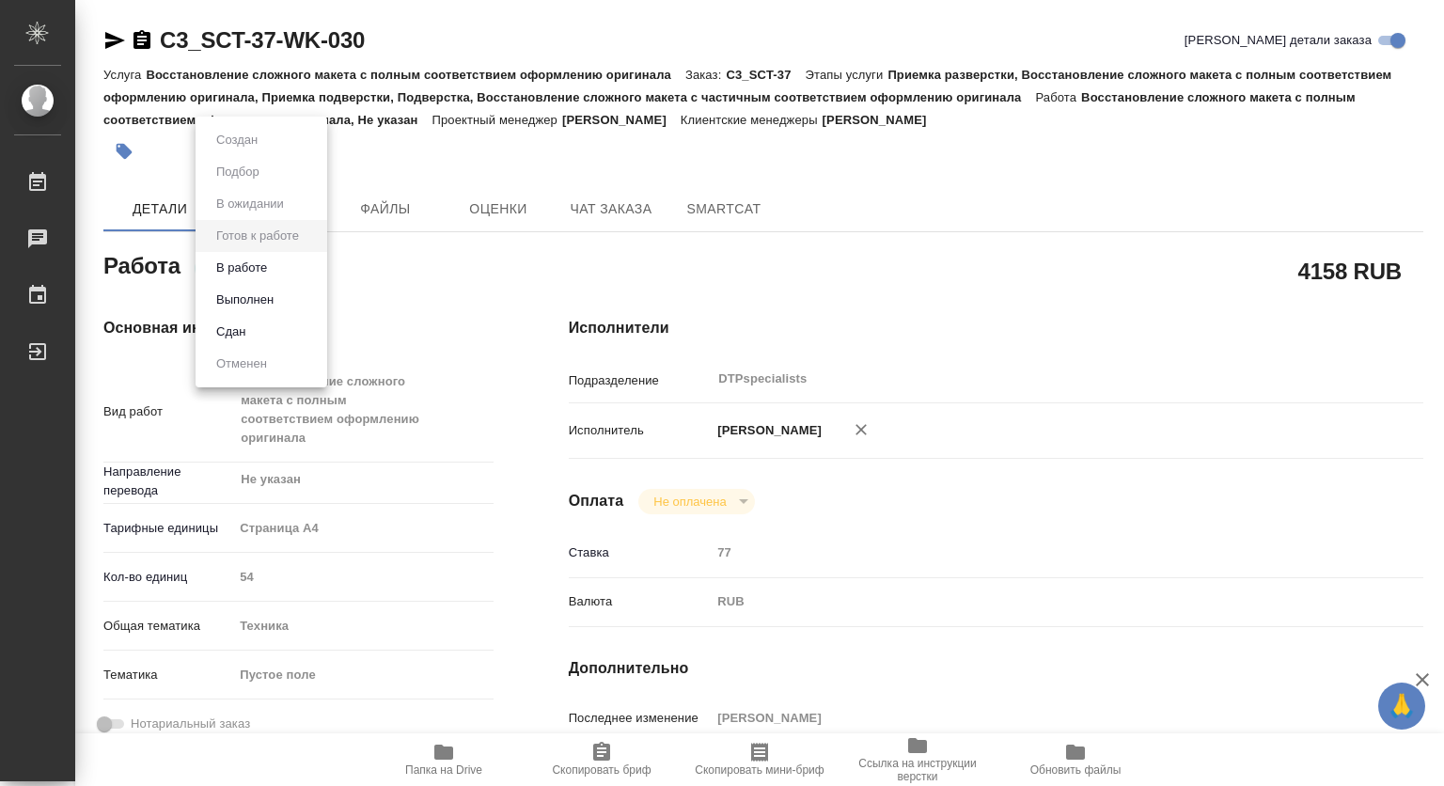
click at [244, 268] on body "🙏 .cls-1 fill:#fff; AWATERA Kovtun Svetlana Работы 0 Чаты График Выйти C3_SCT-3…" at bounding box center [722, 393] width 1444 height 786
click at [235, 265] on button "В работе" at bounding box center [242, 268] width 62 height 21
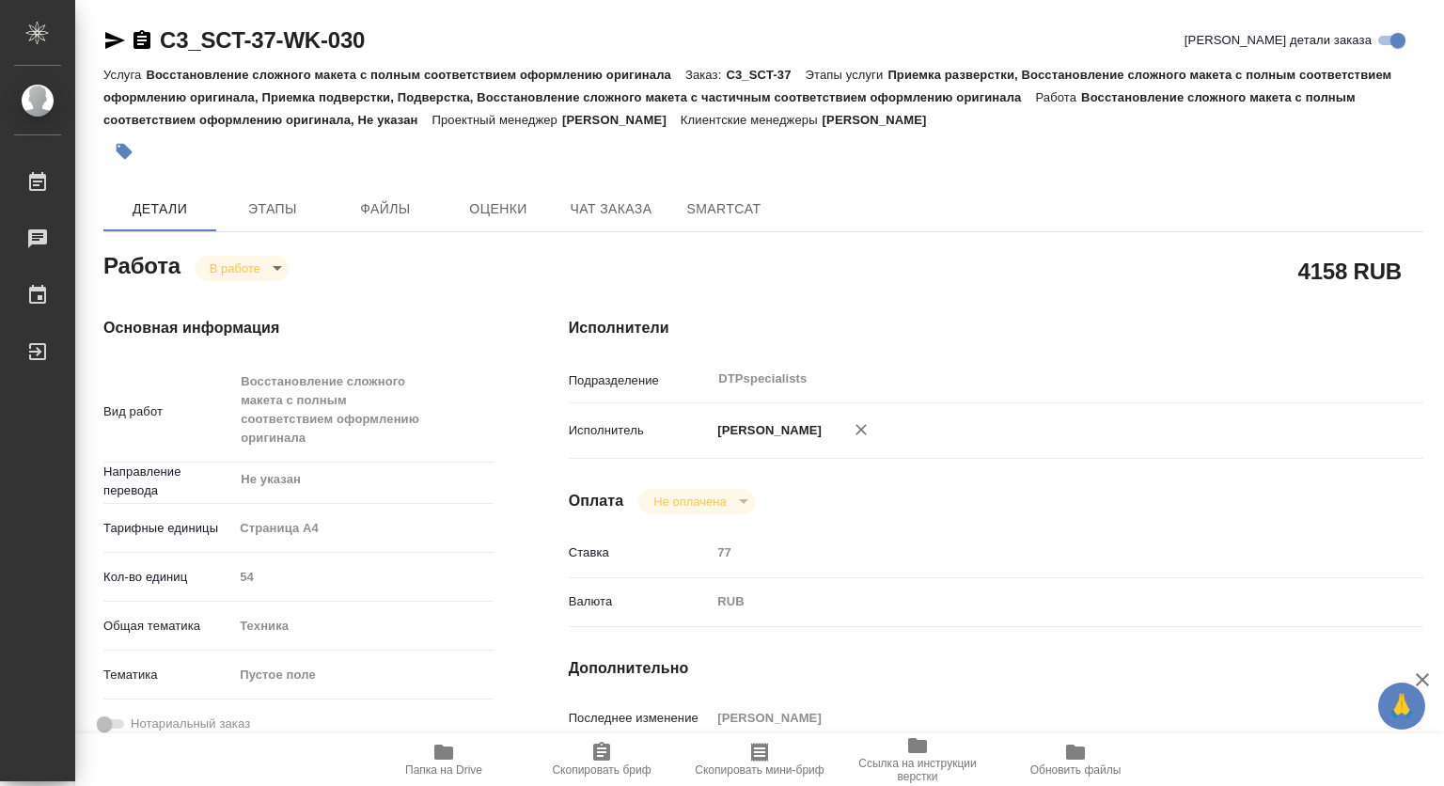
type textarea "x"
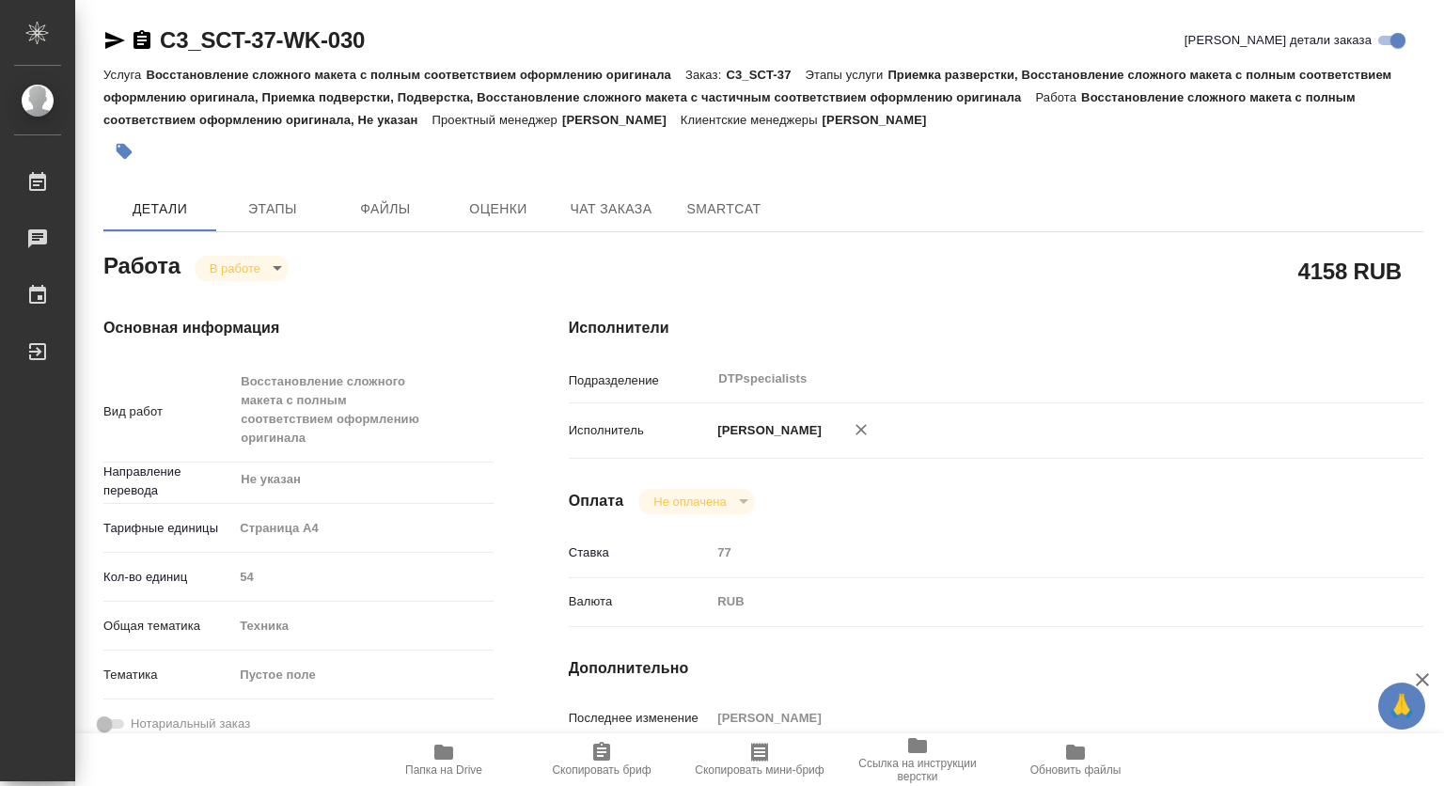
type textarea "x"
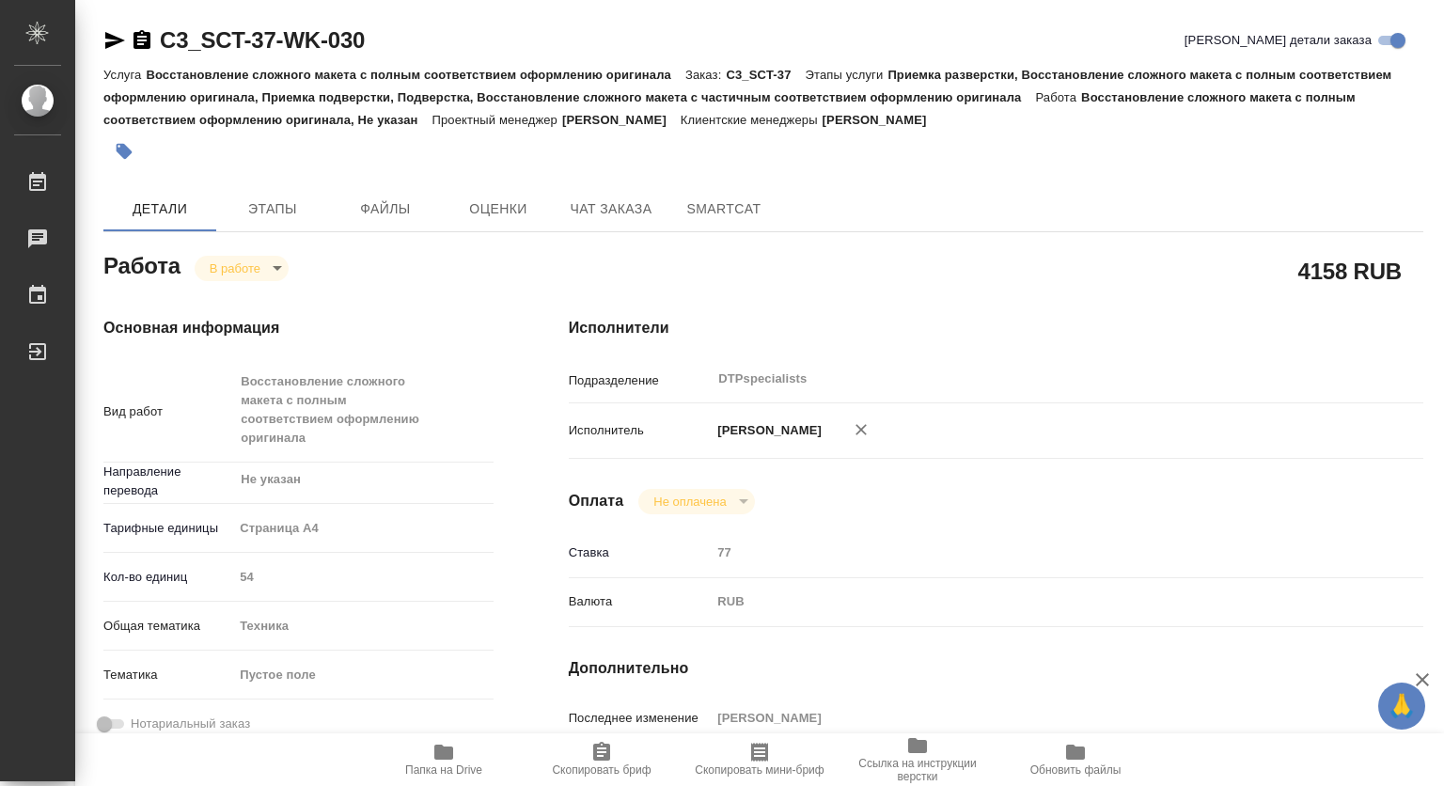
type textarea "x"
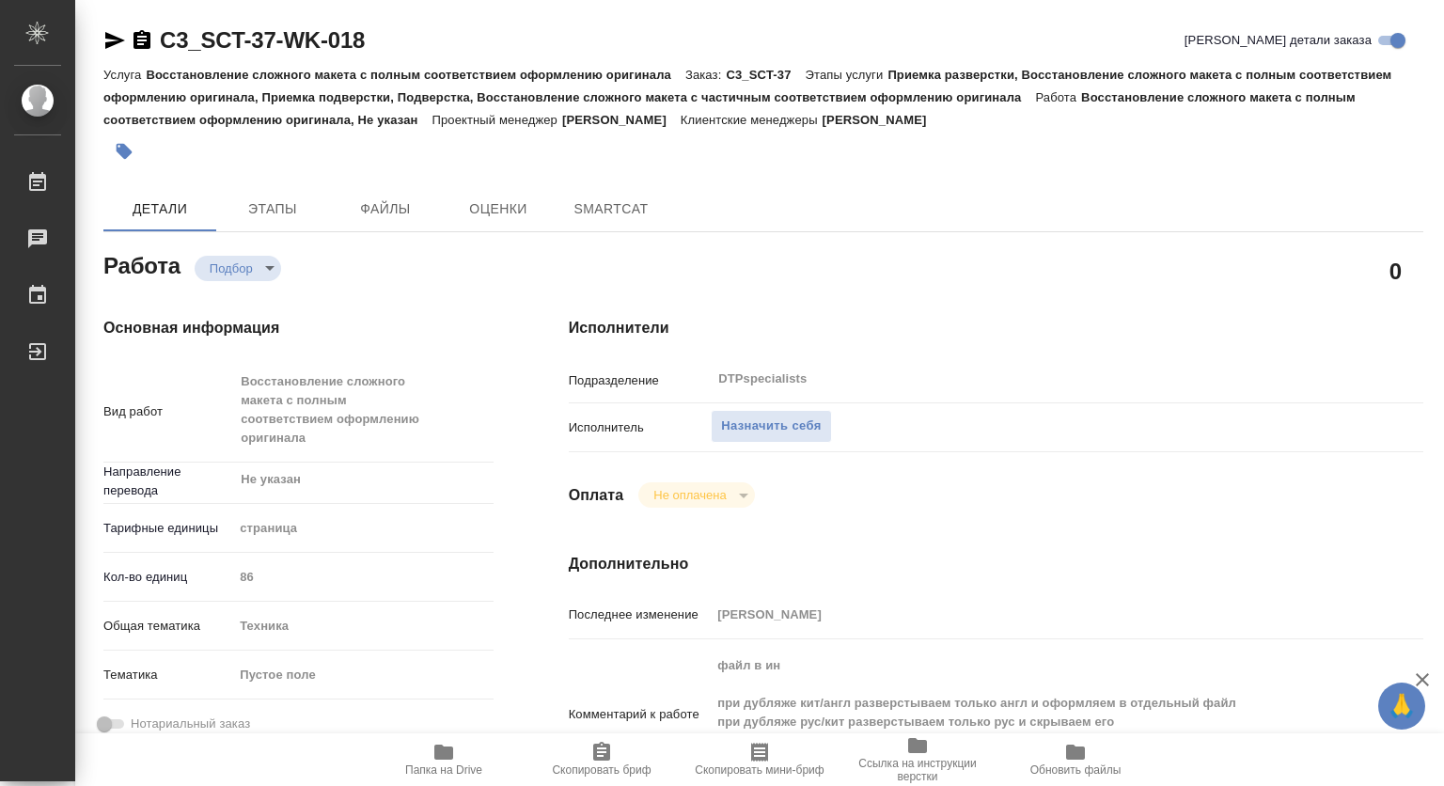
type textarea "x"
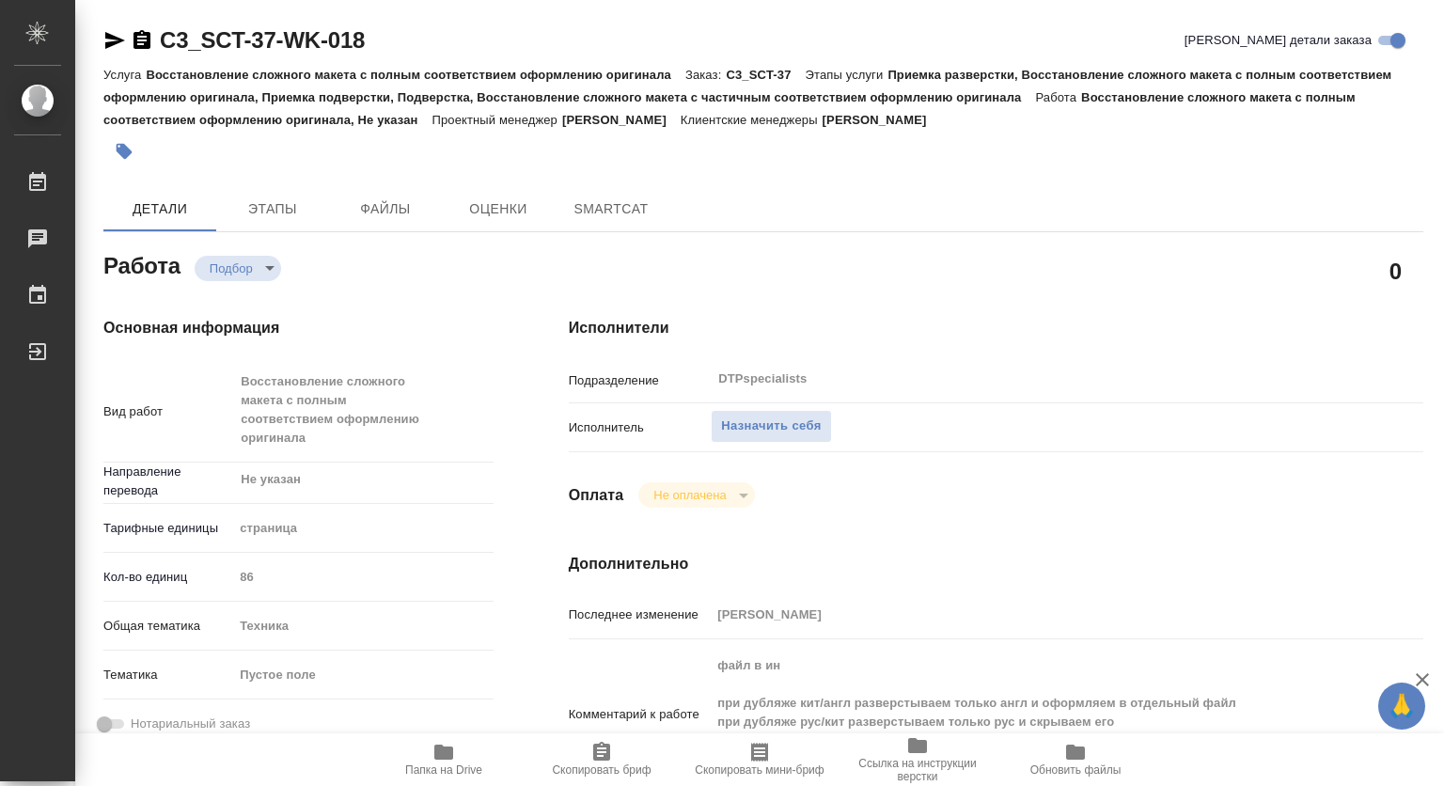
type textarea "x"
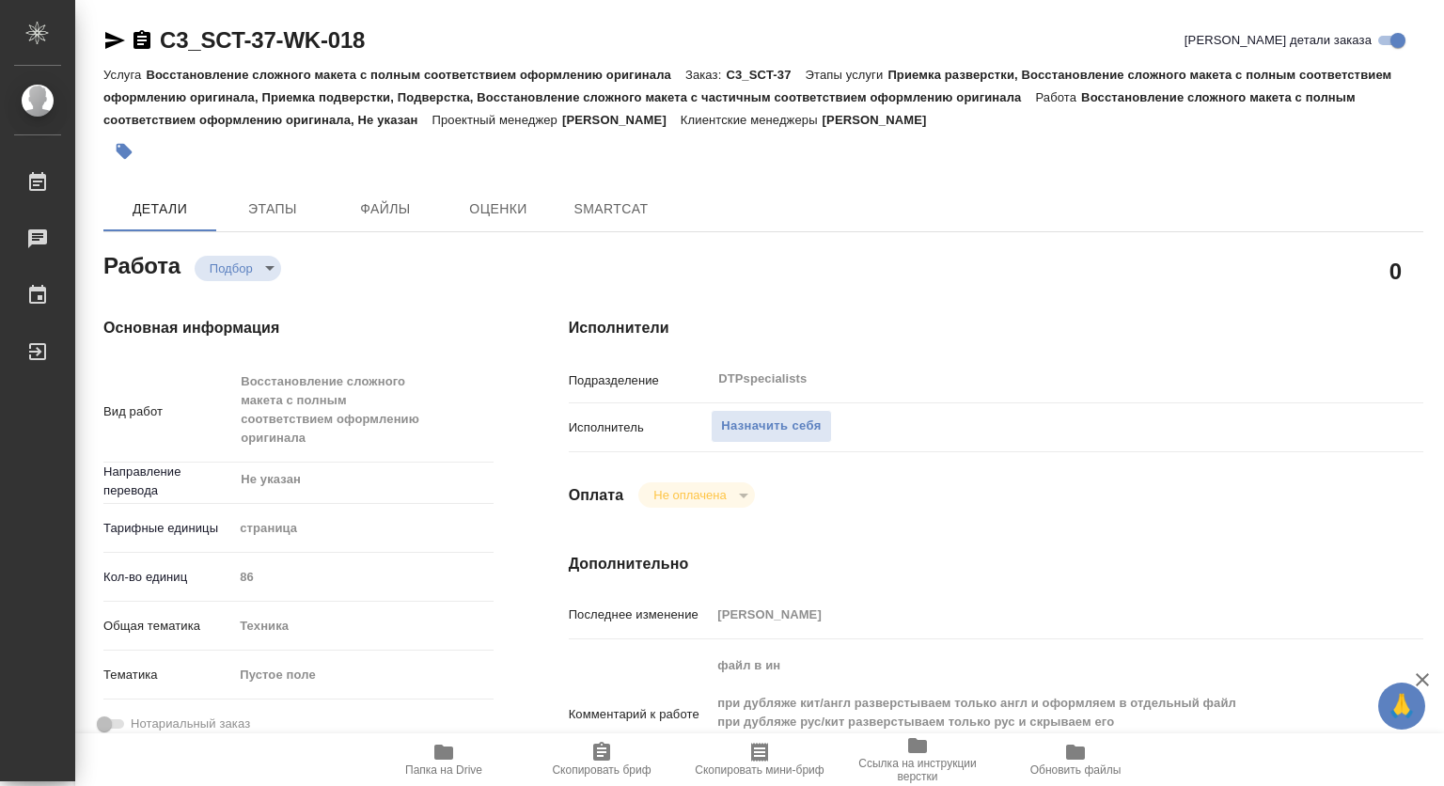
type textarea "x"
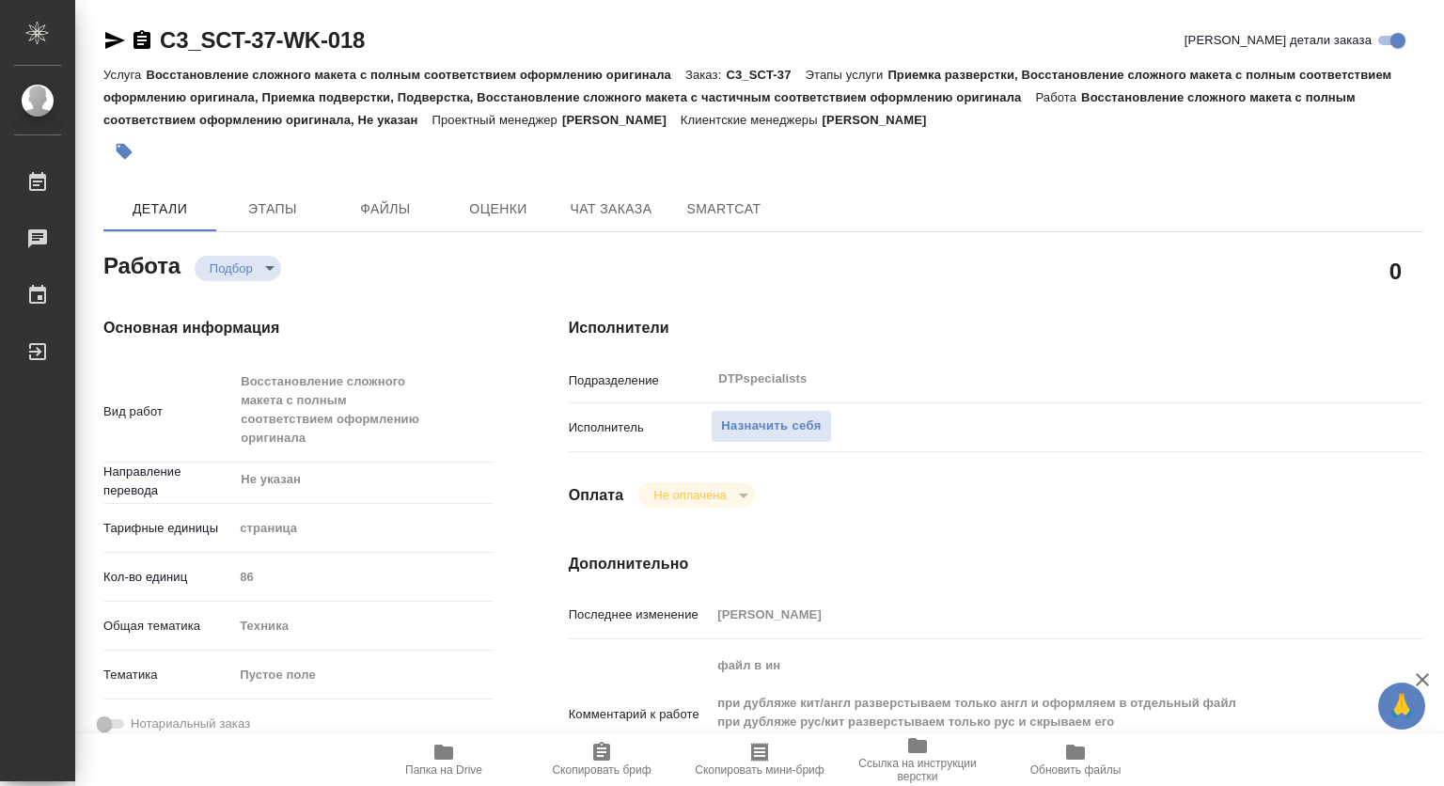
click at [436, 761] on icon "button" at bounding box center [444, 752] width 23 height 23
type textarea "x"
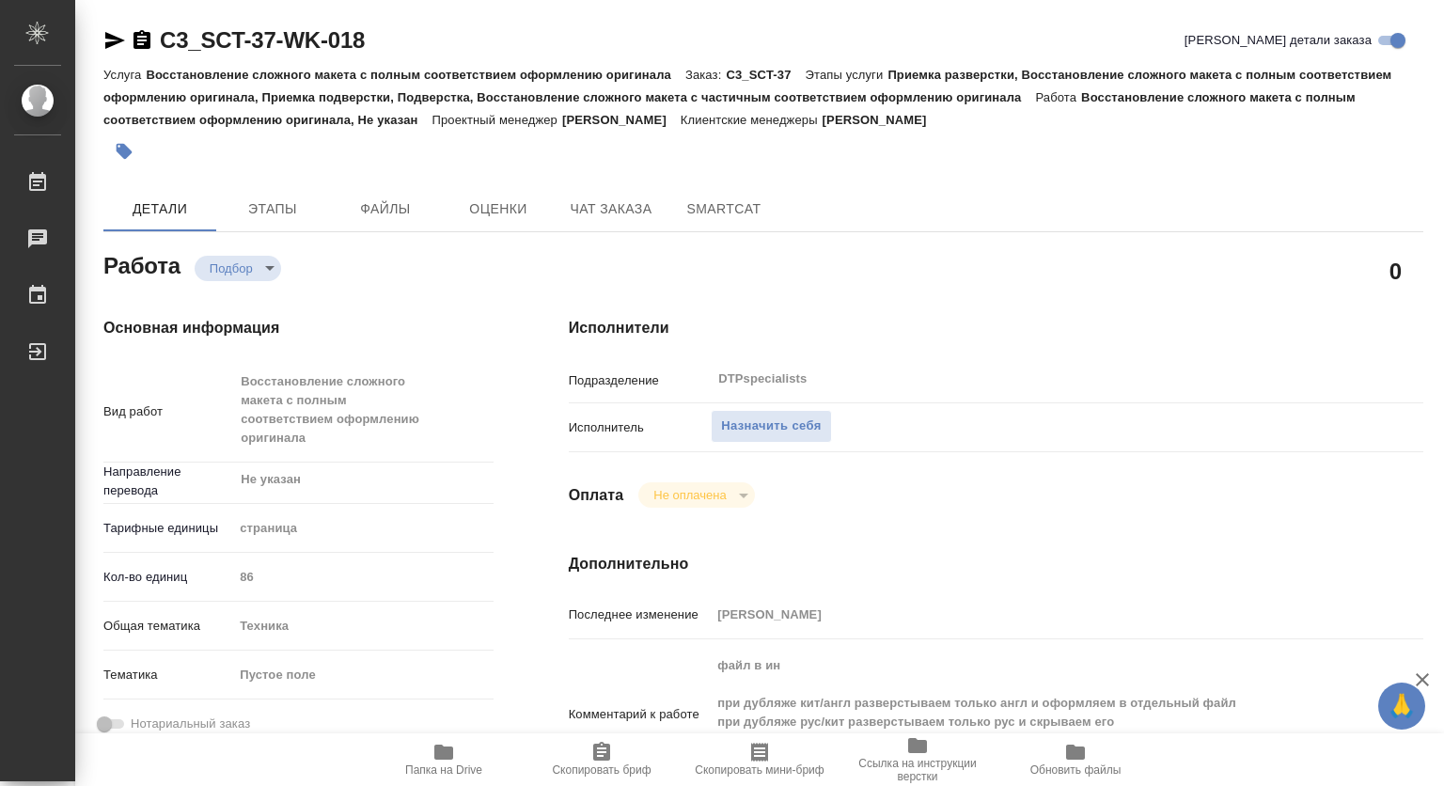
type textarea "x"
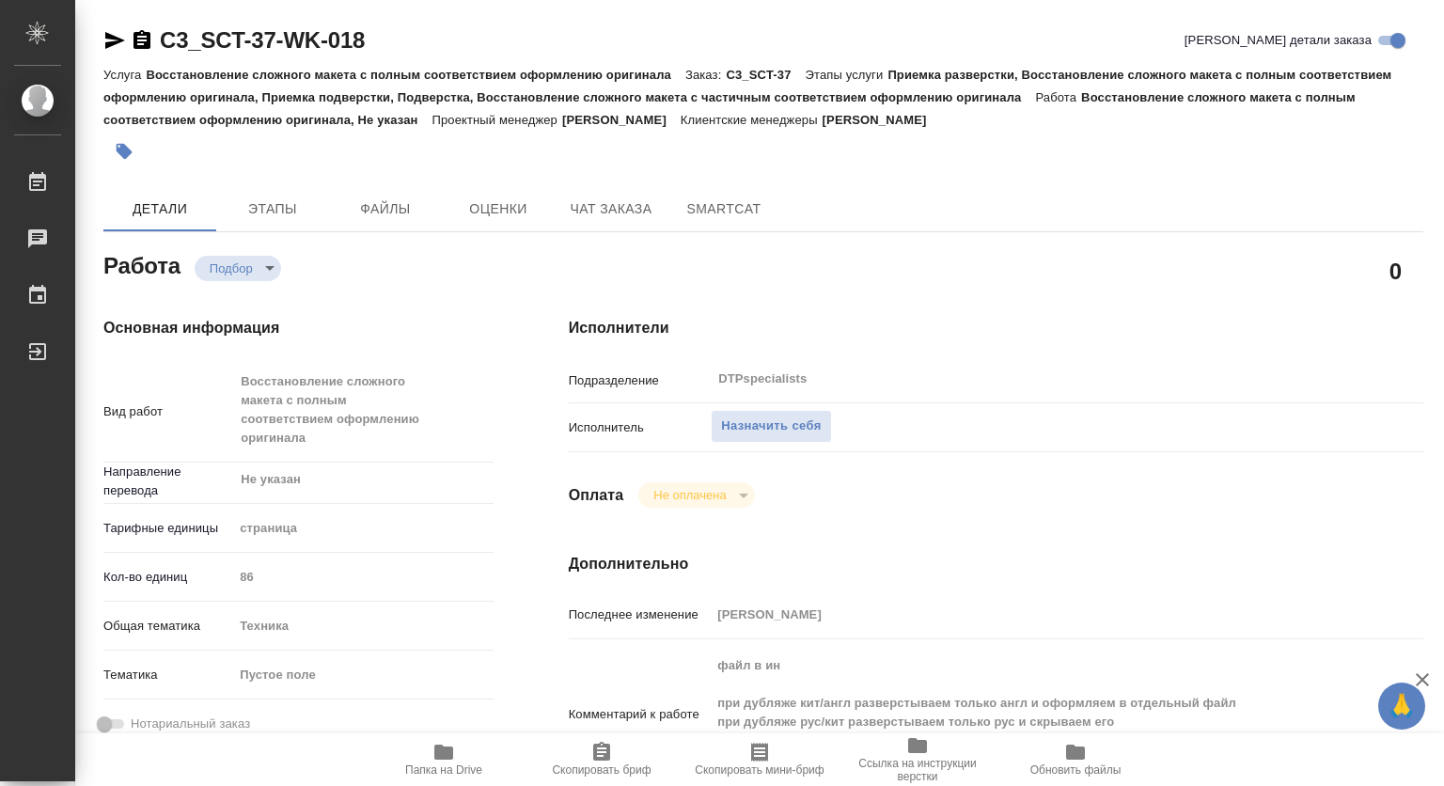
type textarea "x"
click at [764, 427] on span "Назначить себя" at bounding box center [771, 427] width 100 height 22
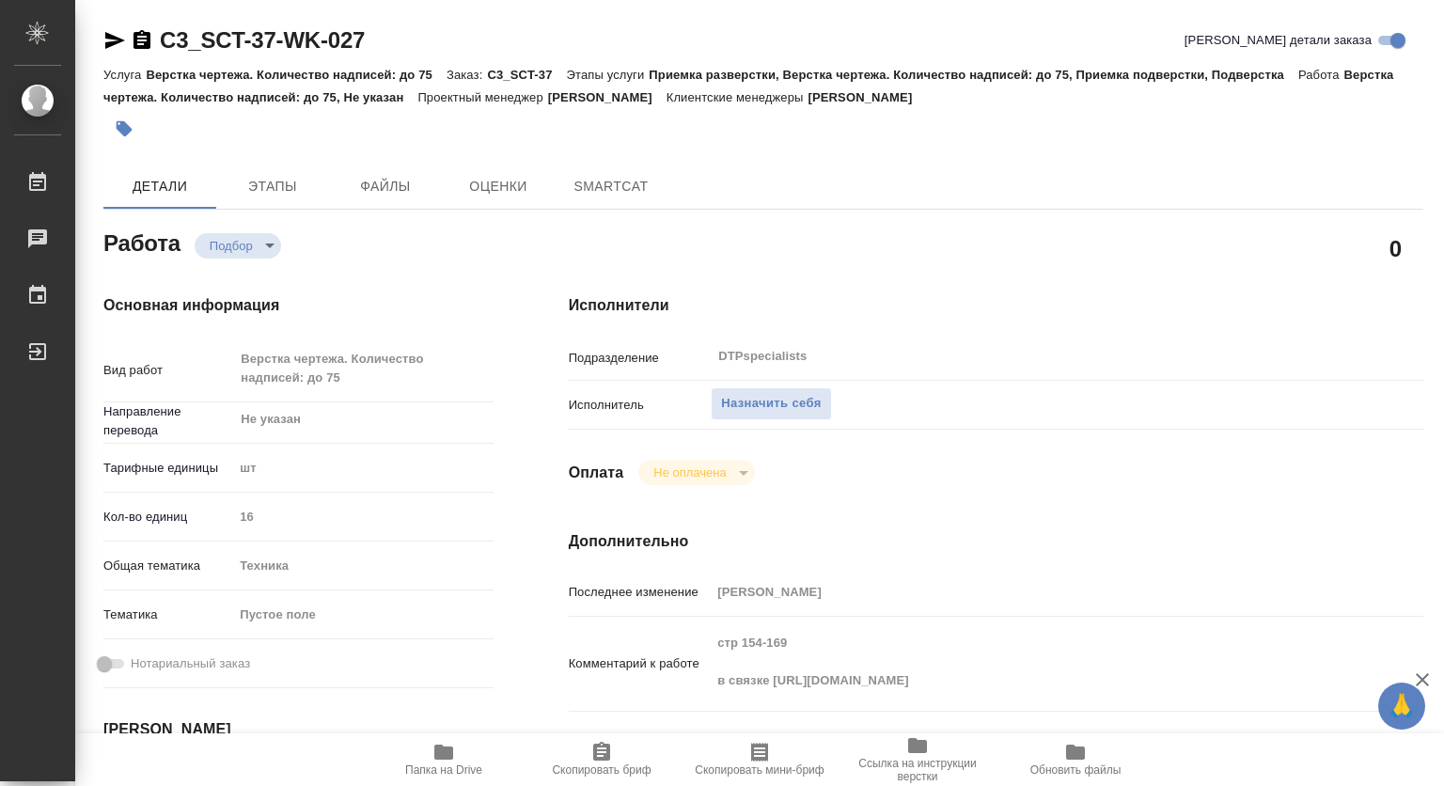
type textarea "x"
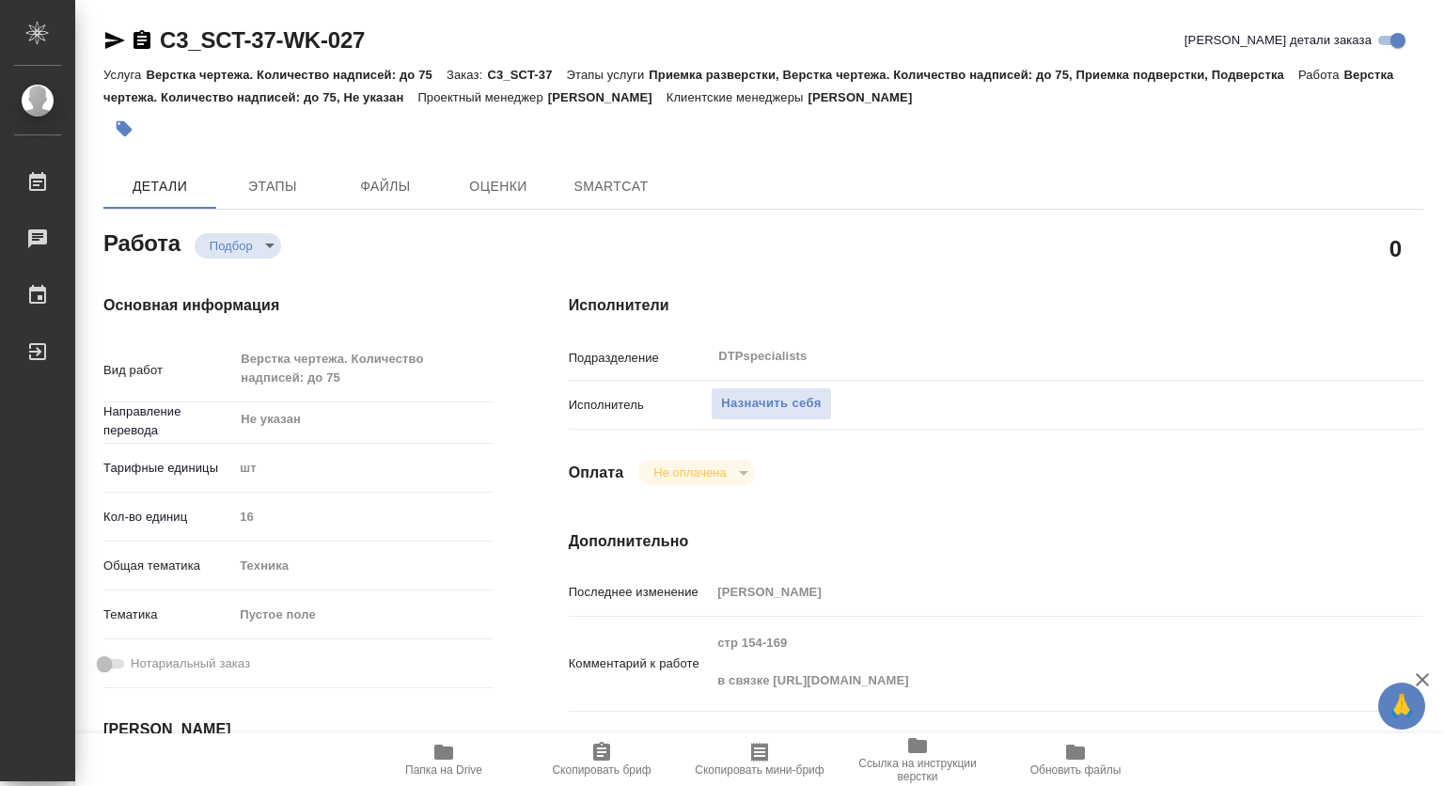
type textarea "x"
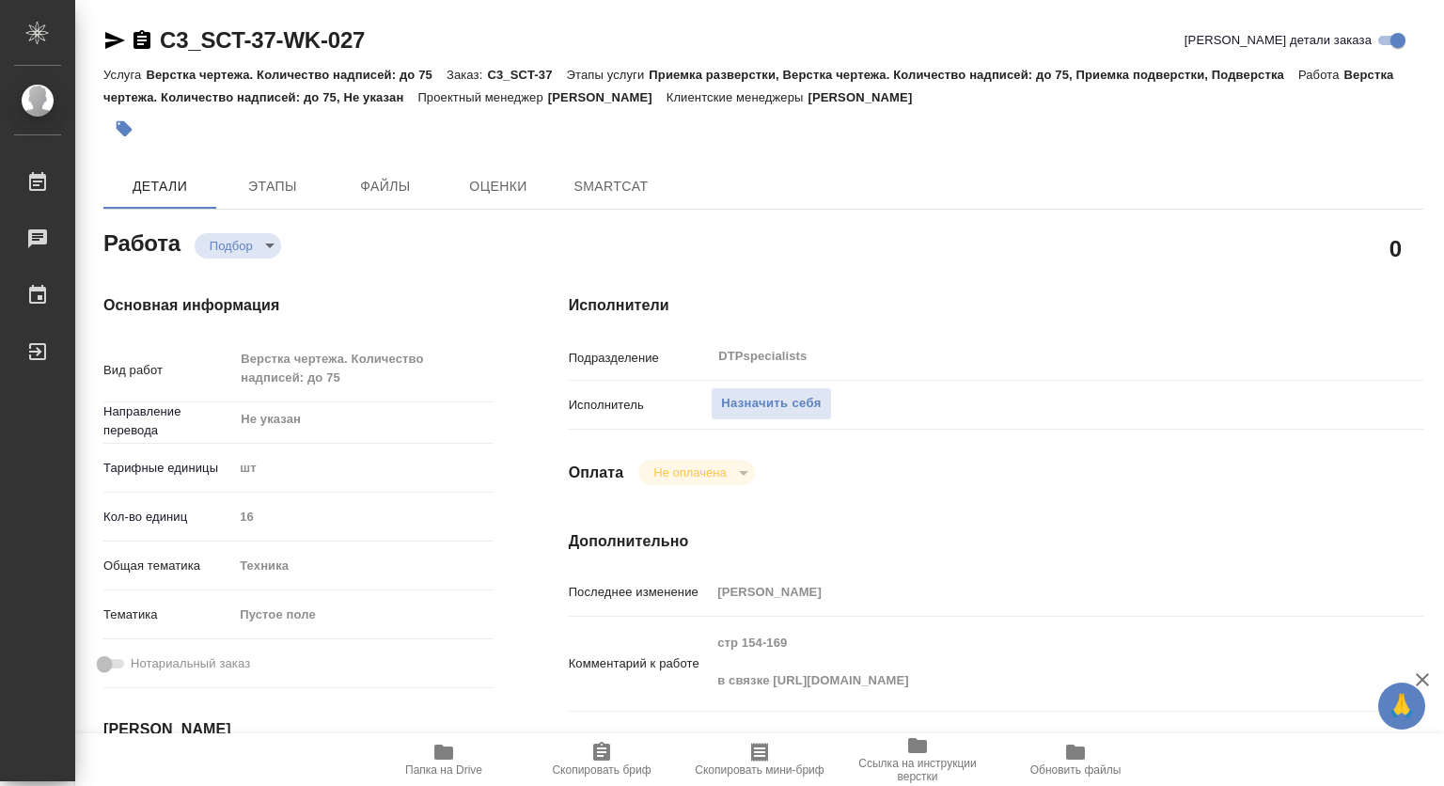
type textarea "x"
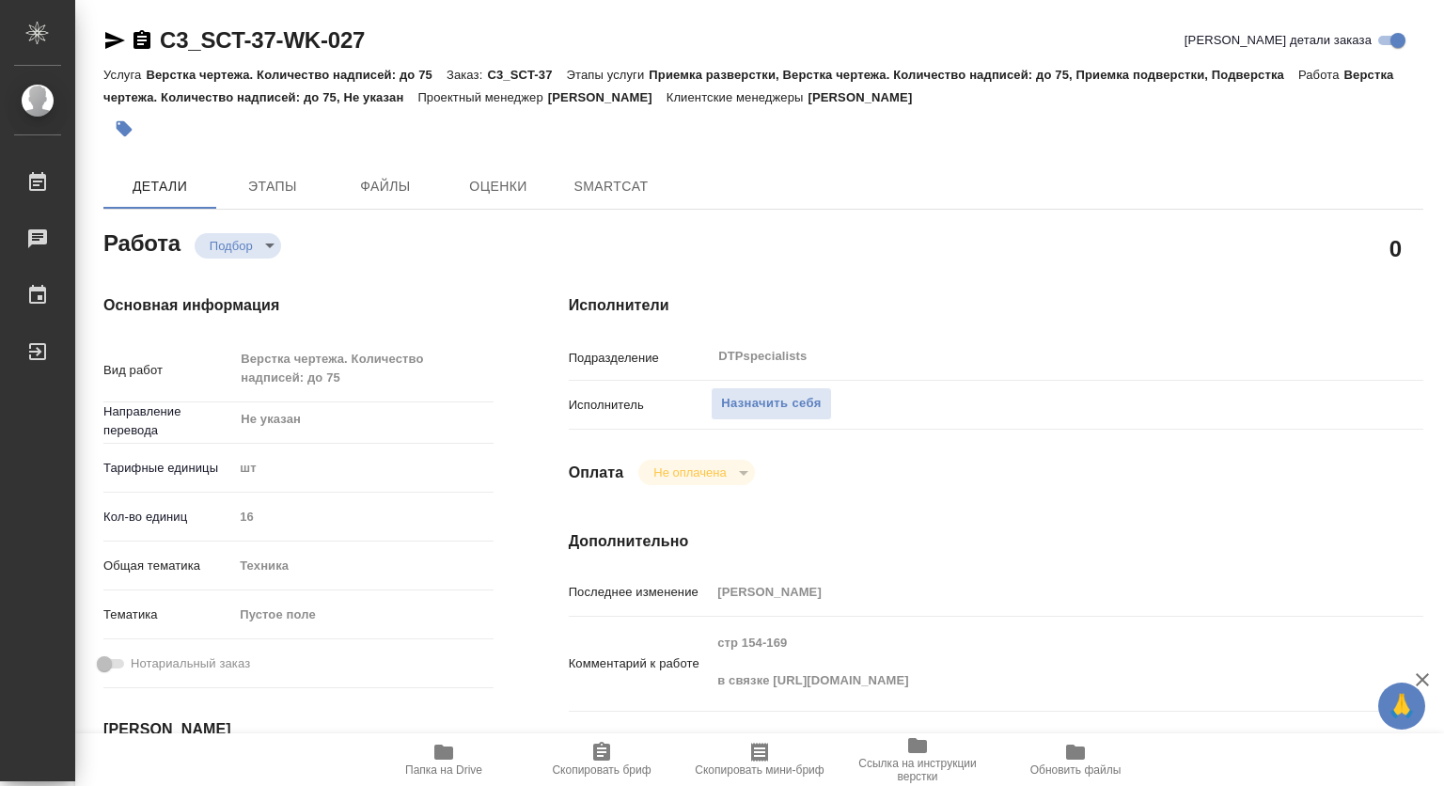
type textarea "x"
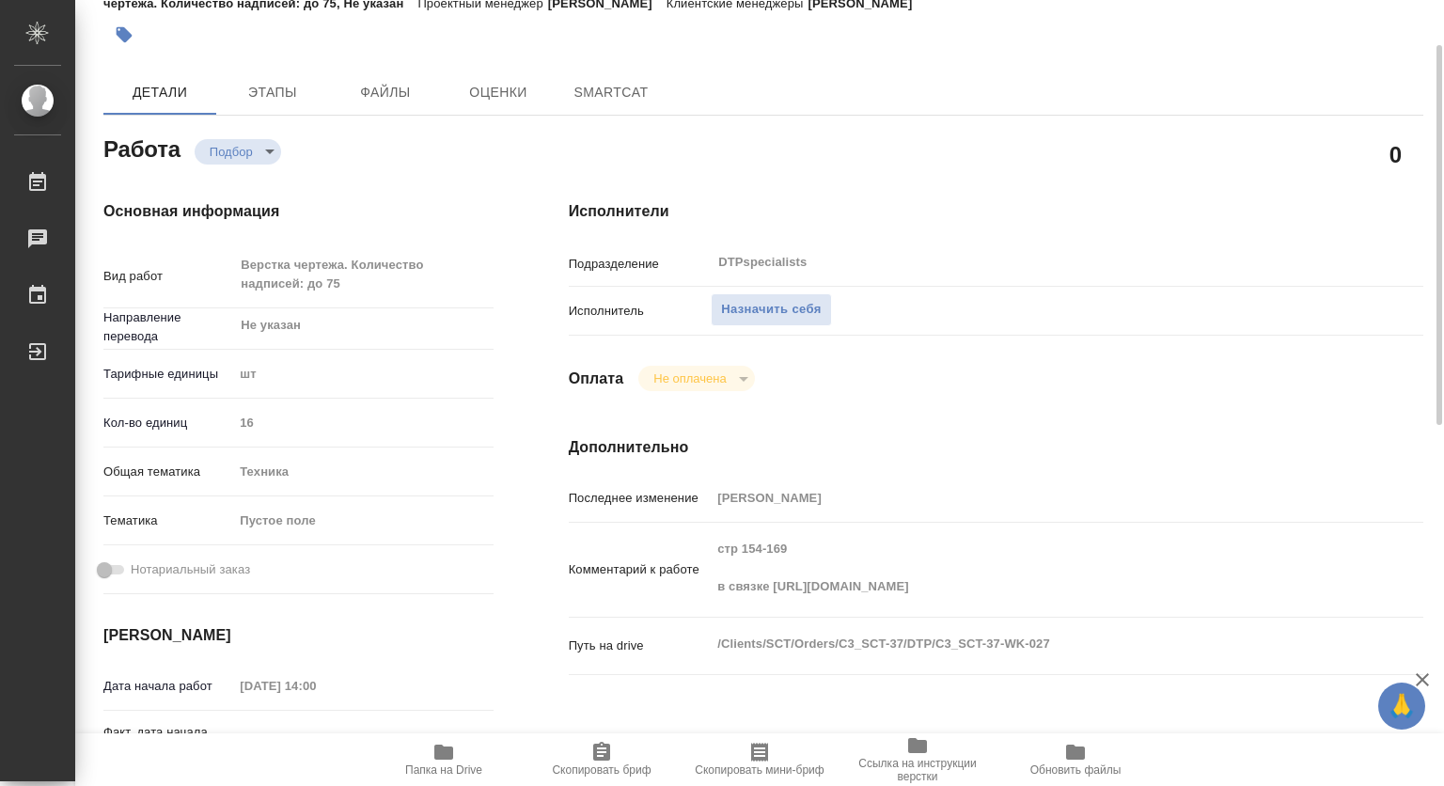
type textarea "x"
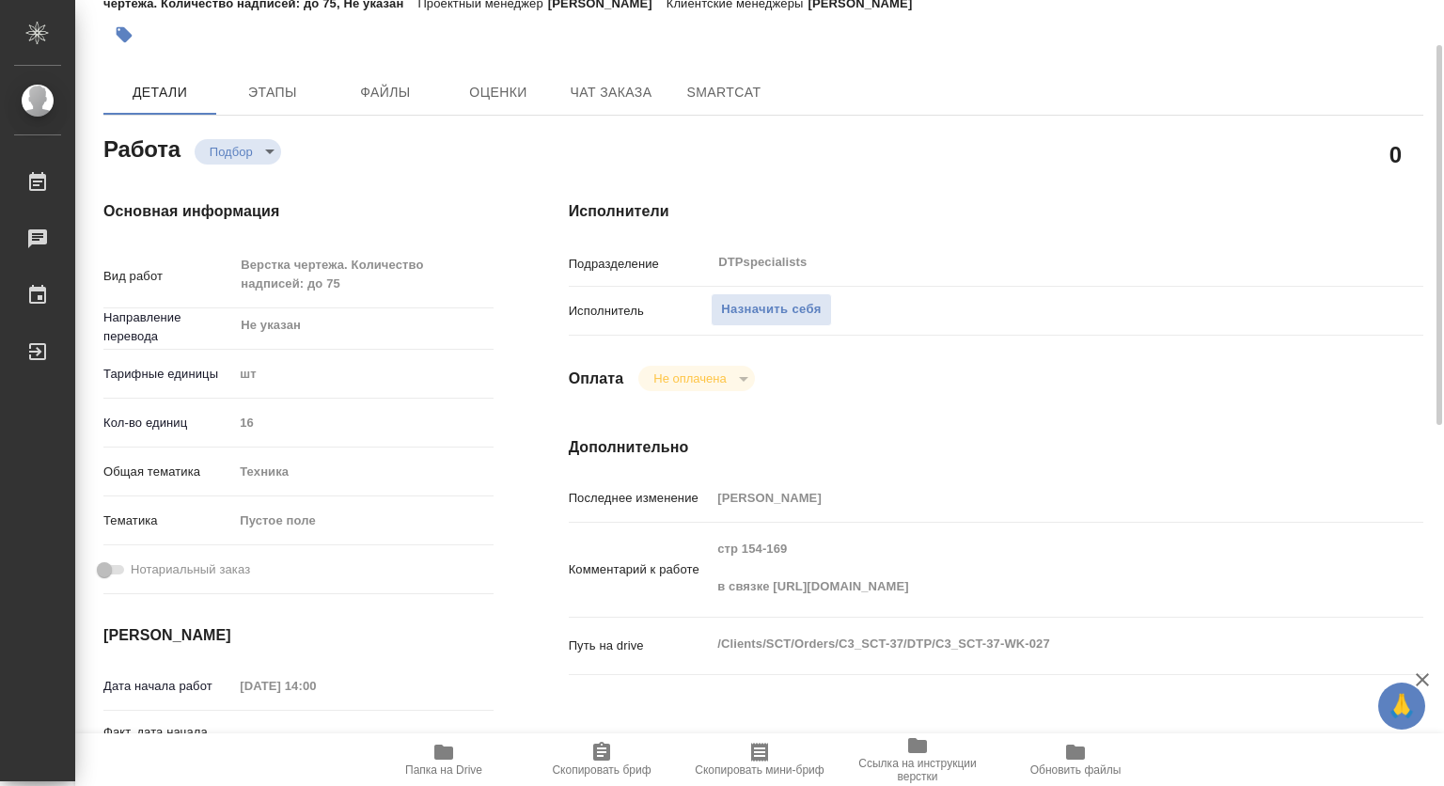
type textarea "x"
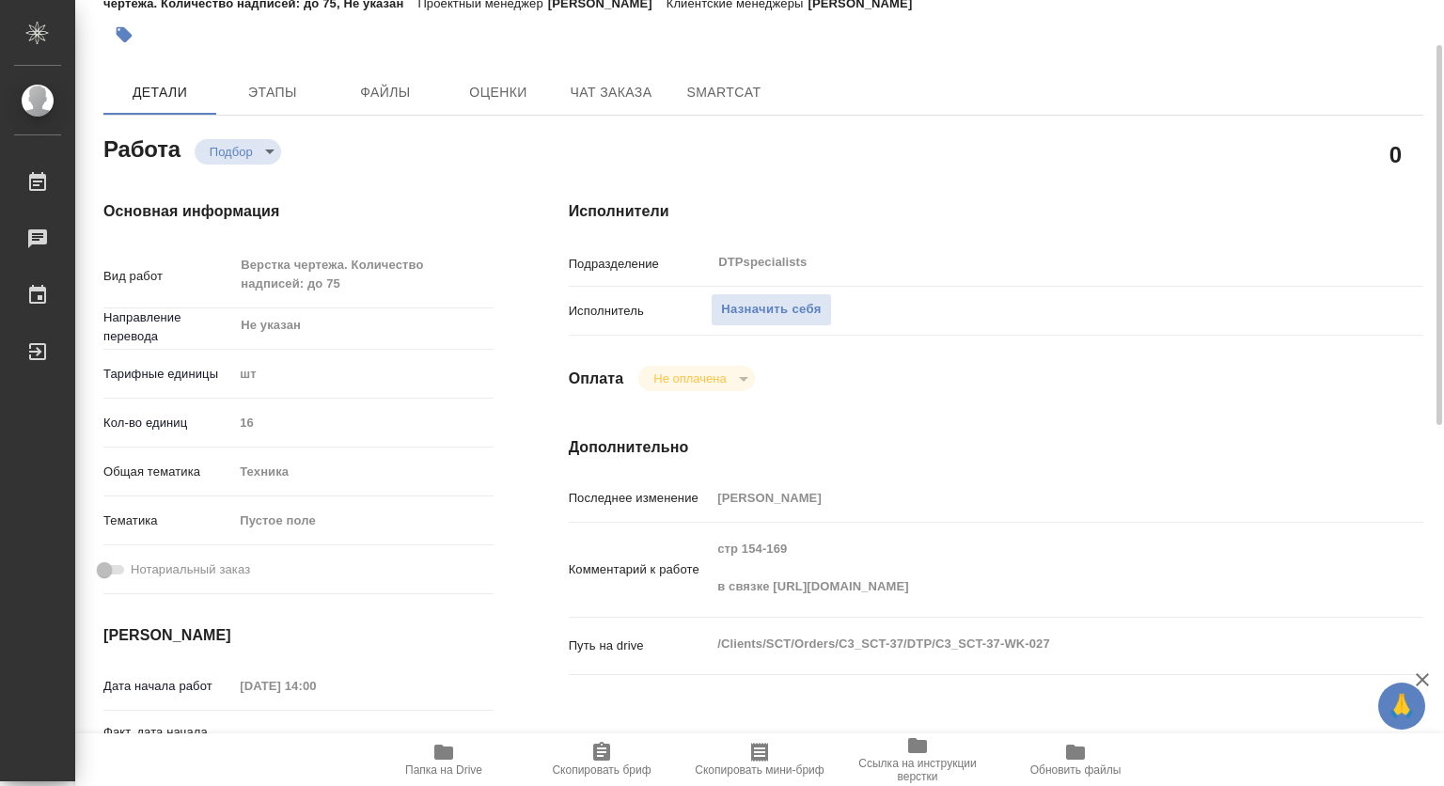
type textarea "x"
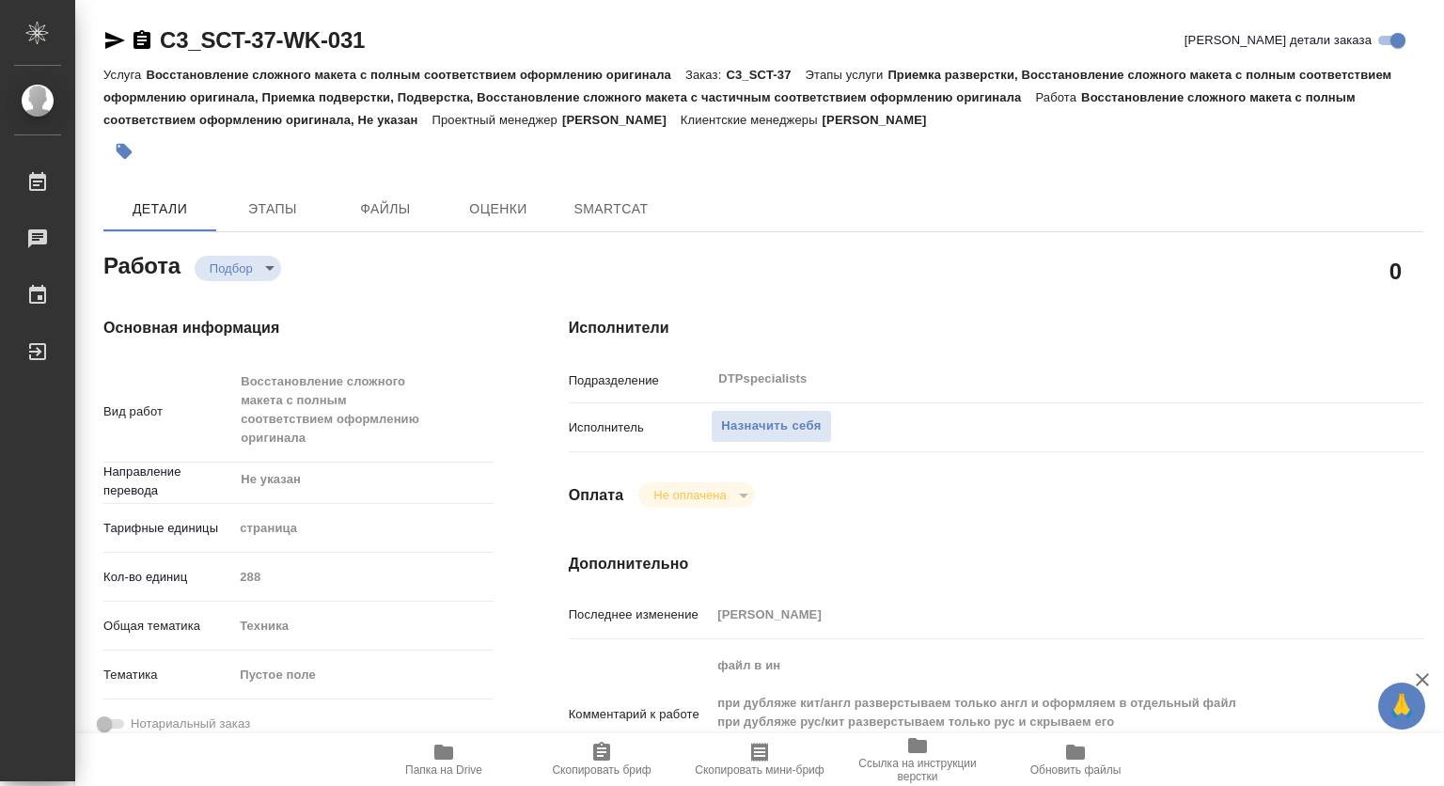
type textarea "x"
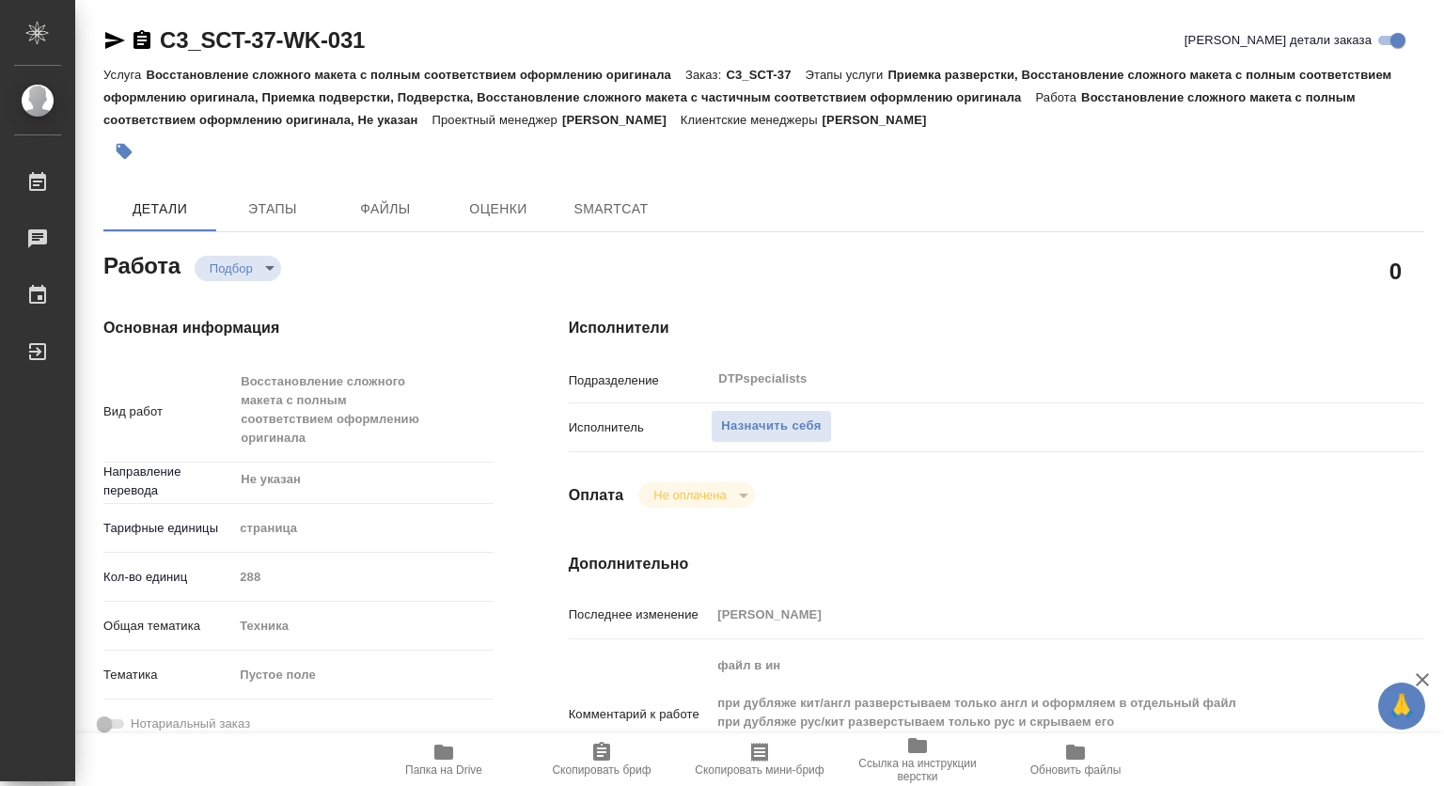
type textarea "x"
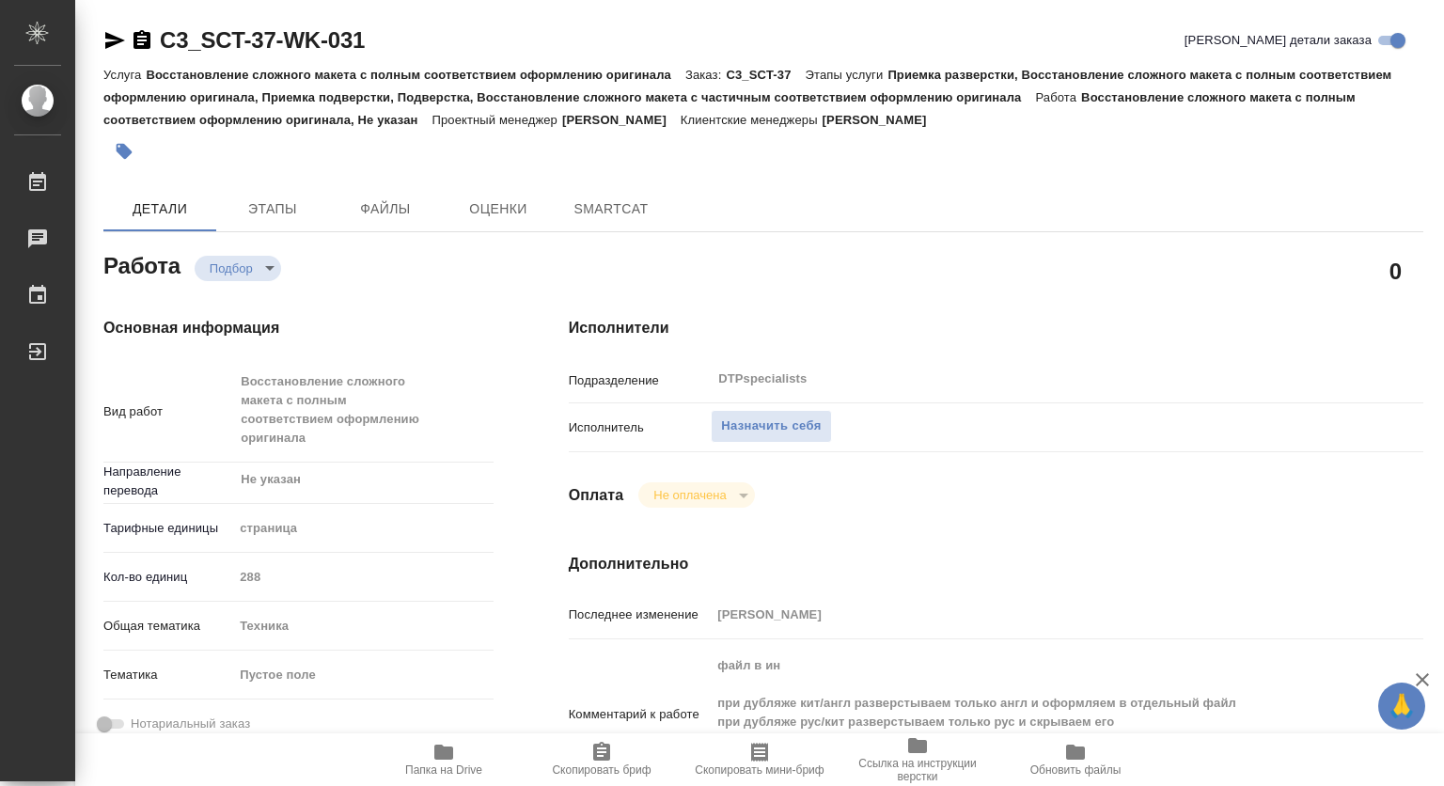
type textarea "x"
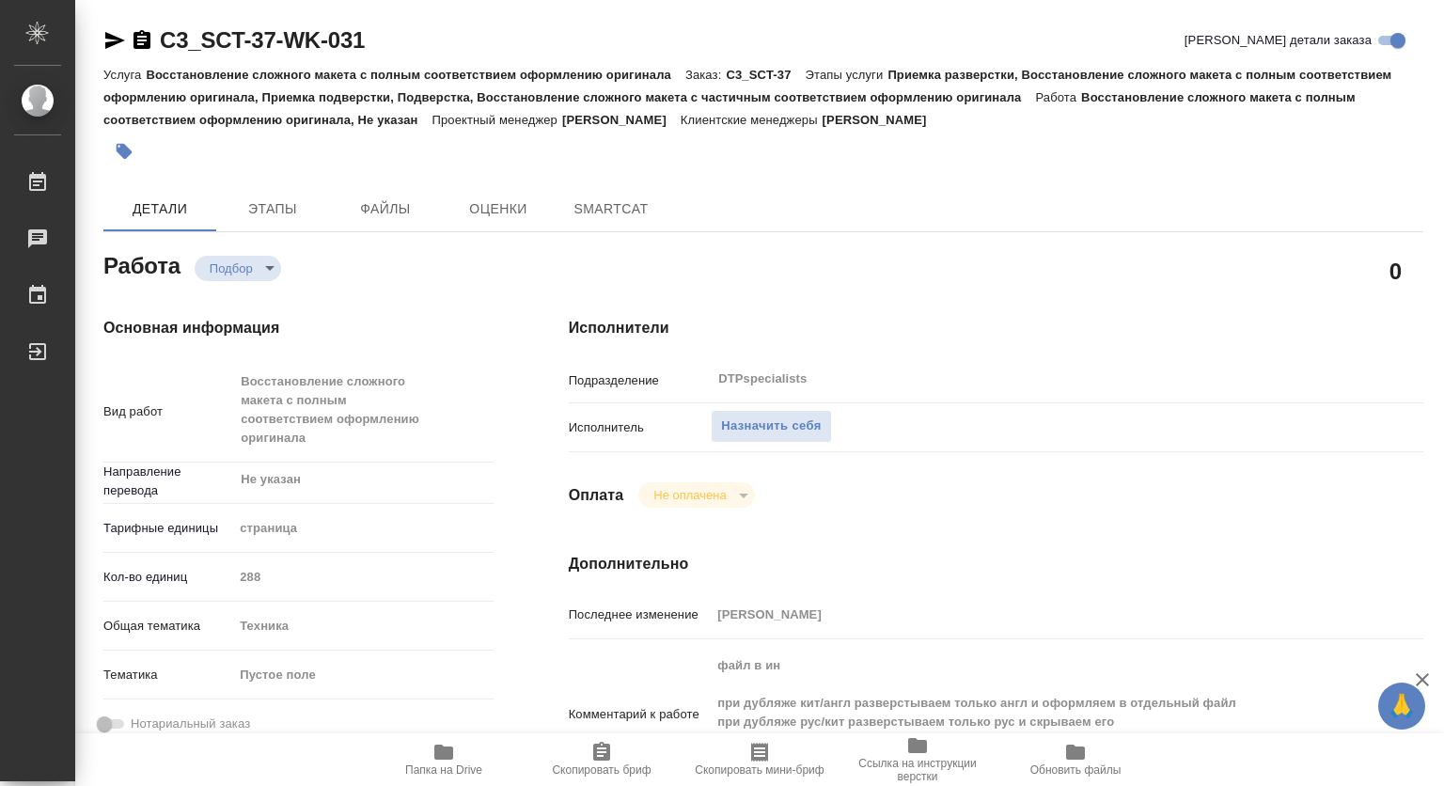
type textarea "x"
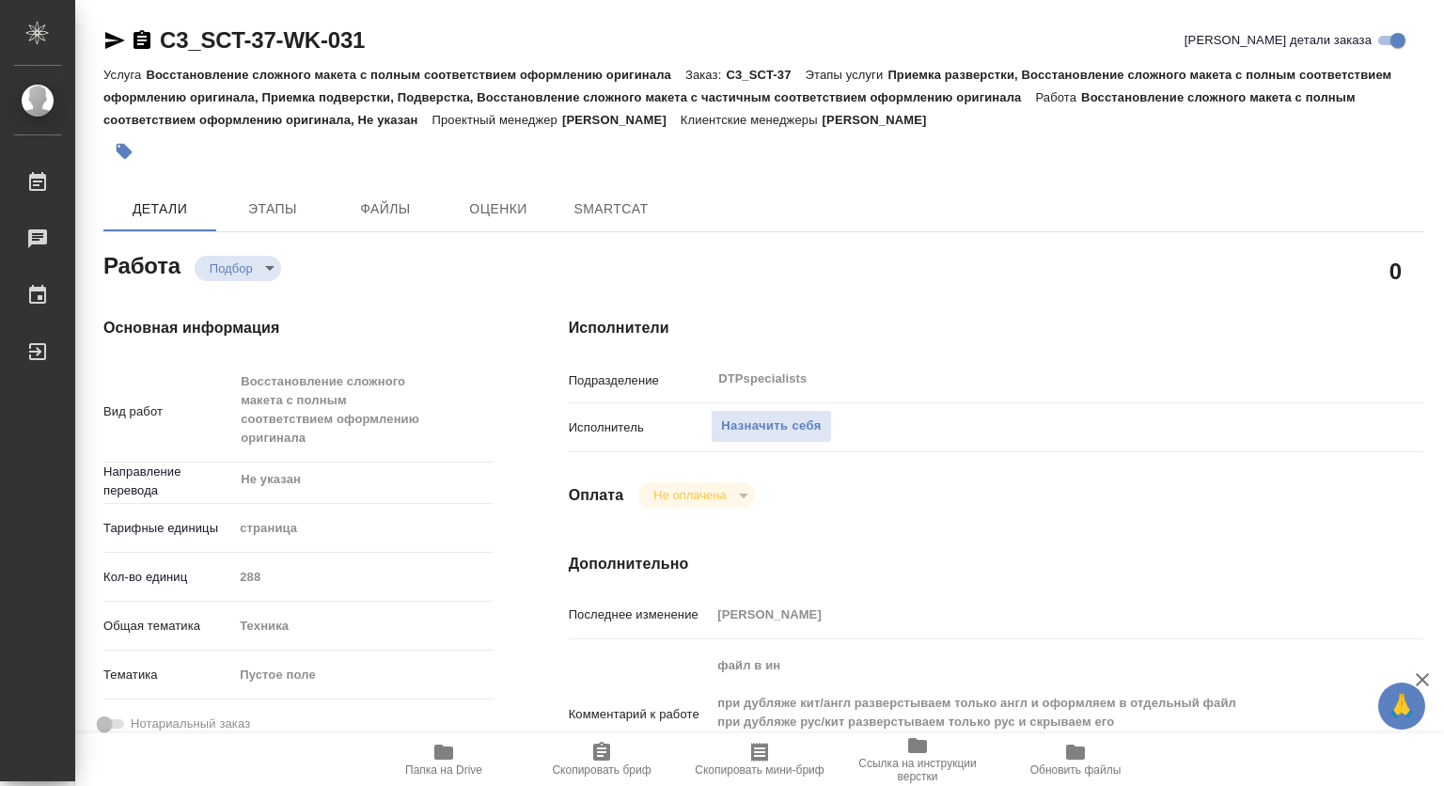
type textarea "x"
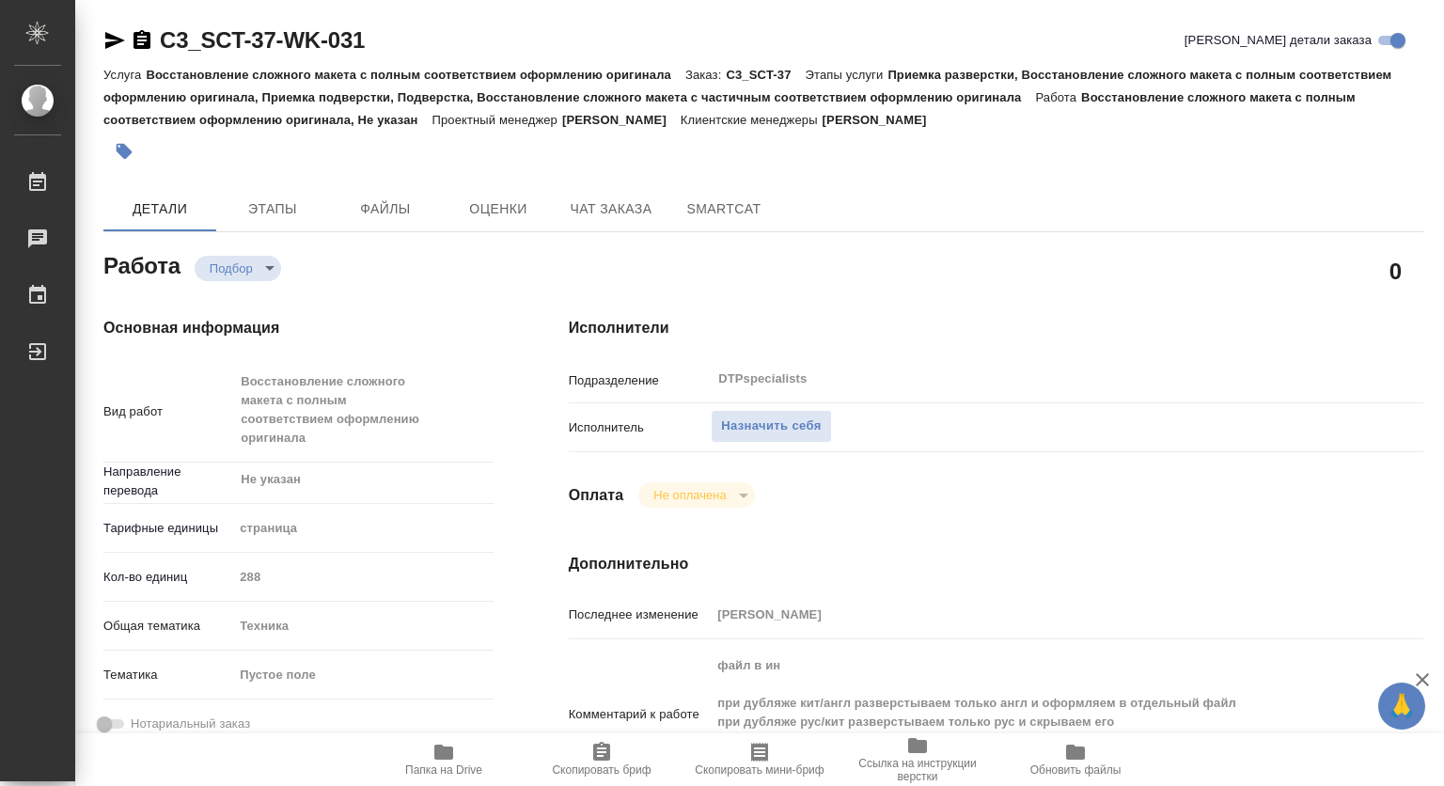
type textarea "x"
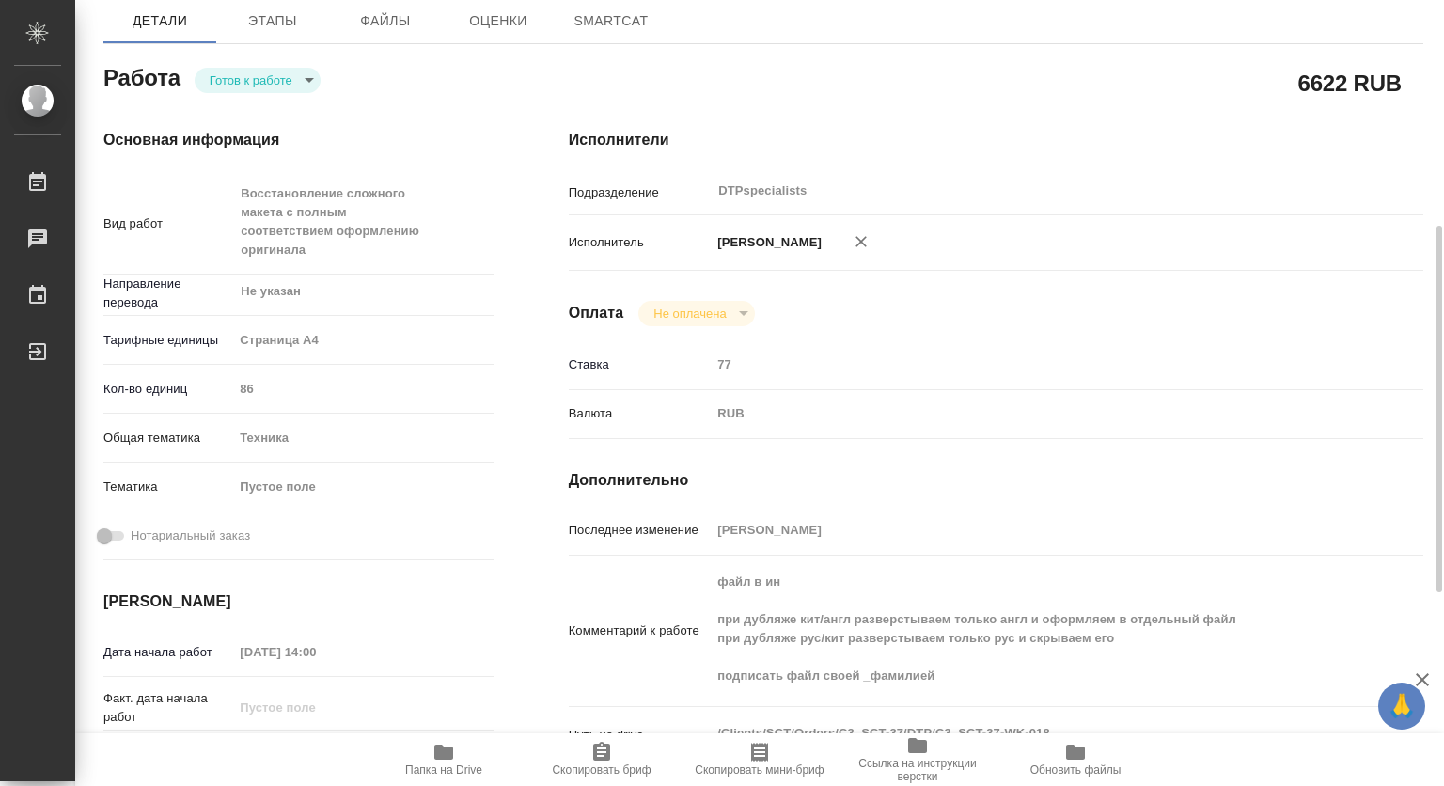
scroll to position [282, 0]
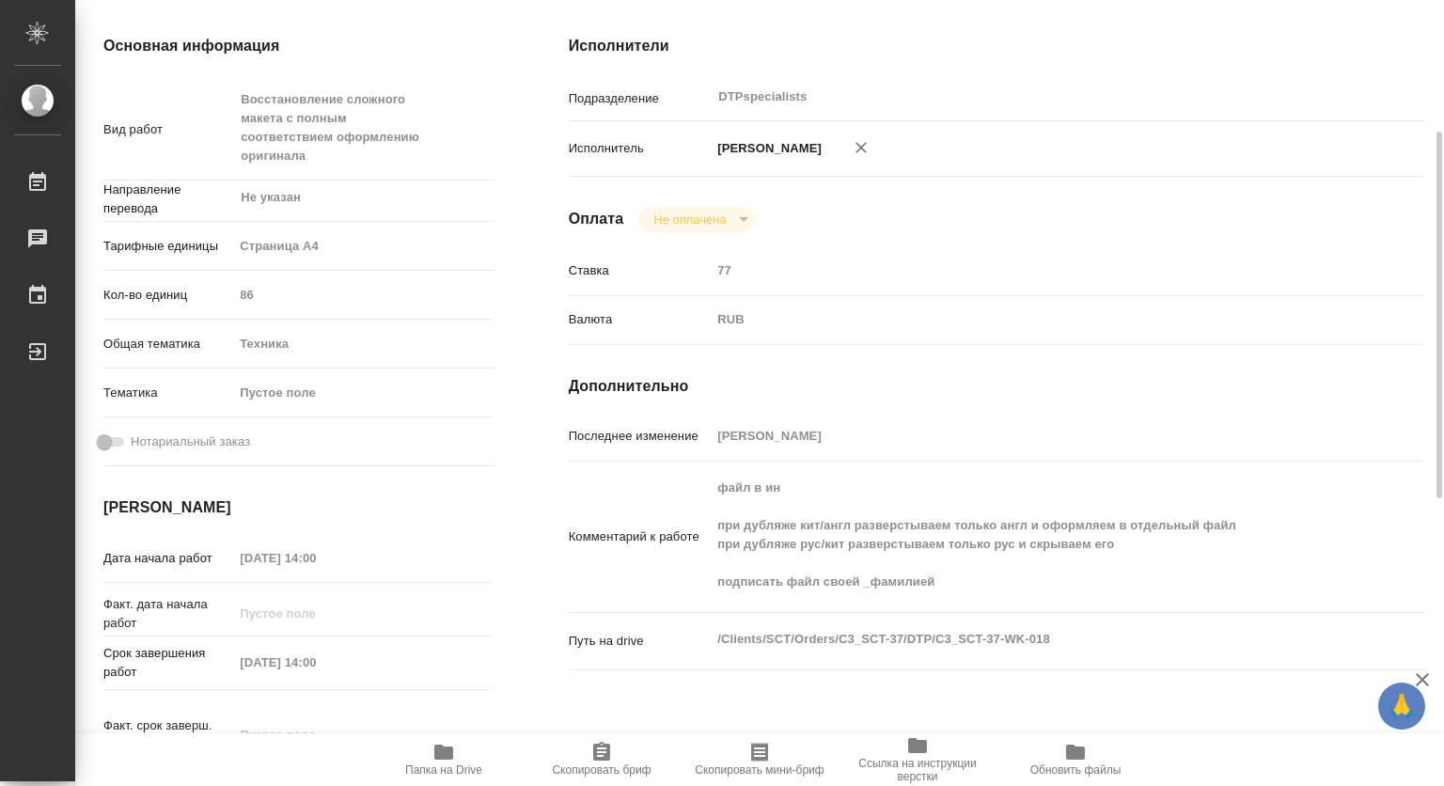
type textarea "x"
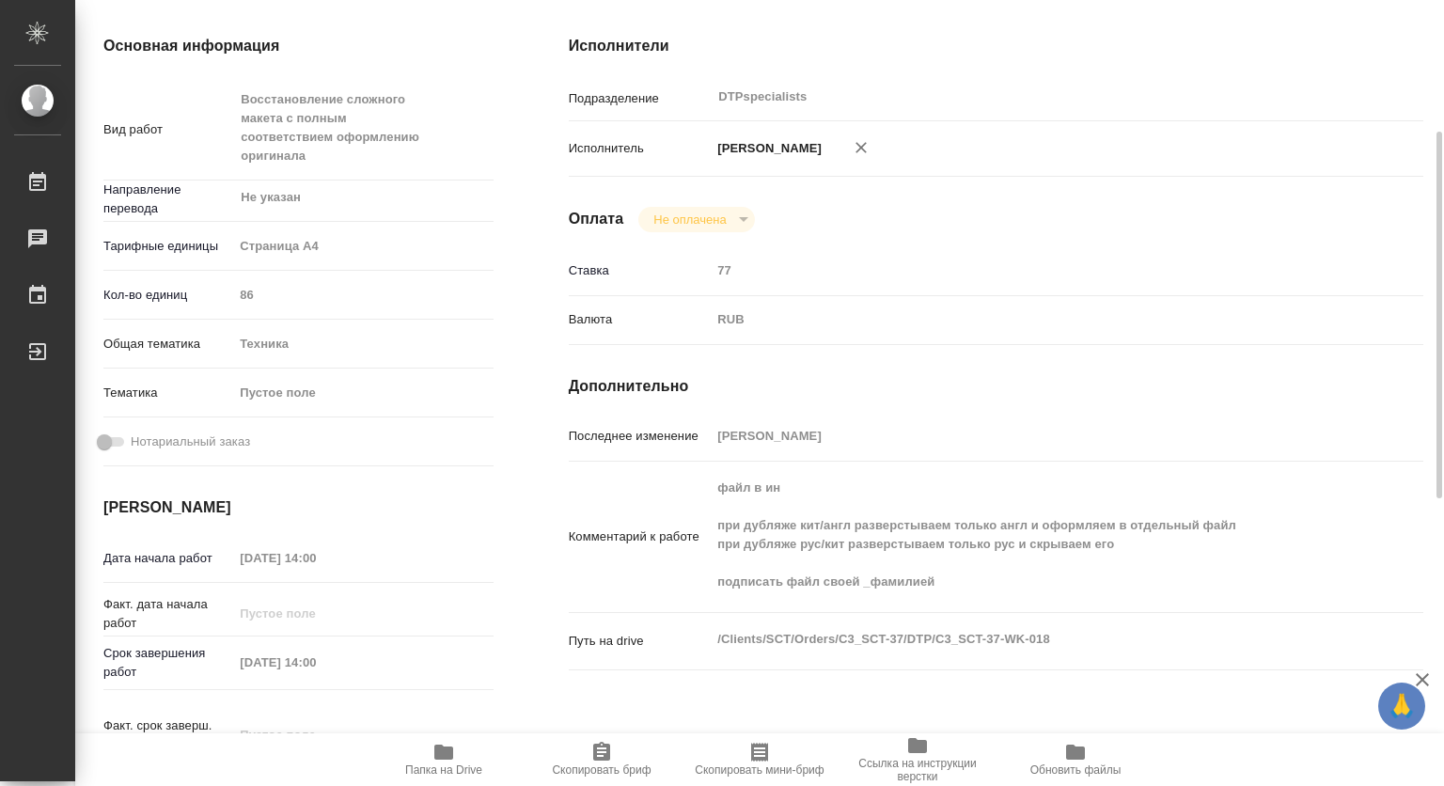
type textarea "x"
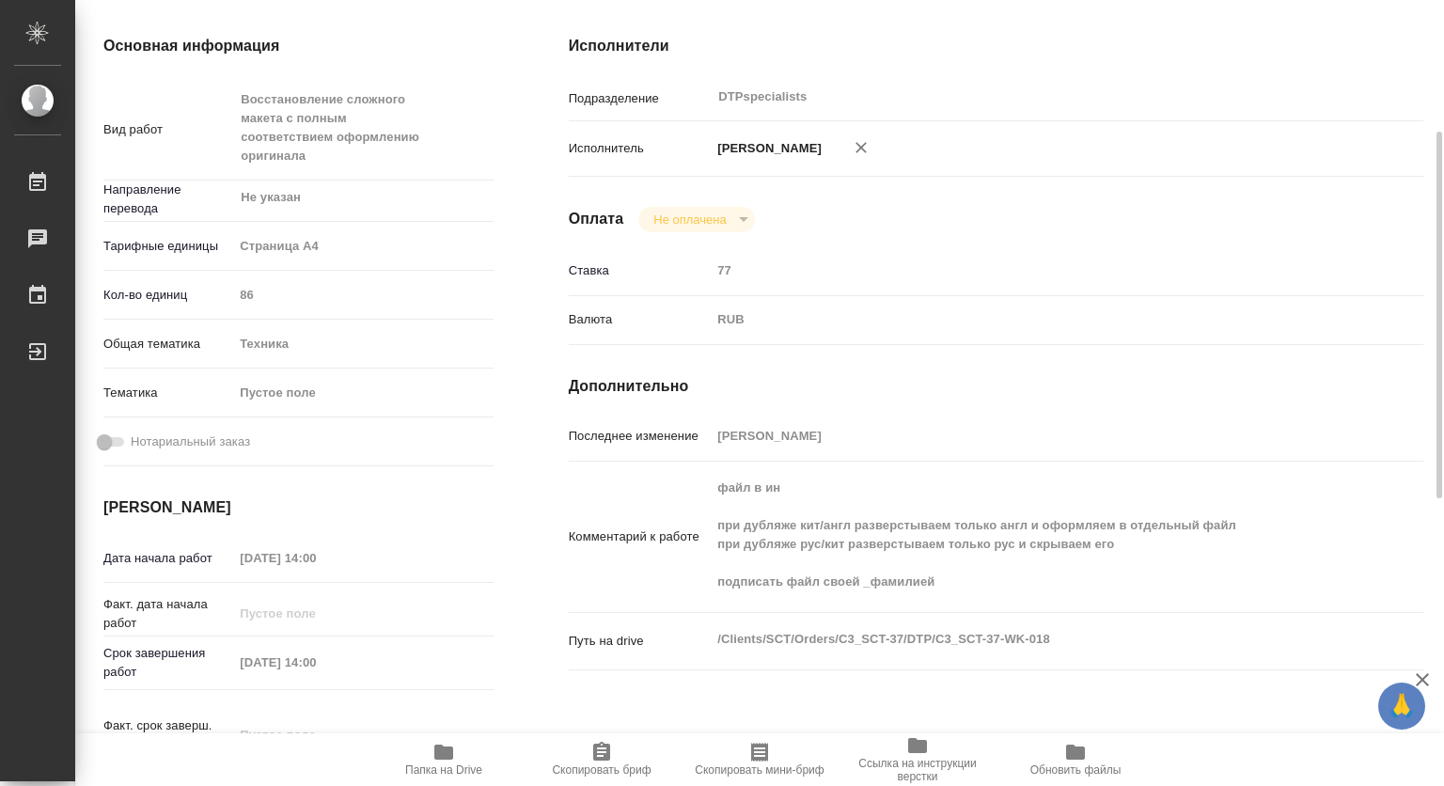
scroll to position [0, 0]
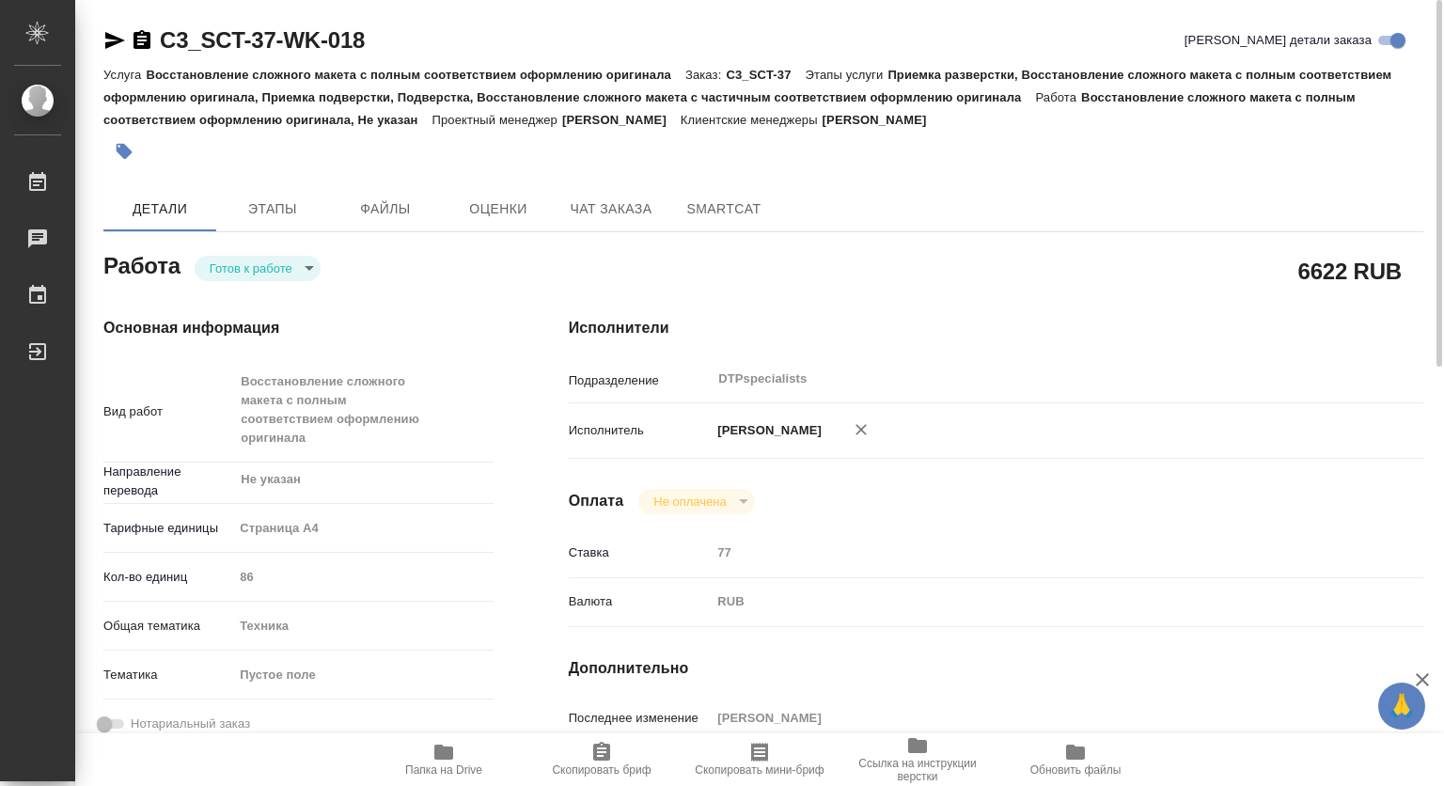
type textarea "x"
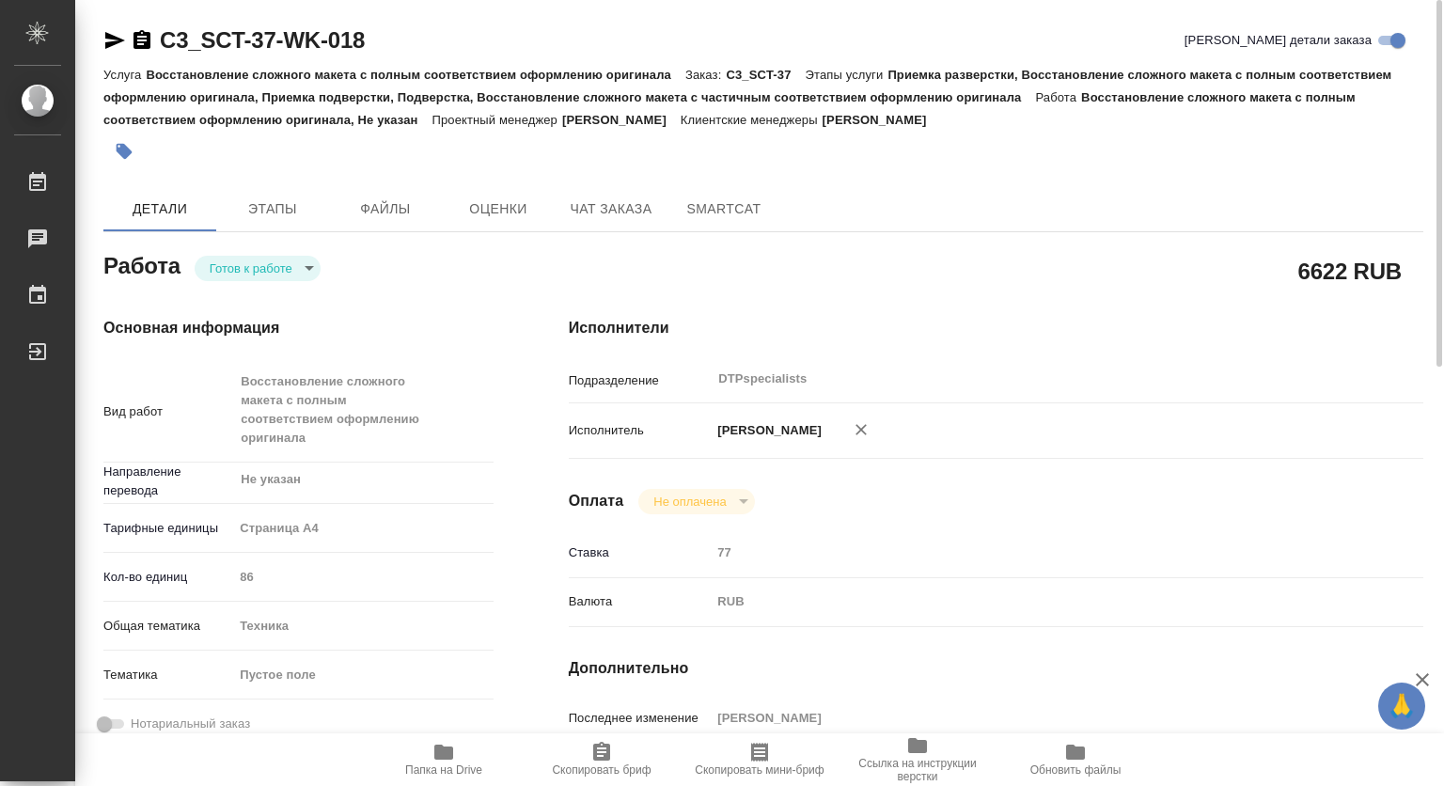
click at [145, 43] on icon "button" at bounding box center [142, 39] width 17 height 19
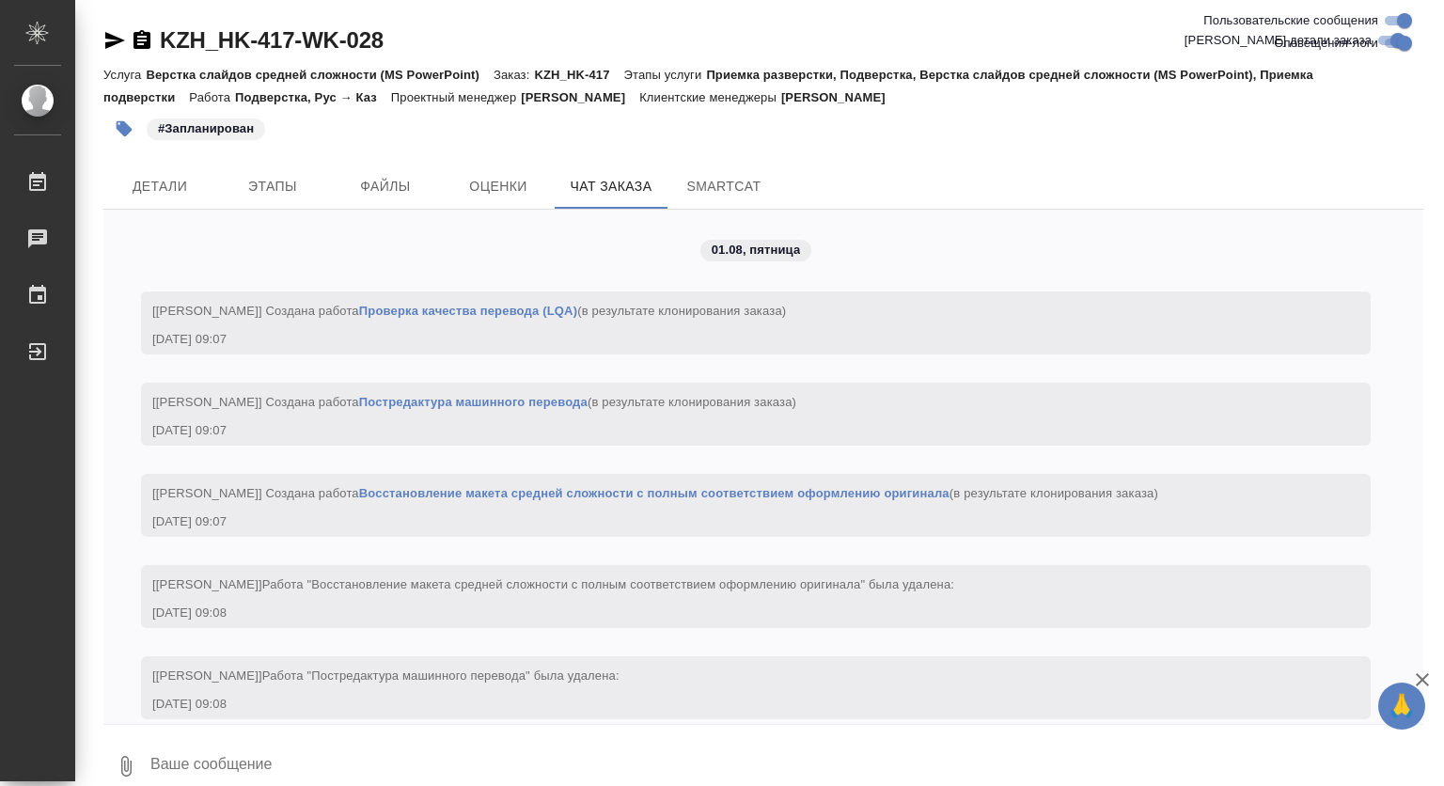
scroll to position [16219, 0]
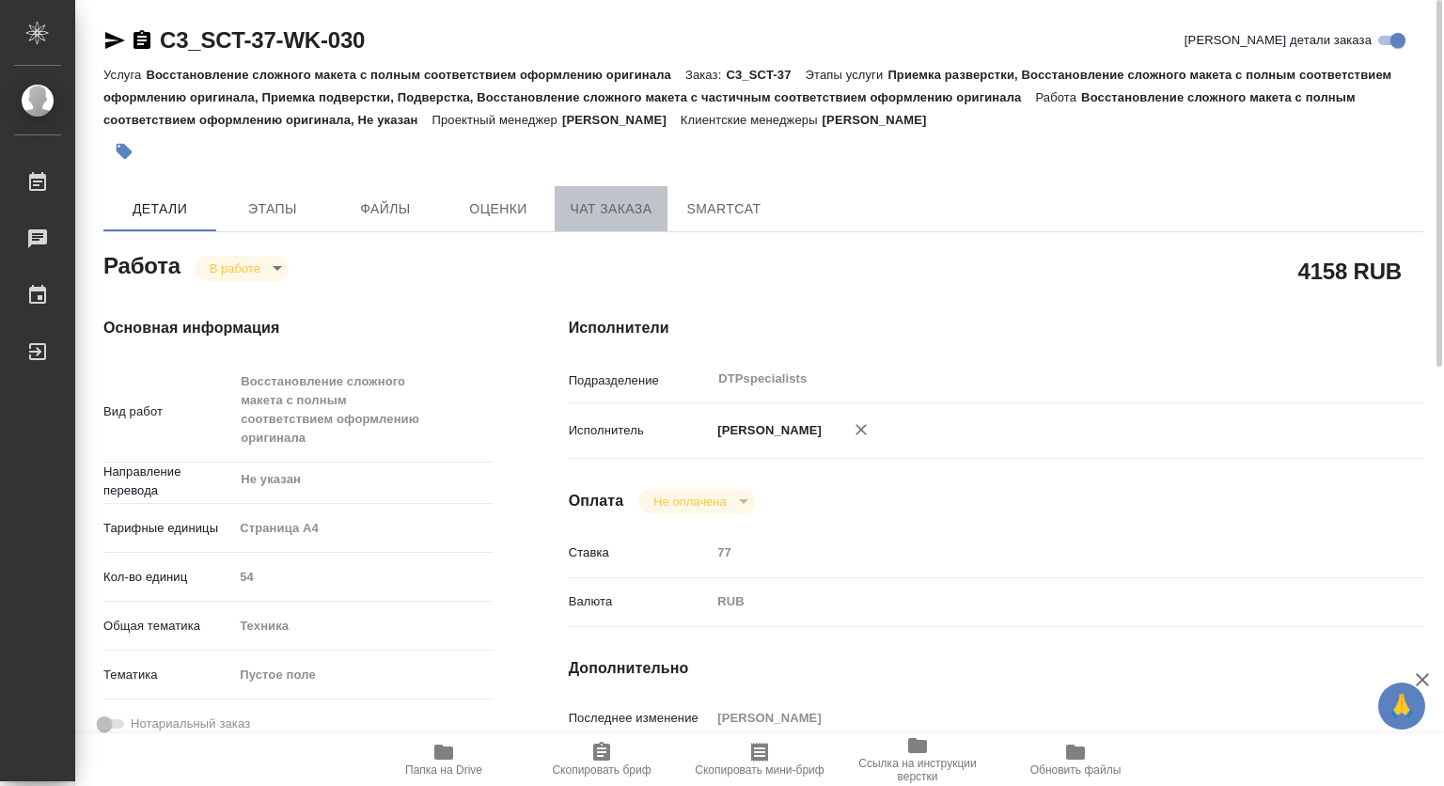
click at [608, 206] on span "Чат заказа" at bounding box center [611, 209] width 90 height 24
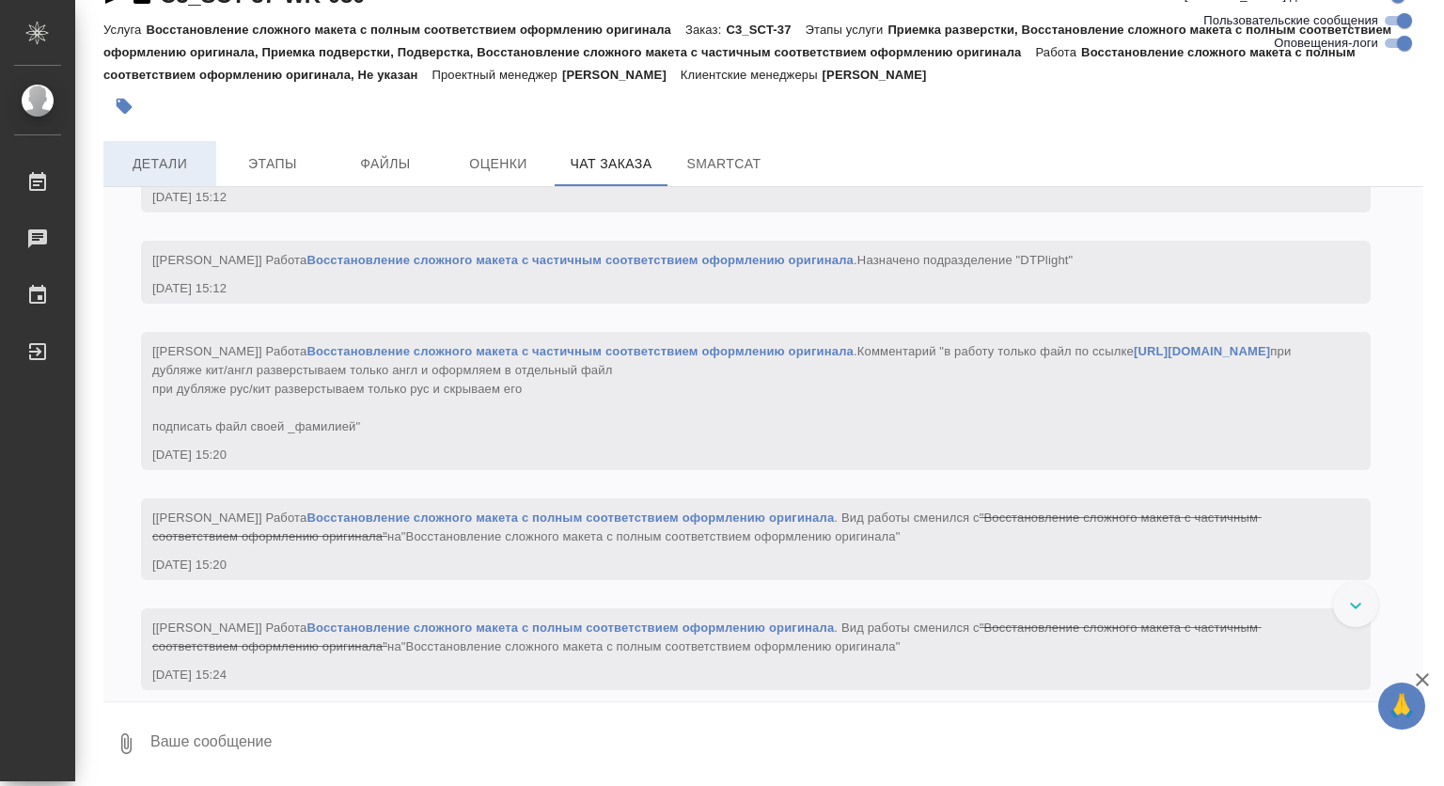
scroll to position [19267, 0]
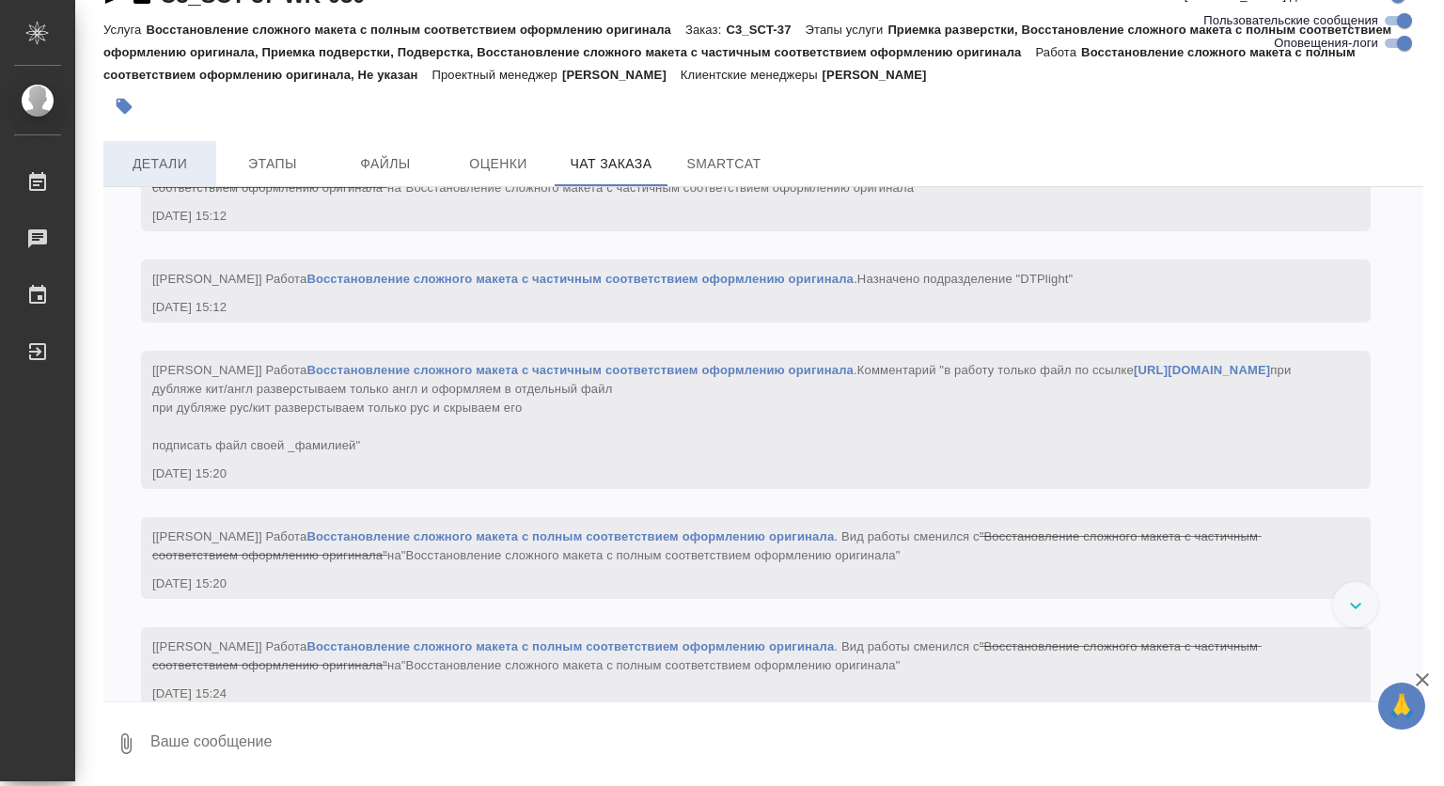
click at [139, 163] on span "Детали" at bounding box center [160, 164] width 90 height 24
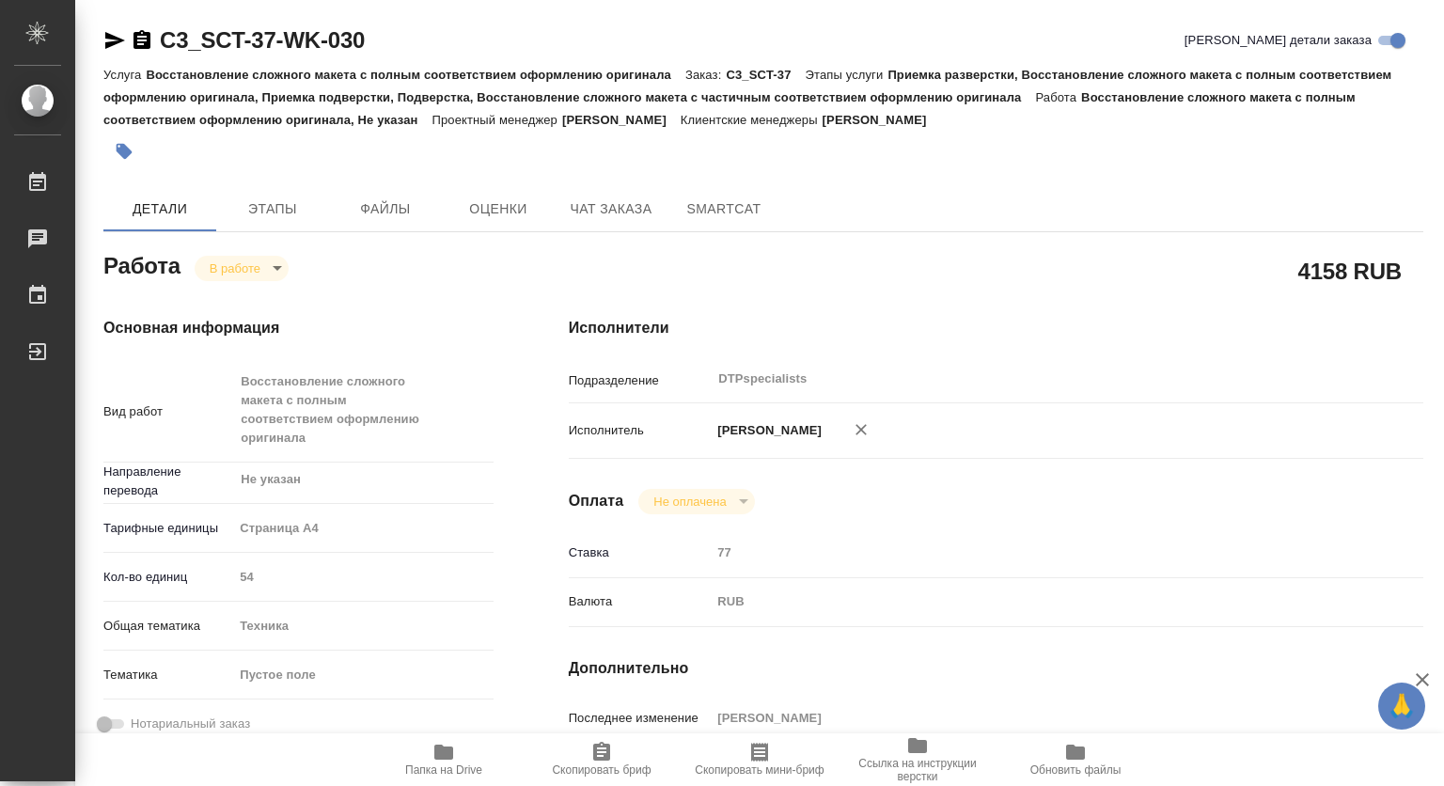
type textarea "x"
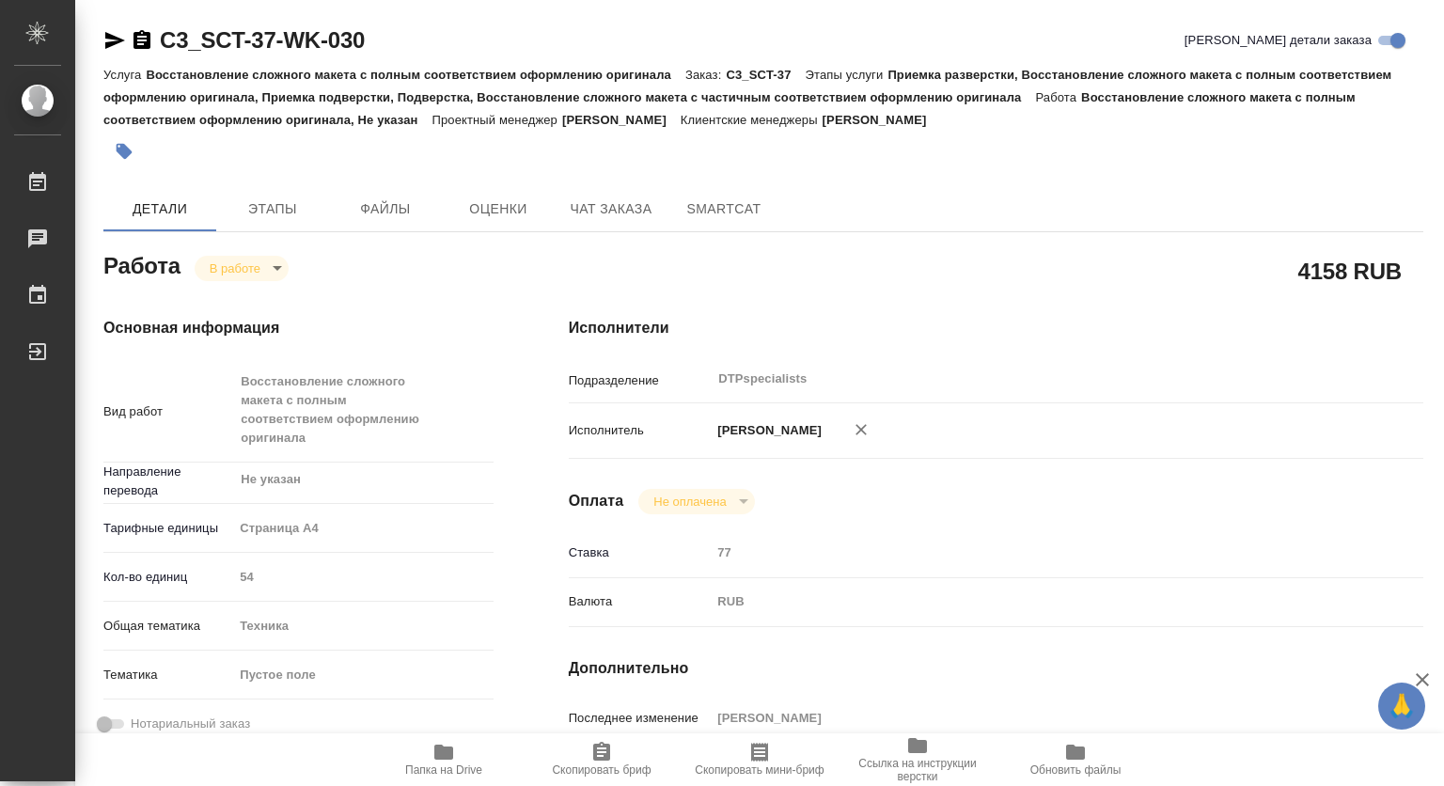
type textarea "x"
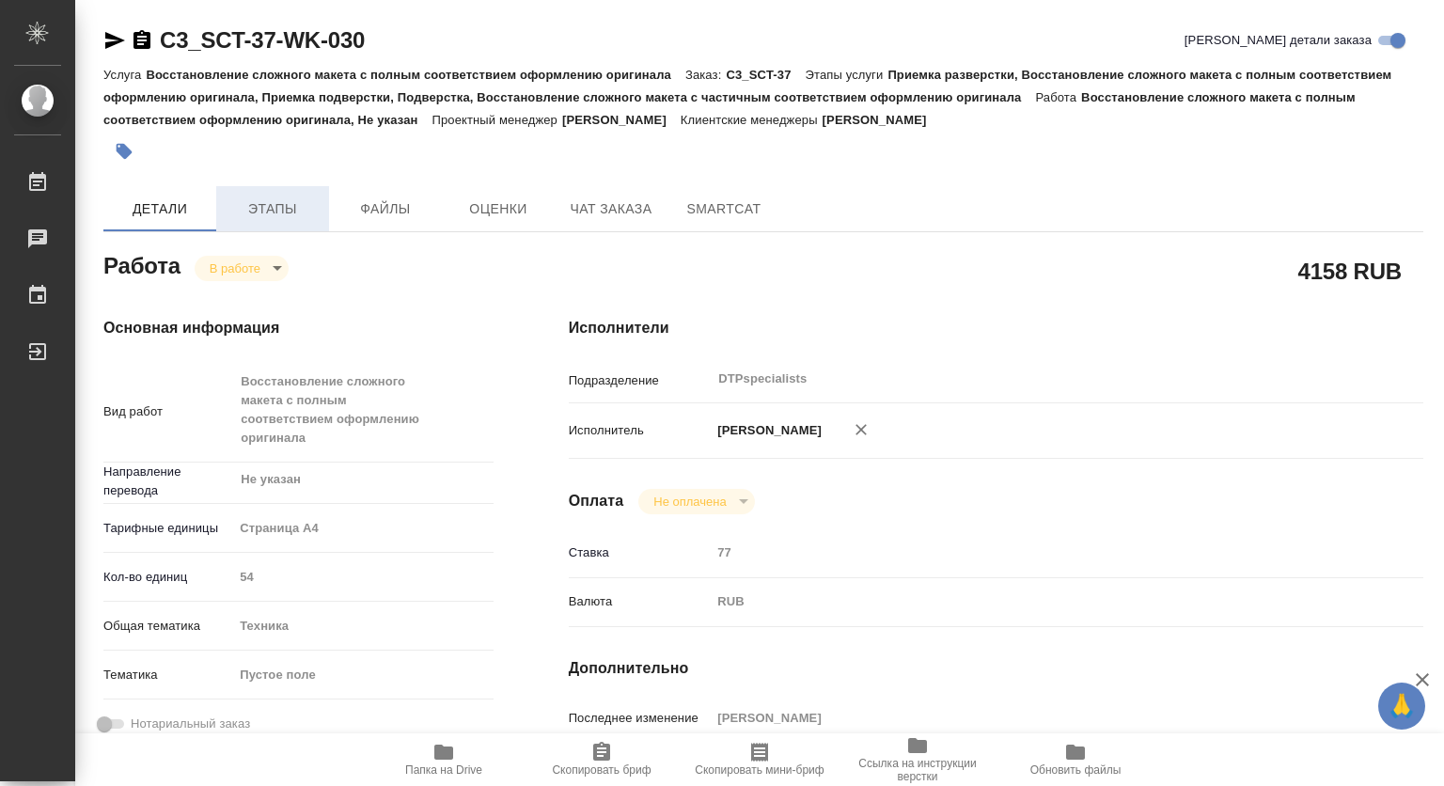
type textarea "x"
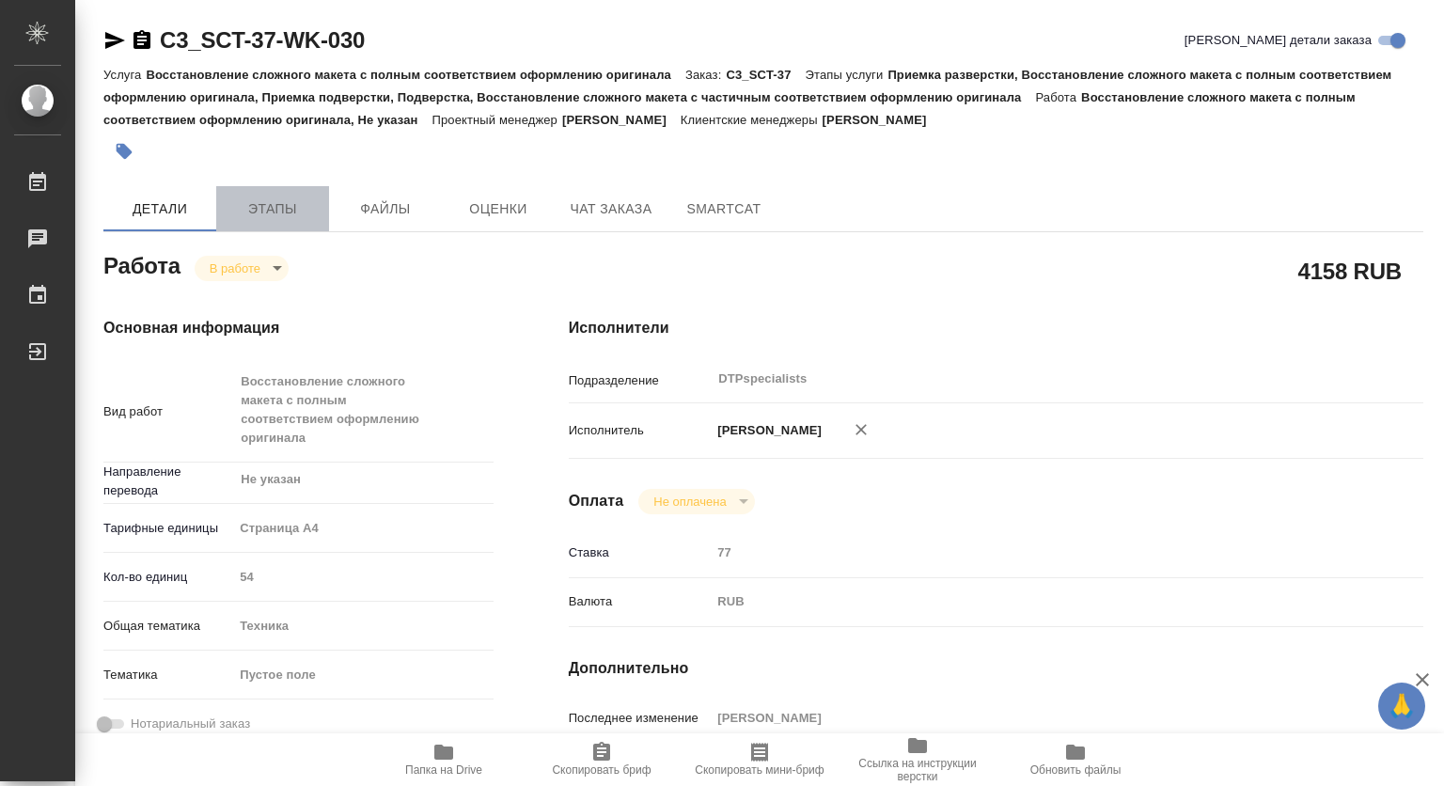
click at [282, 204] on span "Этапы" at bounding box center [273, 209] width 90 height 24
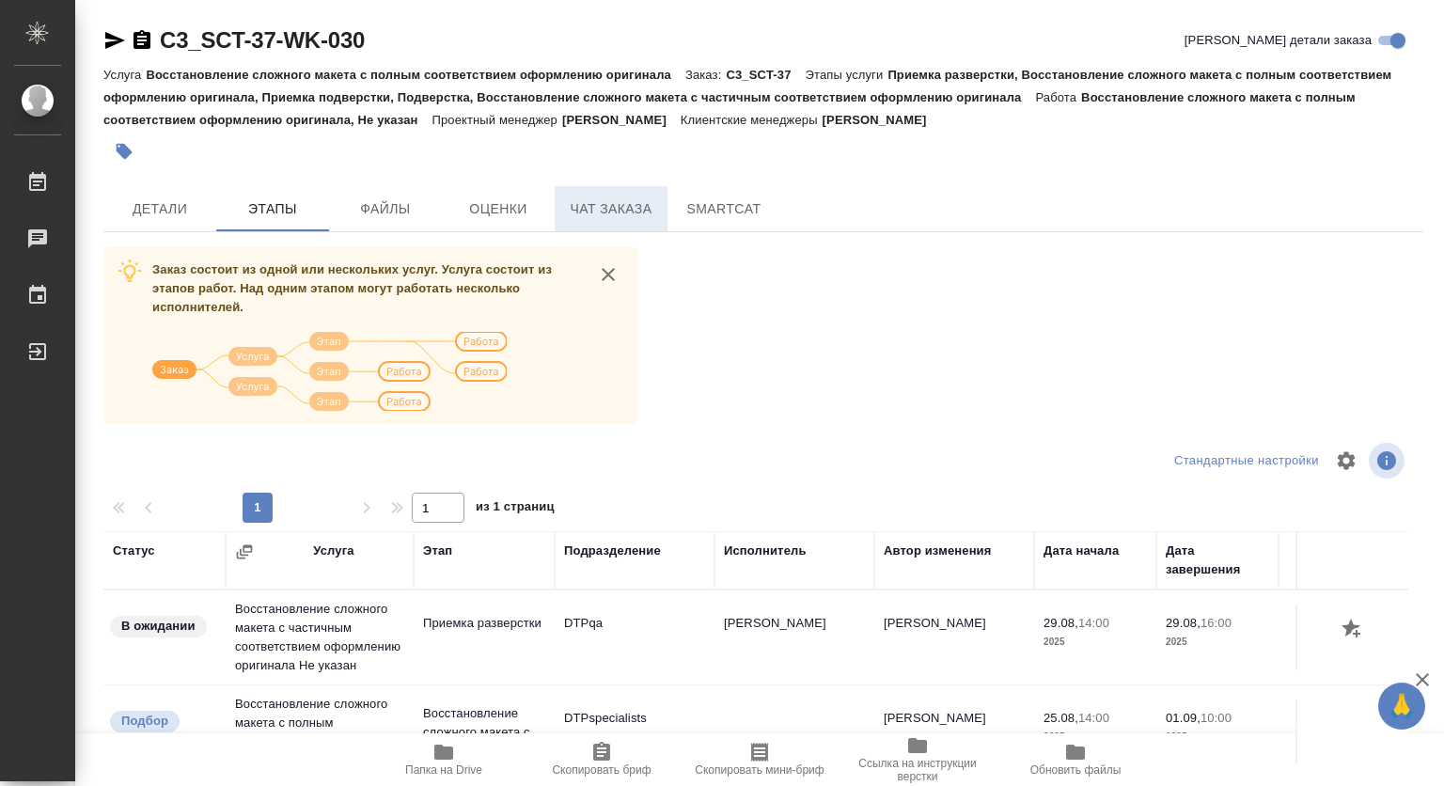
click at [650, 213] on span "Чат заказа" at bounding box center [611, 209] width 90 height 24
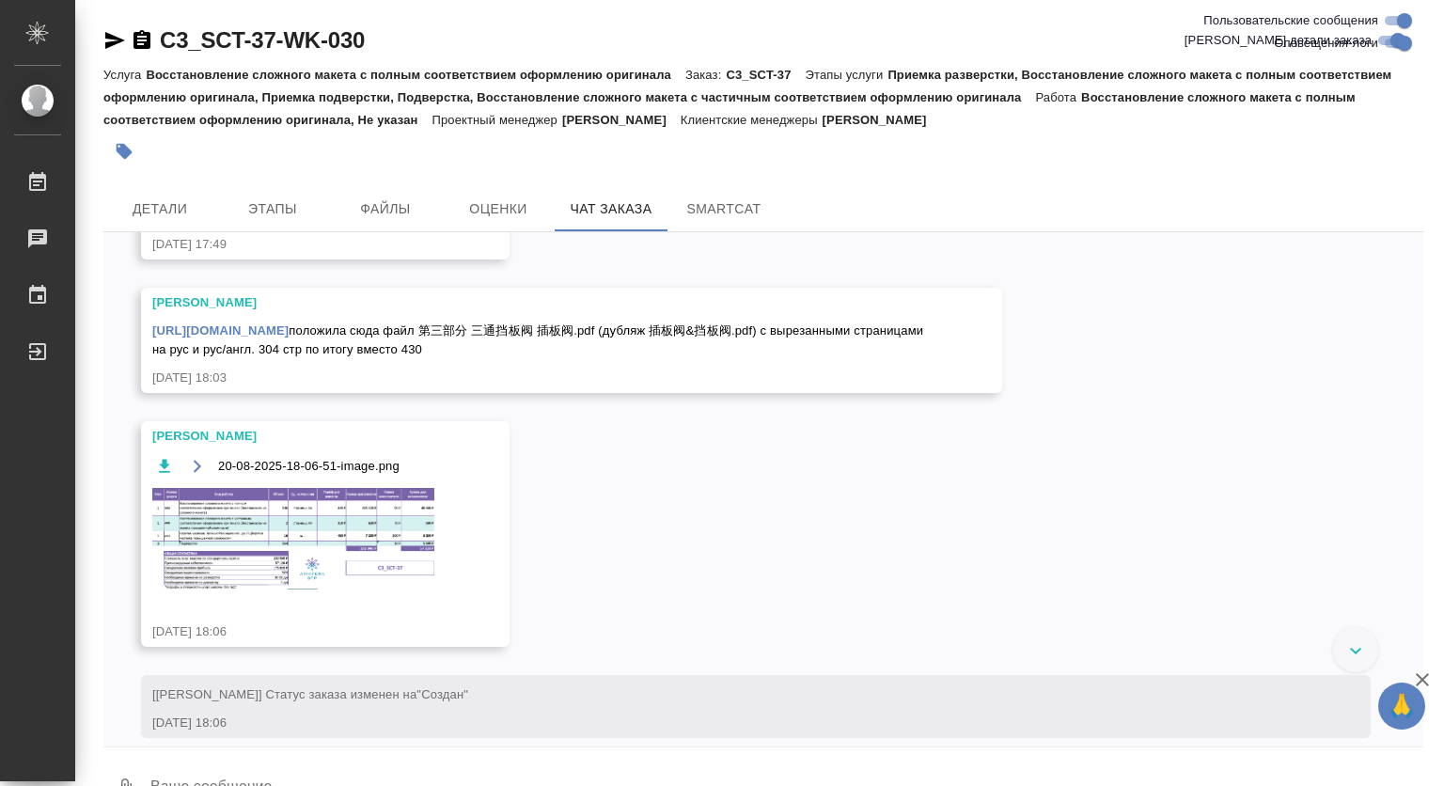
scroll to position [5110, 0]
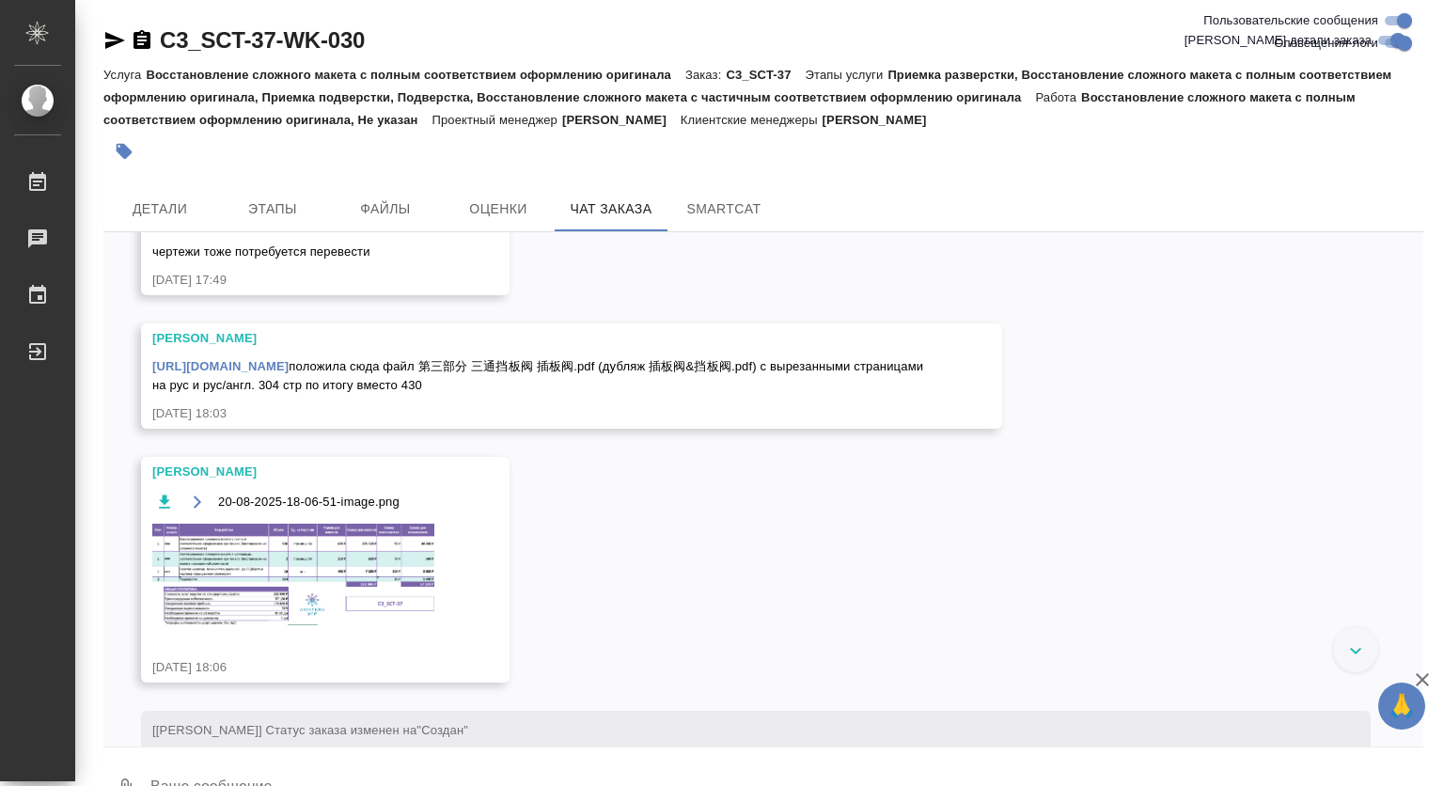
click at [339, 560] on img at bounding box center [293, 575] width 282 height 102
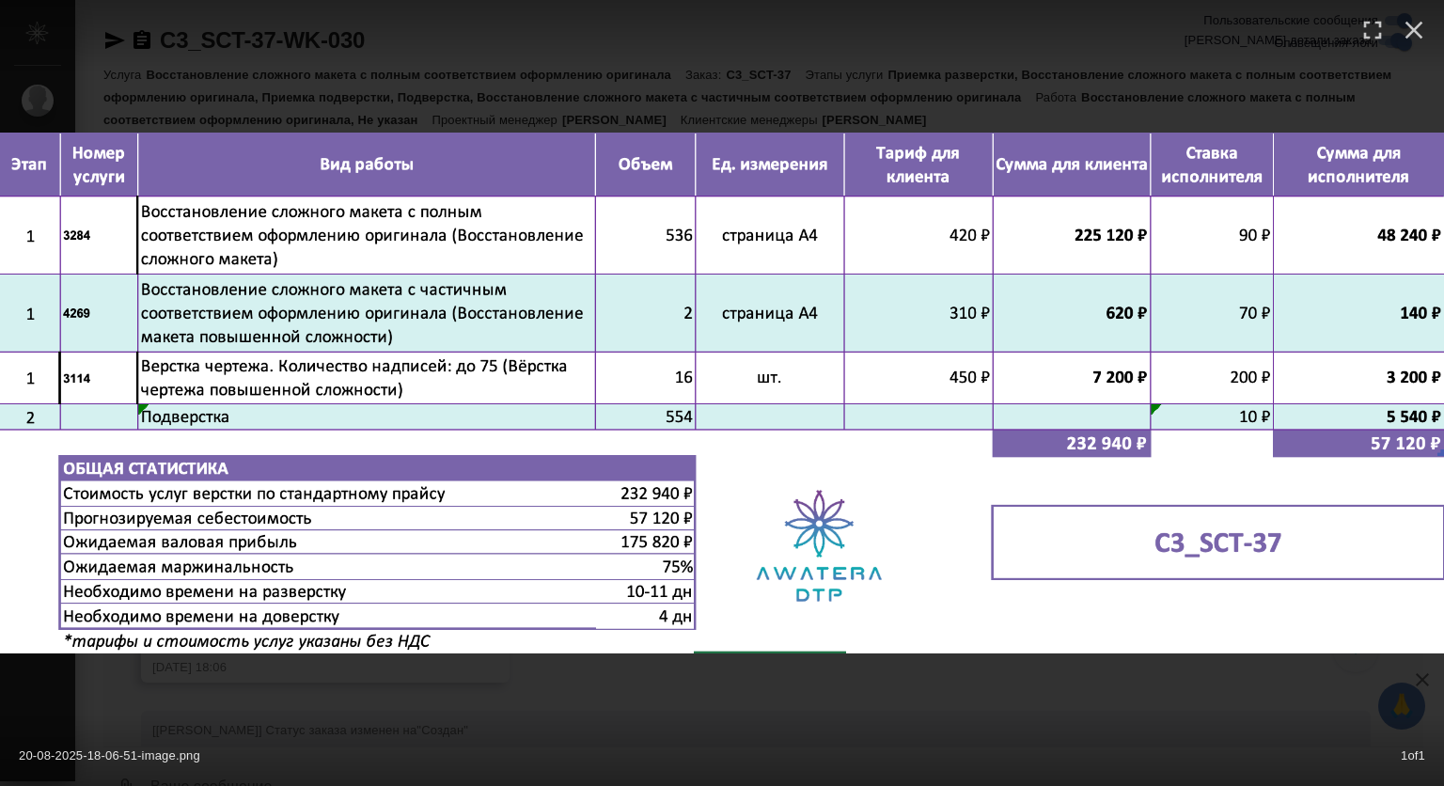
click at [827, 503] on img at bounding box center [722, 393] width 1444 height 521
click at [1417, 35] on icon "button" at bounding box center [1414, 30] width 30 height 30
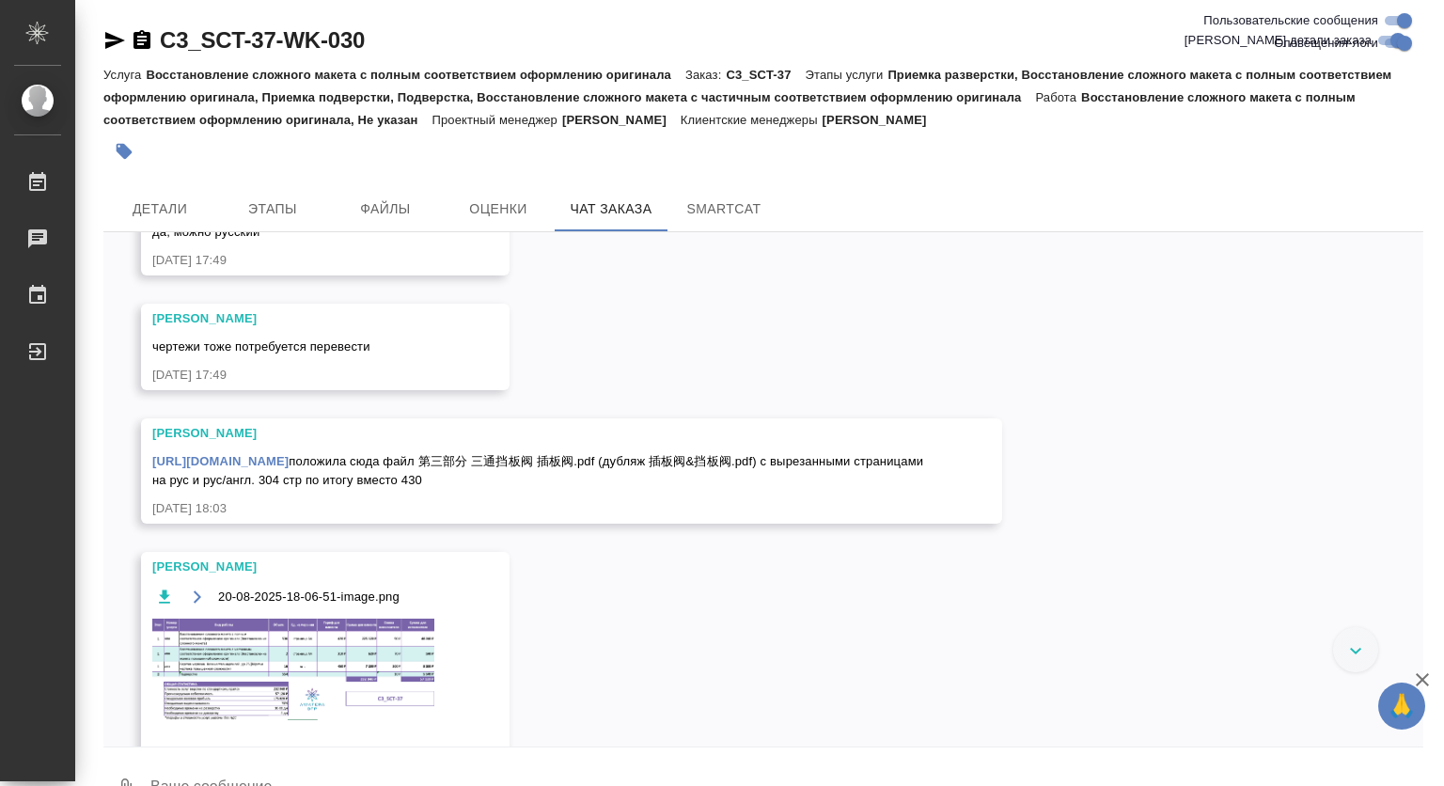
scroll to position [4922, 0]
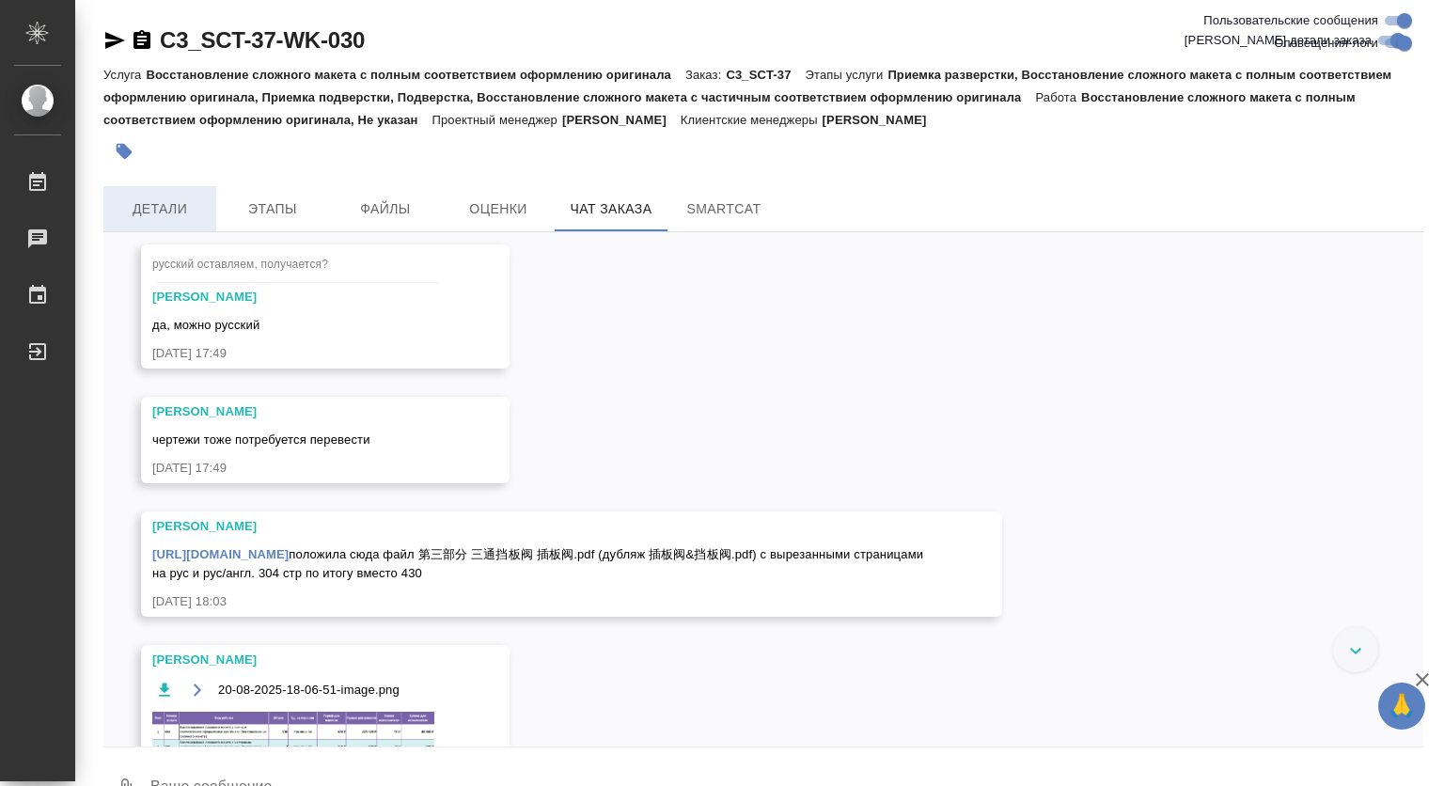
click at [198, 206] on span "Детали" at bounding box center [160, 209] width 90 height 24
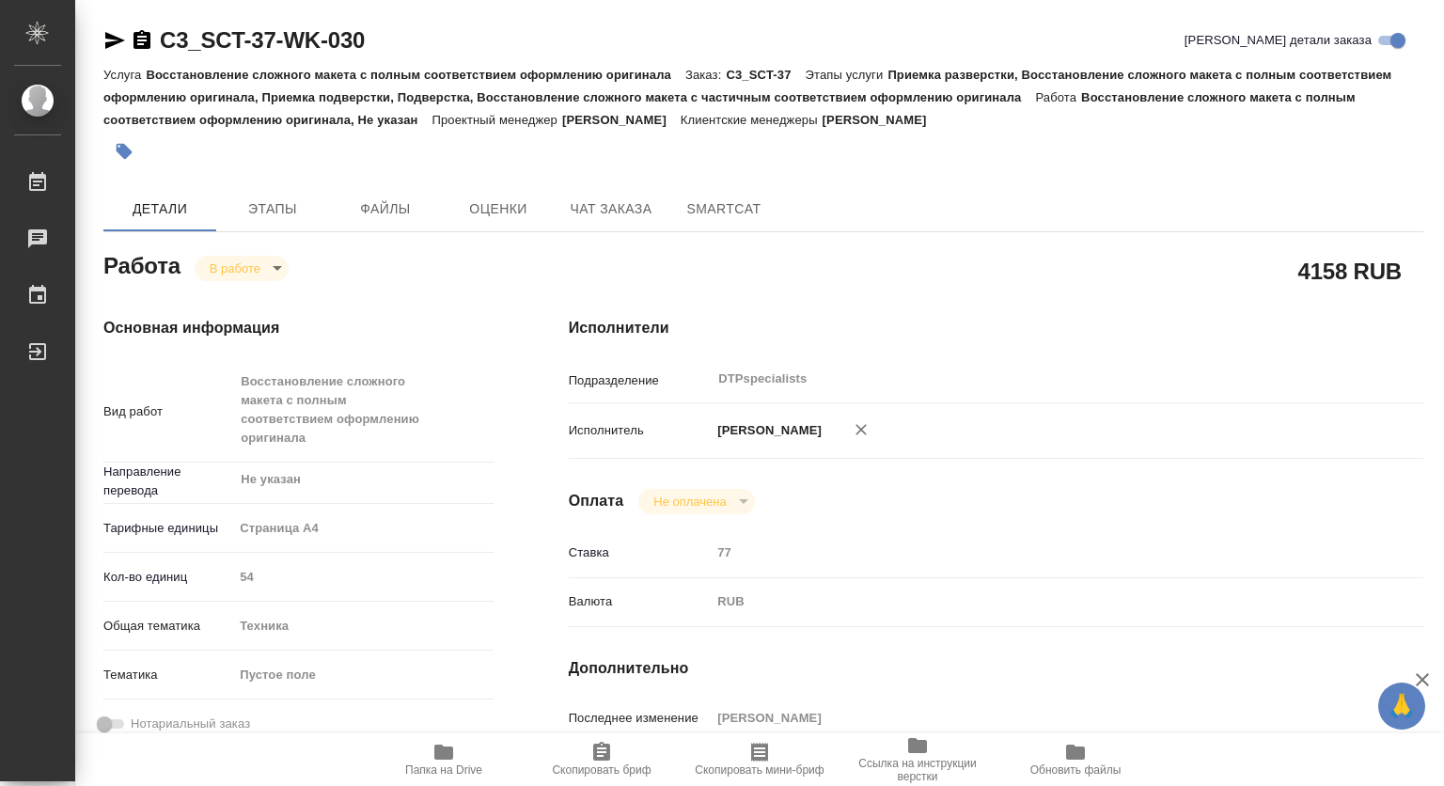
type textarea "x"
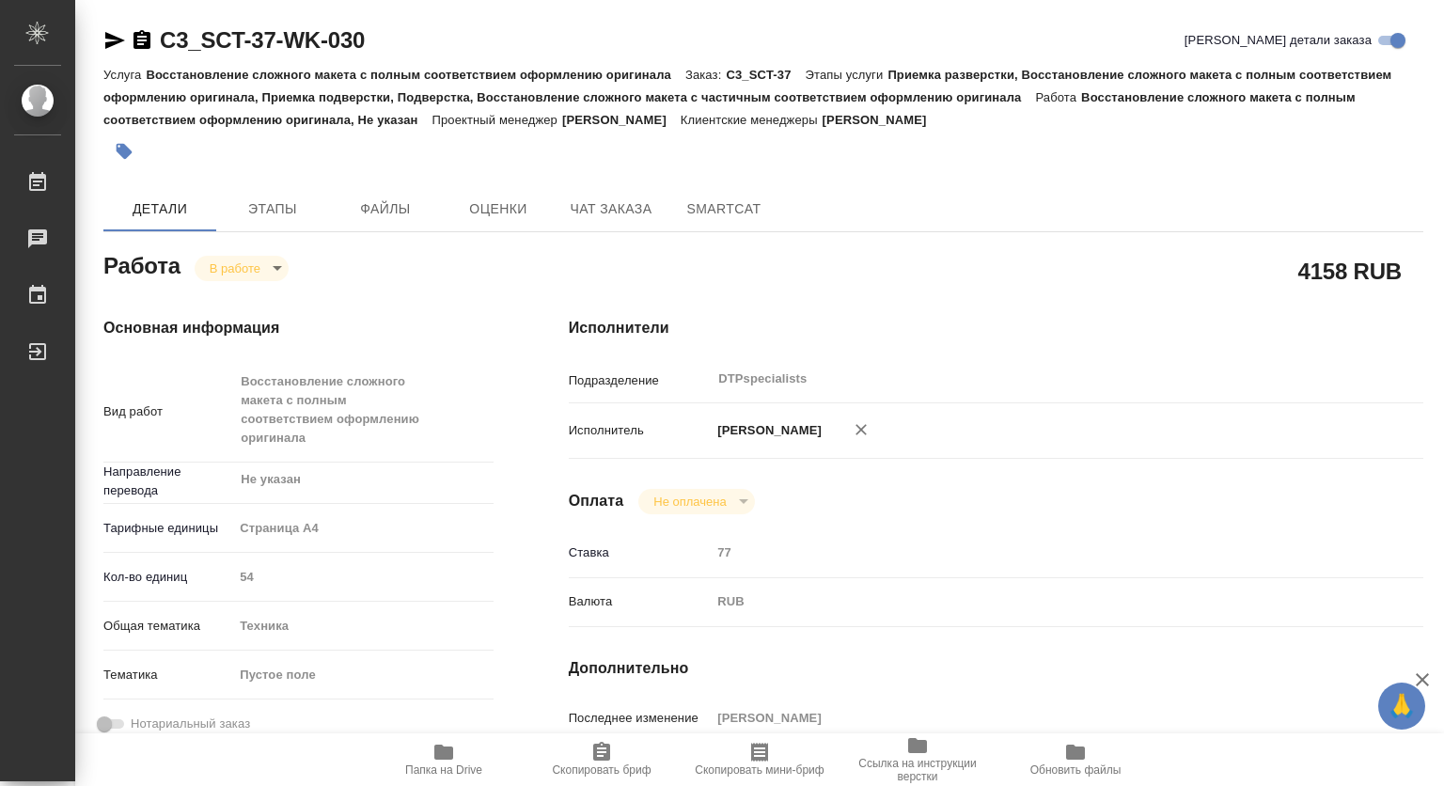
type textarea "x"
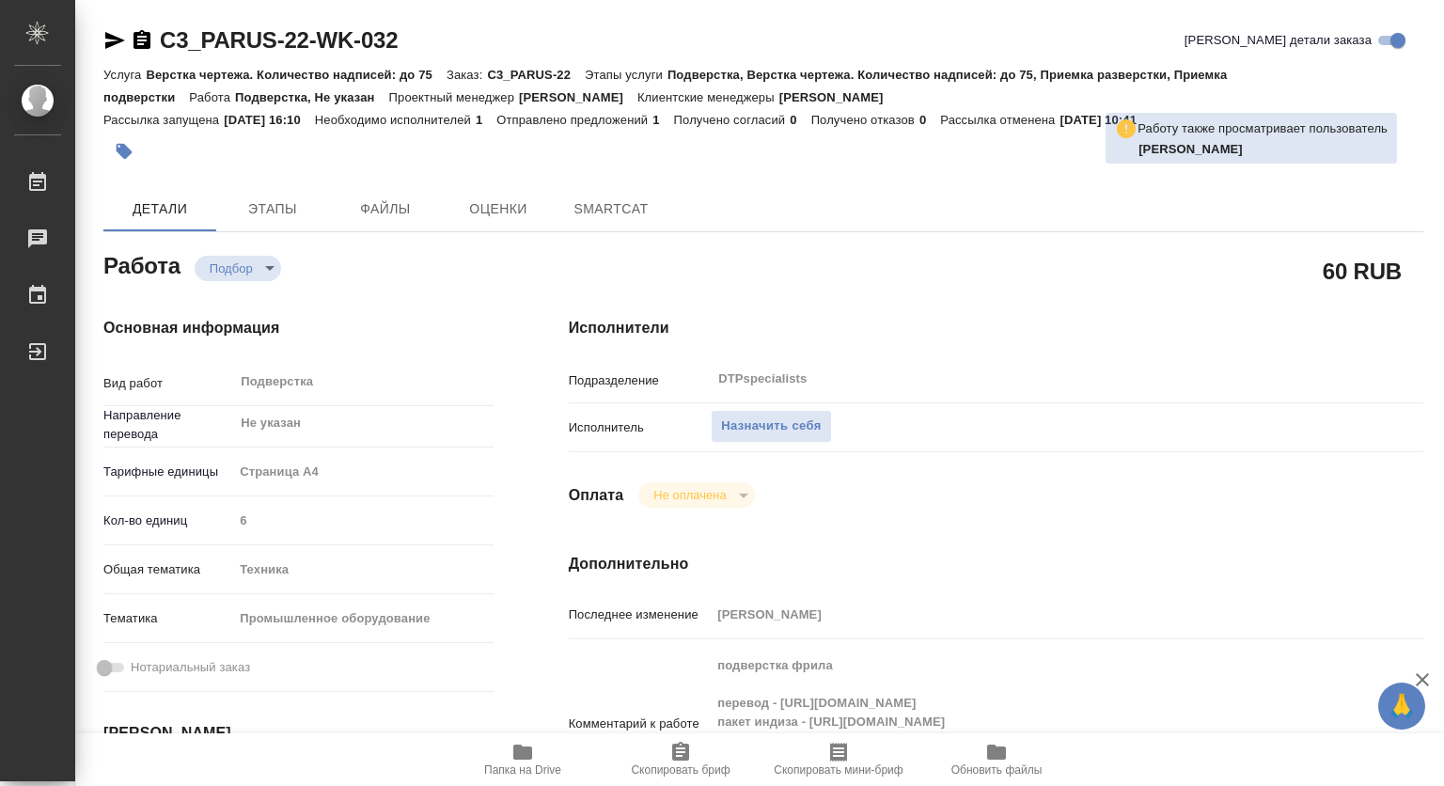
type textarea "x"
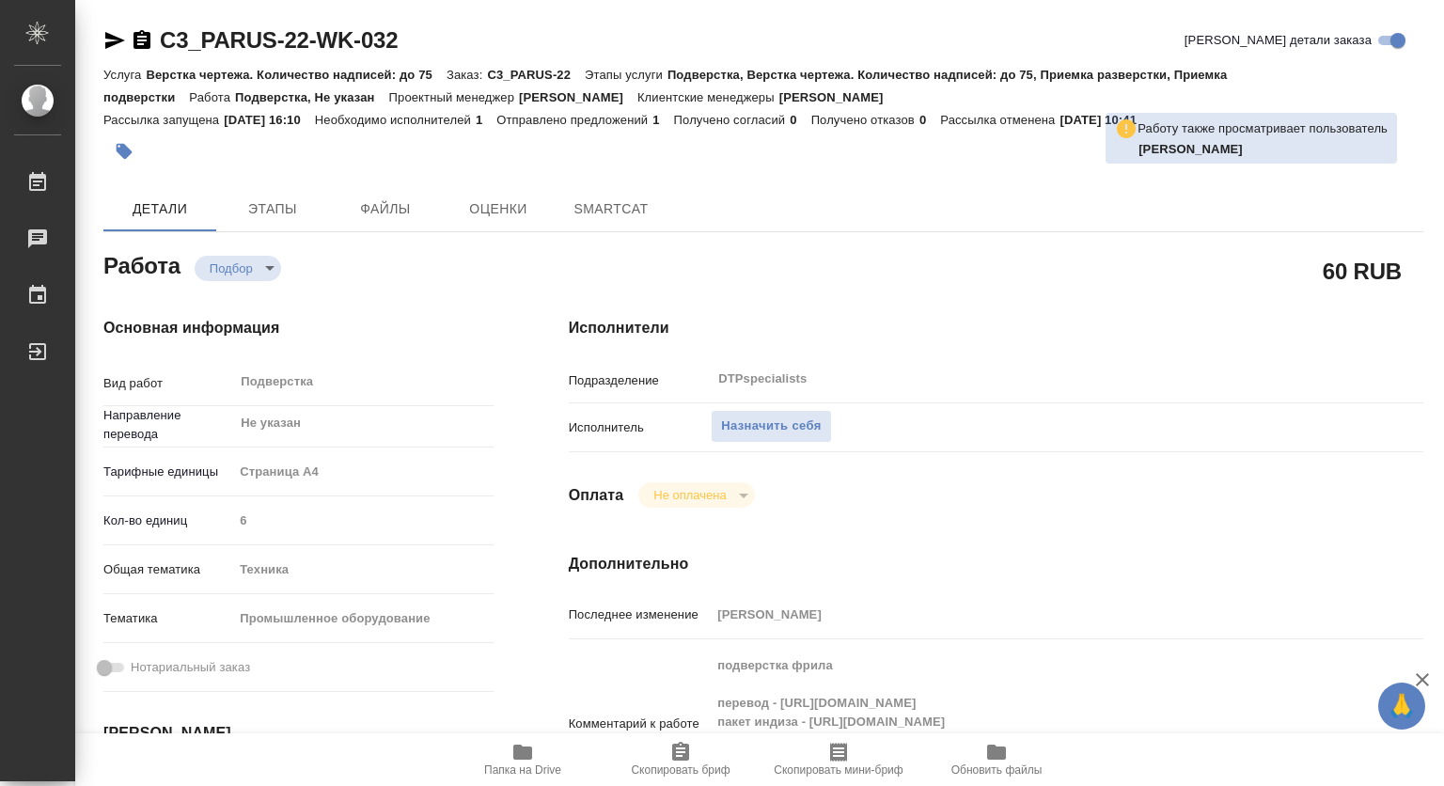
type textarea "x"
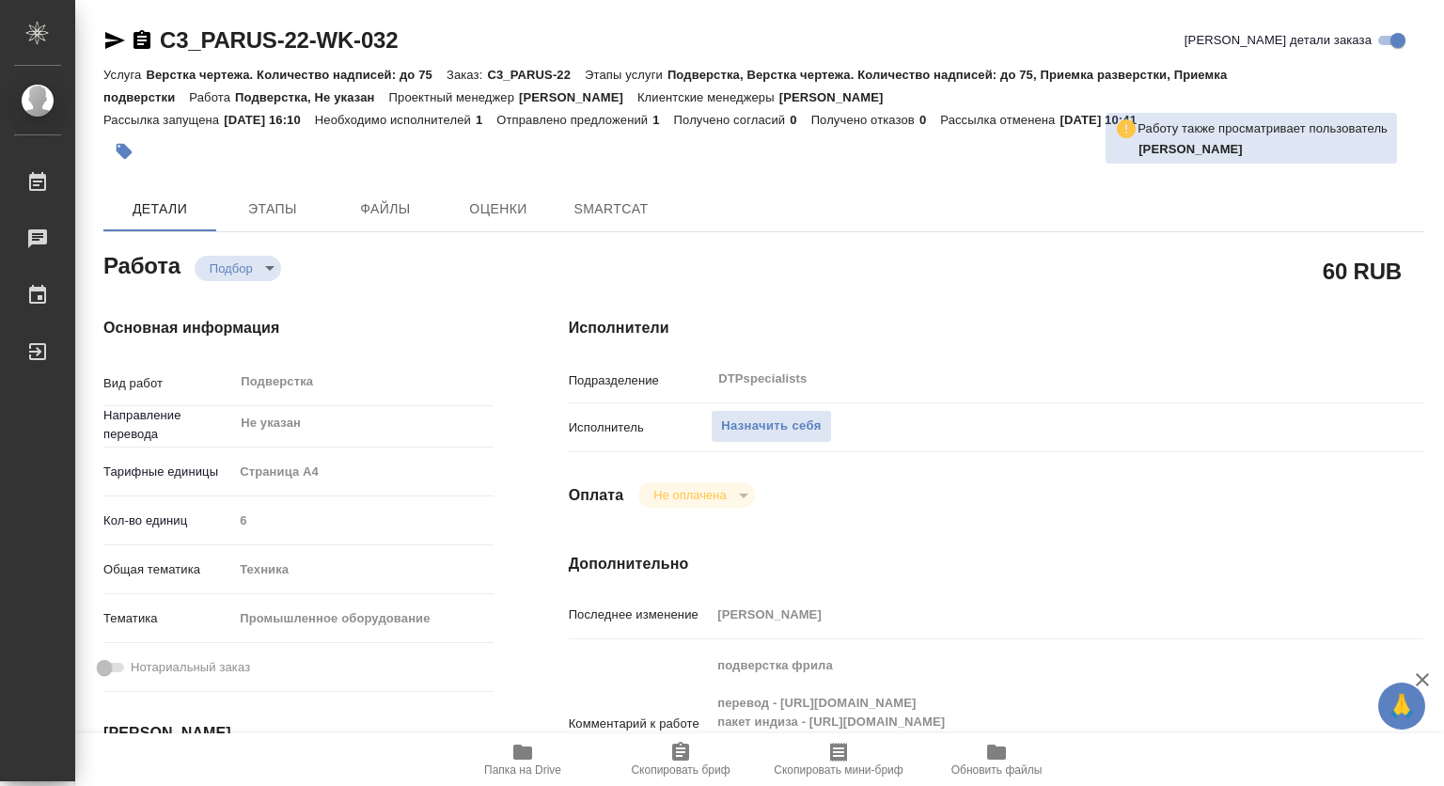
type textarea "x"
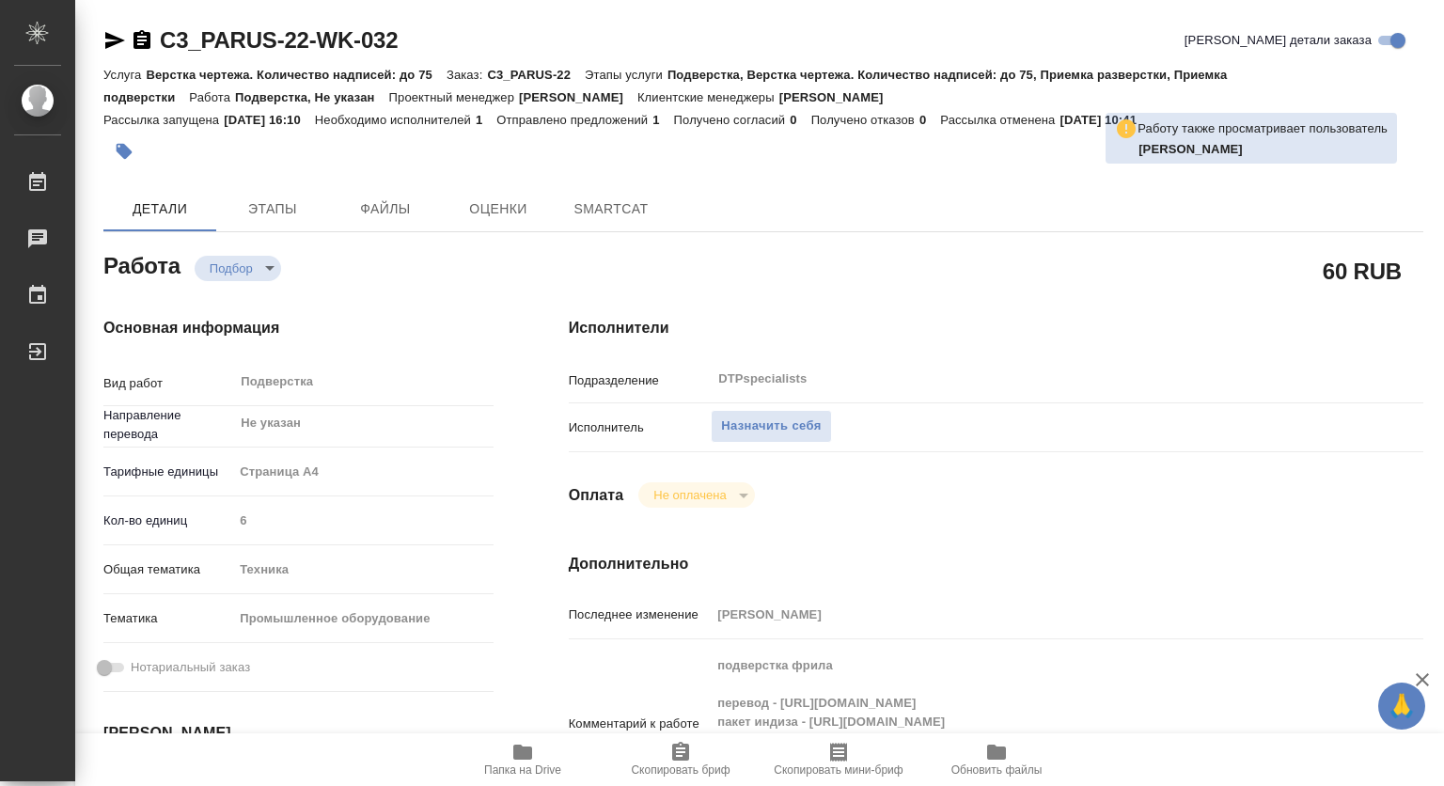
type textarea "x"
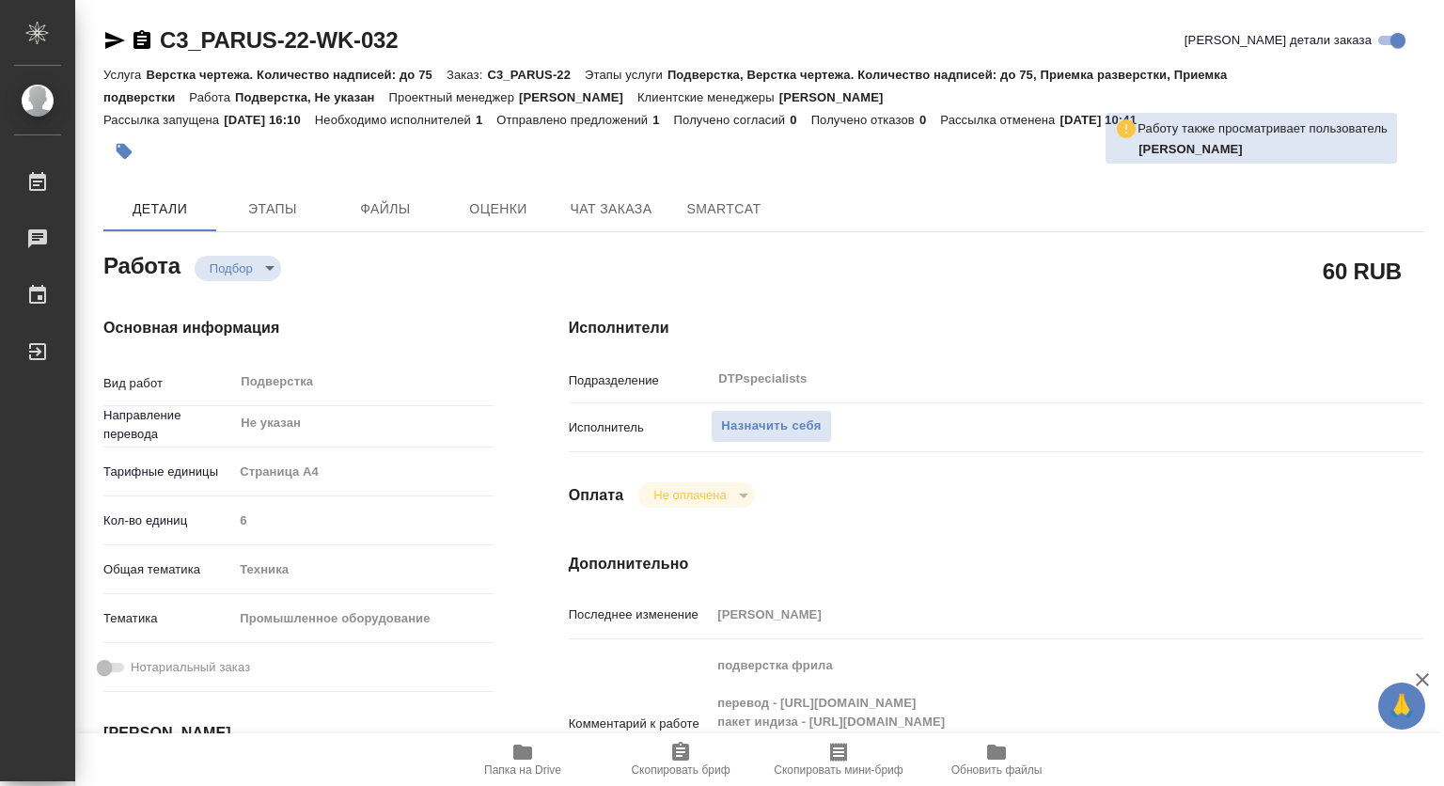
scroll to position [94, 0]
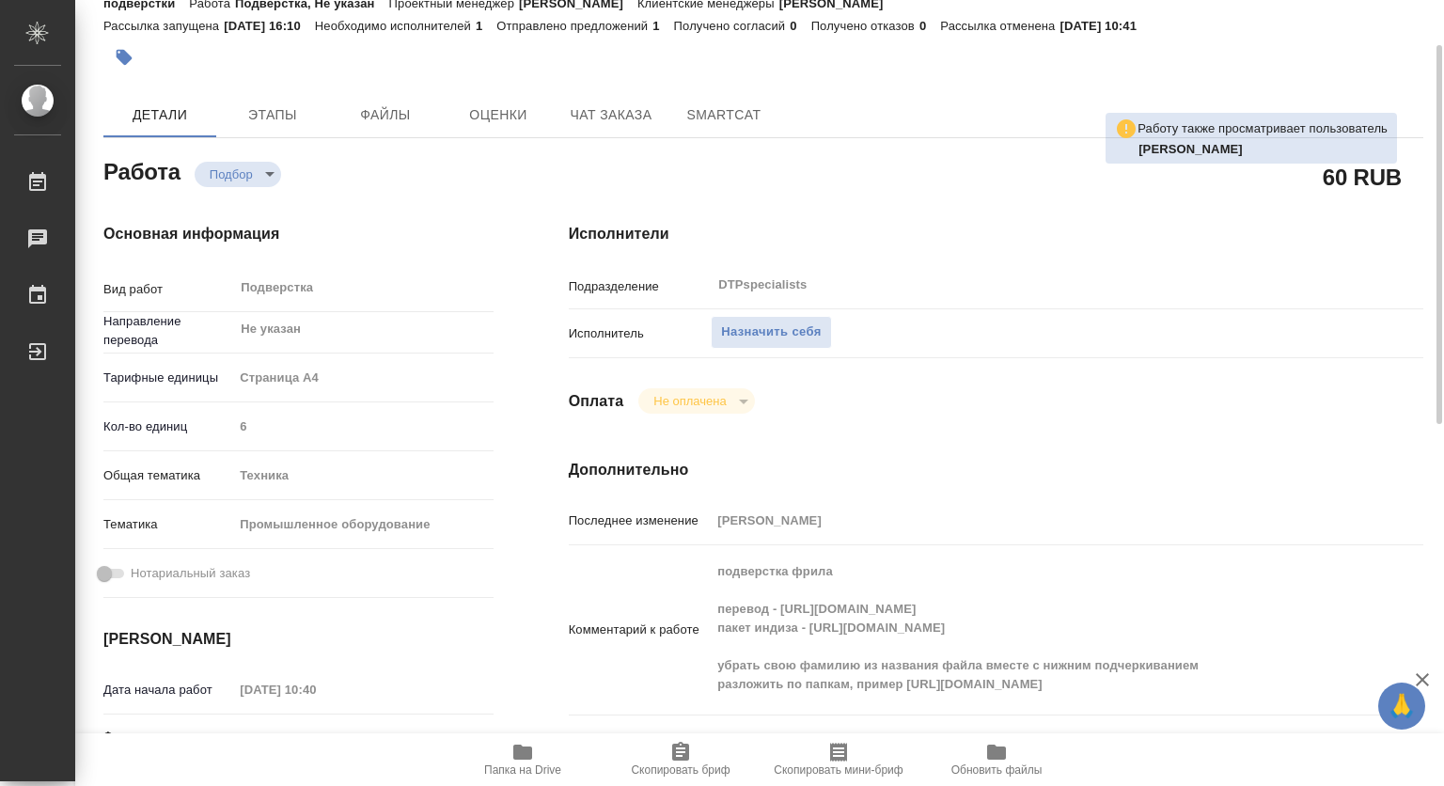
type textarea "x"
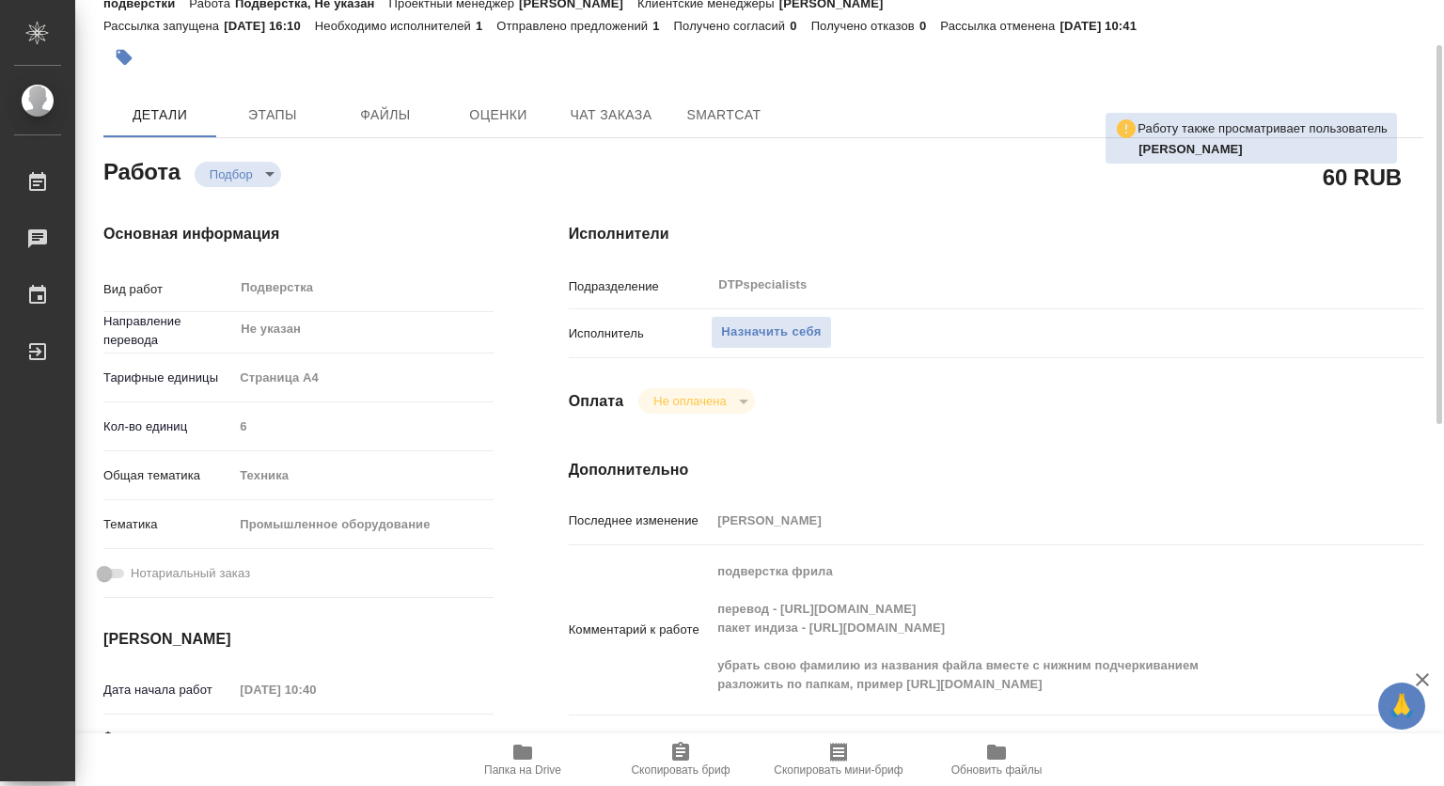
type textarea "x"
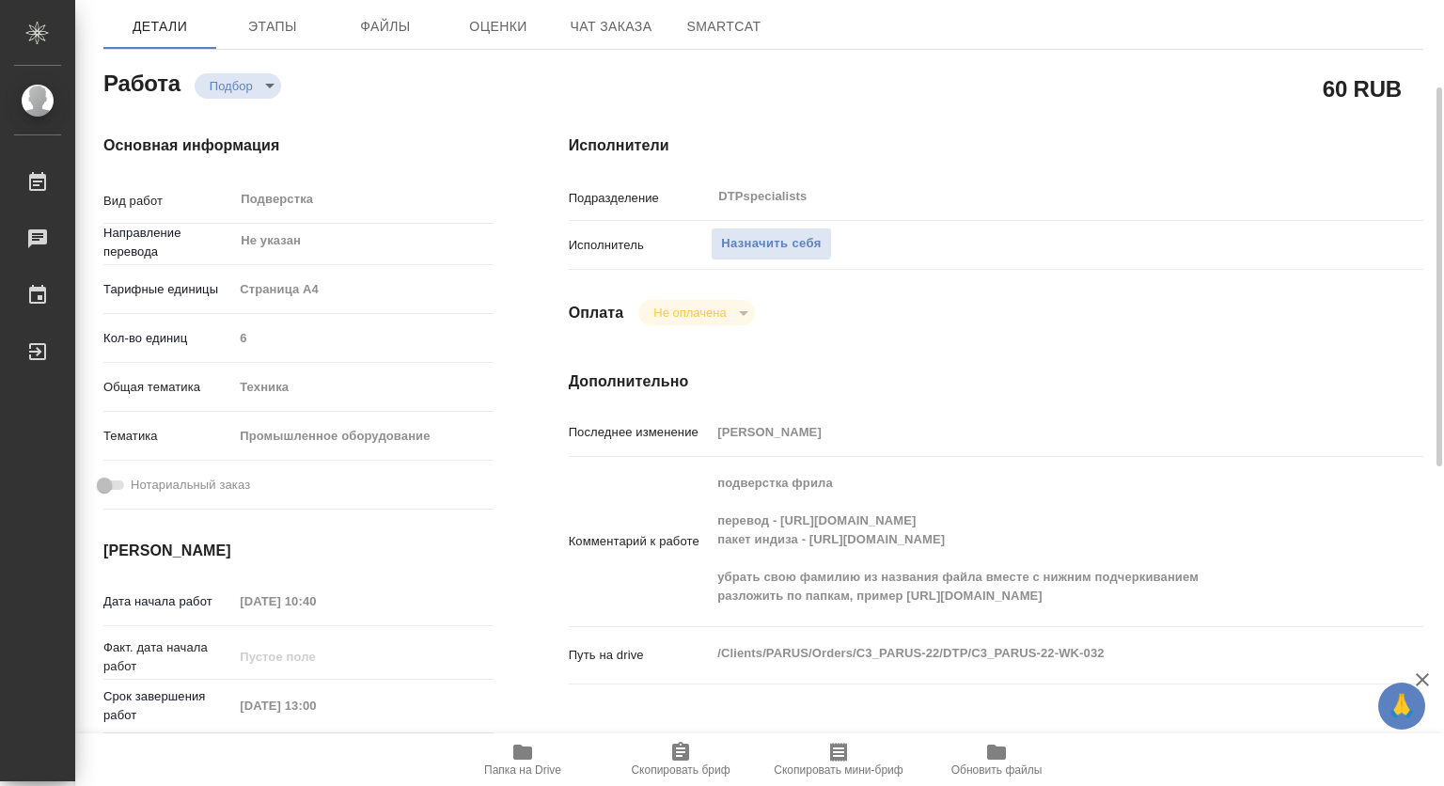
scroll to position [0, 0]
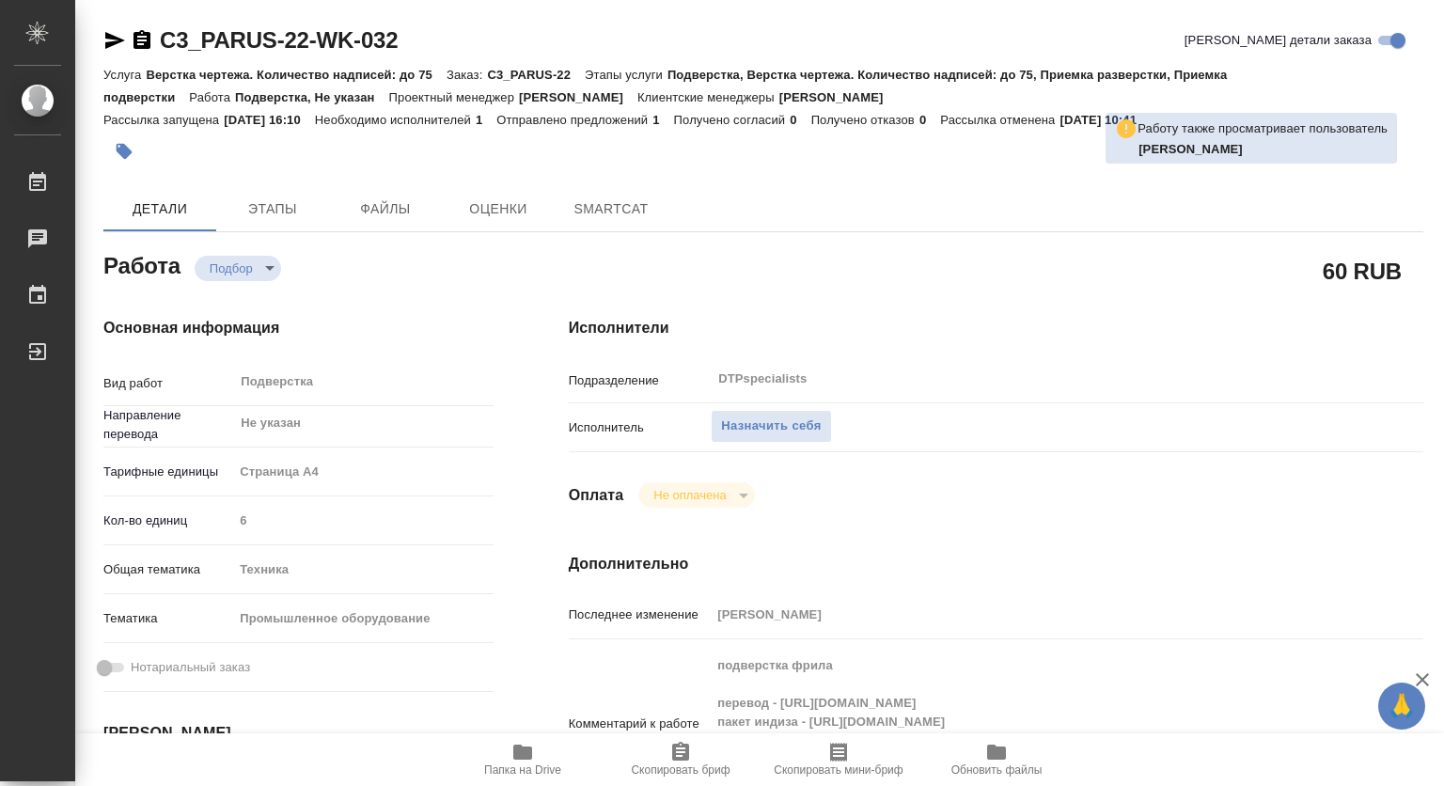
type textarea "x"
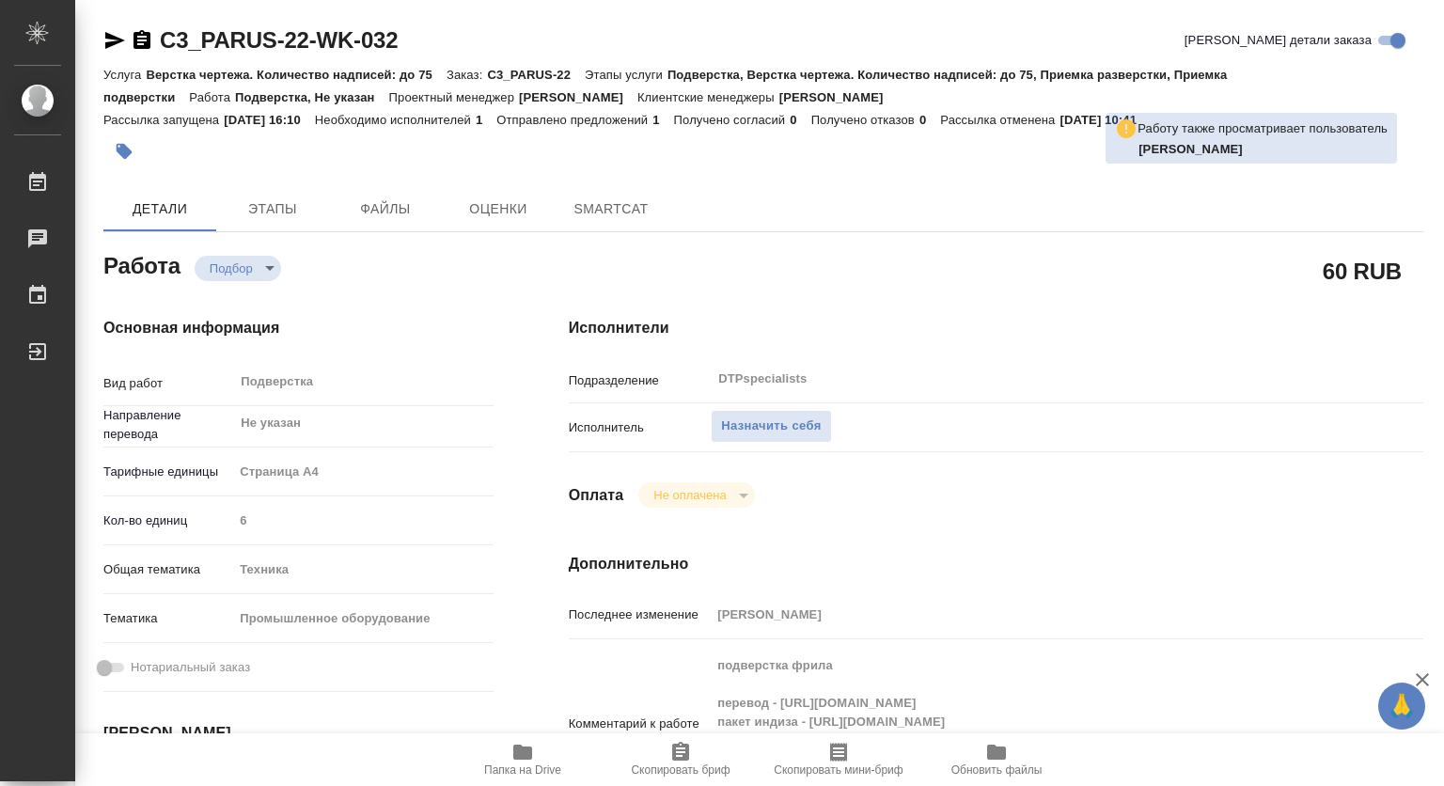
type textarea "x"
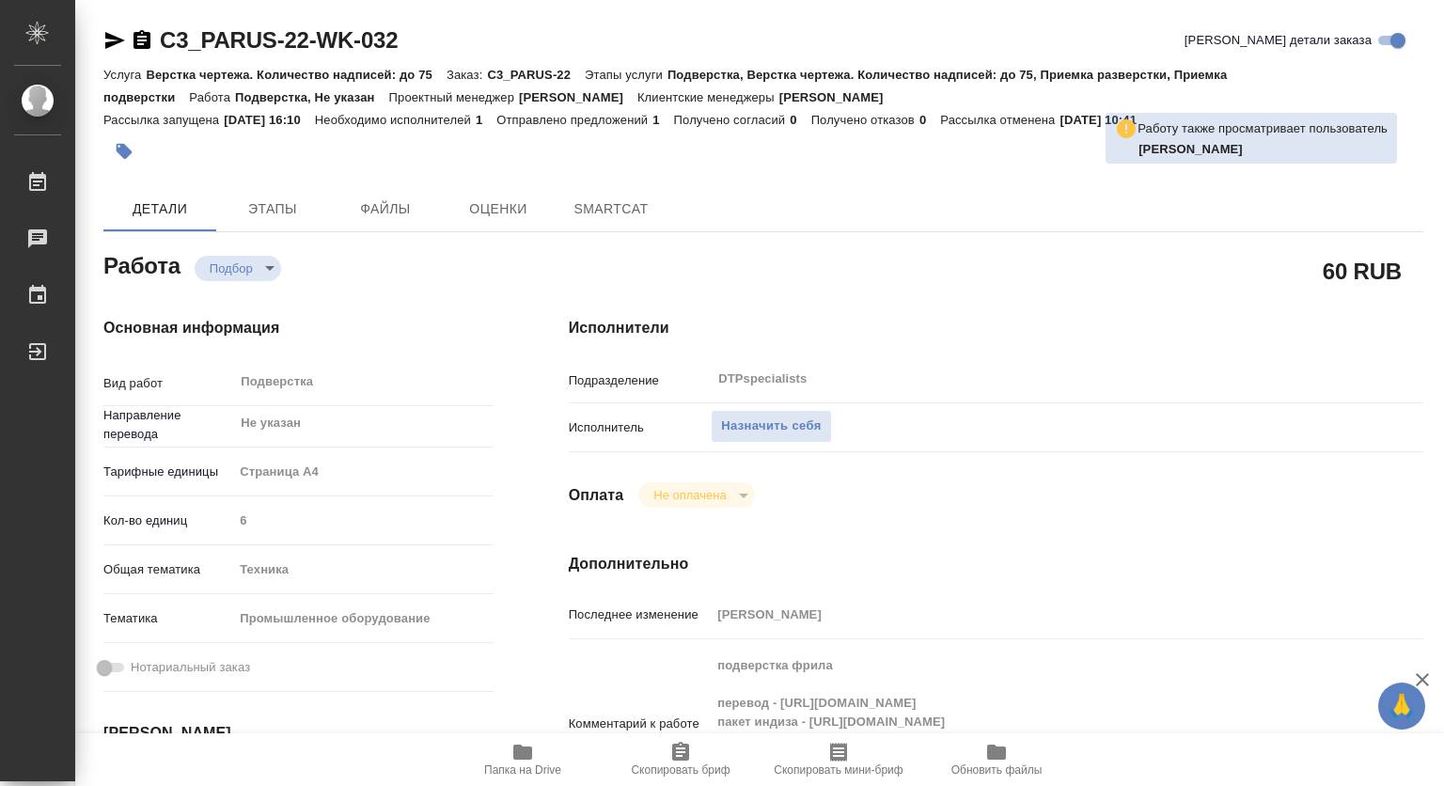
type textarea "x"
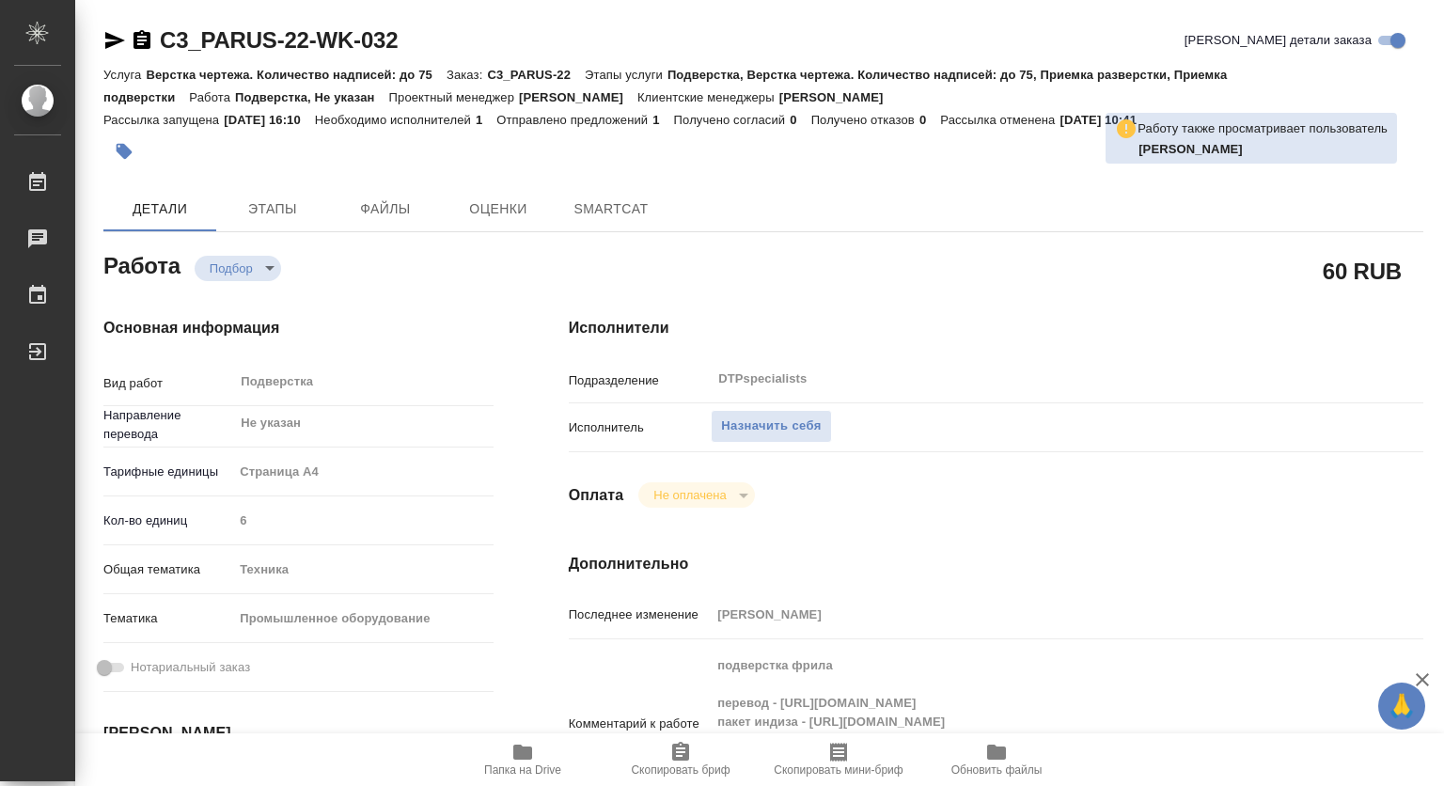
type textarea "x"
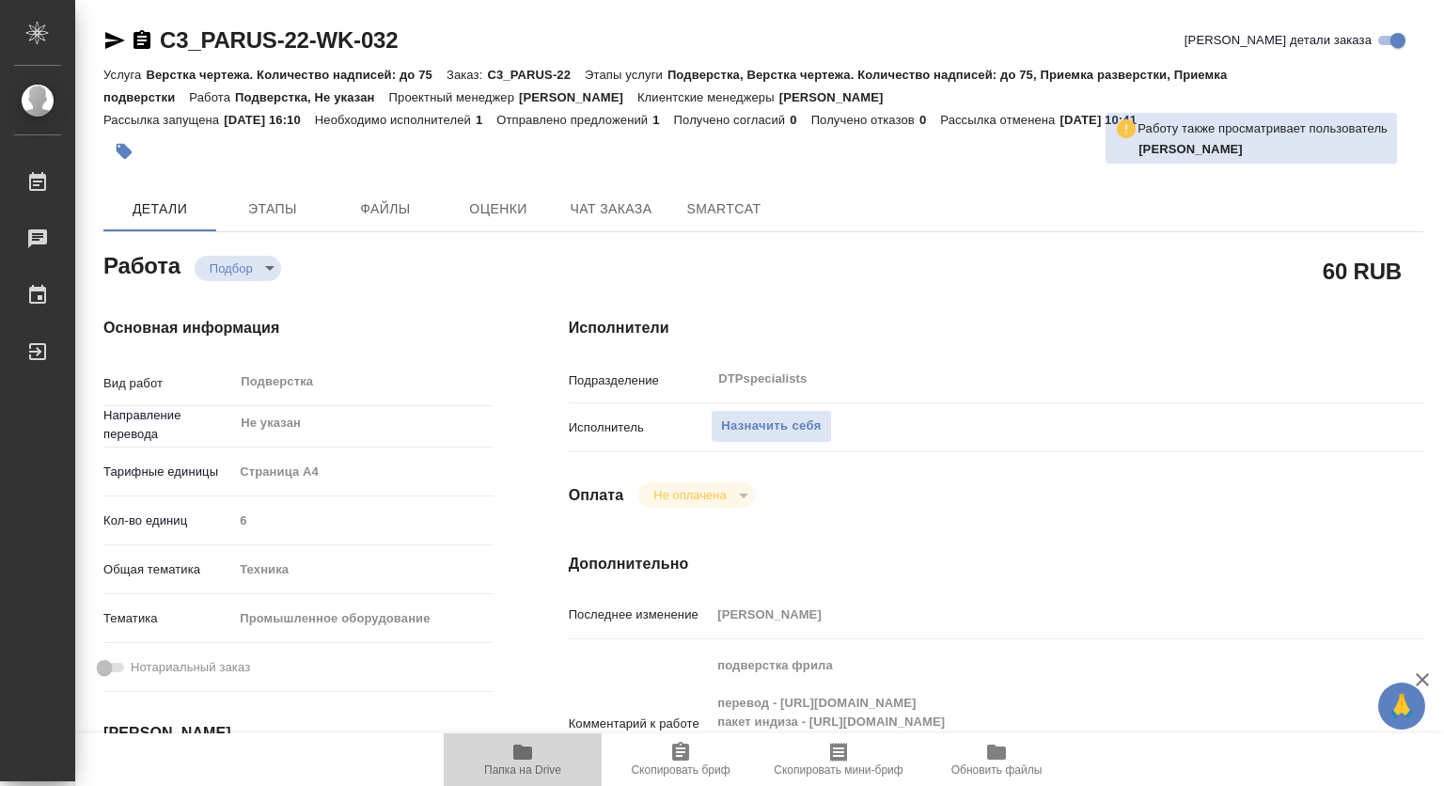
click at [530, 750] on icon "button" at bounding box center [522, 752] width 19 height 15
type textarea "x"
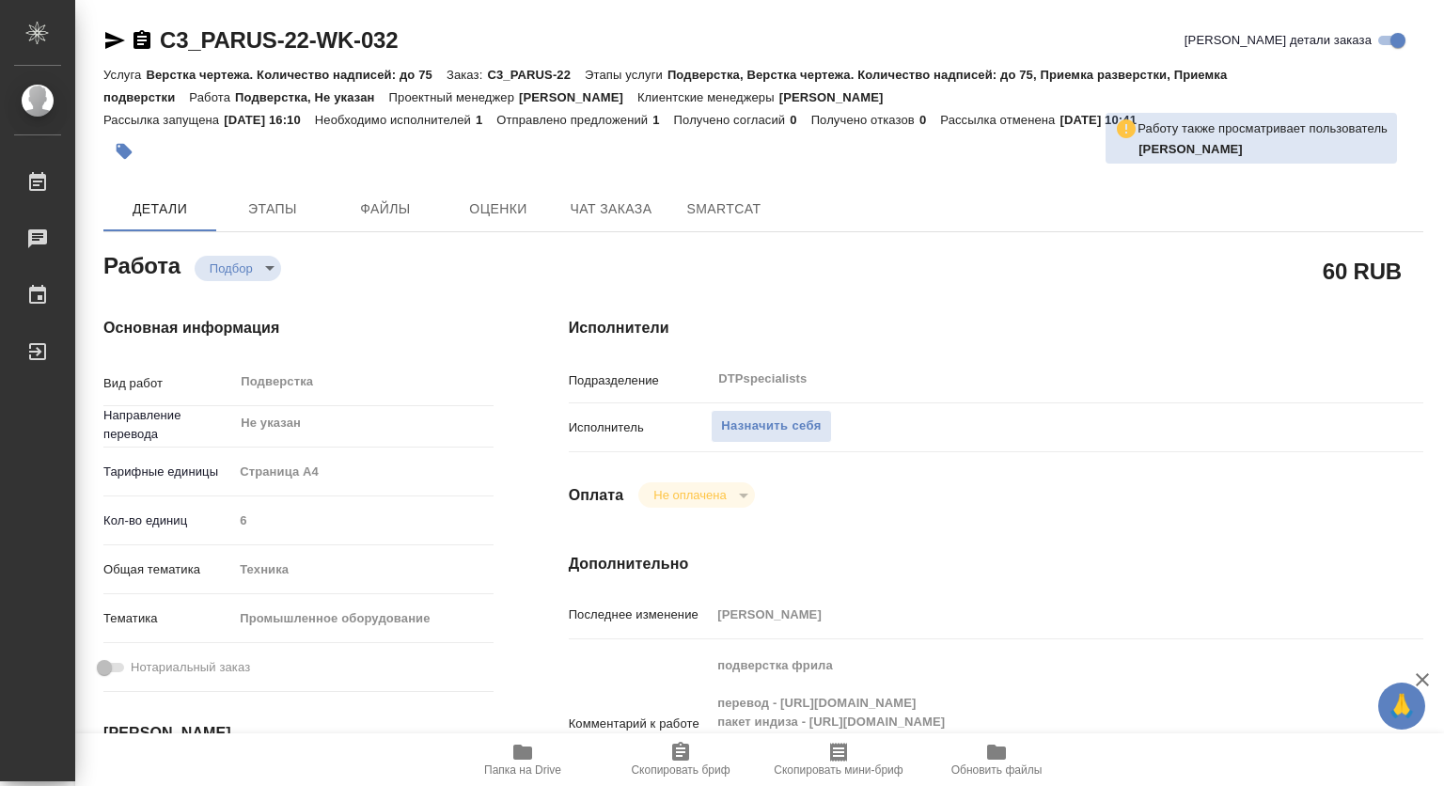
type textarea "x"
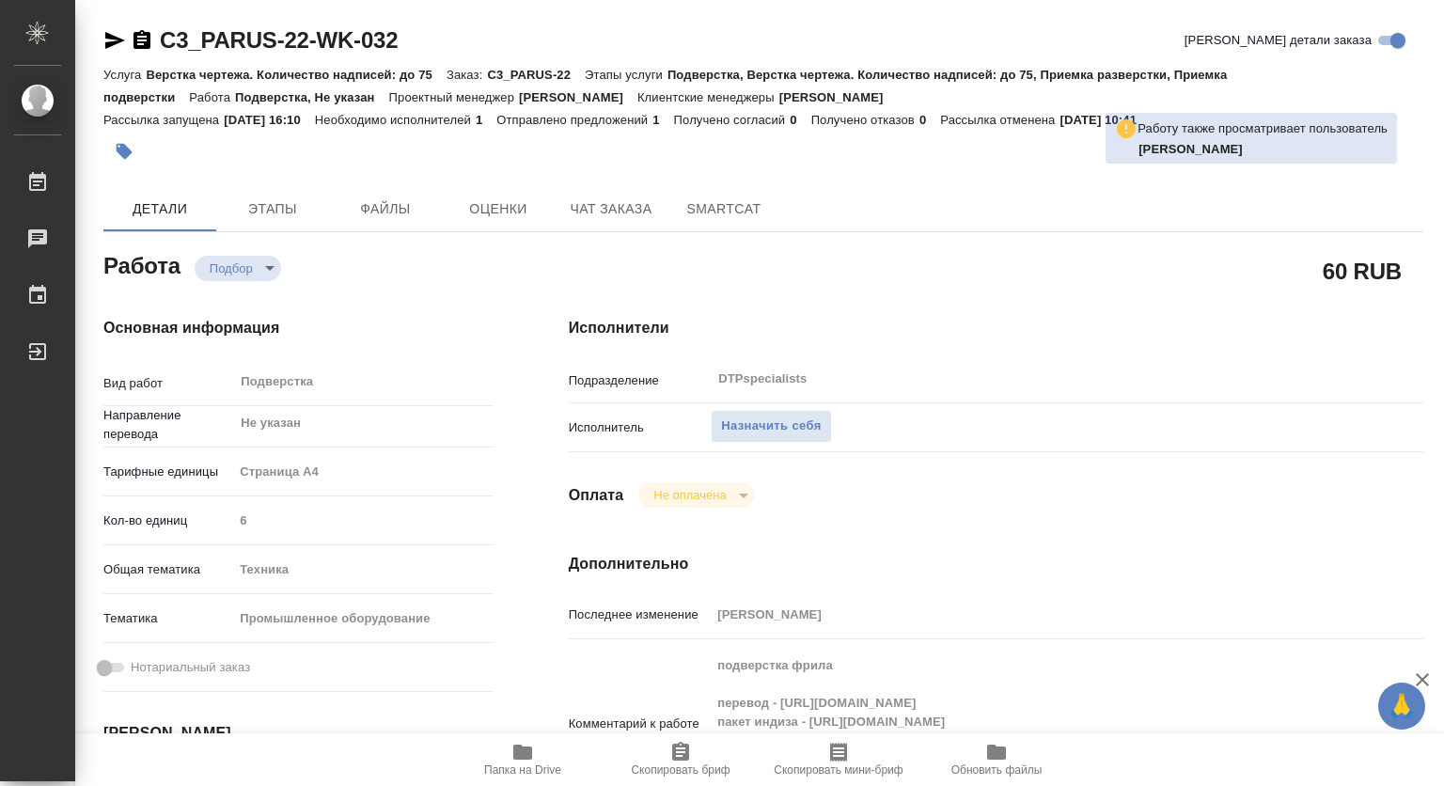
type textarea "x"
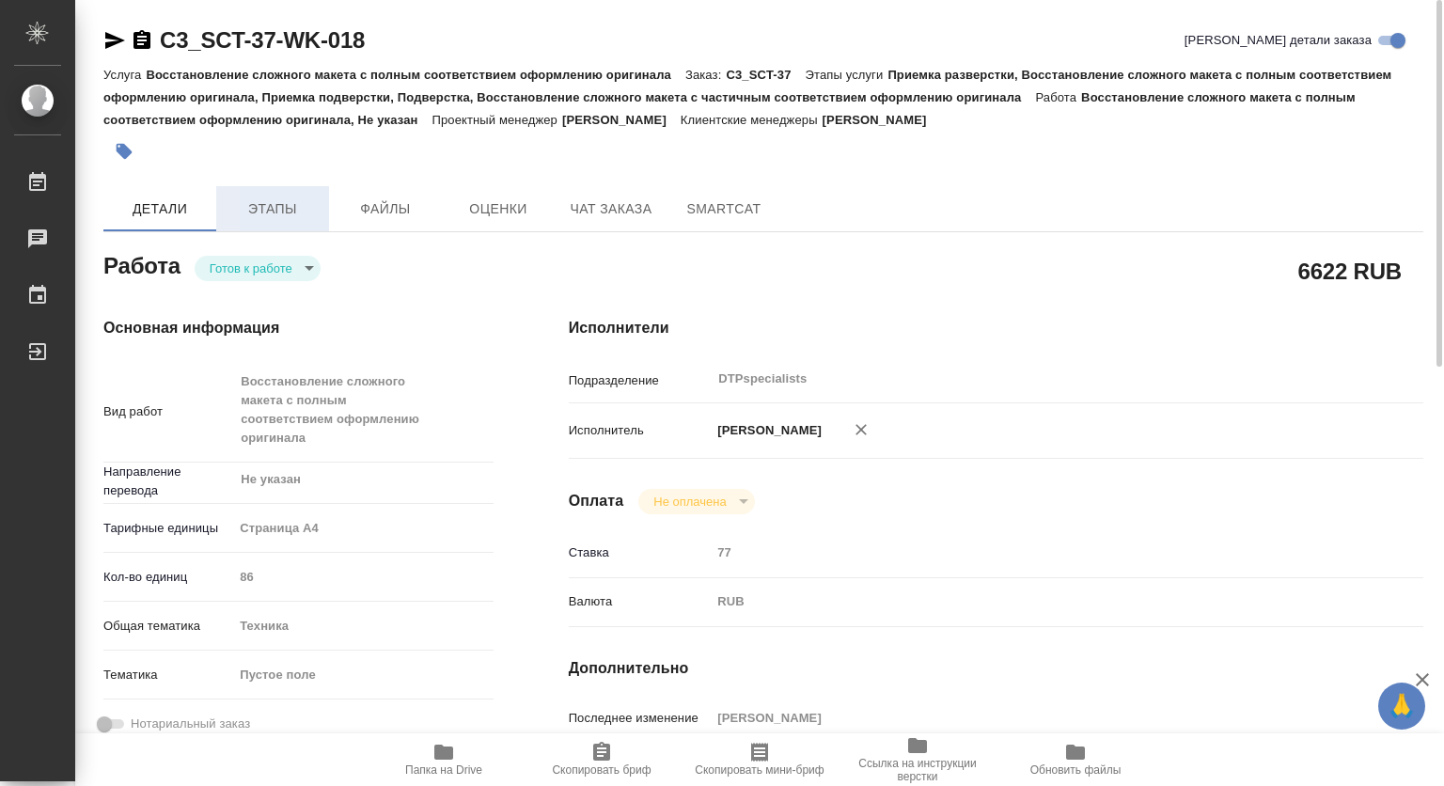
click at [285, 199] on span "Этапы" at bounding box center [273, 209] width 90 height 24
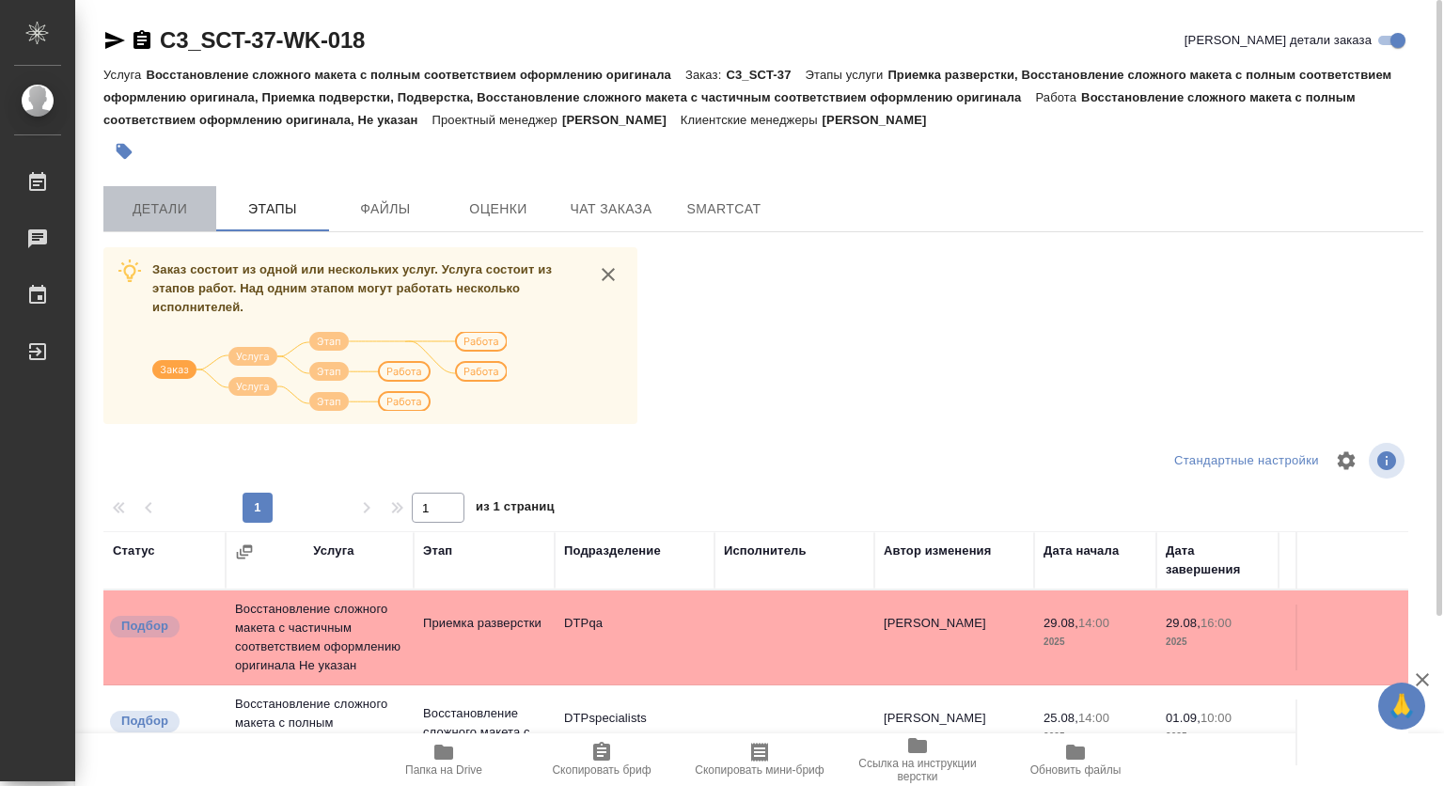
click at [178, 202] on span "Детали" at bounding box center [160, 209] width 90 height 24
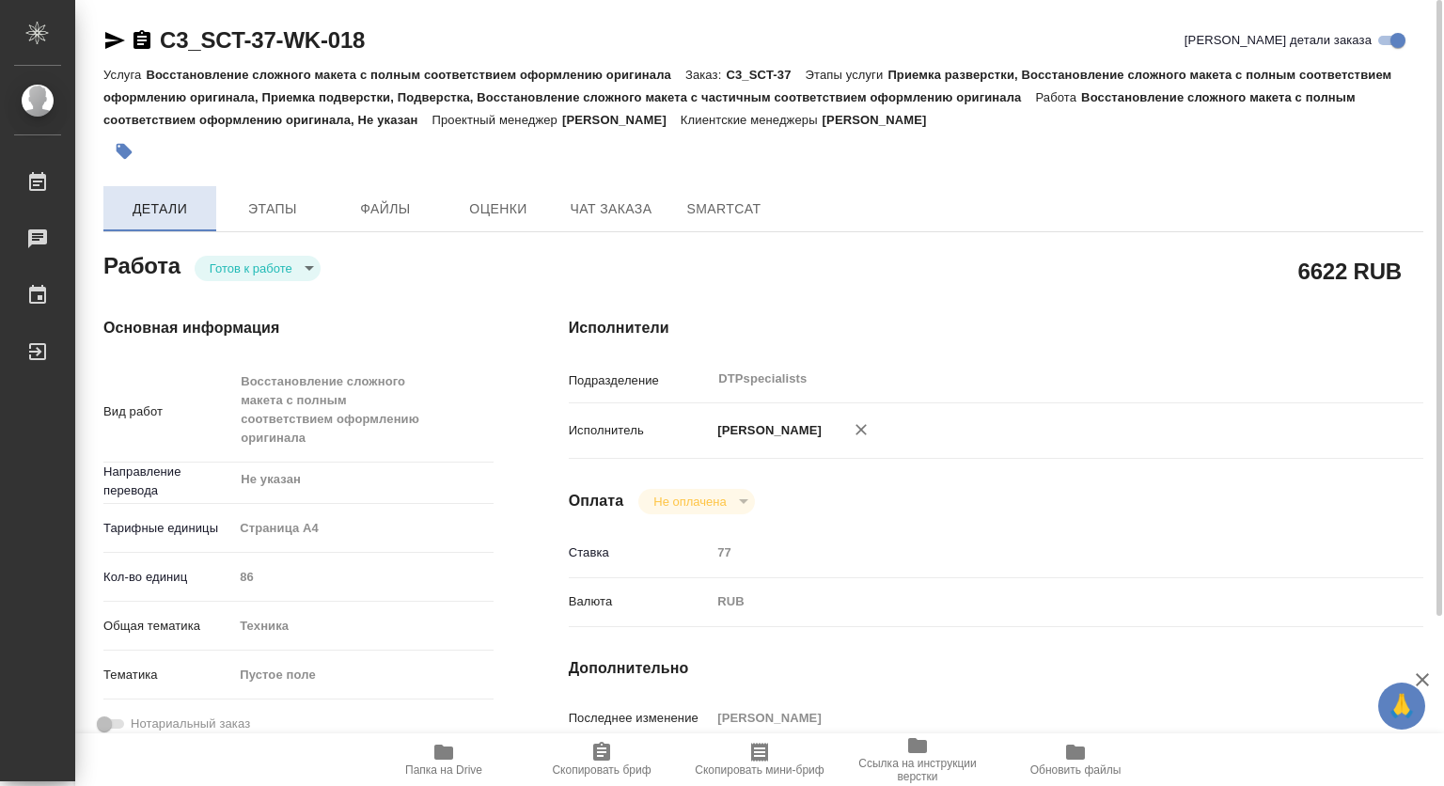
type textarea "x"
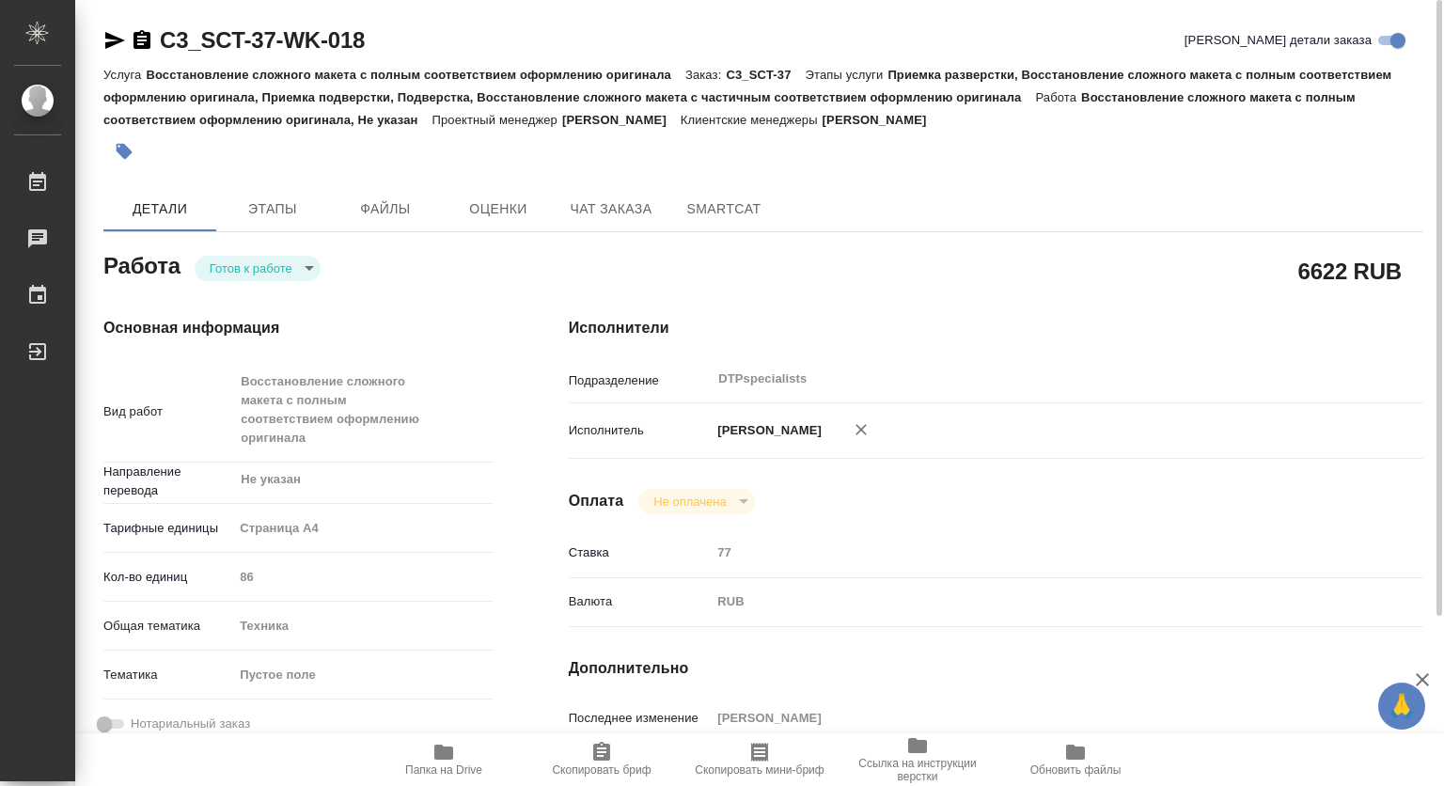
type textarea "x"
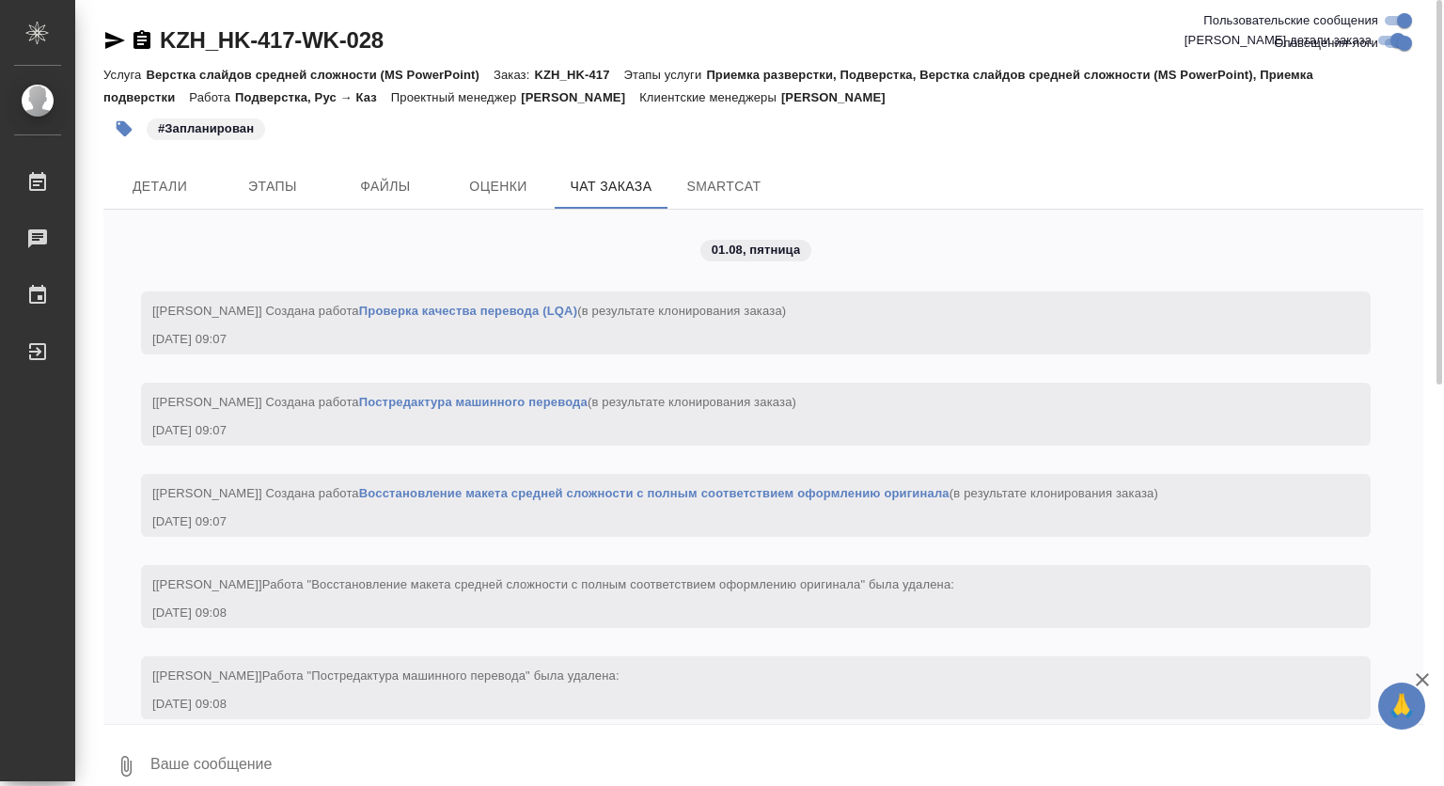
scroll to position [16219, 0]
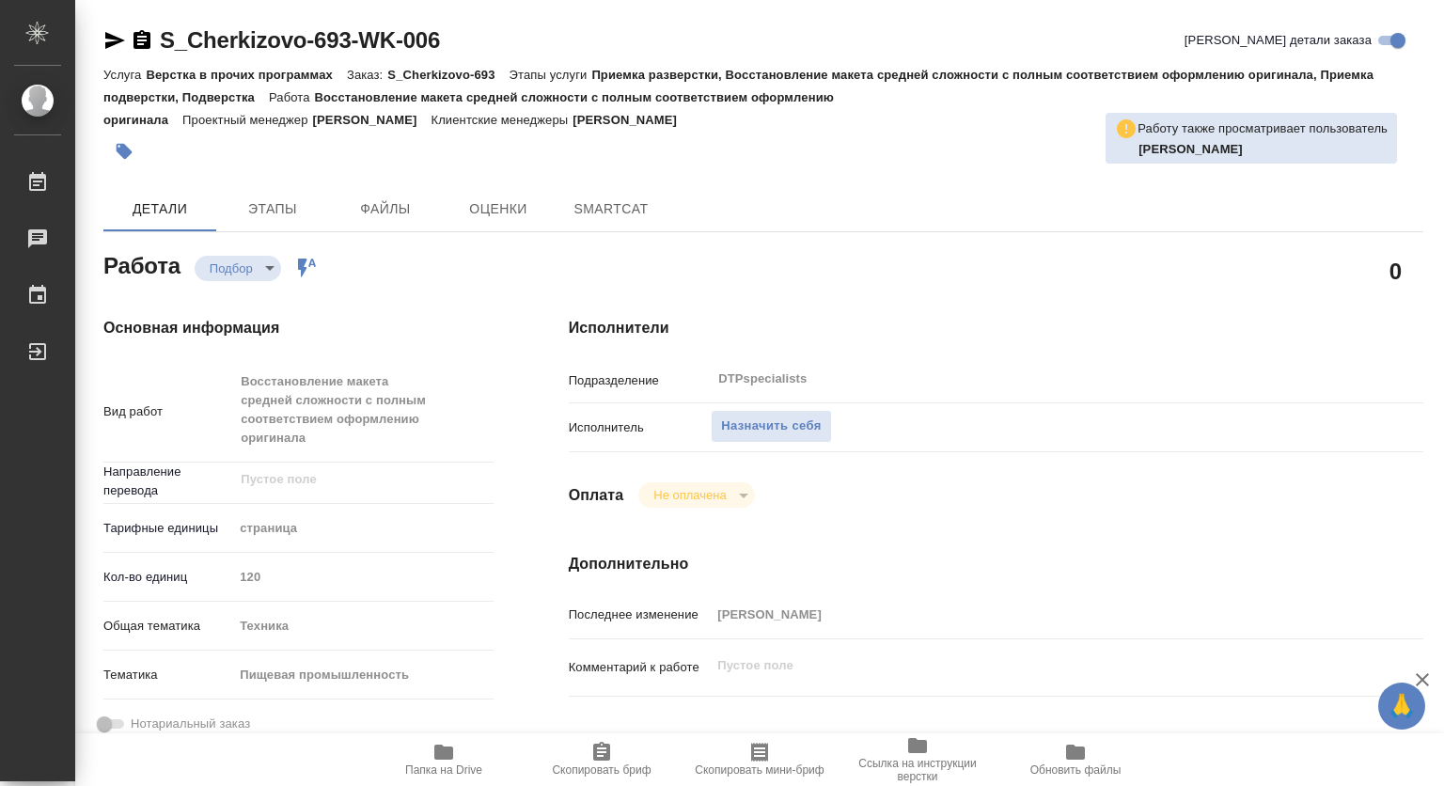
type textarea "x"
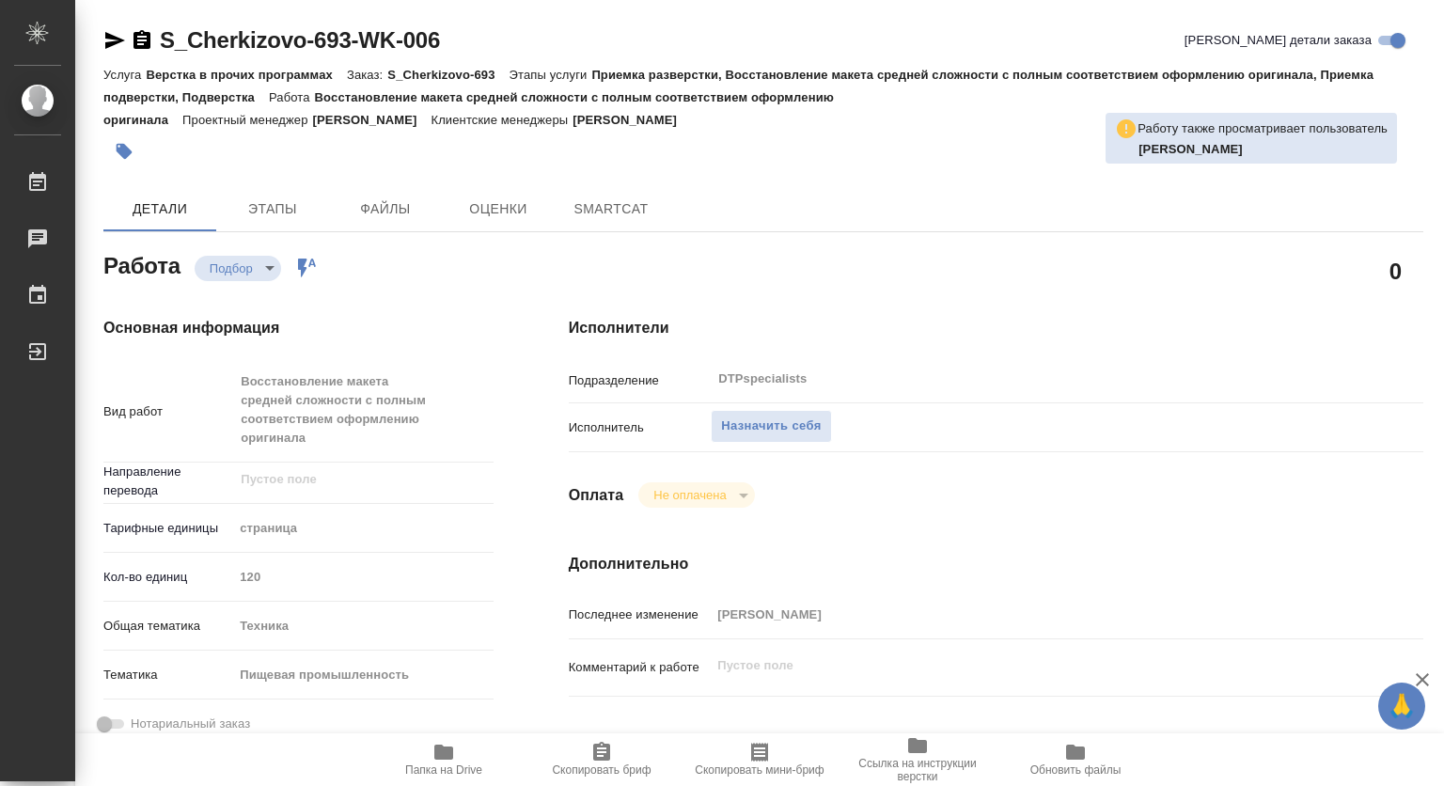
type textarea "x"
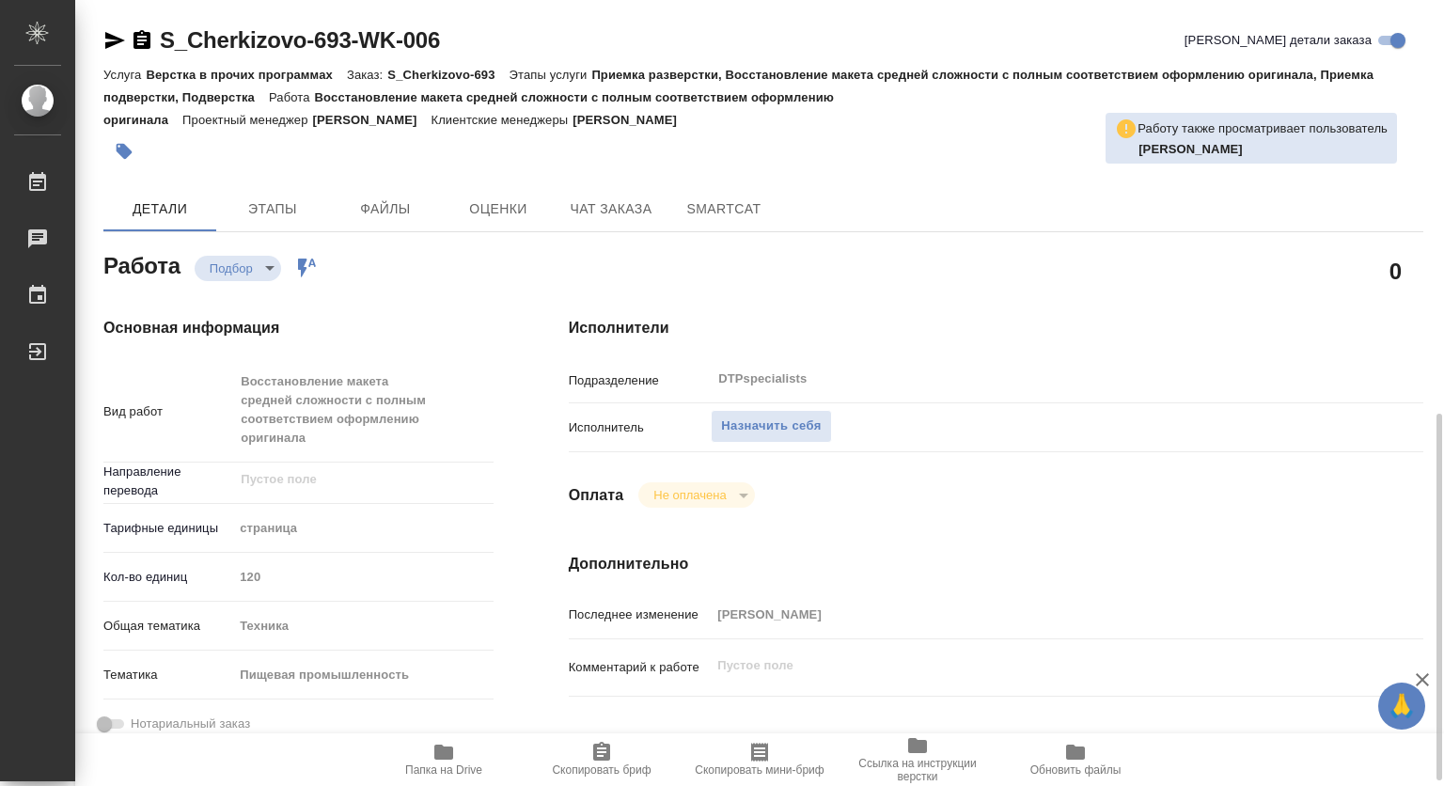
scroll to position [376, 0]
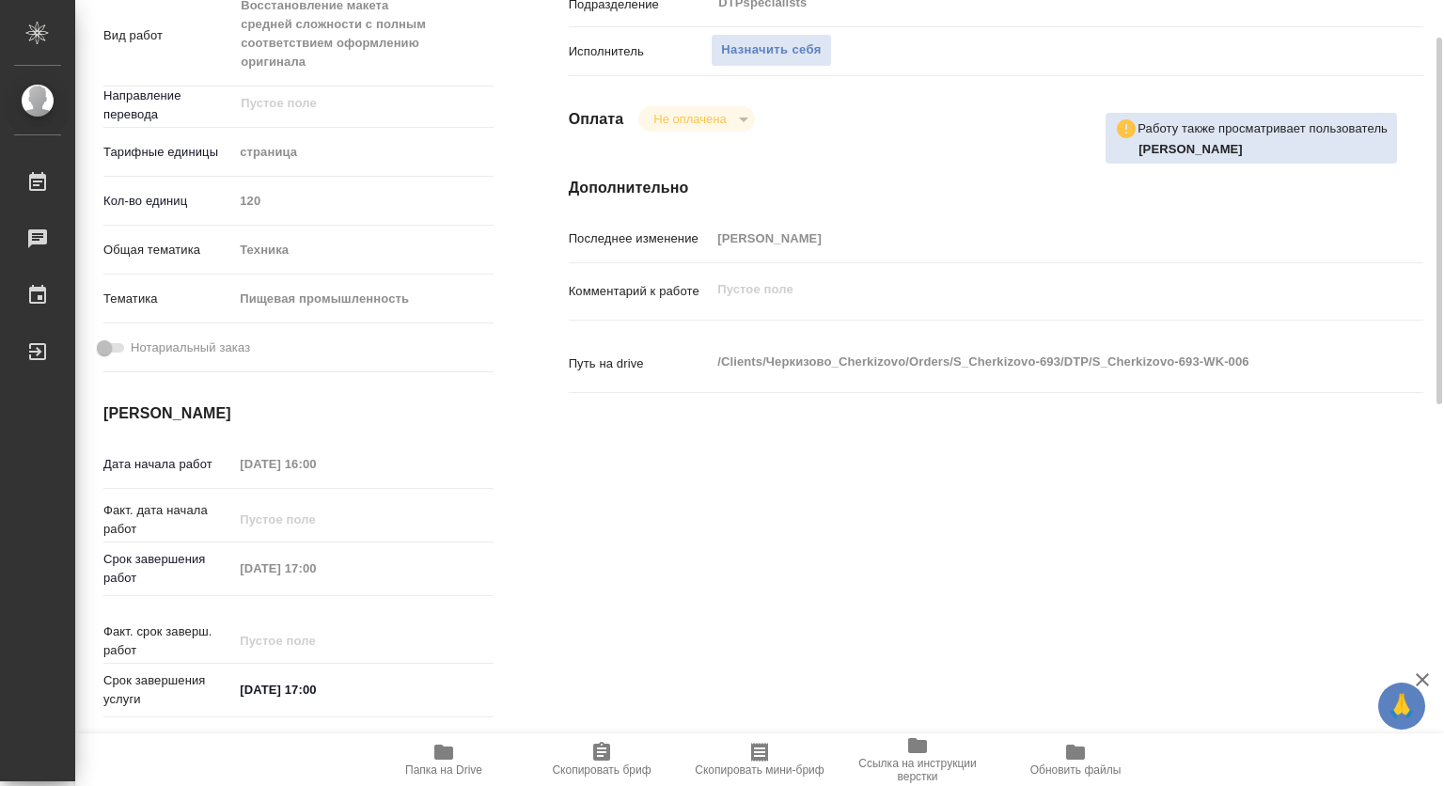
type textarea "x"
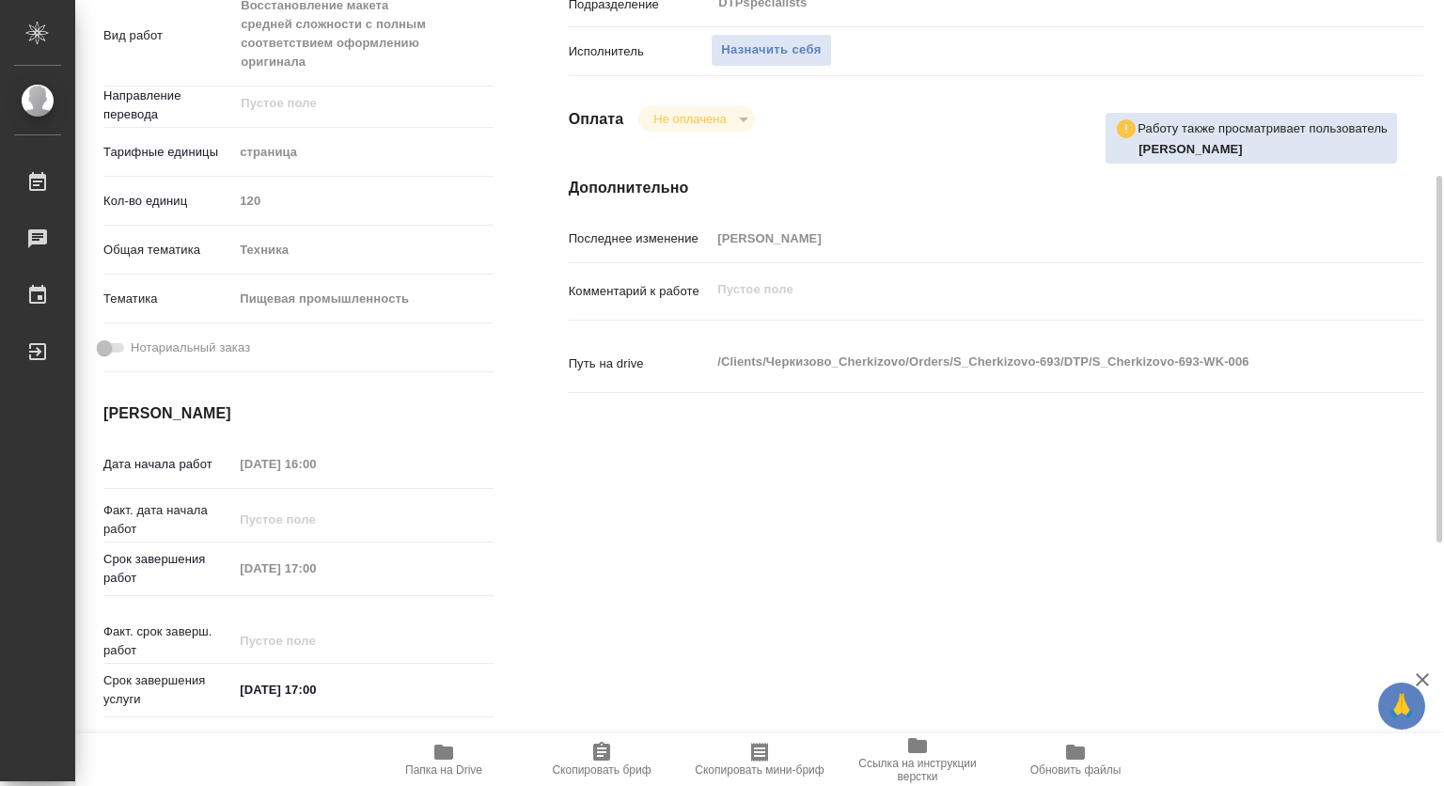
type textarea "x"
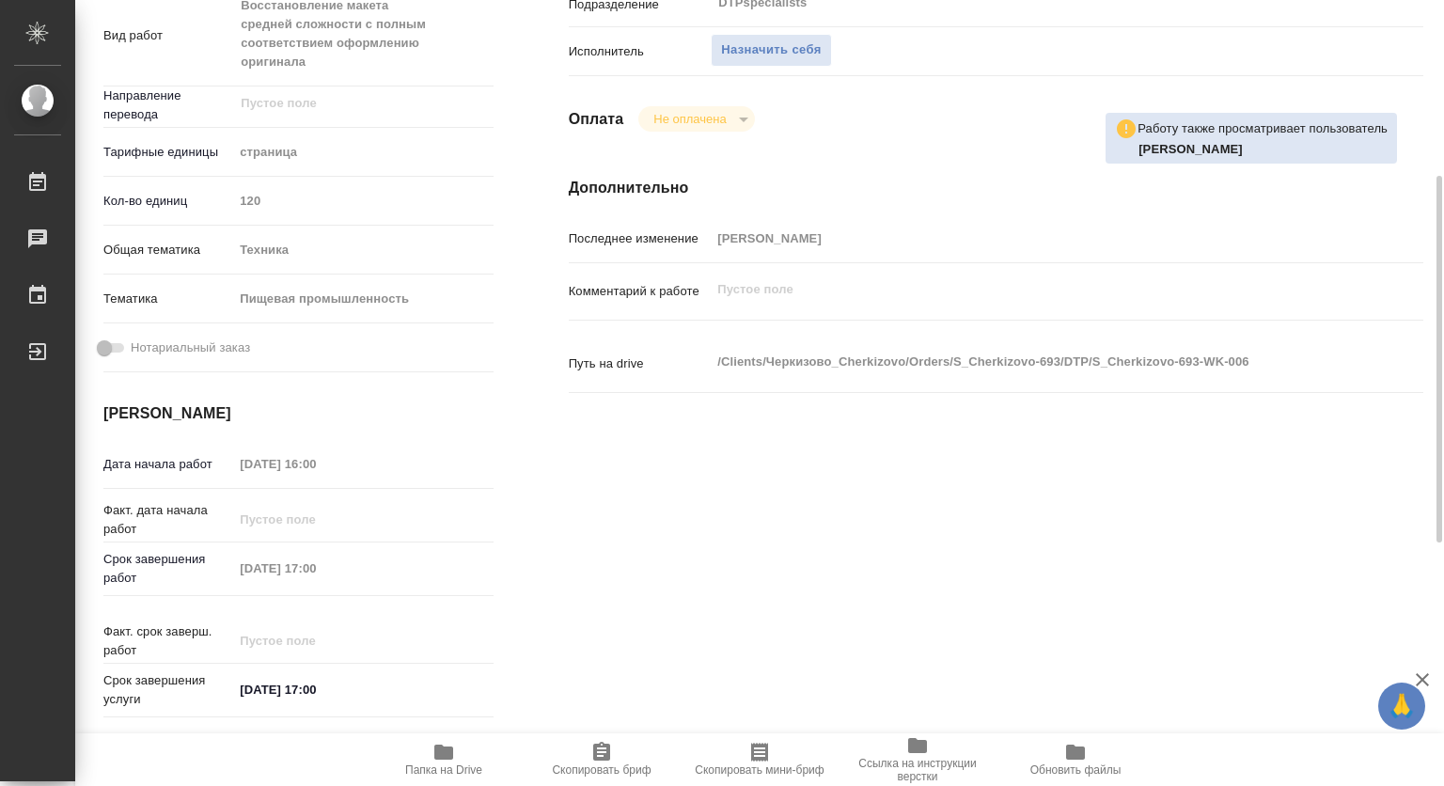
click at [455, 756] on span "Папка на Drive" at bounding box center [443, 759] width 135 height 36
click at [433, 753] on icon "button" at bounding box center [444, 752] width 23 height 23
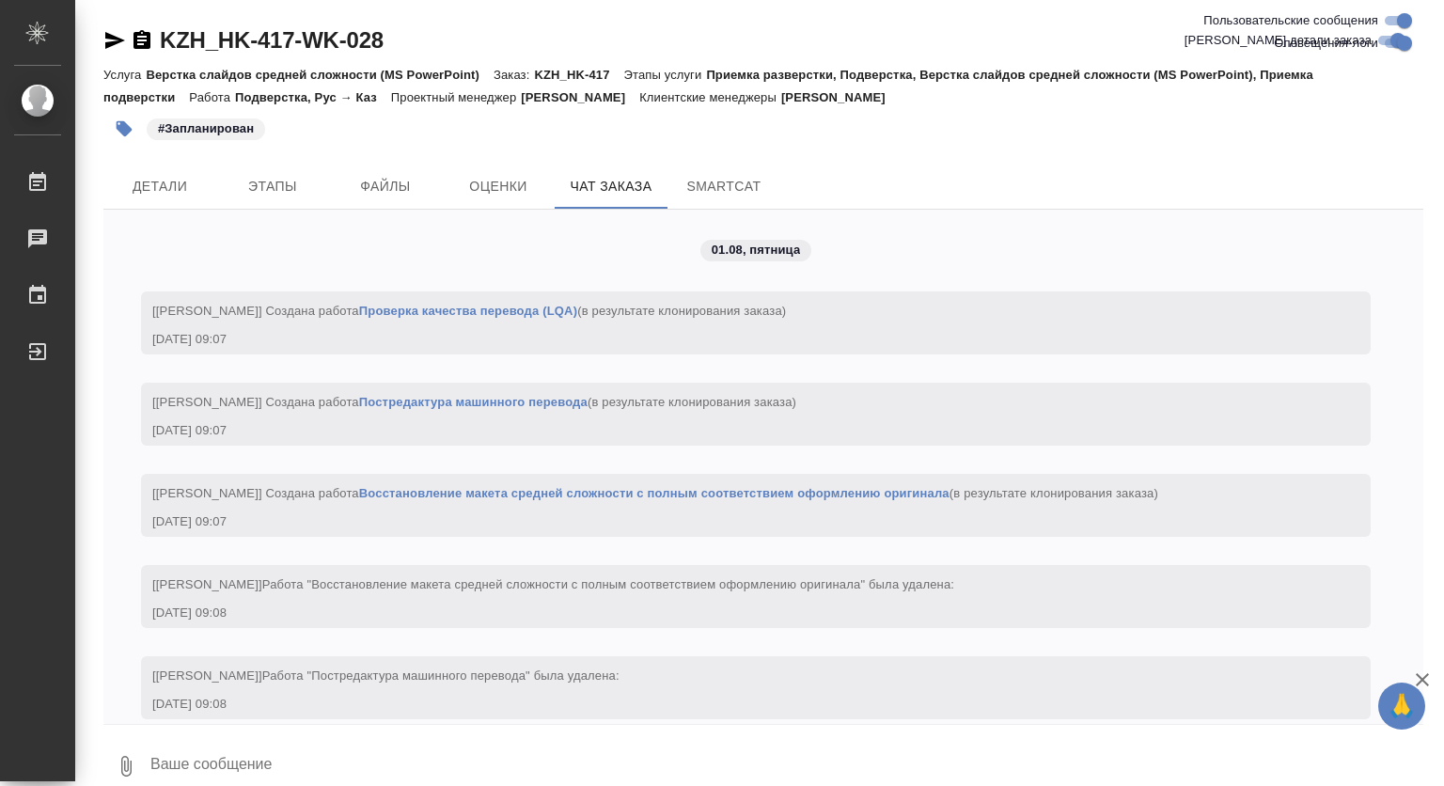
scroll to position [16351, 0]
